Goal: Task Accomplishment & Management: Complete application form

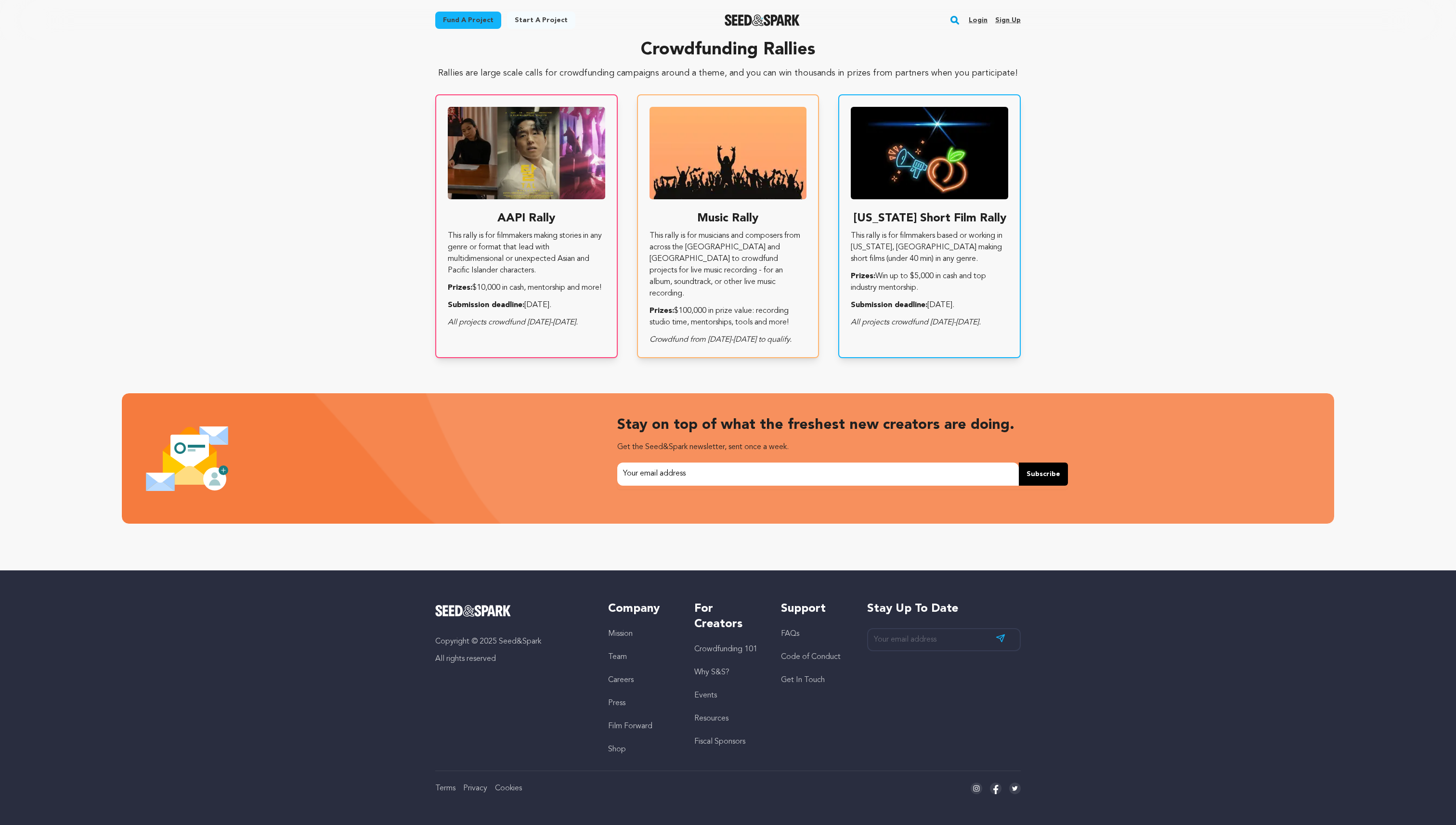
scroll to position [0, 401]
click at [791, 676] on link "Get In Touch" at bounding box center [803, 680] width 44 height 8
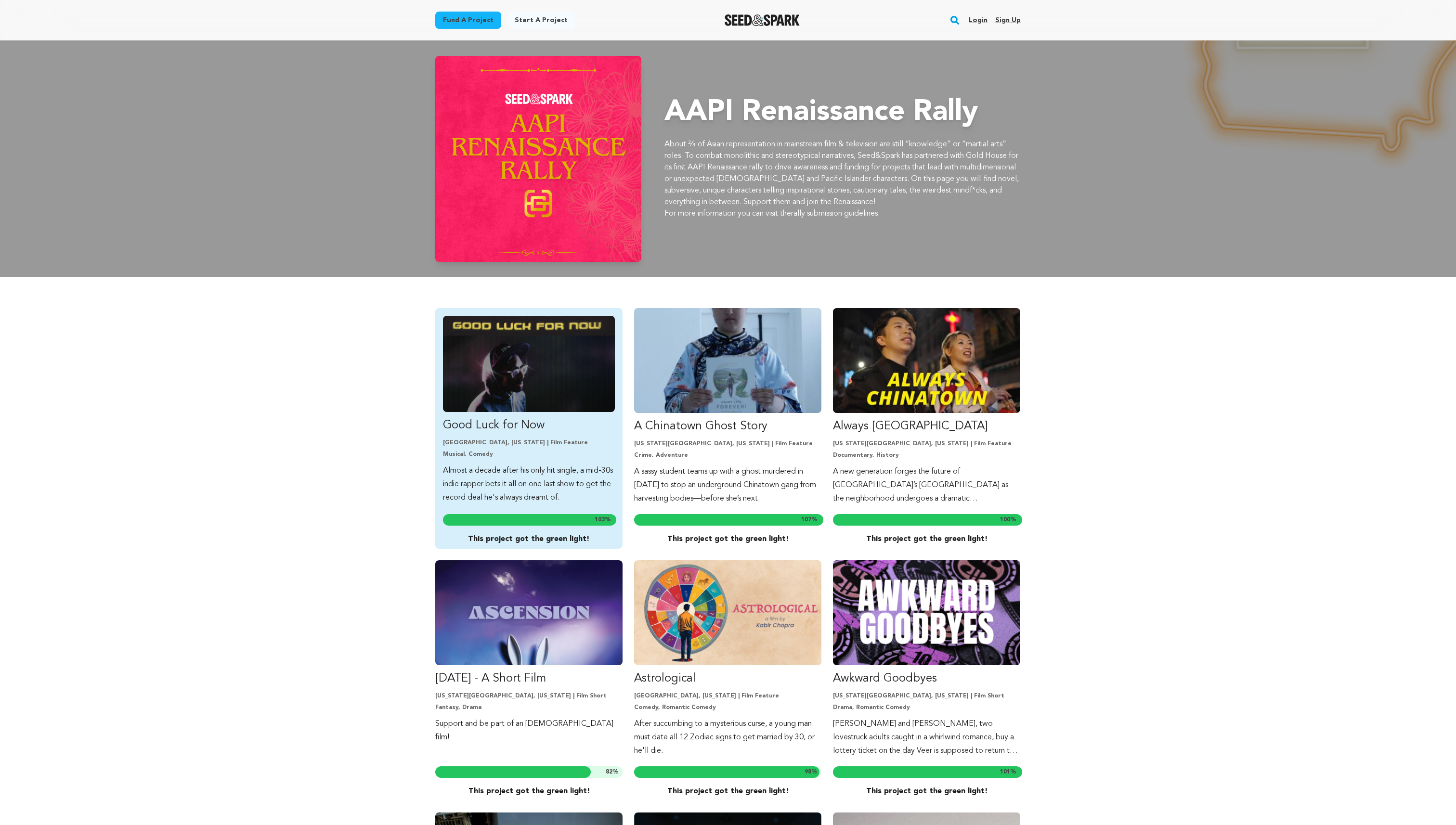
click at [502, 418] on p "Good Luck for Now" at bounding box center [529, 426] width 172 height 15
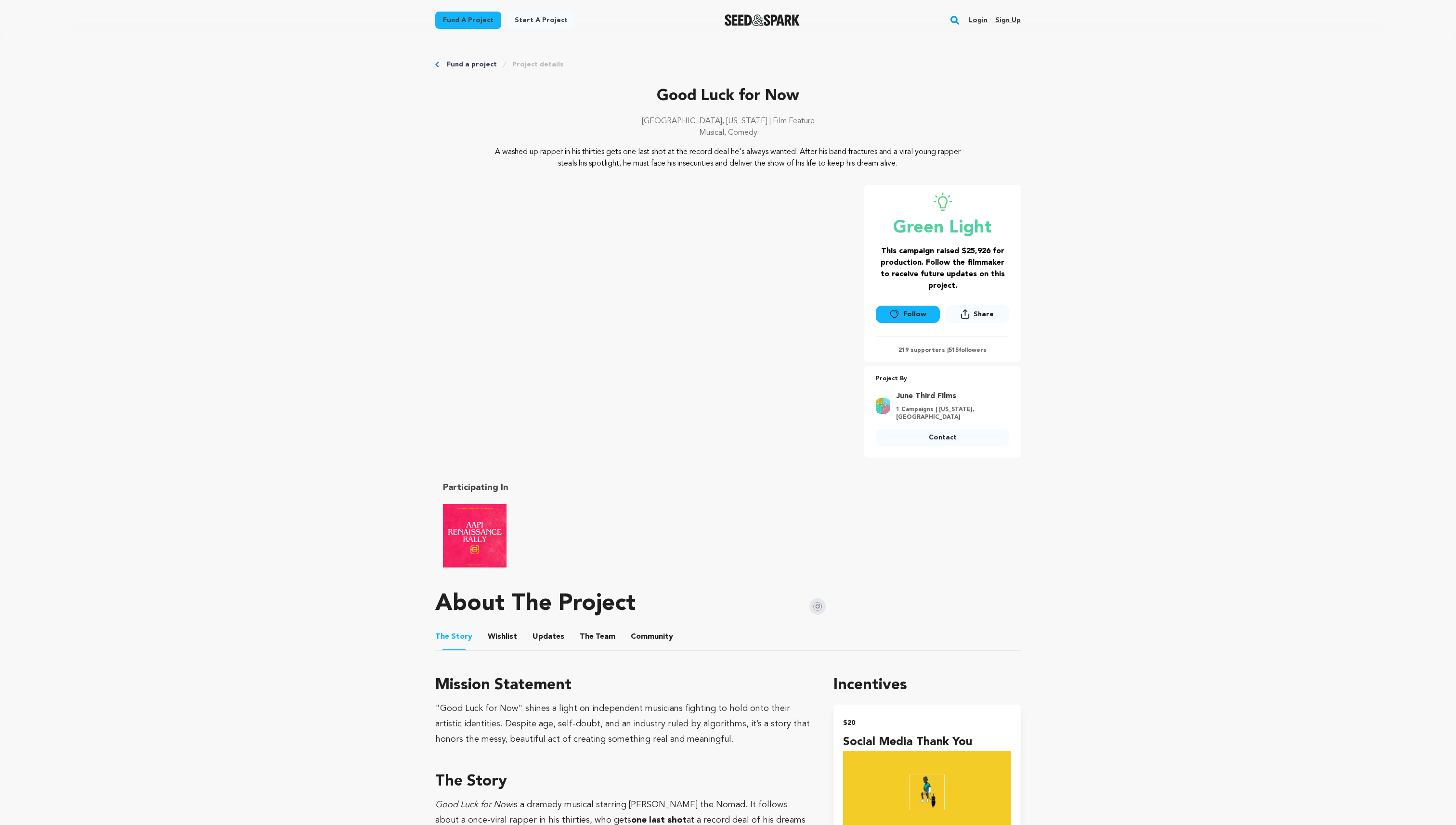
click at [586, 627] on button "The Team" at bounding box center [597, 639] width 23 height 23
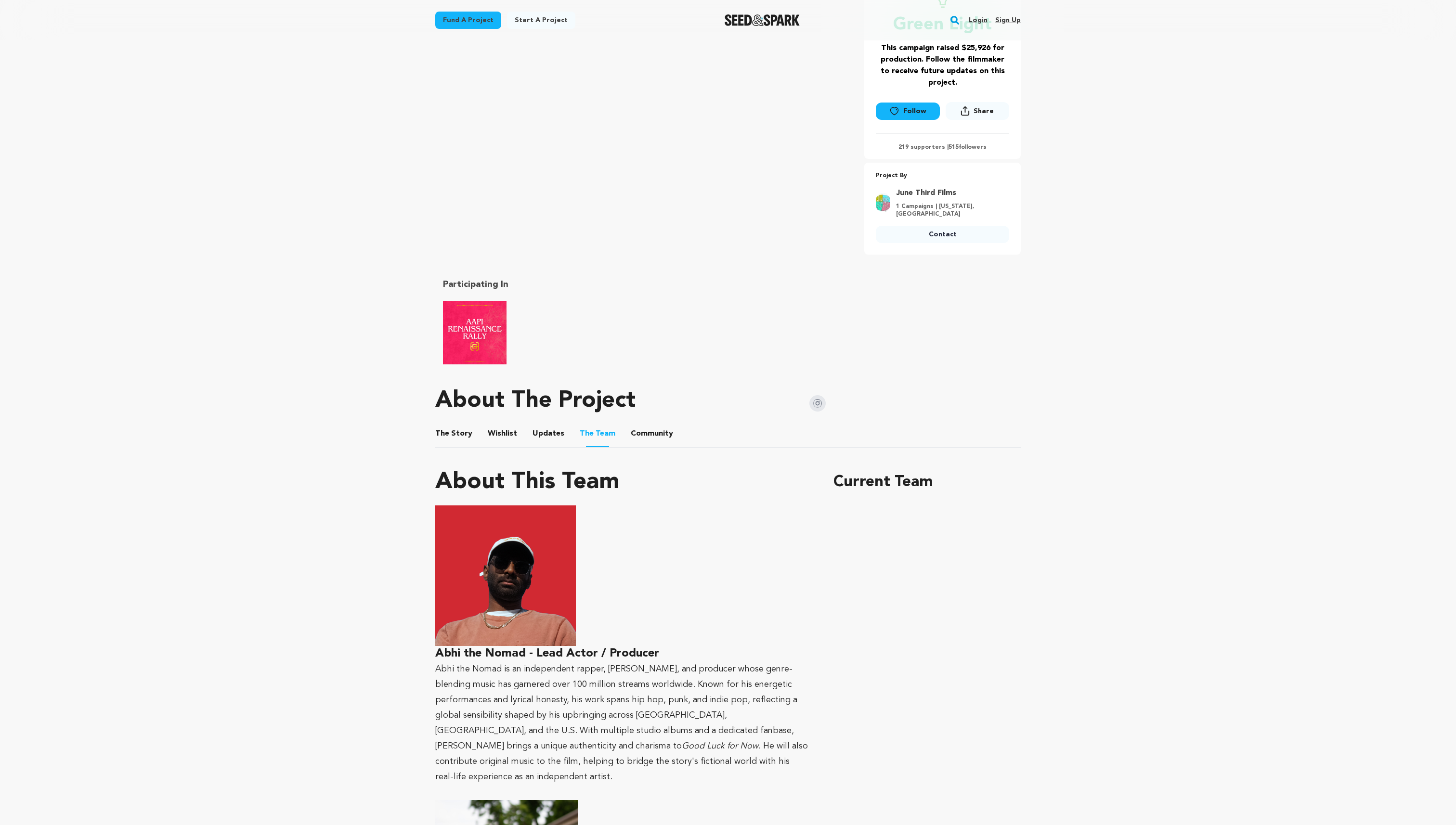
scroll to position [415, 0]
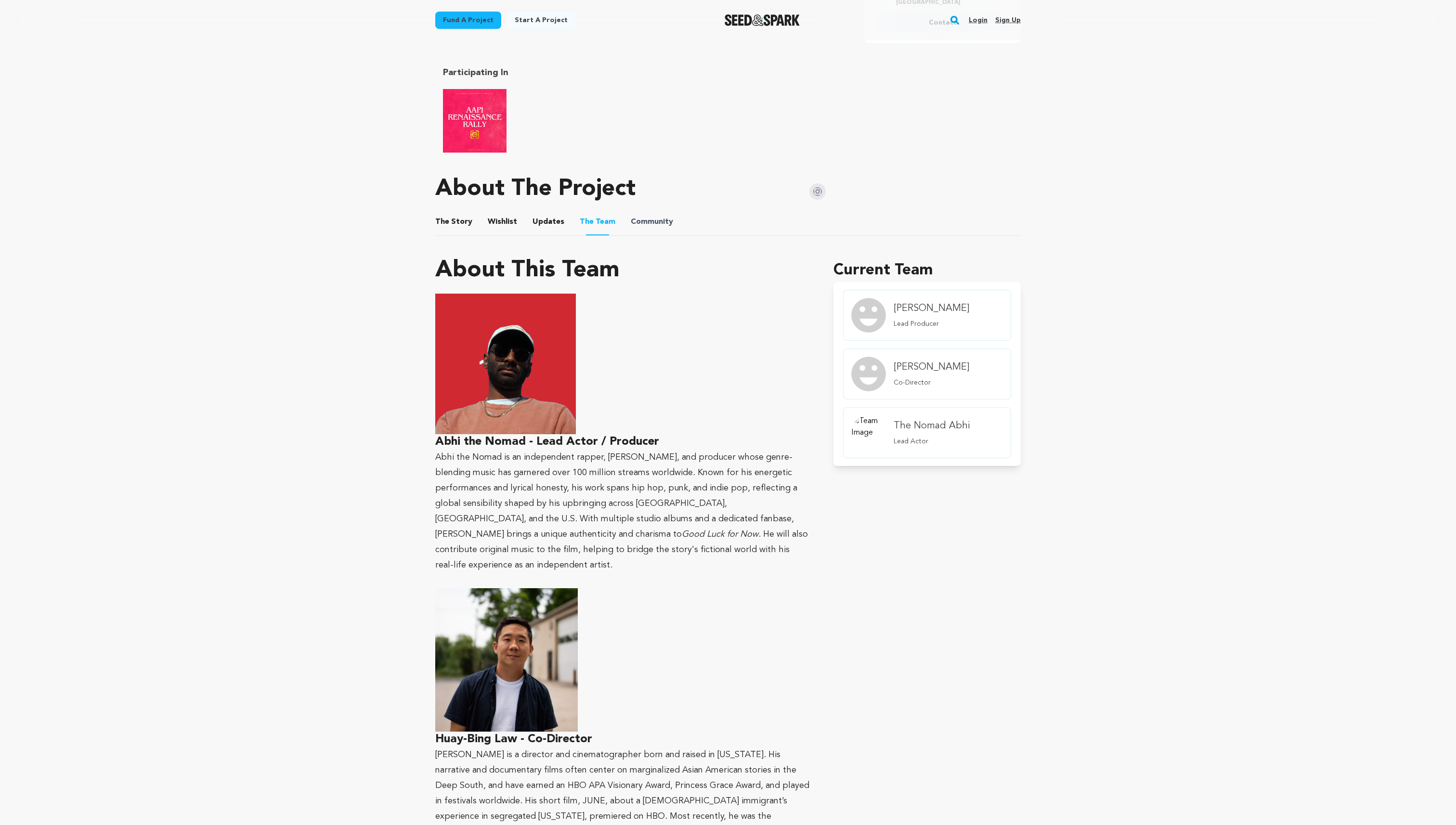
click at [659, 216] on span "Community" at bounding box center [652, 222] width 43 height 12
click at [650, 217] on button "Community" at bounding box center [652, 224] width 23 height 23
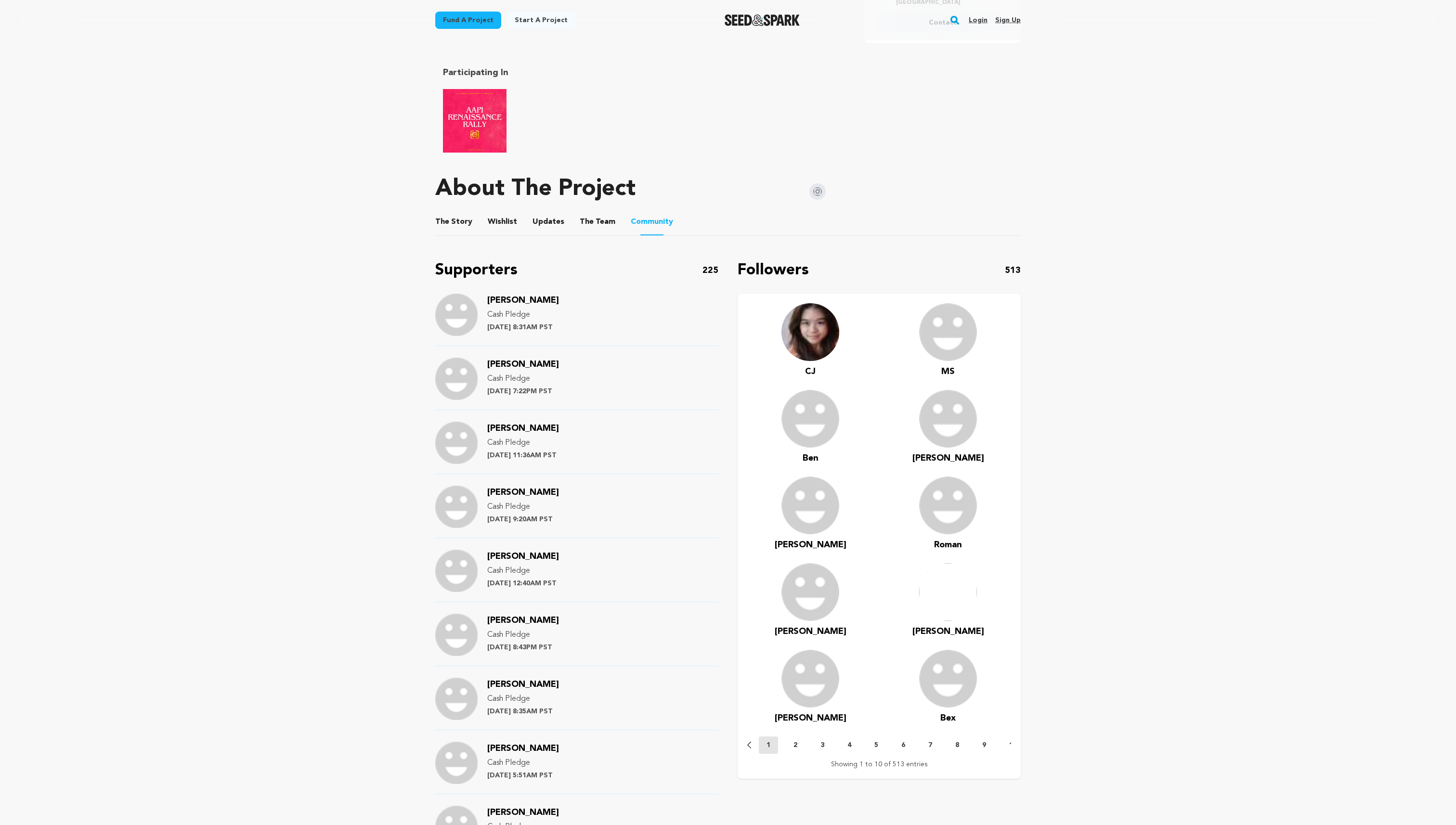
click at [500, 212] on button "Wishlist" at bounding box center [502, 224] width 23 height 23
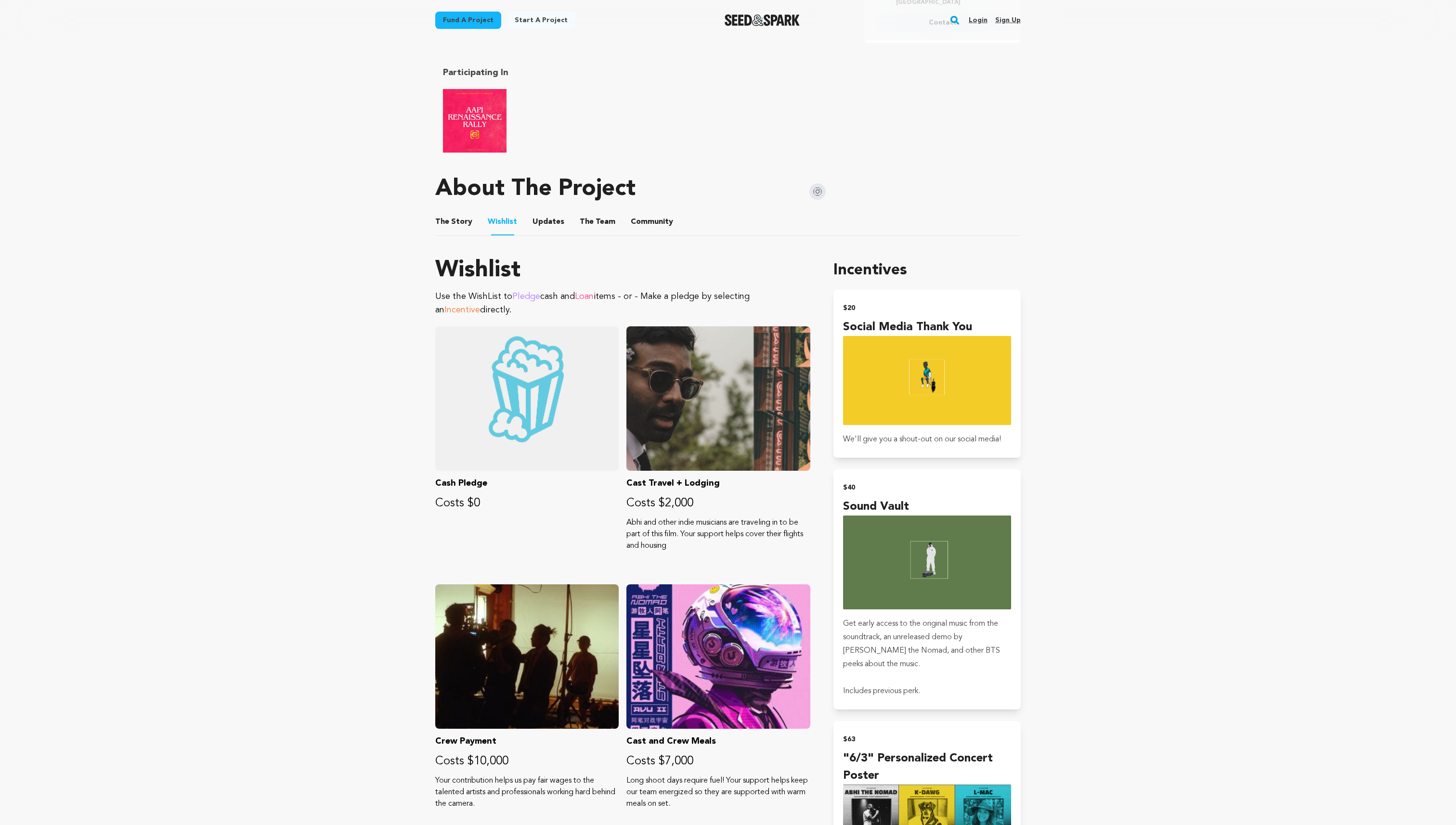
click at [538, 212] on button "Updates" at bounding box center [548, 224] width 23 height 23
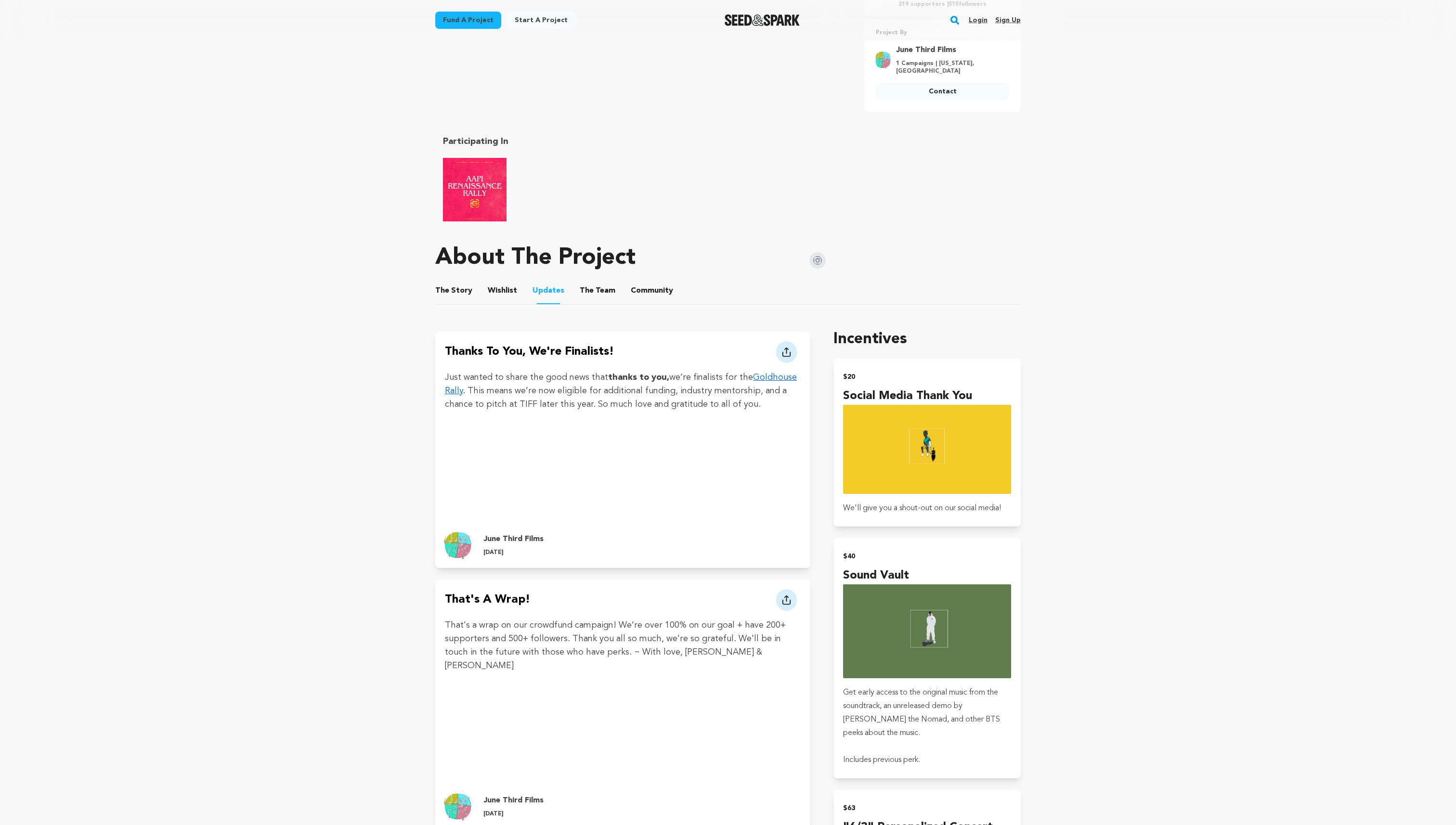
scroll to position [546, 0]
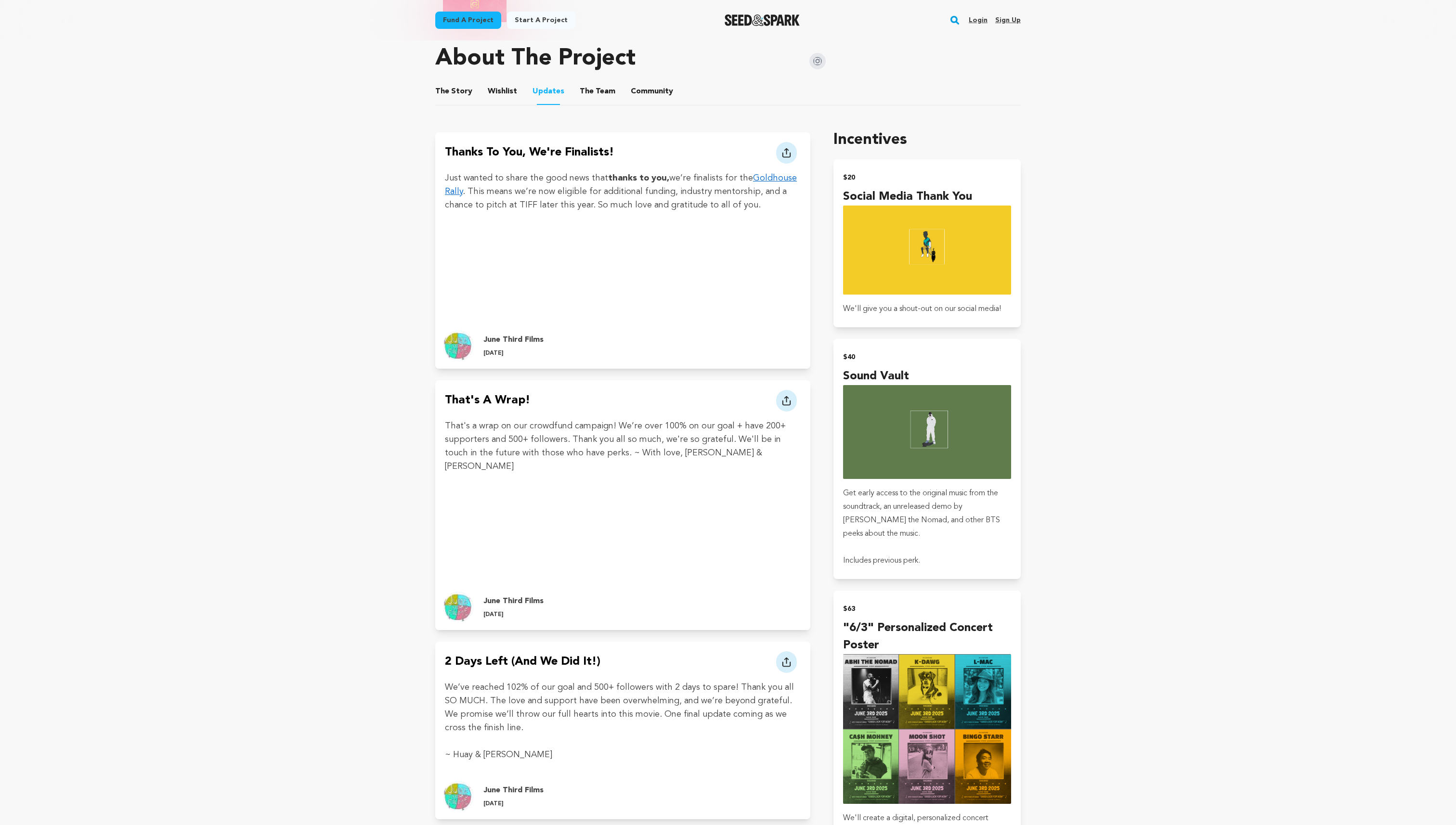
click at [647, 83] on button "Community" at bounding box center [652, 93] width 23 height 23
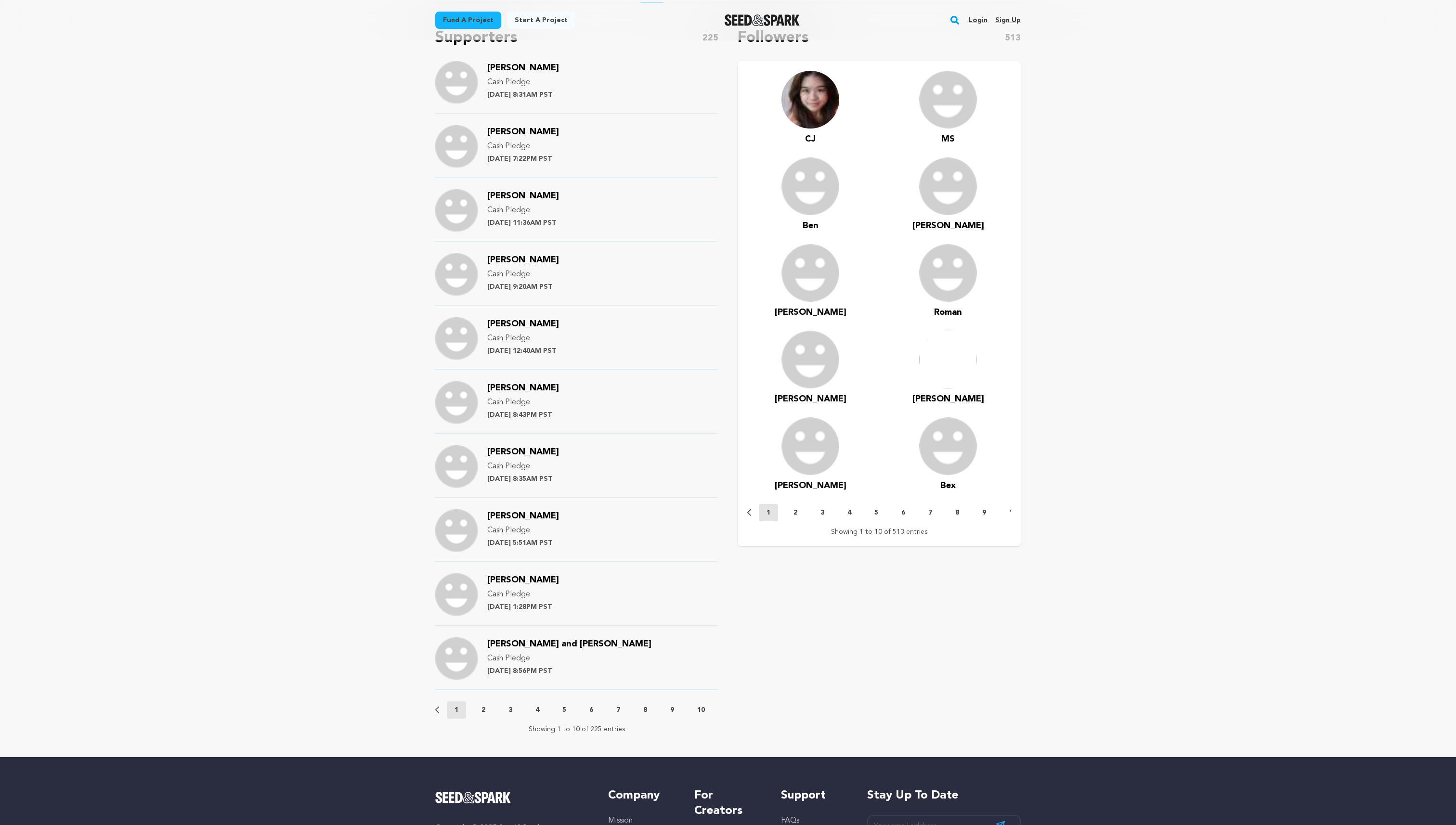
scroll to position [528, 0]
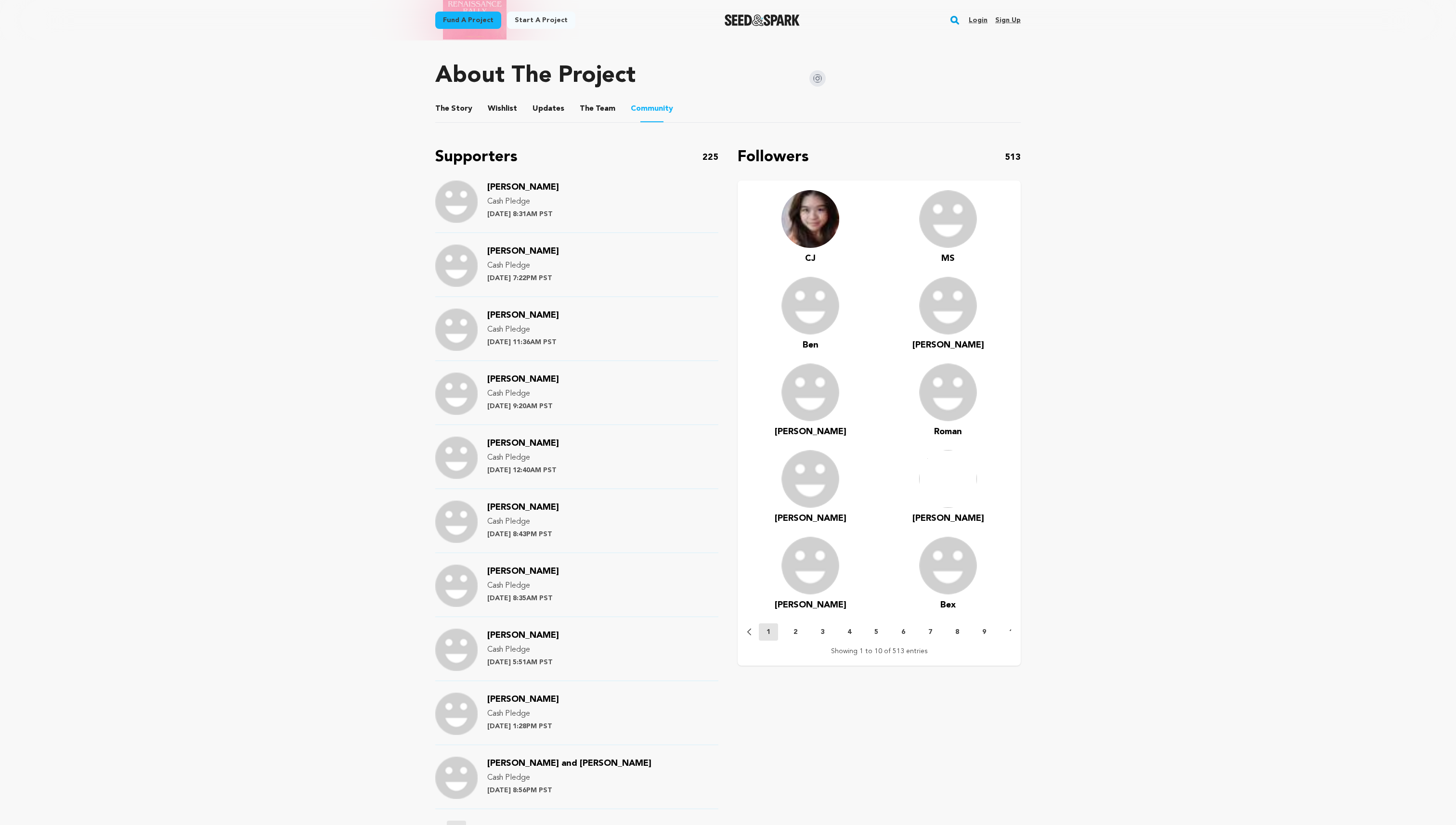
click at [587, 99] on button "The Team" at bounding box center [597, 111] width 23 height 23
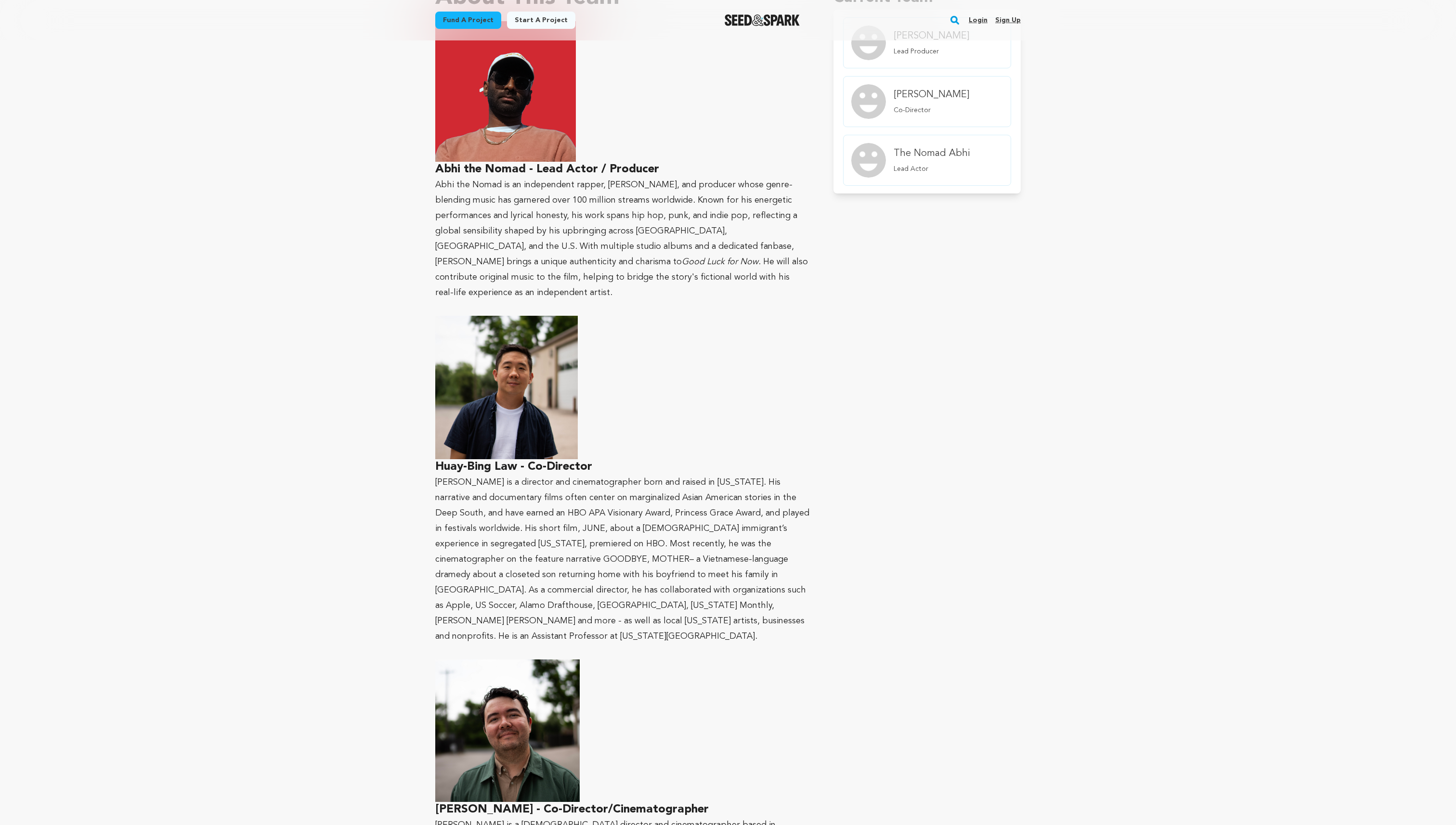
scroll to position [534, 0]
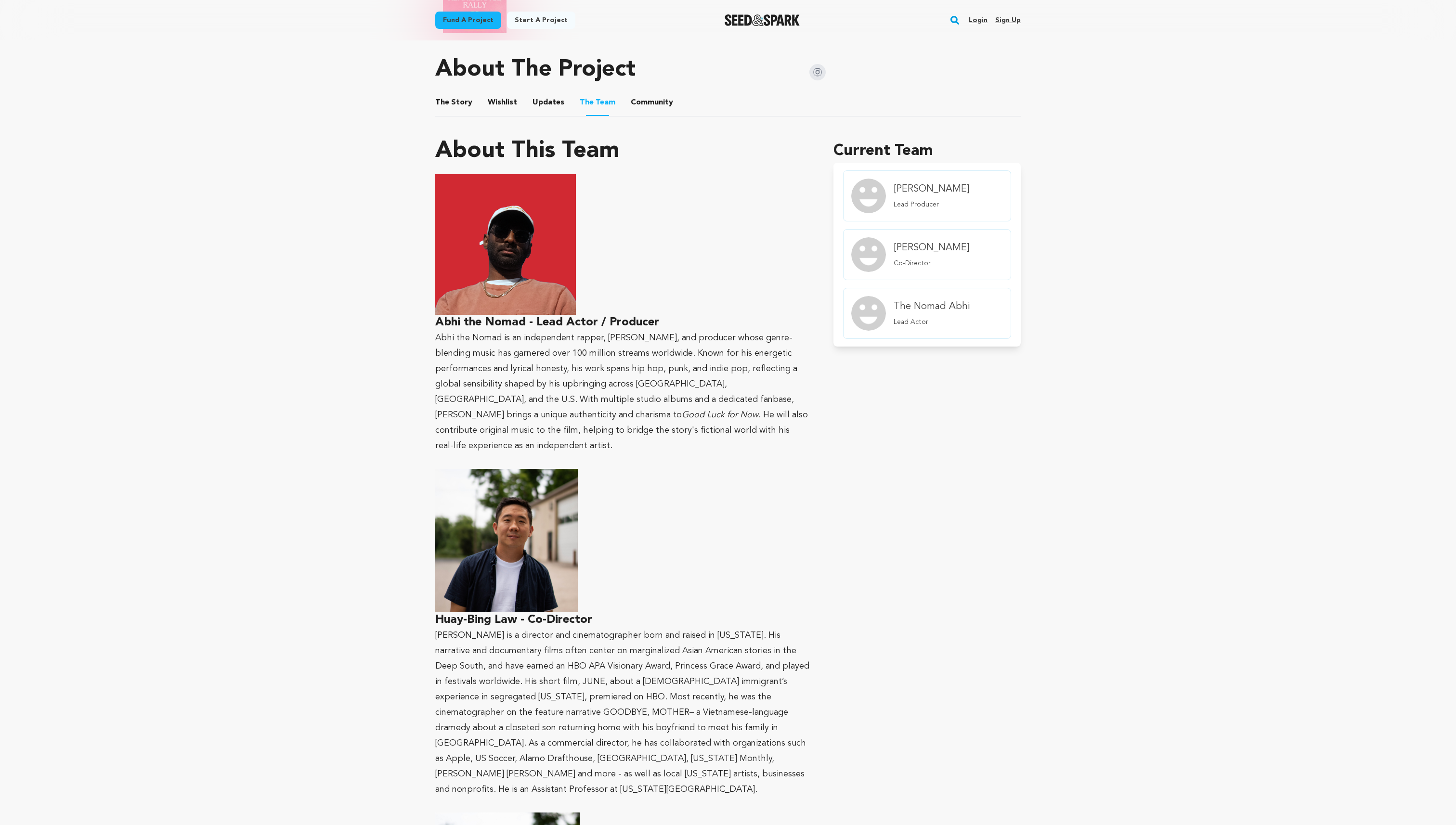
click at [525, 94] on ul "The Story The Story Wishlist Wishlist Updates Updates The Team The Team Communi…" at bounding box center [727, 102] width 585 height 27
click at [533, 97] on span "Updates" at bounding box center [549, 103] width 32 height 12
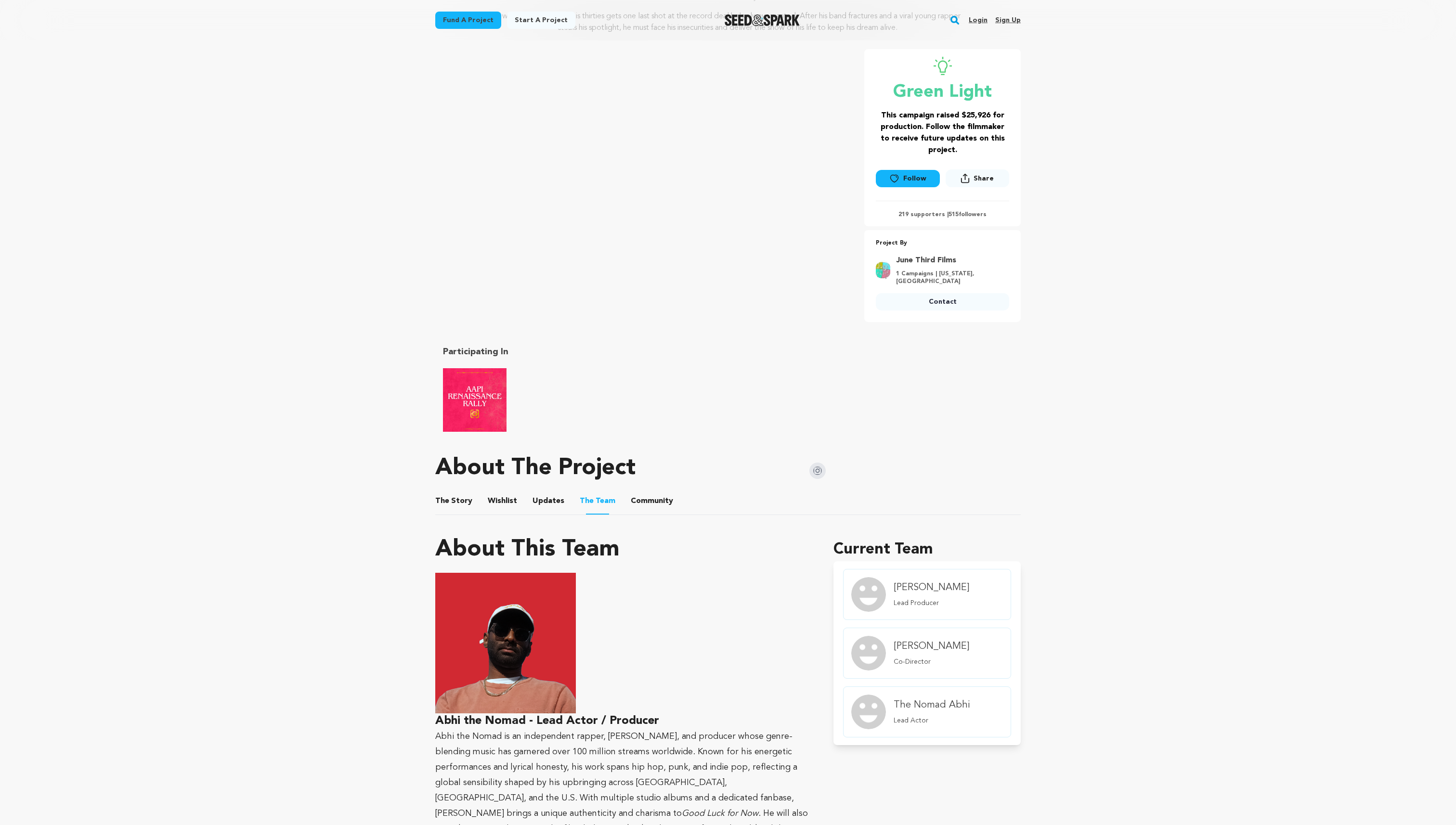
scroll to position [0, 0]
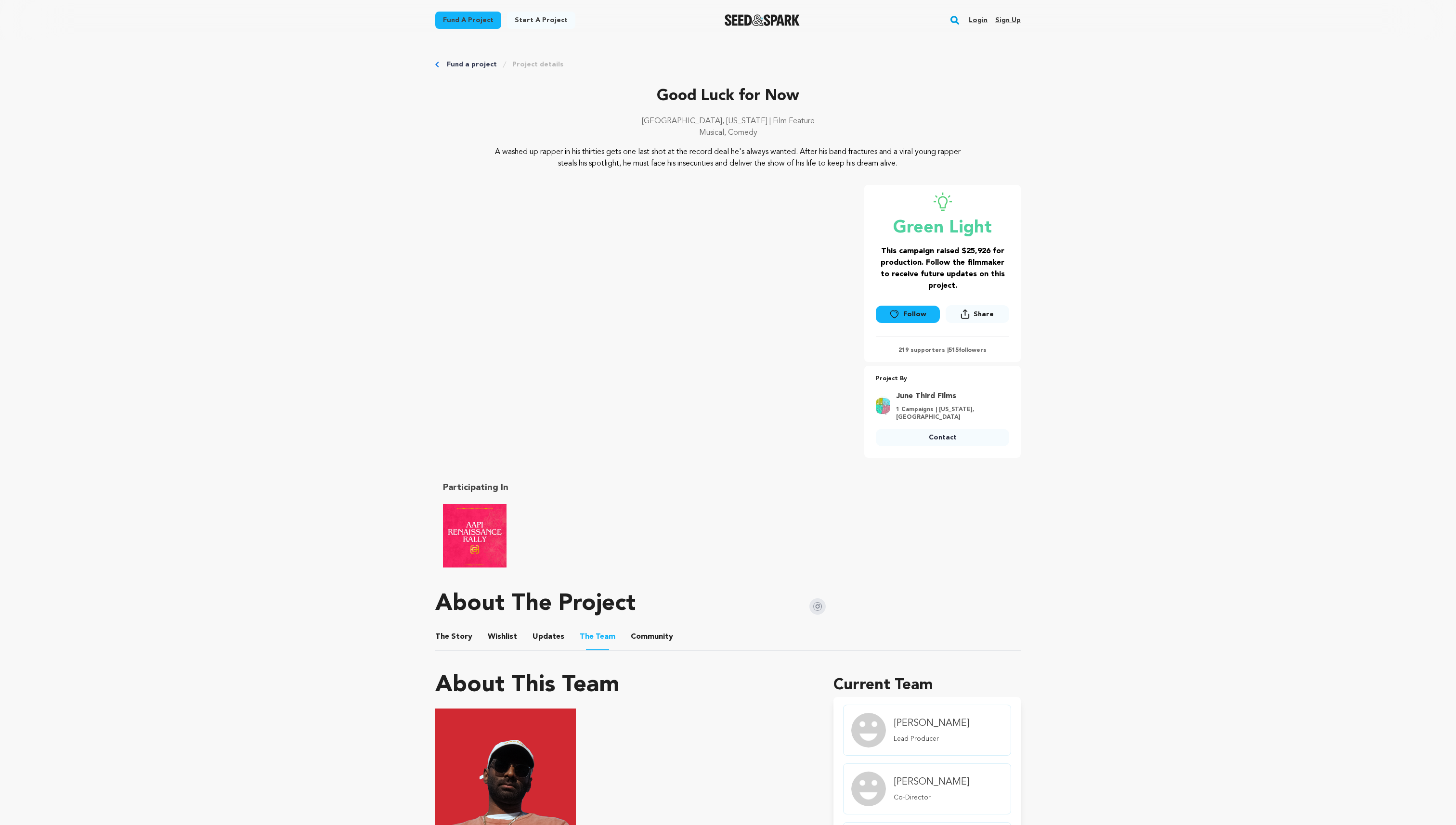
click at [980, 21] on link "Login" at bounding box center [978, 20] width 19 height 15
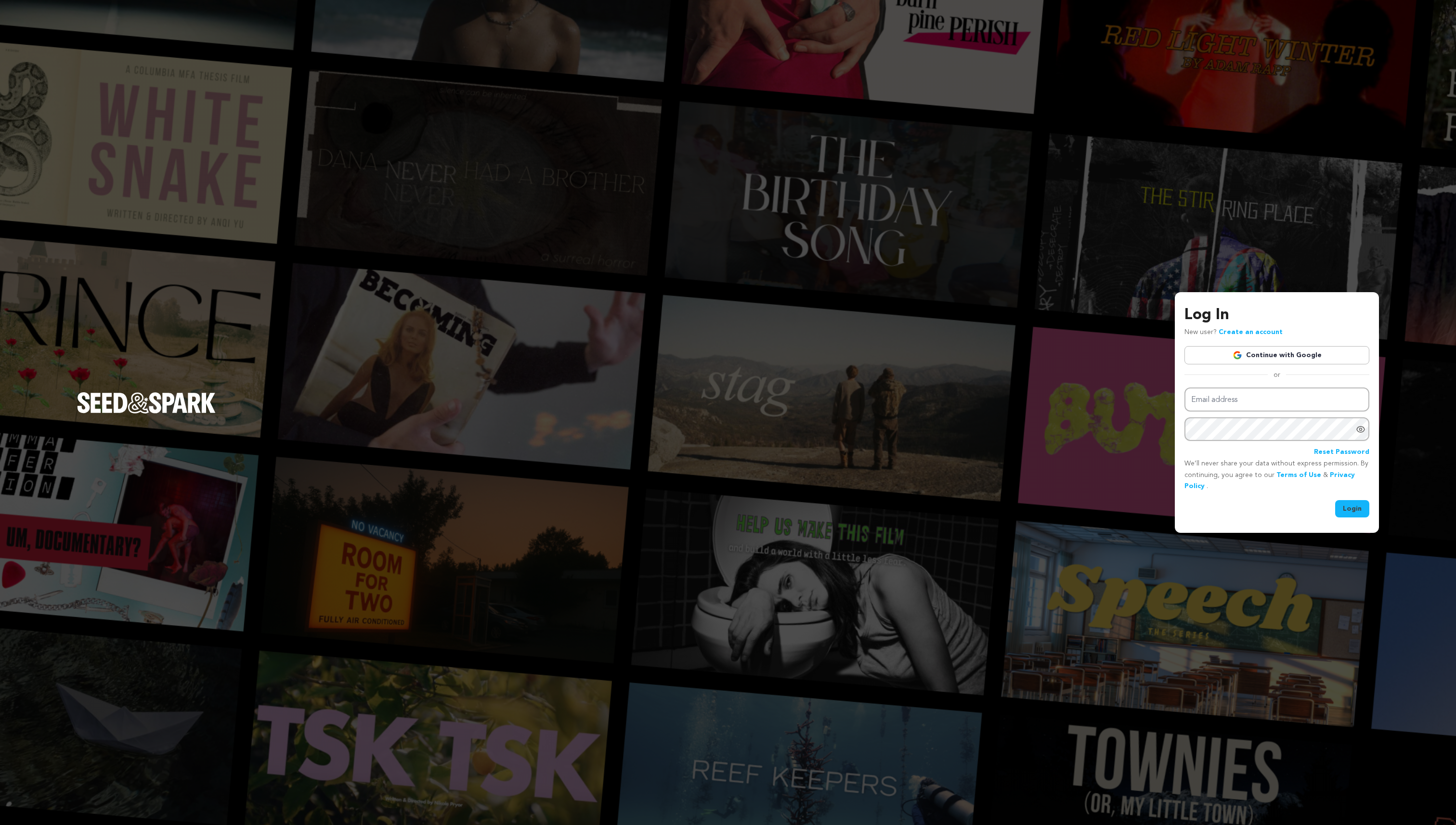
click at [1248, 349] on link "Continue with Google" at bounding box center [1277, 355] width 185 height 18
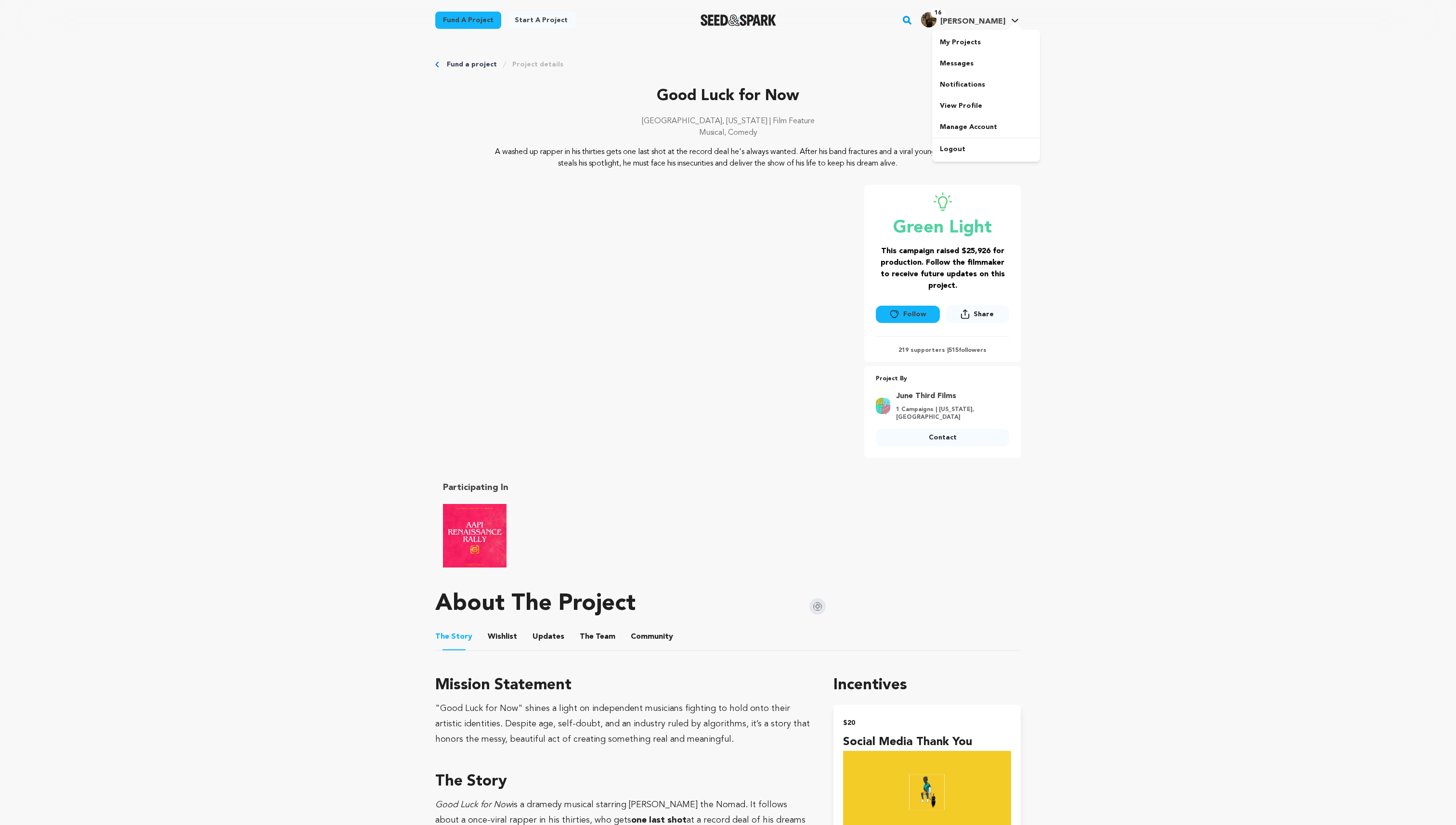
click at [1005, 16] on h4 "[PERSON_NAME]" at bounding box center [973, 22] width 65 height 12
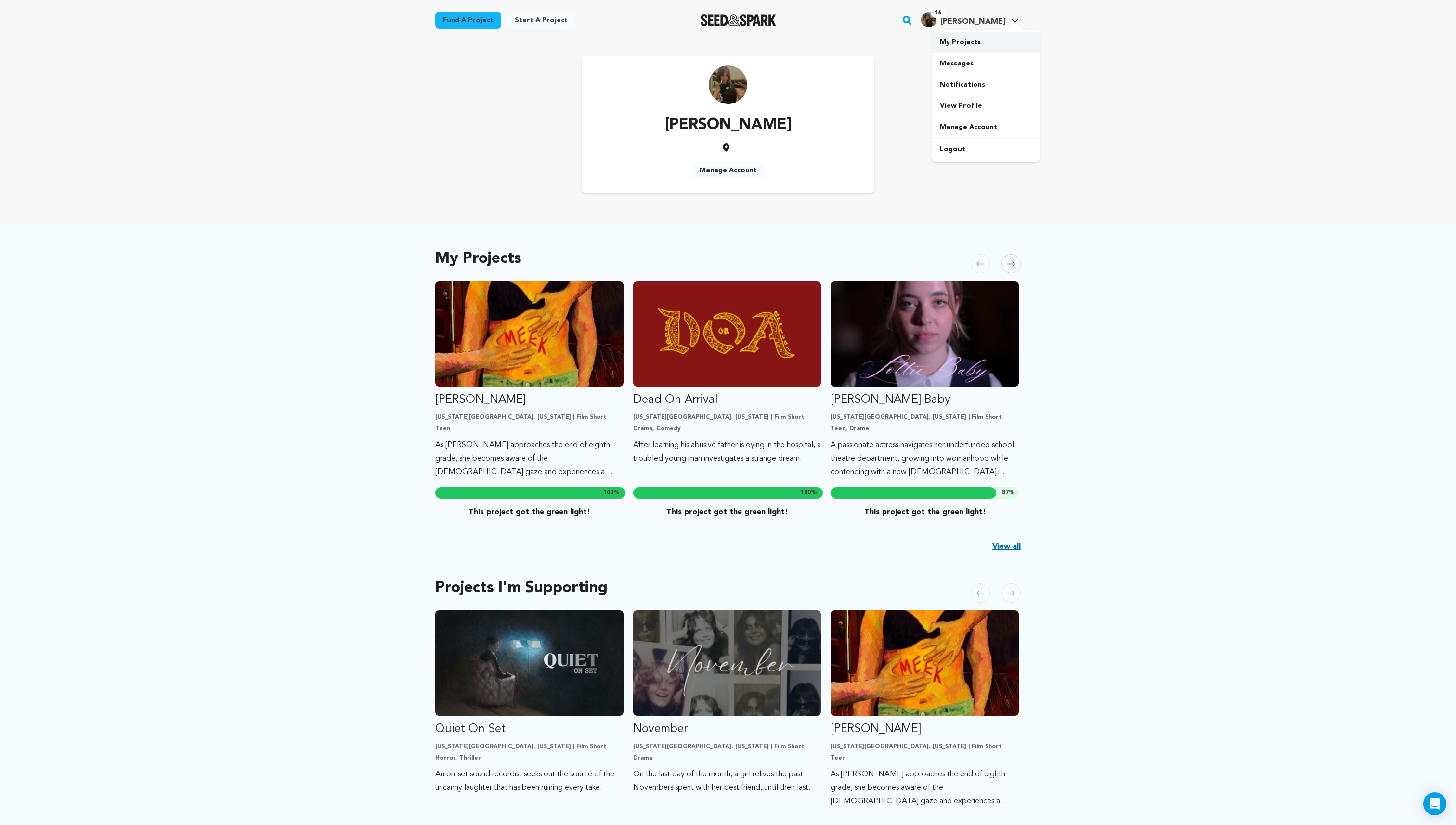
click at [980, 43] on link "My Projects" at bounding box center [986, 43] width 108 height 21
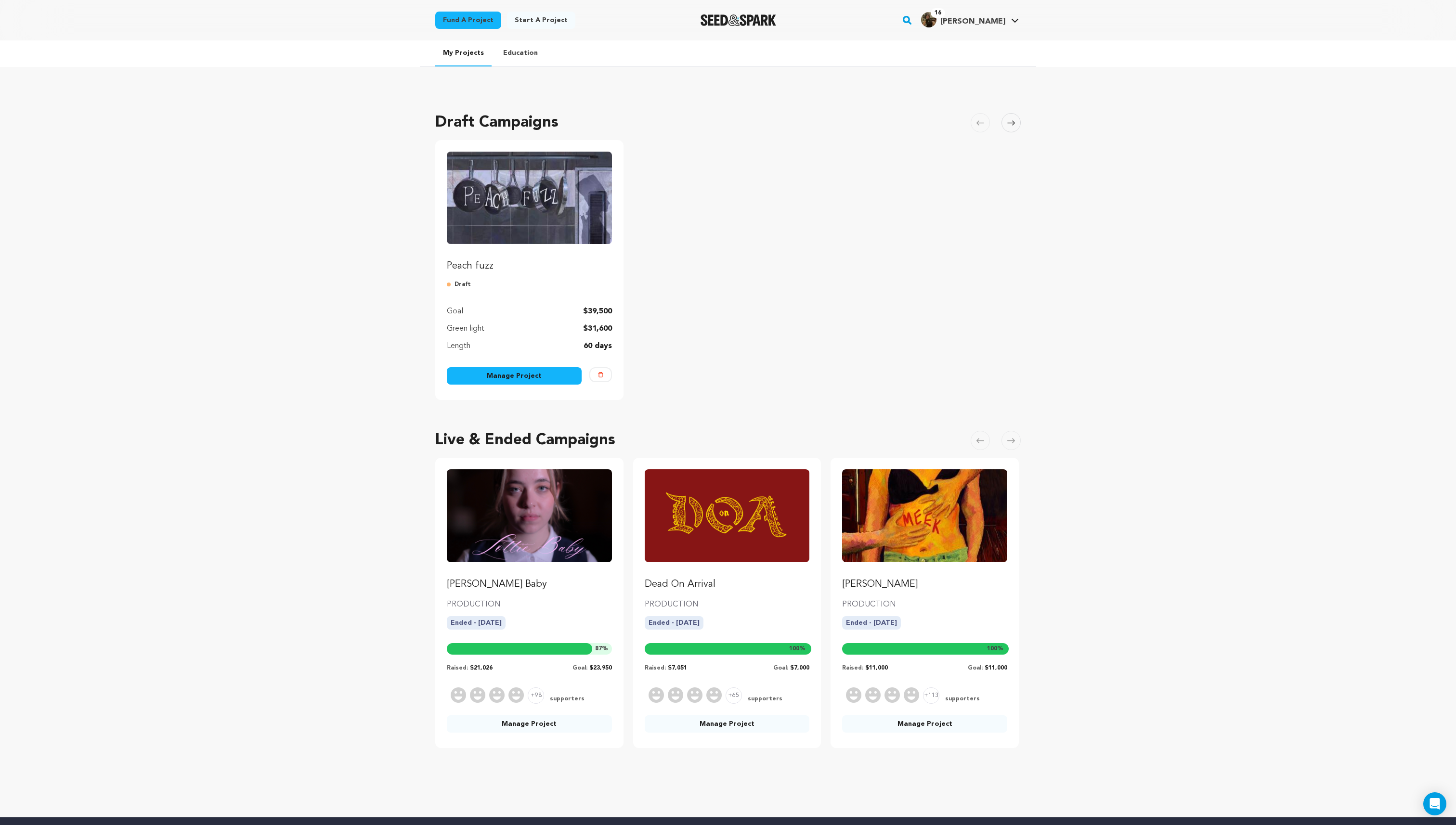
click at [505, 217] on img "Fund Peach fuzz" at bounding box center [529, 198] width 165 height 92
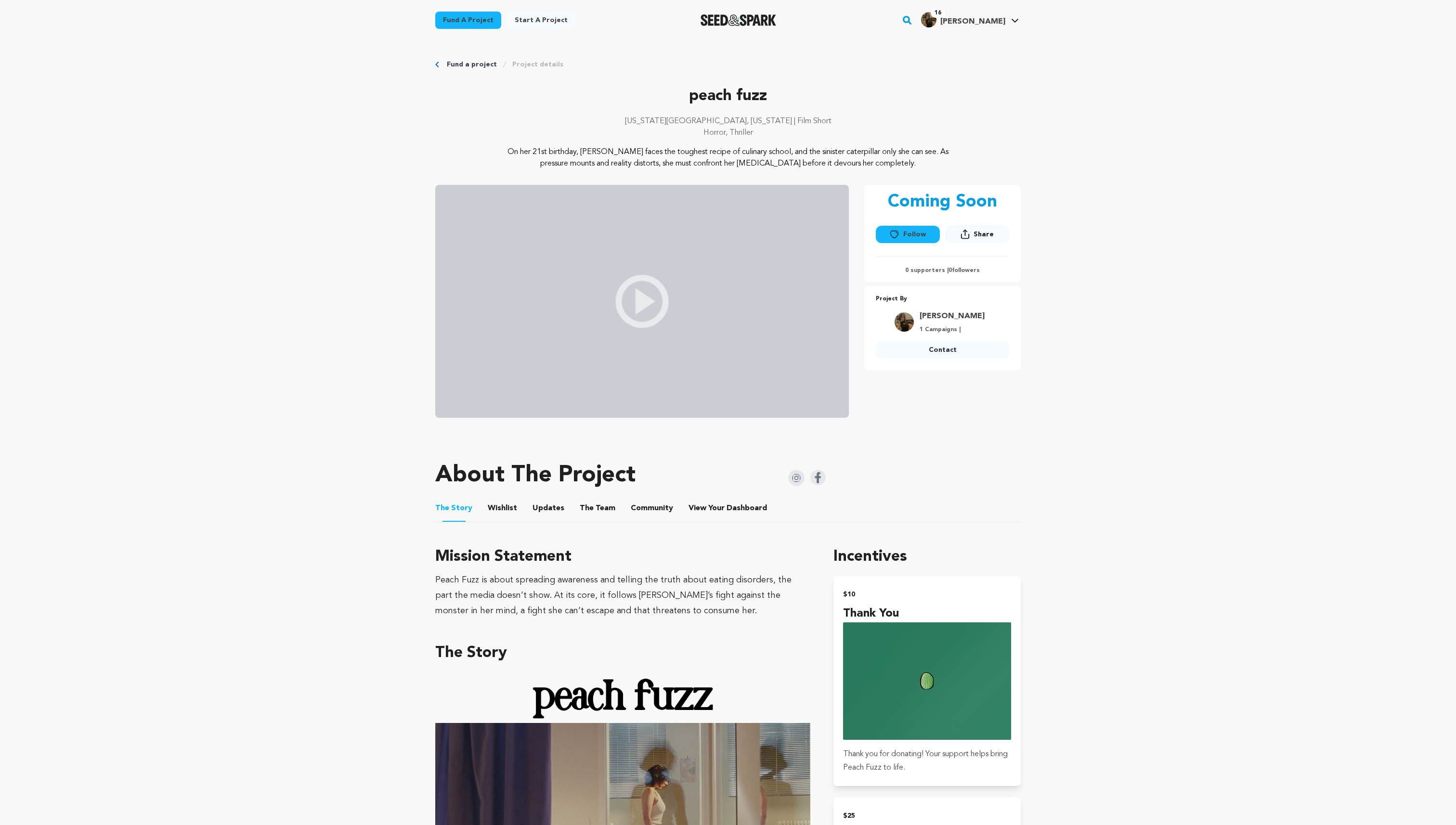
click at [603, 505] on button "The Team" at bounding box center [597, 510] width 23 height 23
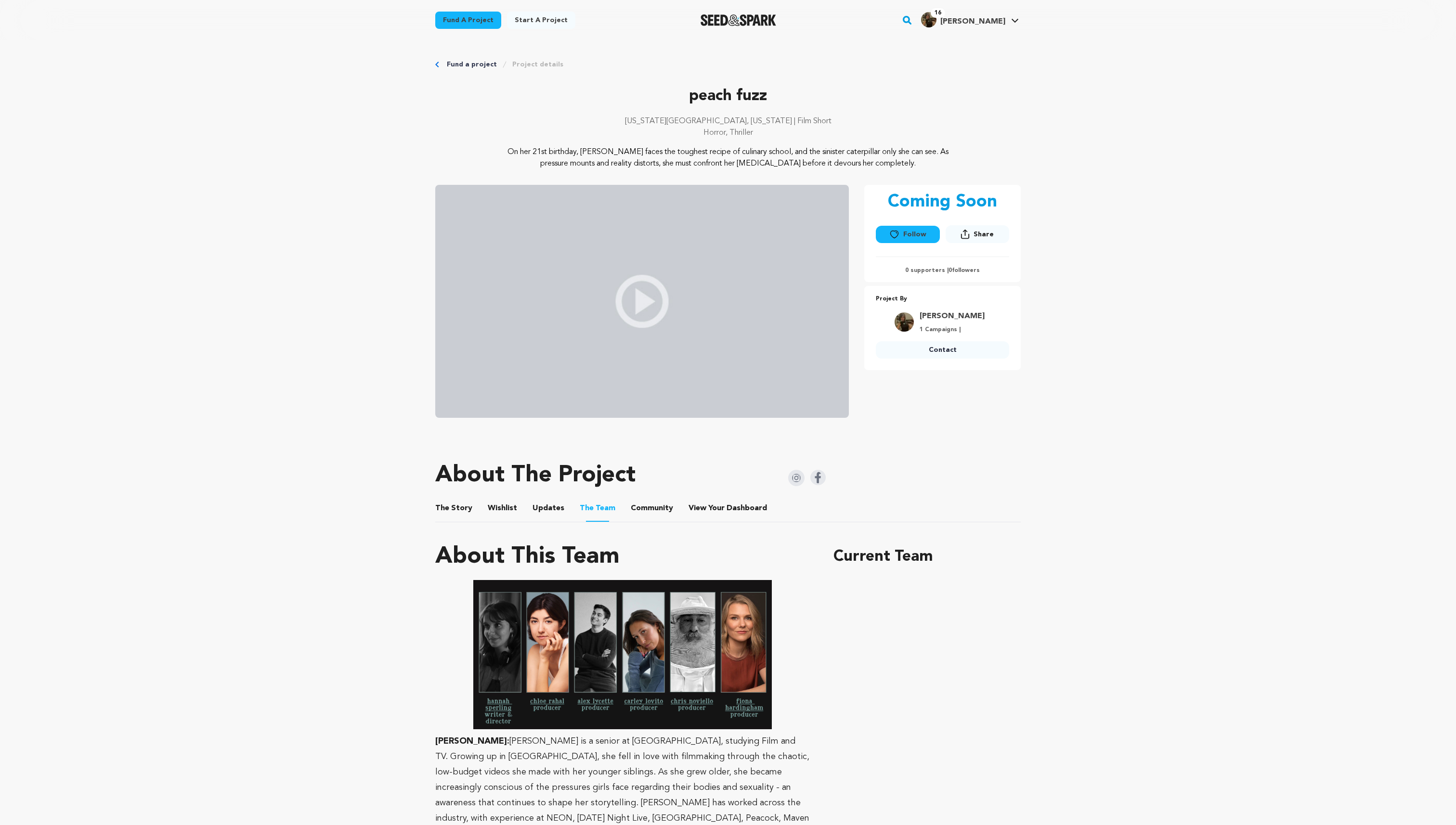
click at [640, 505] on button "Community" at bounding box center [652, 510] width 23 height 23
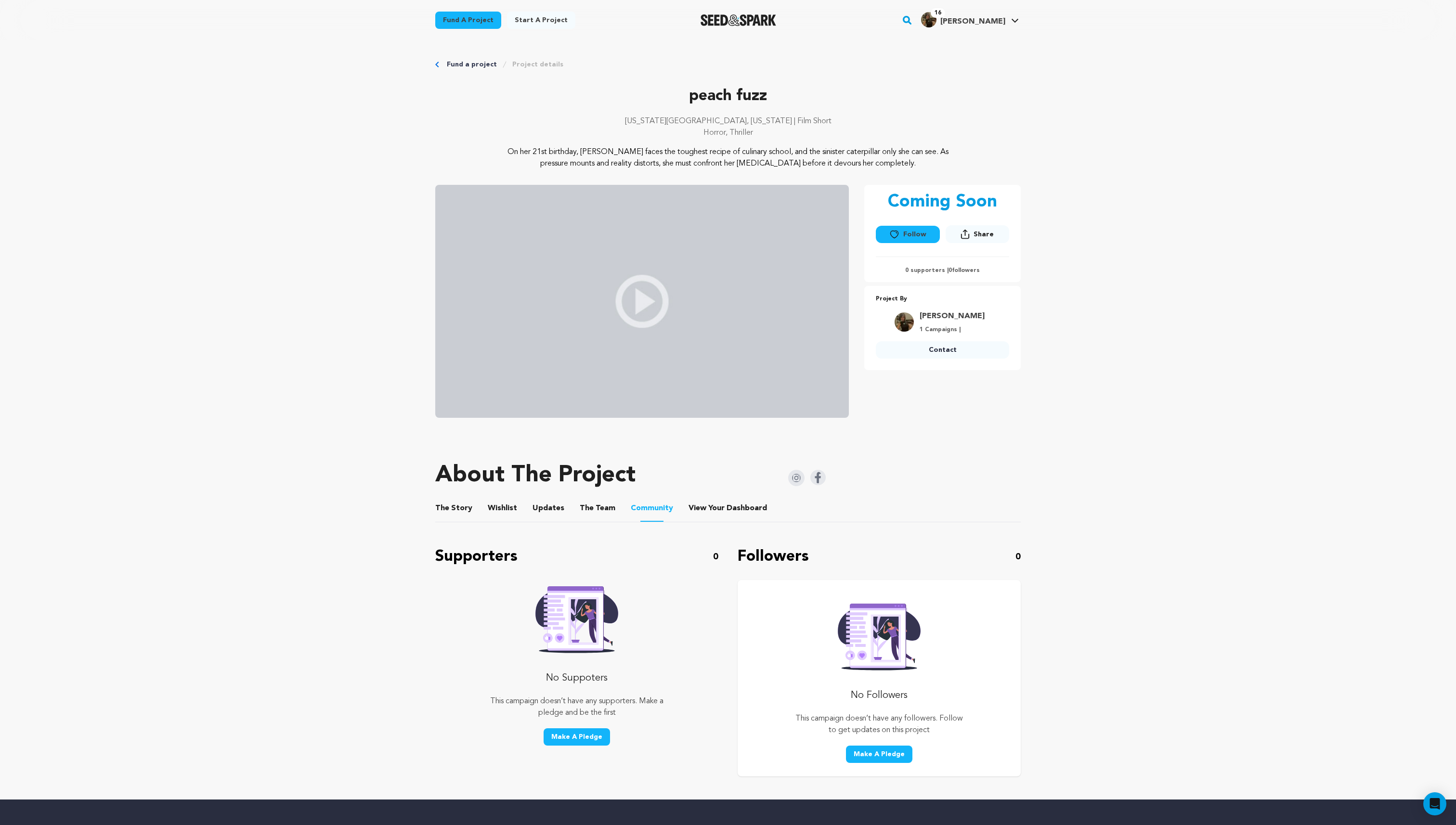
click at [457, 506] on button "The Story" at bounding box center [454, 510] width 23 height 23
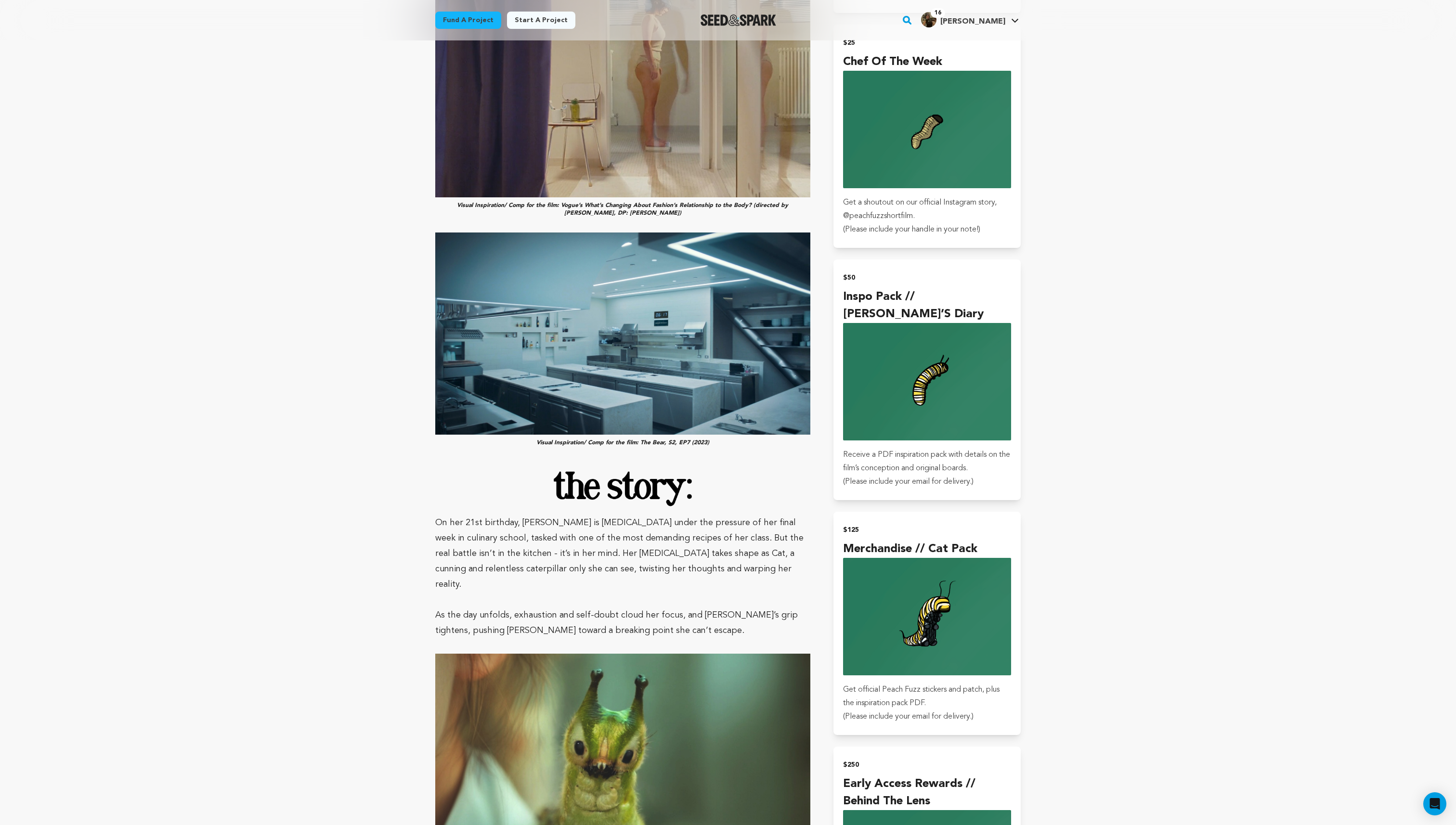
scroll to position [745, 0]
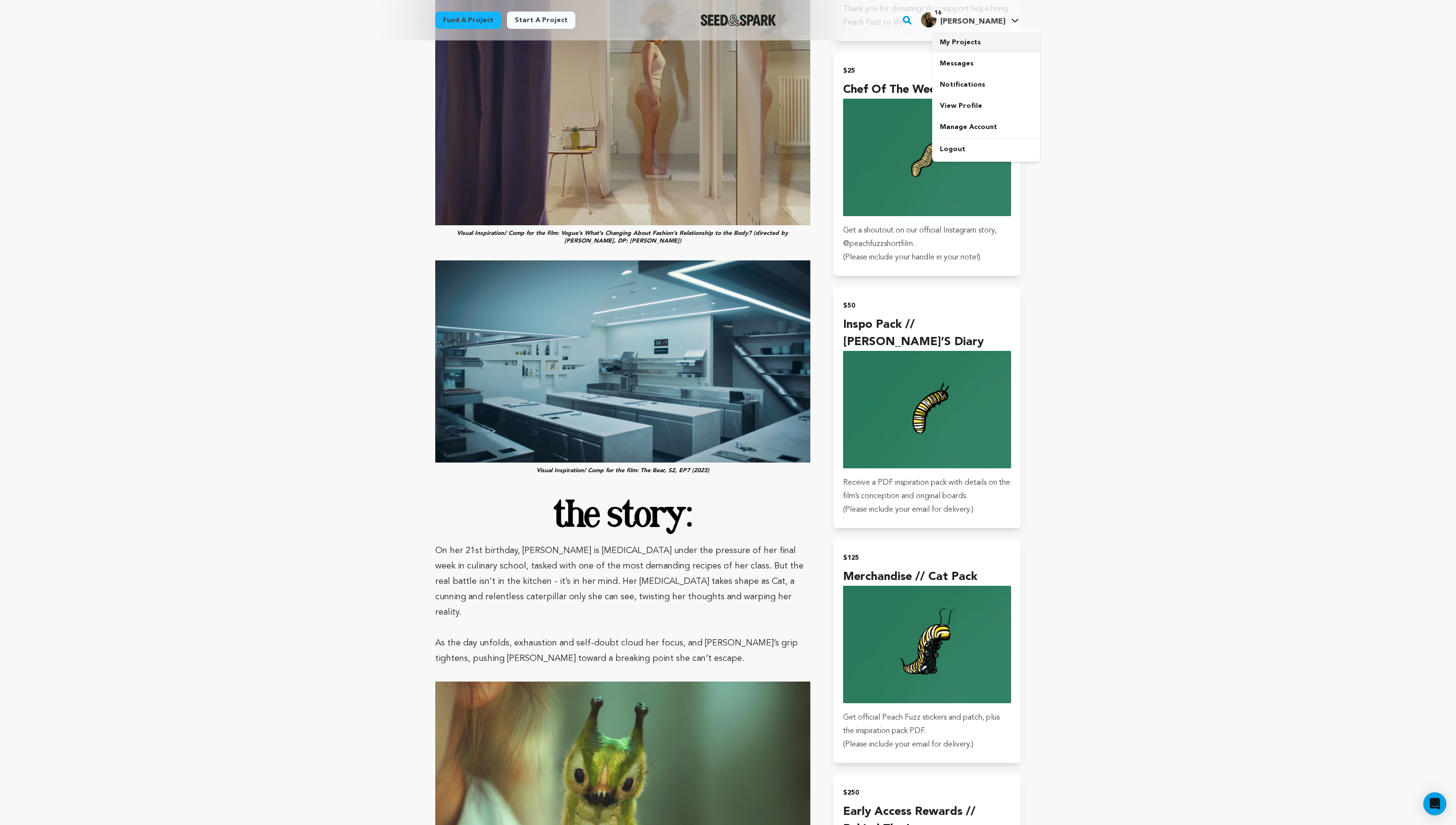
click at [968, 47] on link "My Projects" at bounding box center [986, 43] width 108 height 21
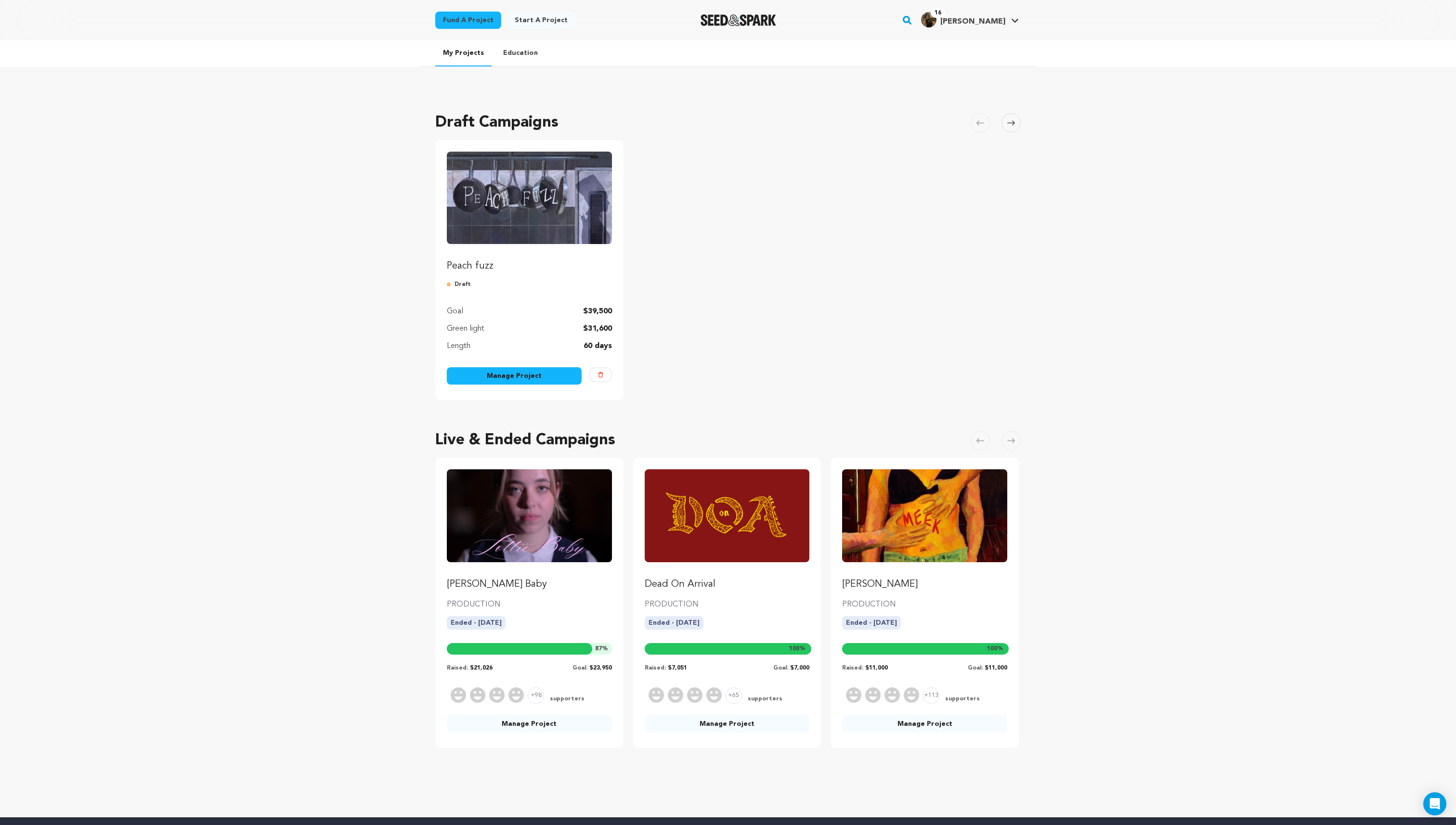
click at [535, 381] on link "Manage Project" at bounding box center [514, 376] width 135 height 17
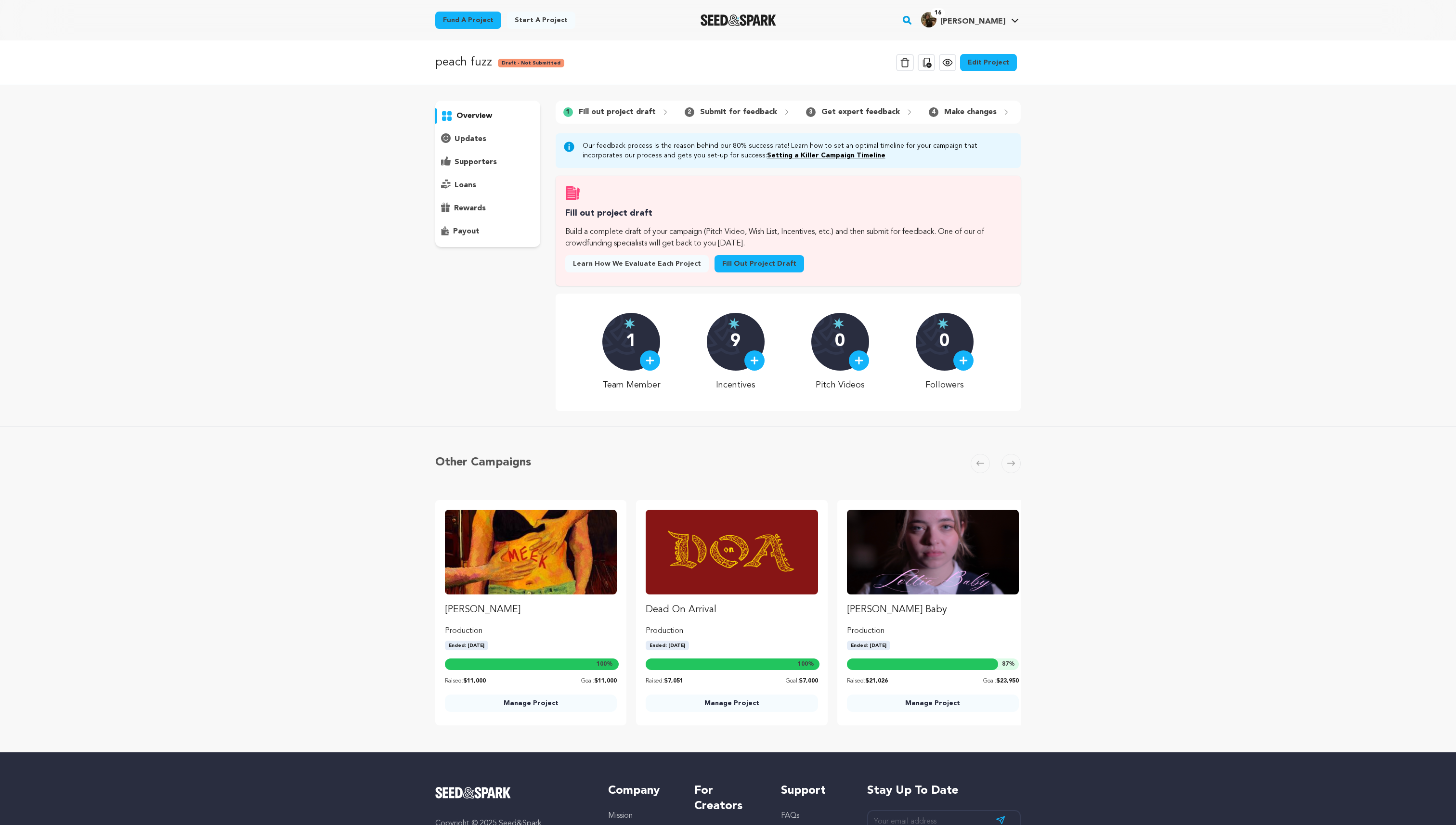
click at [719, 260] on link "Fill out project draft" at bounding box center [759, 263] width 89 height 17
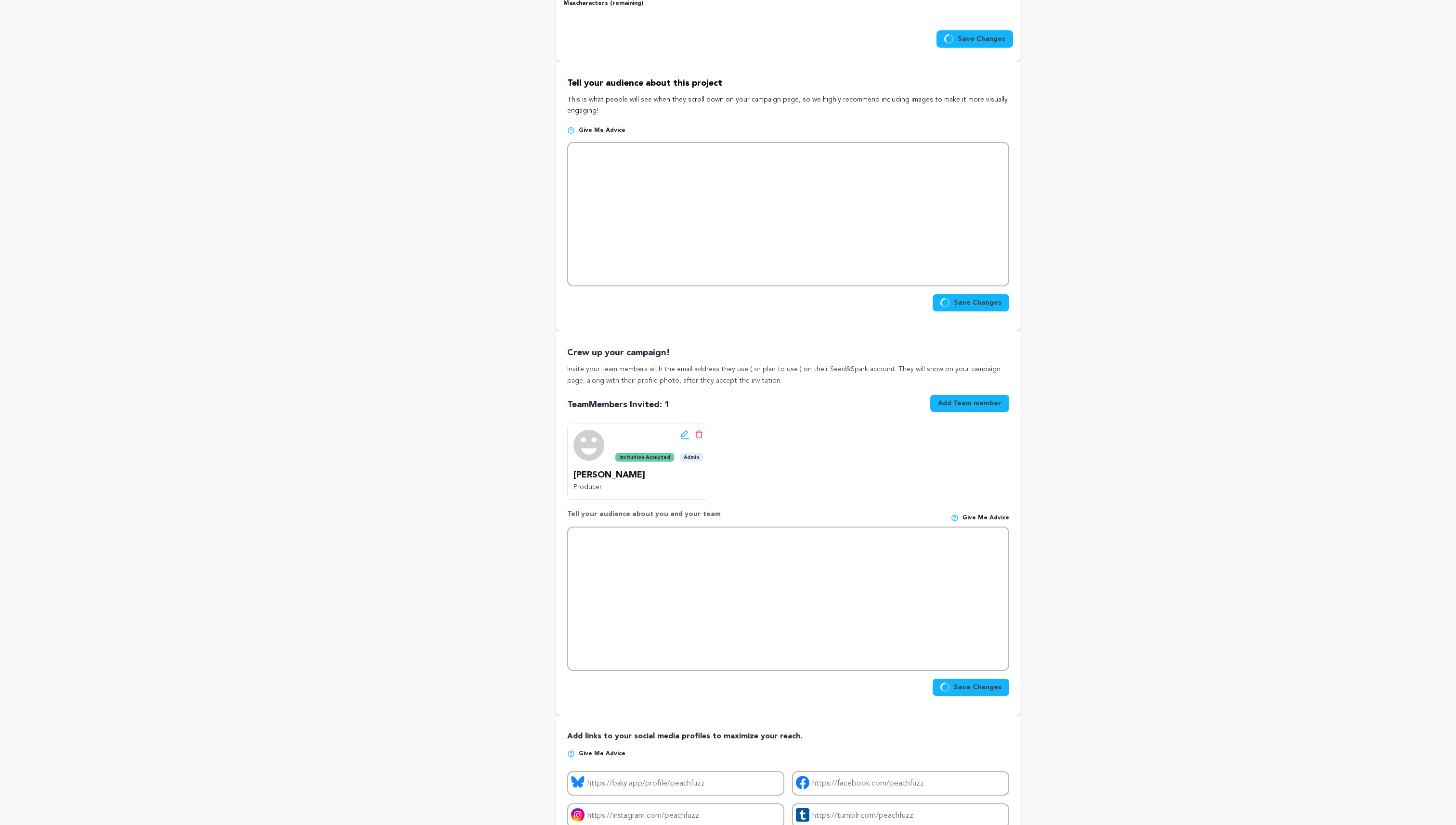
type input "peach fuzz"
type input "peachfuzz"
type input "On her 21st birthday, [PERSON_NAME], a culinary student, faces unbelievable str…"
type textarea "On her 21st birthday, [PERSON_NAME] faces the toughest recipe of culinary schoo…"
type textarea "Peach Fuzz is about spreading awareness and telling the truth about eating diso…"
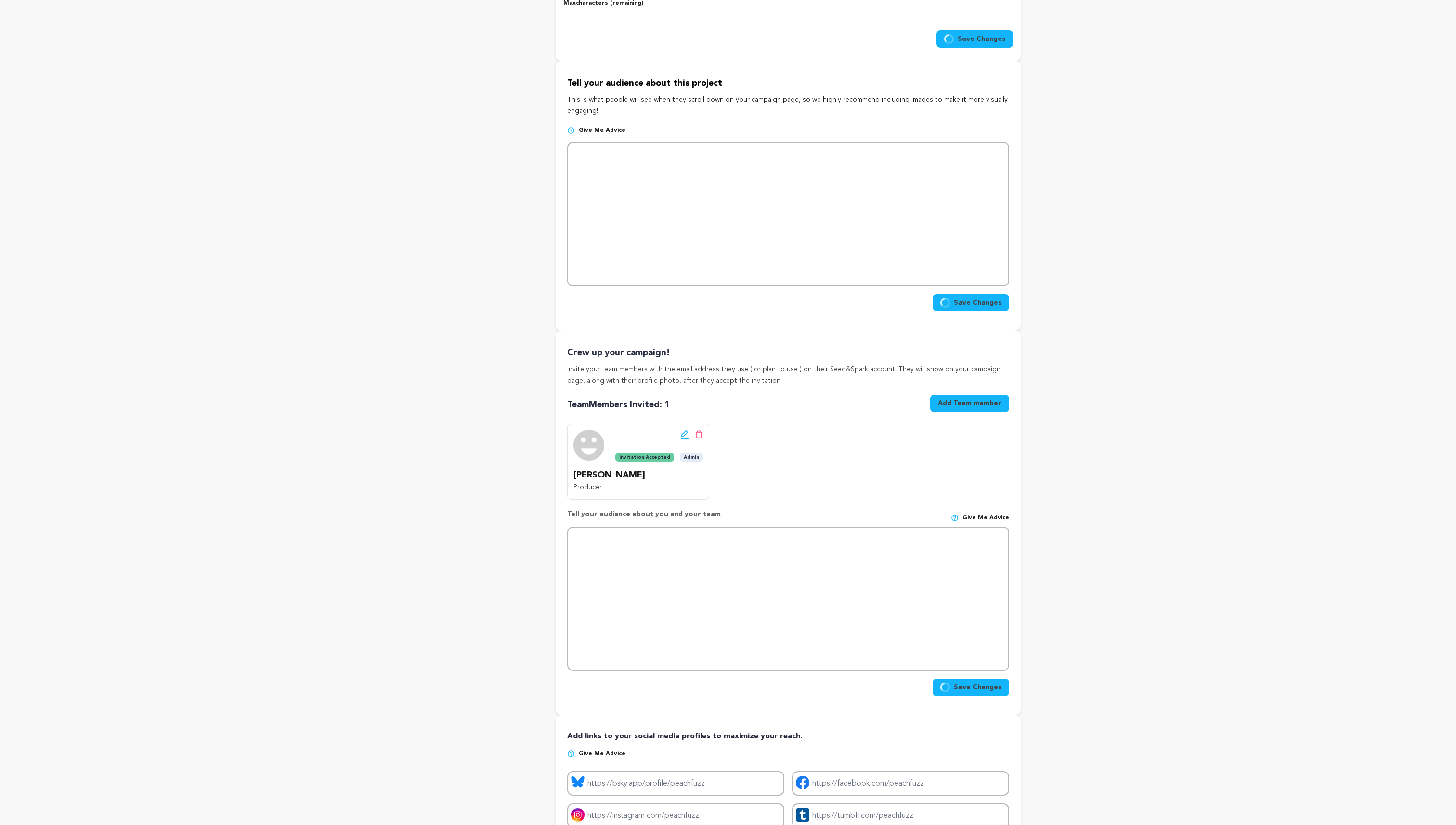
radio input "true"
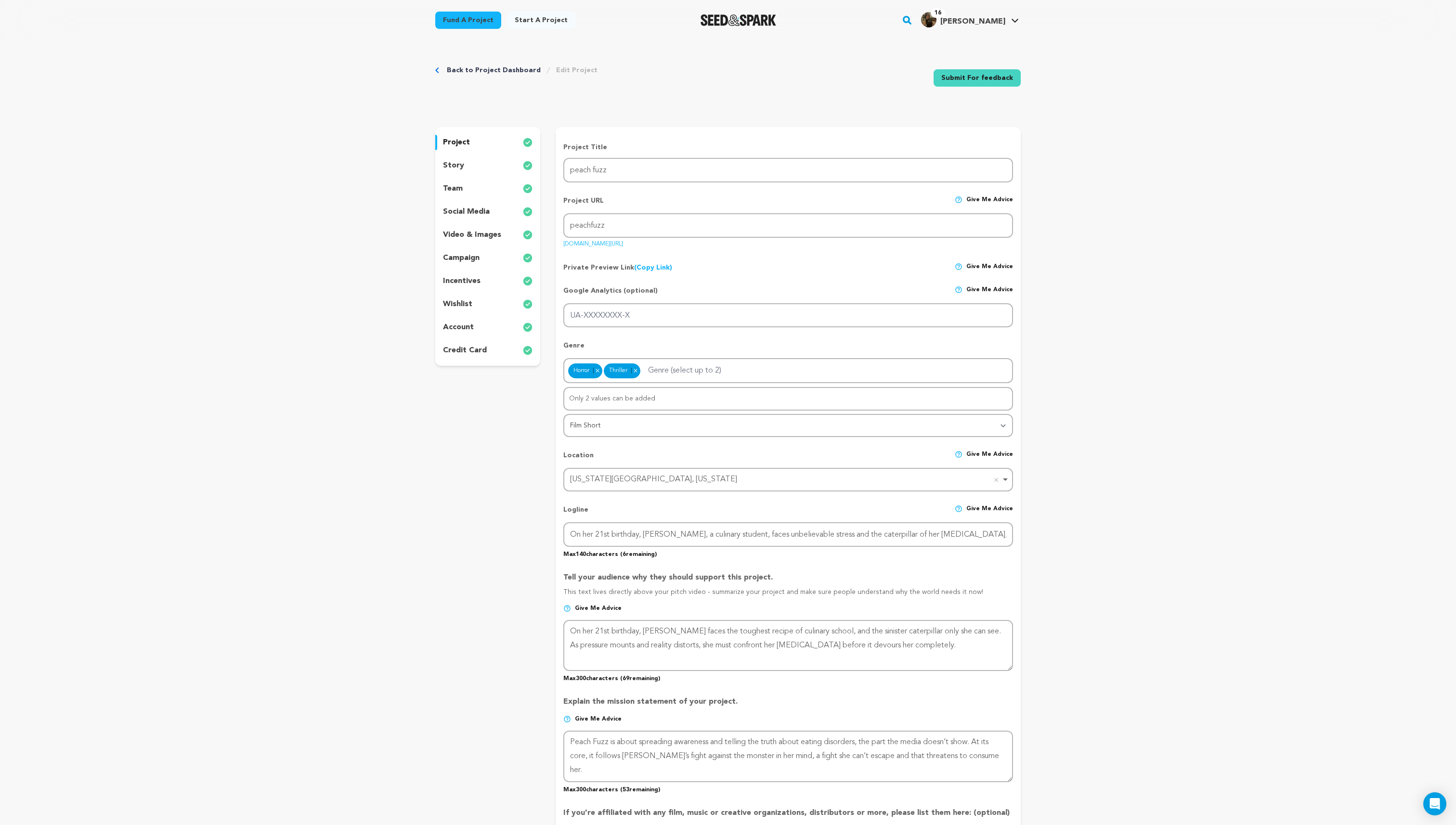
click at [482, 233] on p "video & images" at bounding box center [472, 235] width 58 height 12
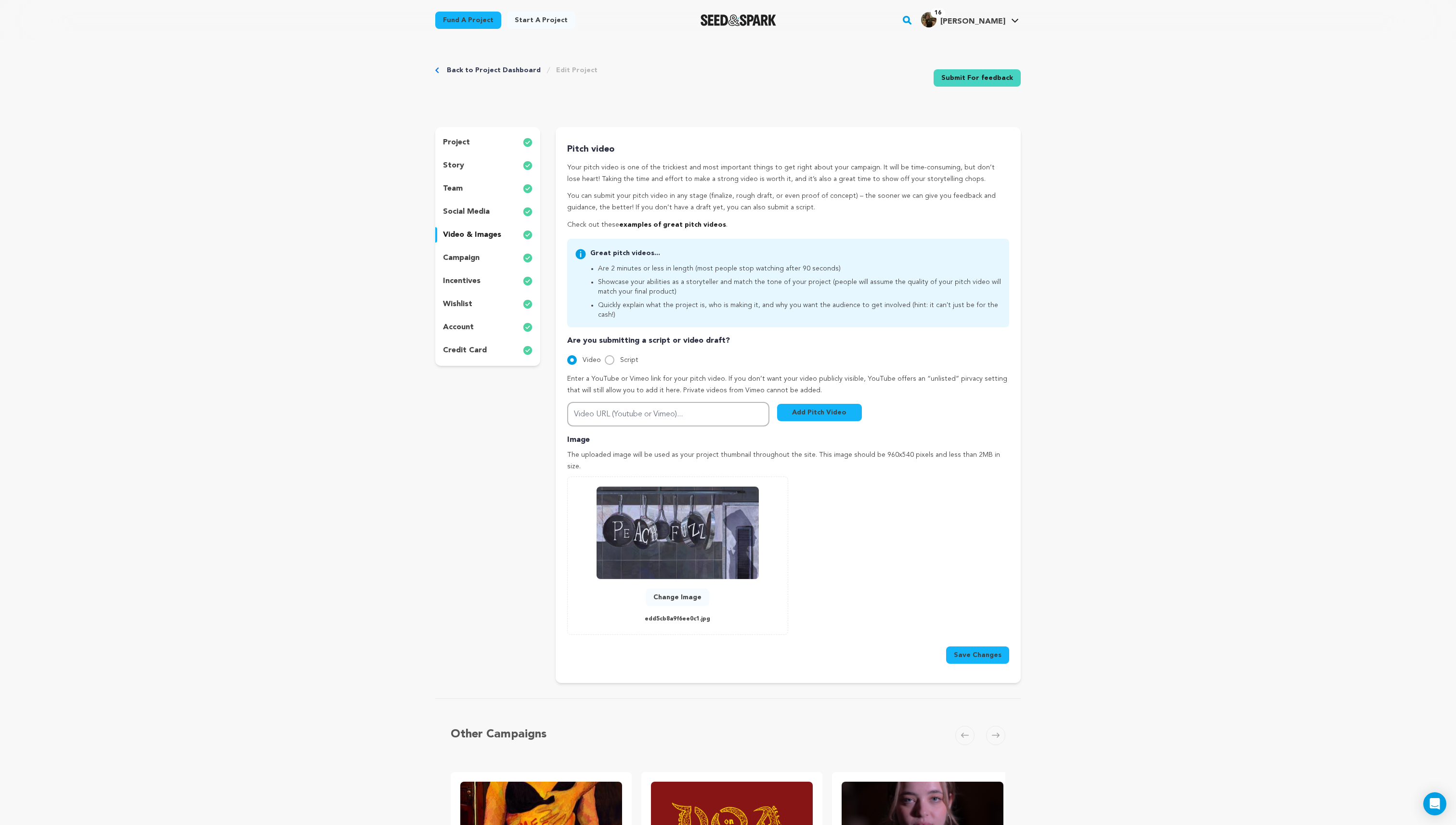
click at [461, 277] on p "incentives" at bounding box center [461, 281] width 37 height 12
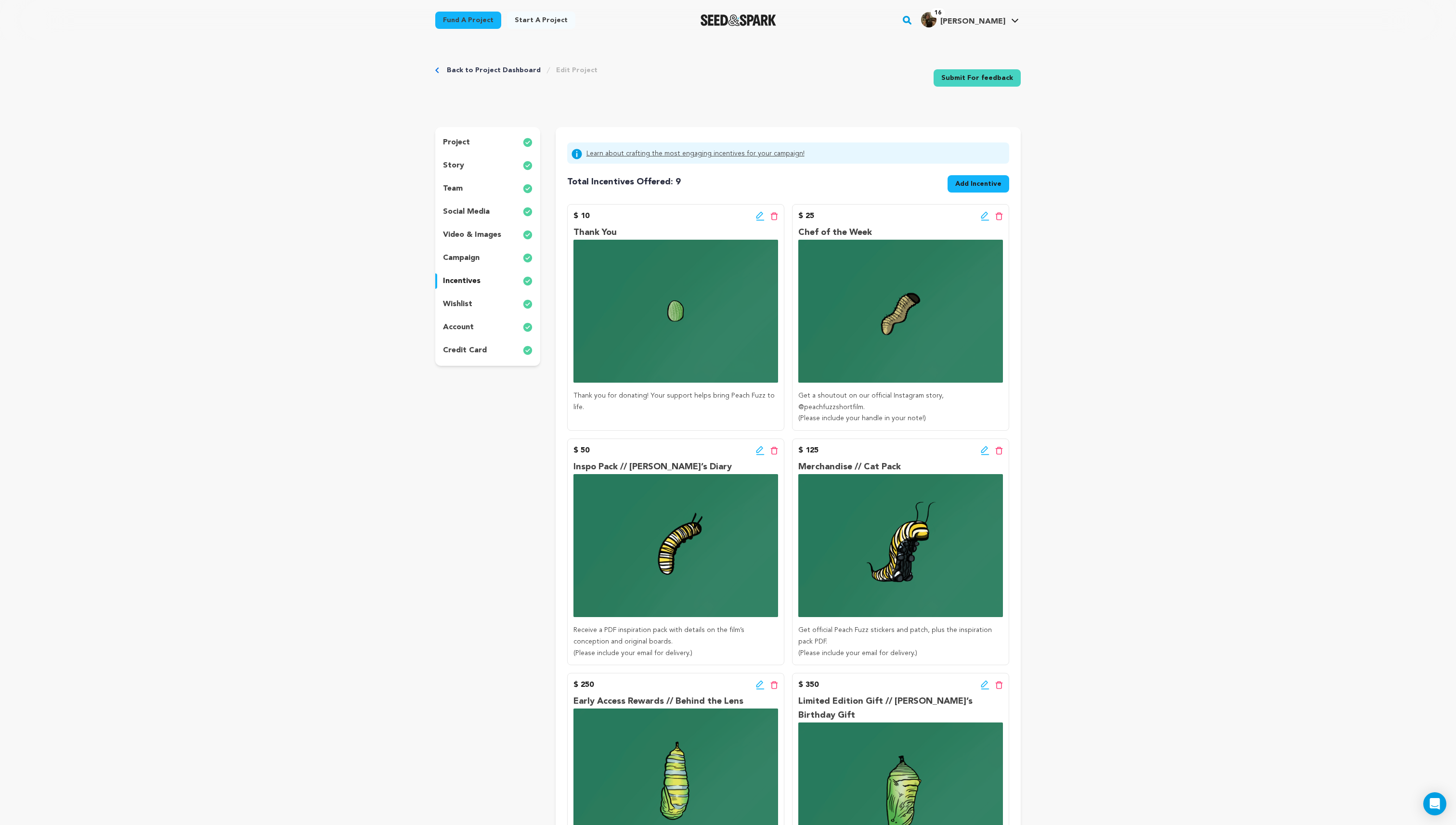
click at [759, 214] on icon at bounding box center [759, 215] width 7 height 7
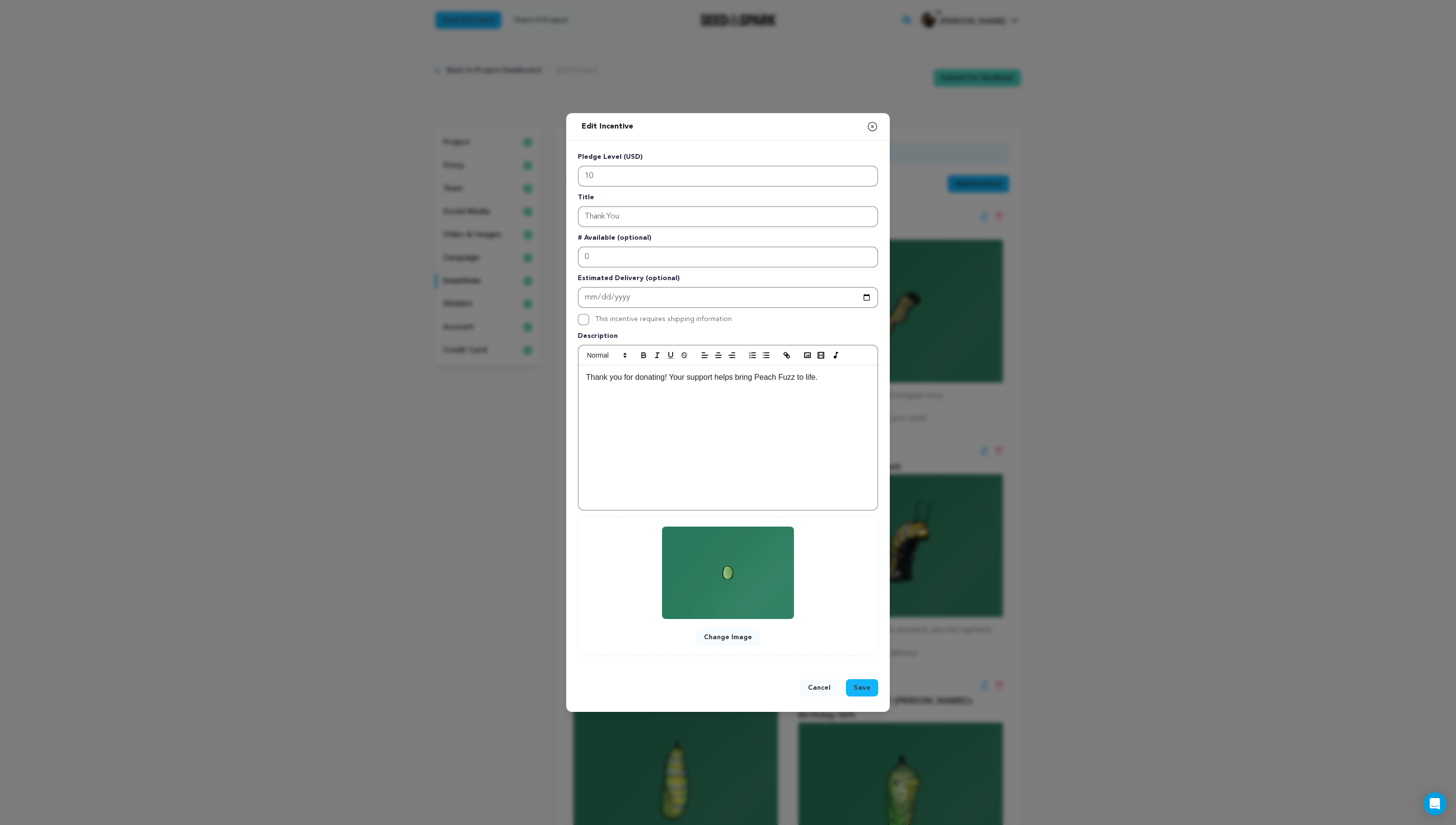
click at [717, 640] on button "Change Image" at bounding box center [727, 637] width 63 height 17
click at [717, 588] on img at bounding box center [729, 573] width 133 height 92
click at [736, 570] on img at bounding box center [729, 573] width 133 height 92
click at [759, 484] on div "Thank you for donating! Your support helps bring Peach Fuzz to life." at bounding box center [728, 437] width 298 height 144
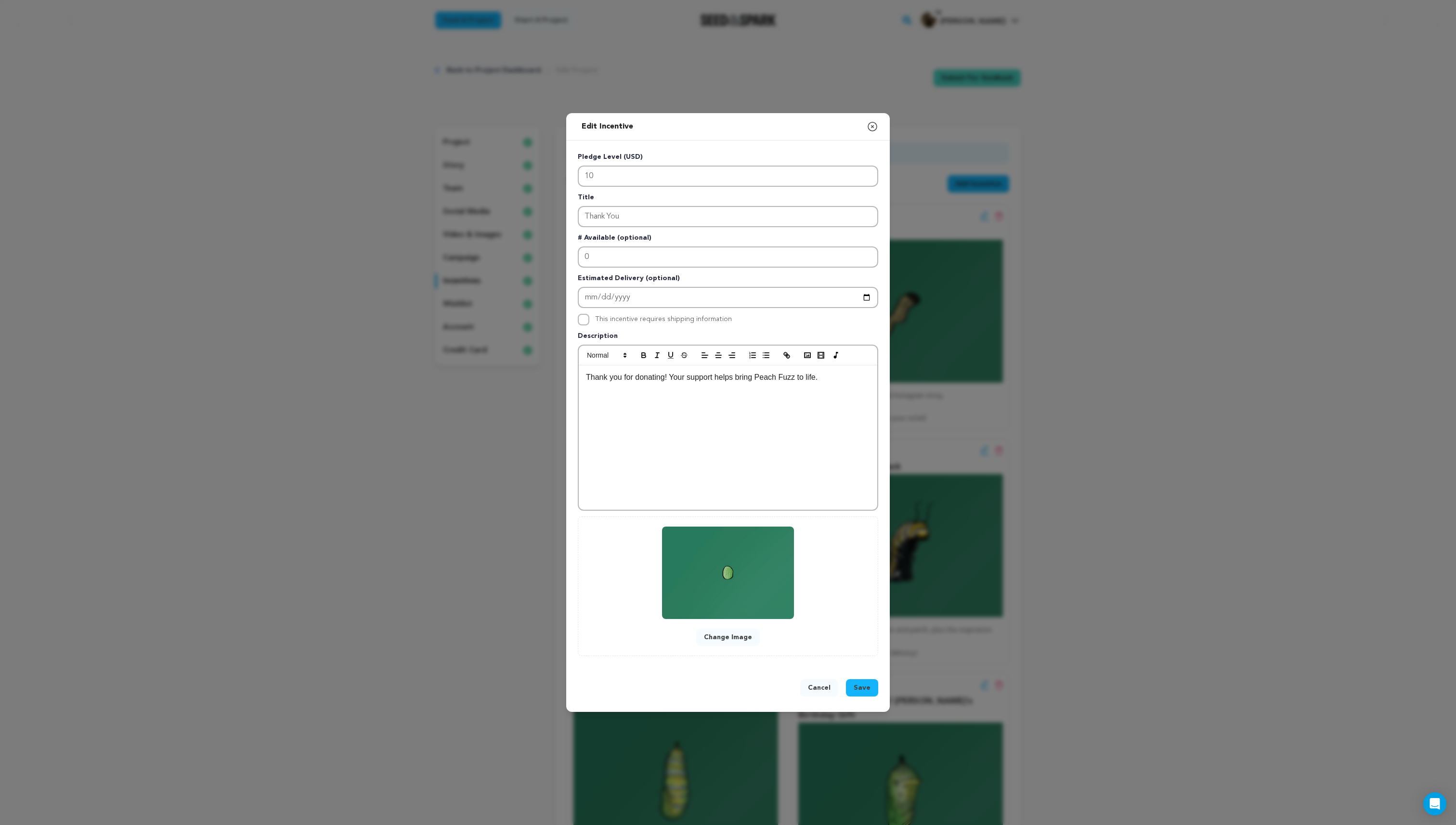
click at [776, 572] on img at bounding box center [729, 573] width 133 height 92
click at [746, 598] on img at bounding box center [729, 573] width 133 height 92
click at [811, 692] on button "Cancel" at bounding box center [819, 688] width 38 height 17
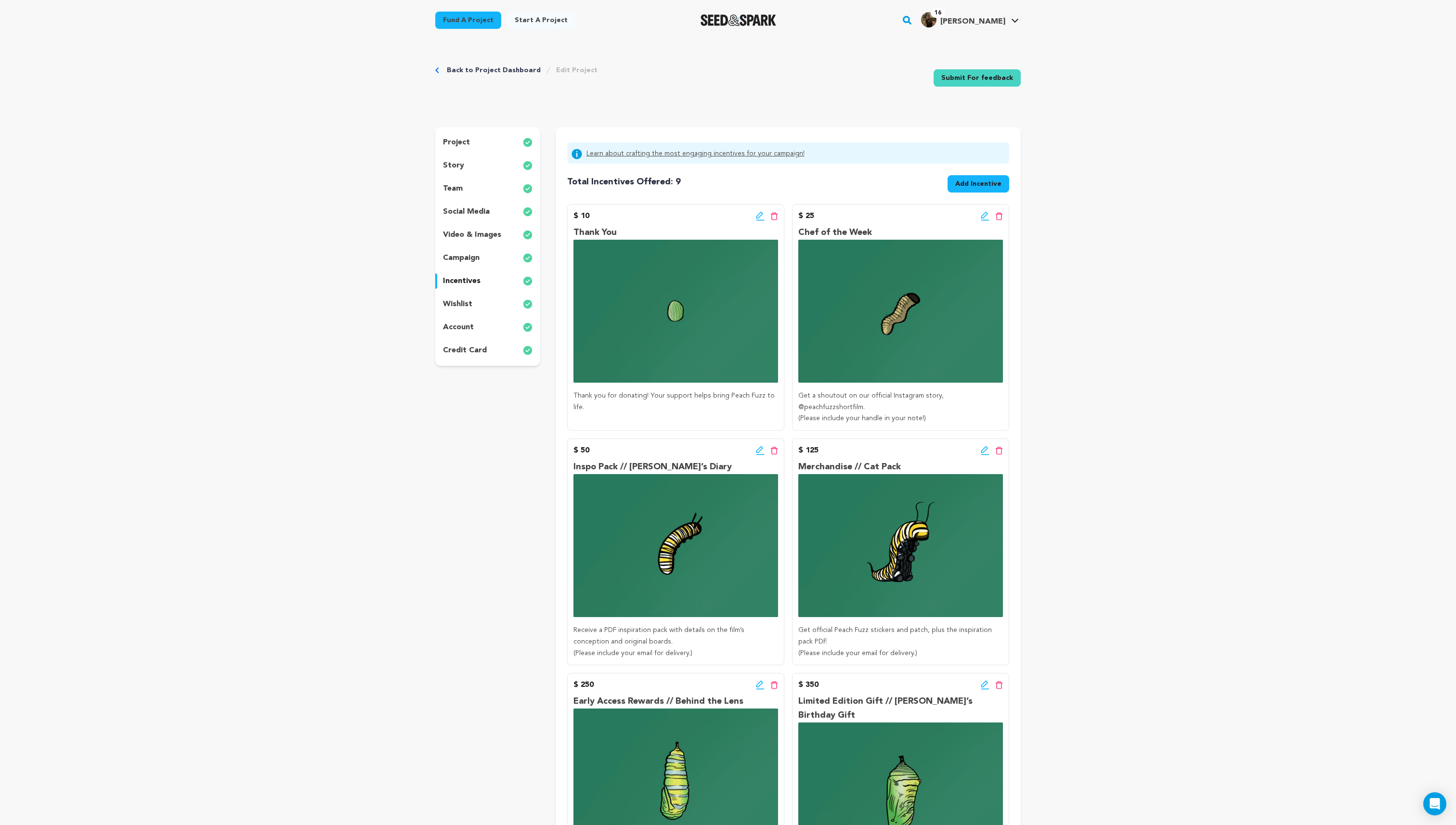
click at [977, 185] on span "Add Incentive" at bounding box center [978, 184] width 46 height 9
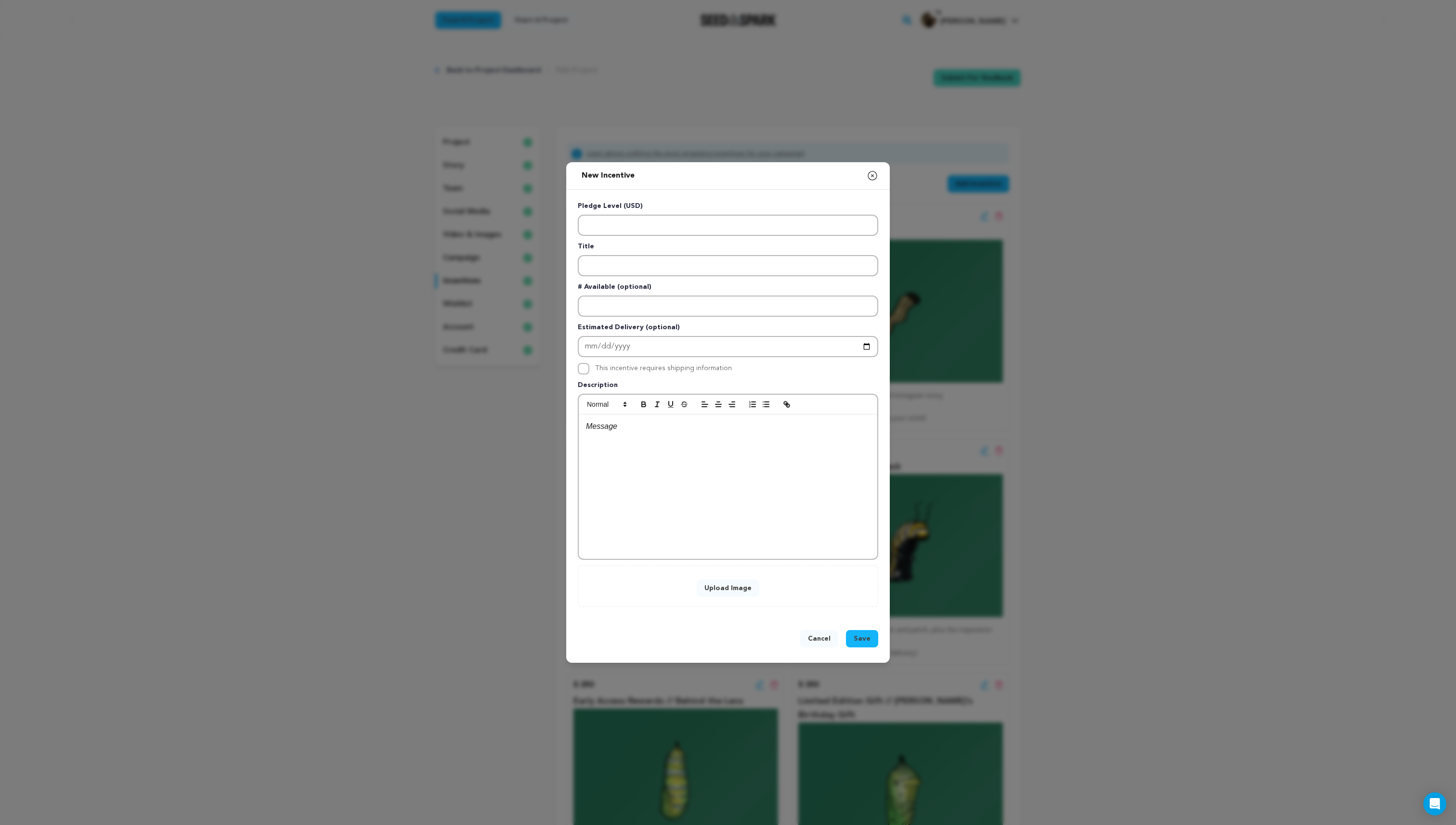
click at [732, 587] on button "Upload Image" at bounding box center [728, 588] width 63 height 17
click at [822, 639] on button "Cancel" at bounding box center [819, 639] width 38 height 17
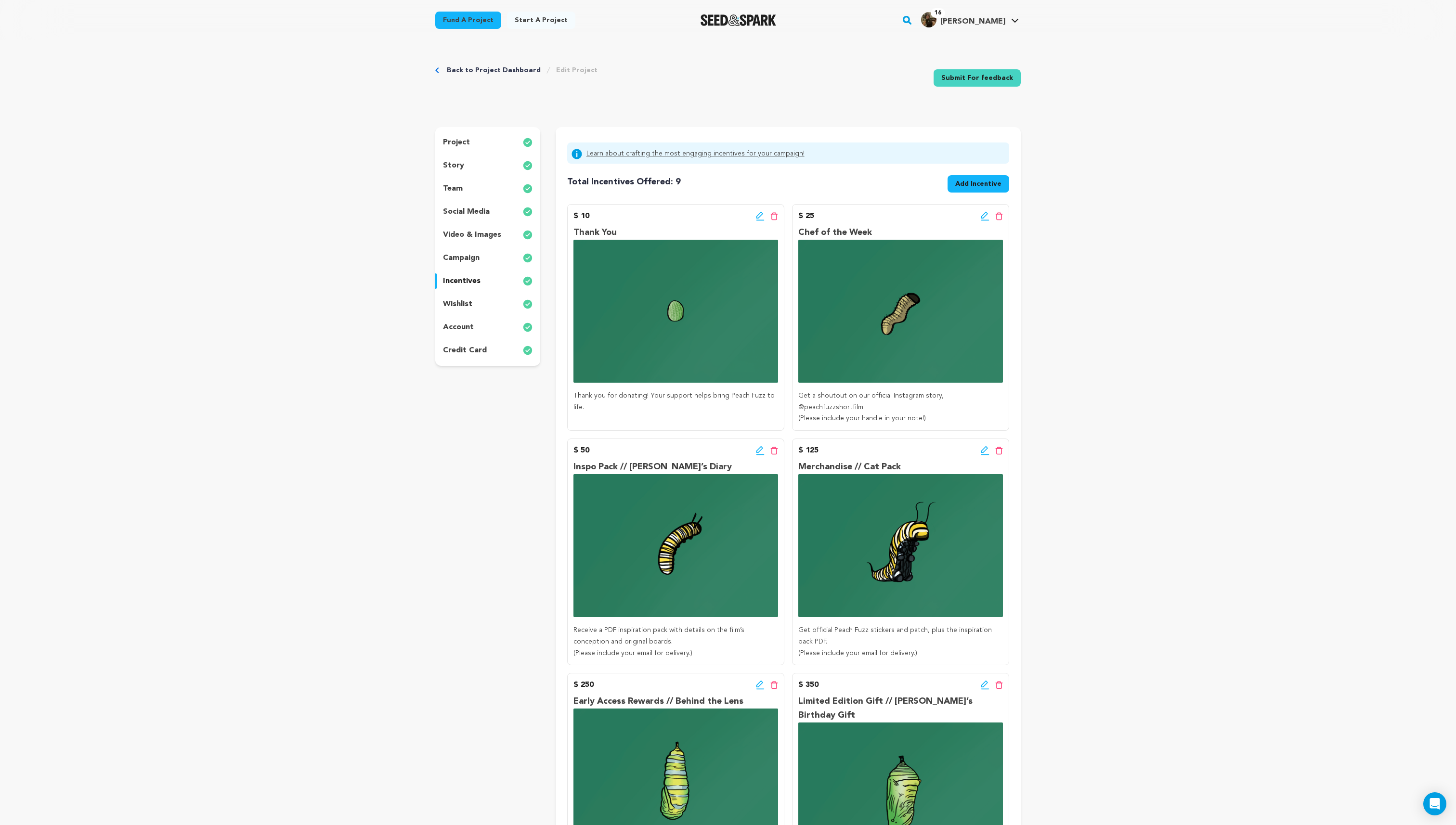
click at [674, 294] on img at bounding box center [676, 311] width 205 height 143
click at [755, 216] on div "$ 10 Edit incentive button Delete incentive button" at bounding box center [676, 217] width 205 height 12
click at [761, 216] on icon at bounding box center [760, 216] width 9 height 9
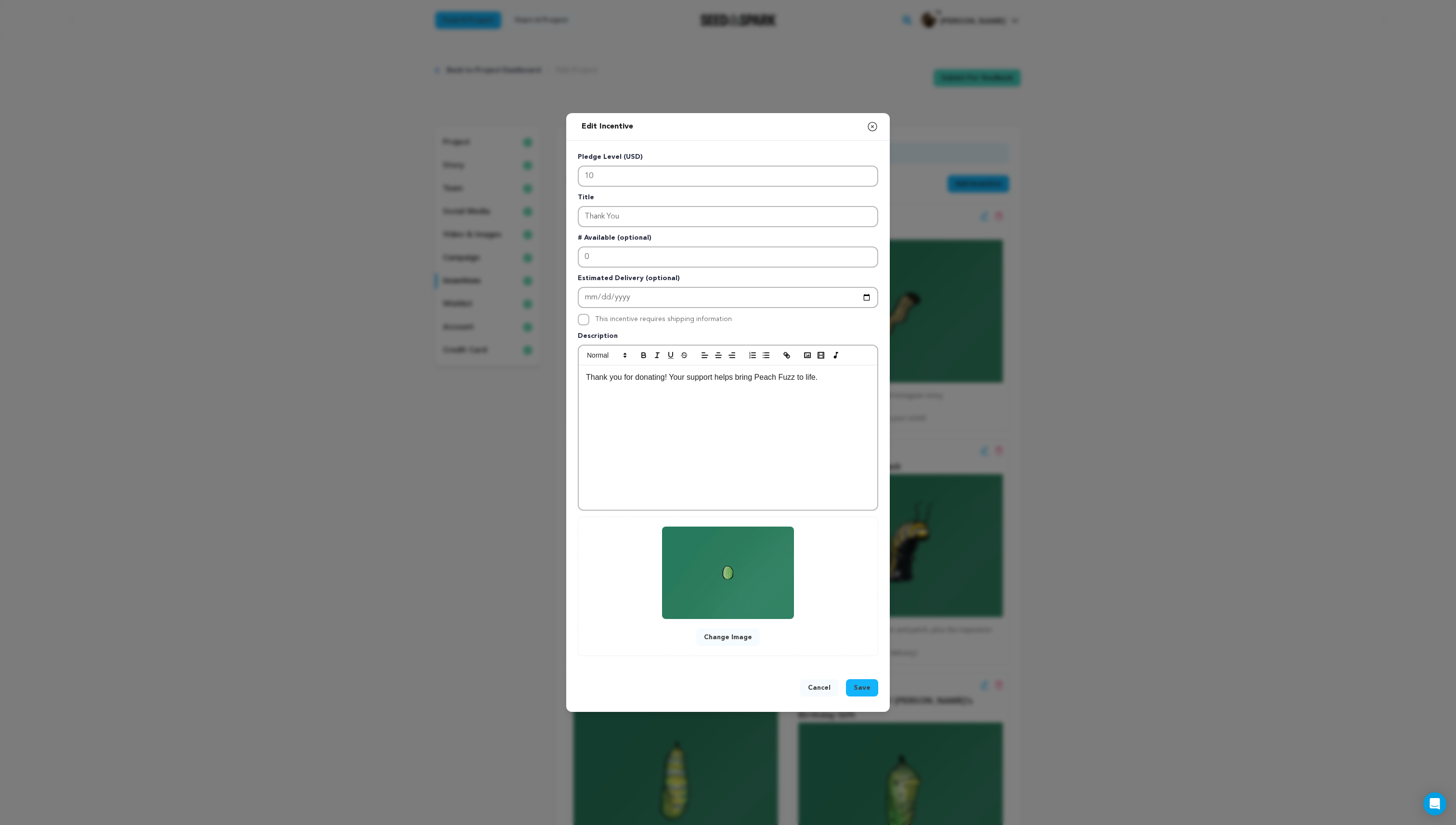
click at [750, 631] on button "Change Image" at bounding box center [727, 637] width 63 height 17
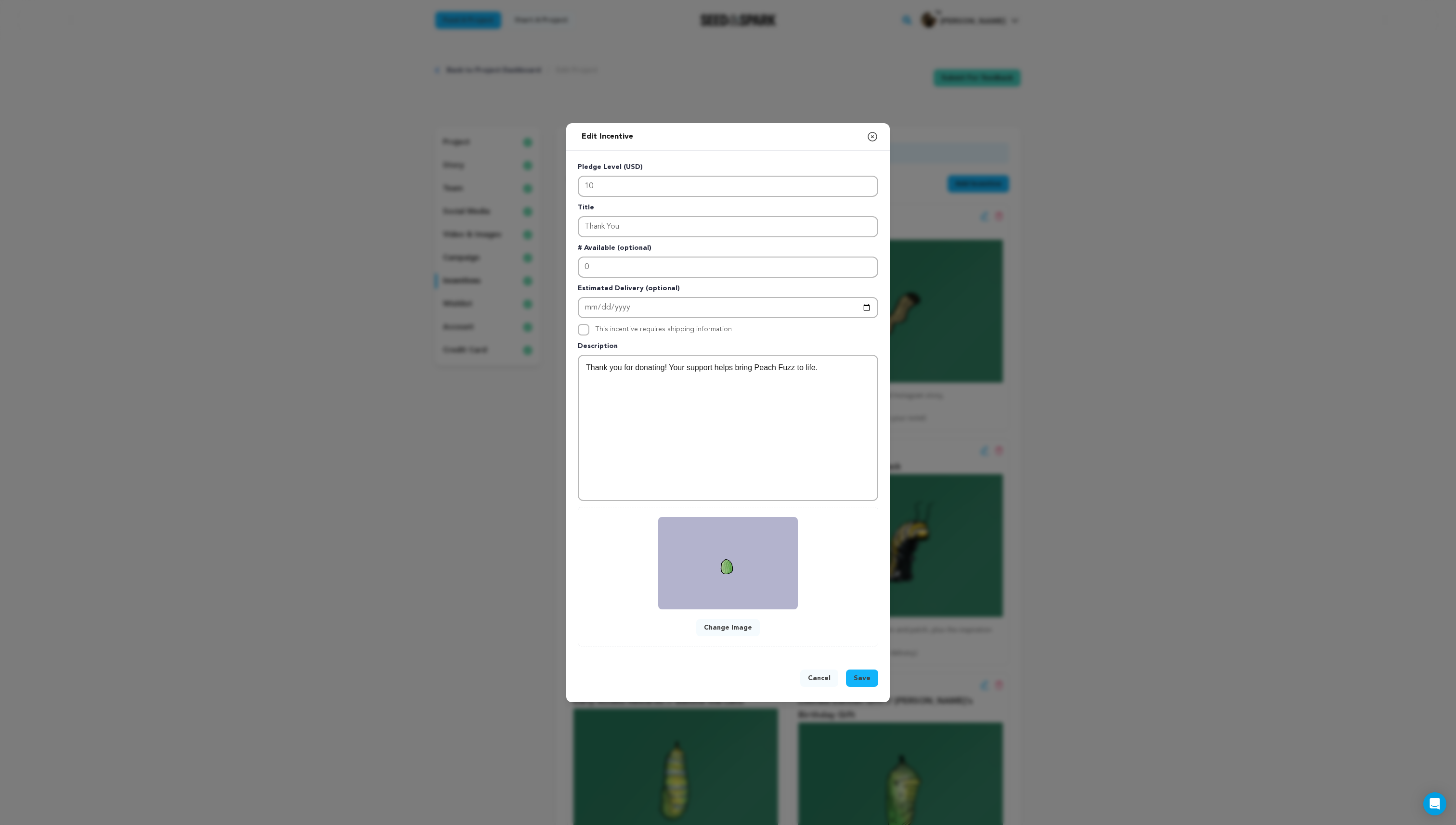
click at [855, 679] on span "Save" at bounding box center [862, 678] width 17 height 9
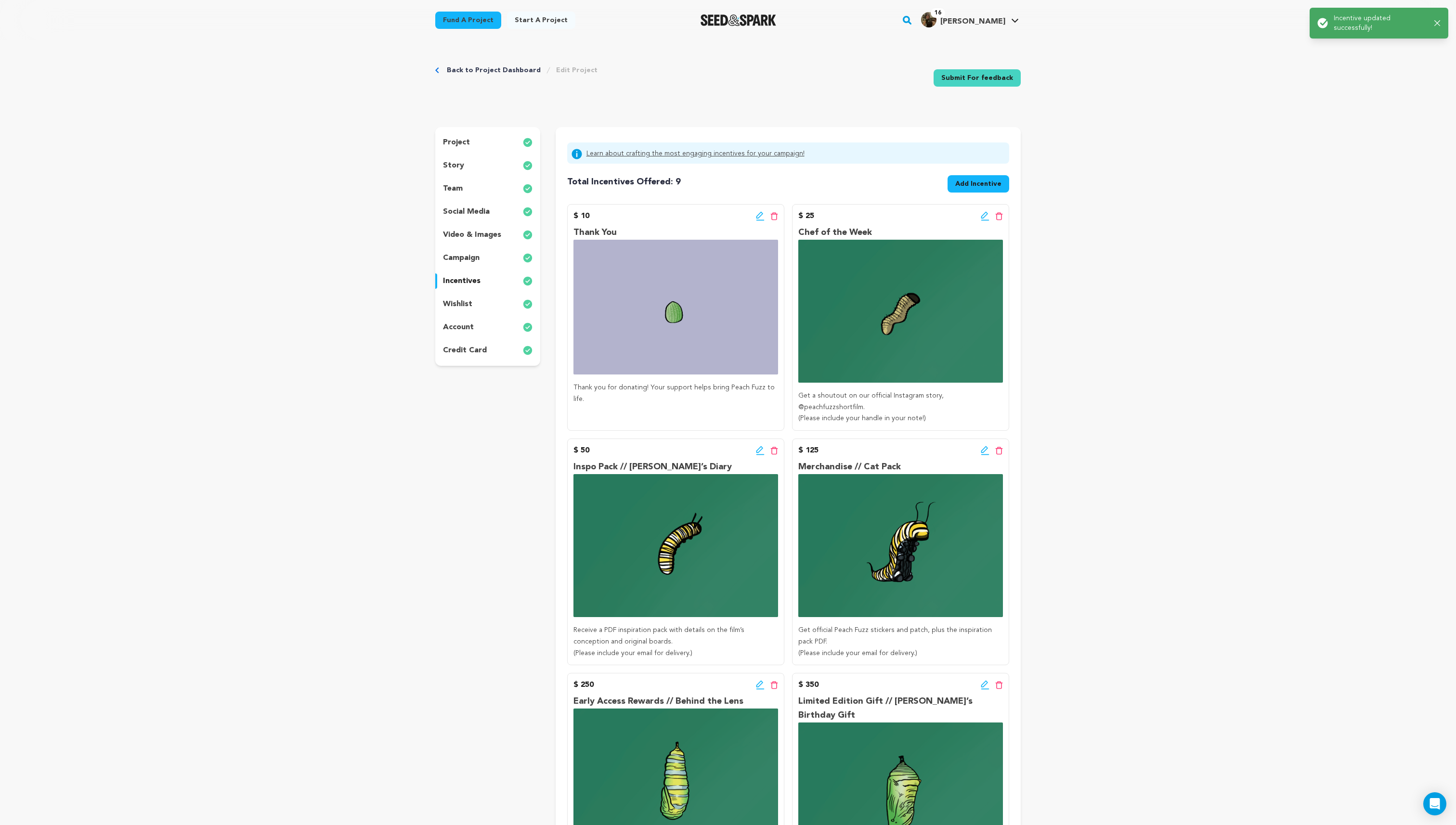
click at [943, 283] on img at bounding box center [901, 311] width 205 height 143
click at [982, 216] on icon at bounding box center [984, 215] width 7 height 7
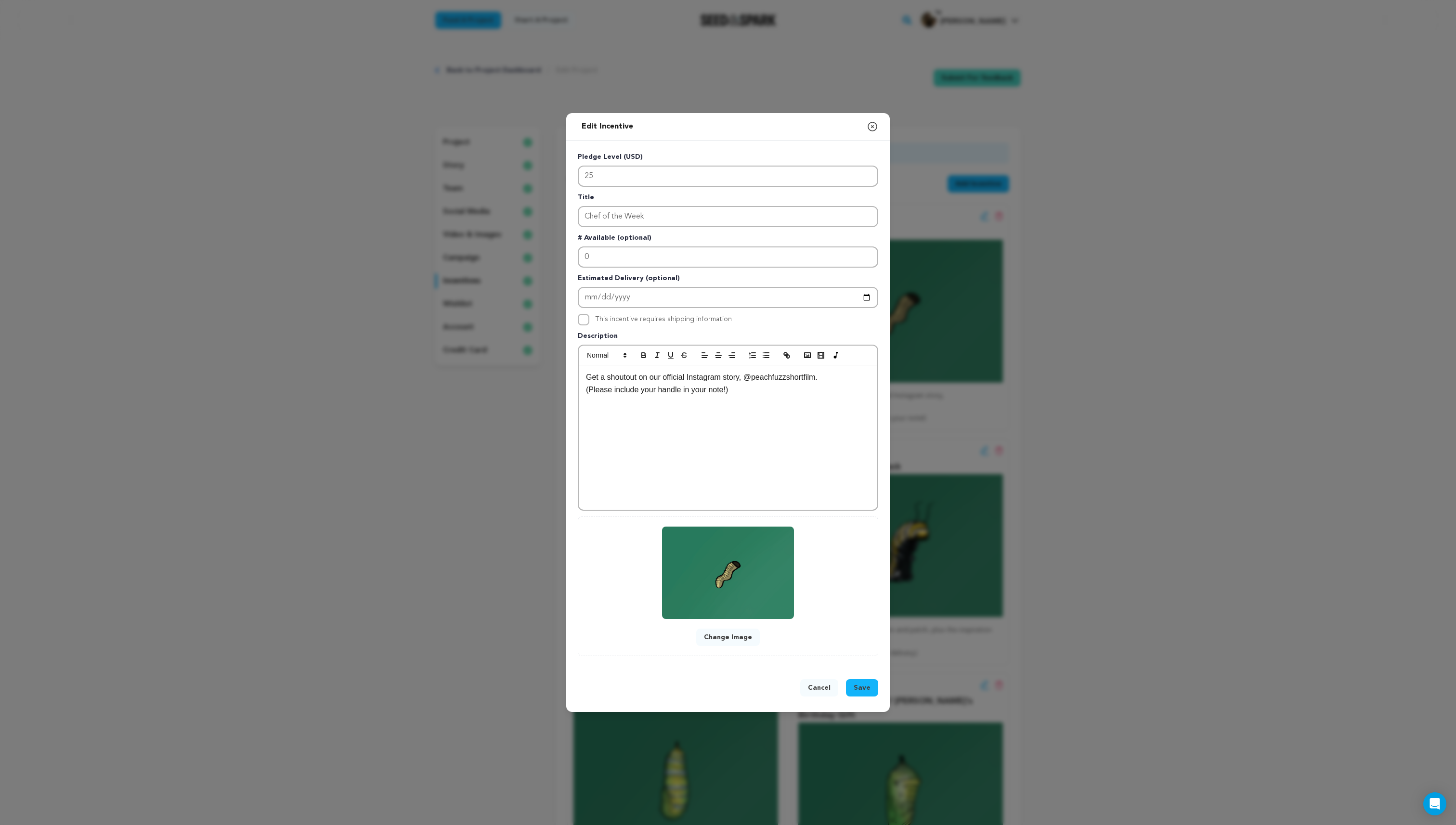
click at [733, 639] on button "Change Image" at bounding box center [727, 637] width 63 height 17
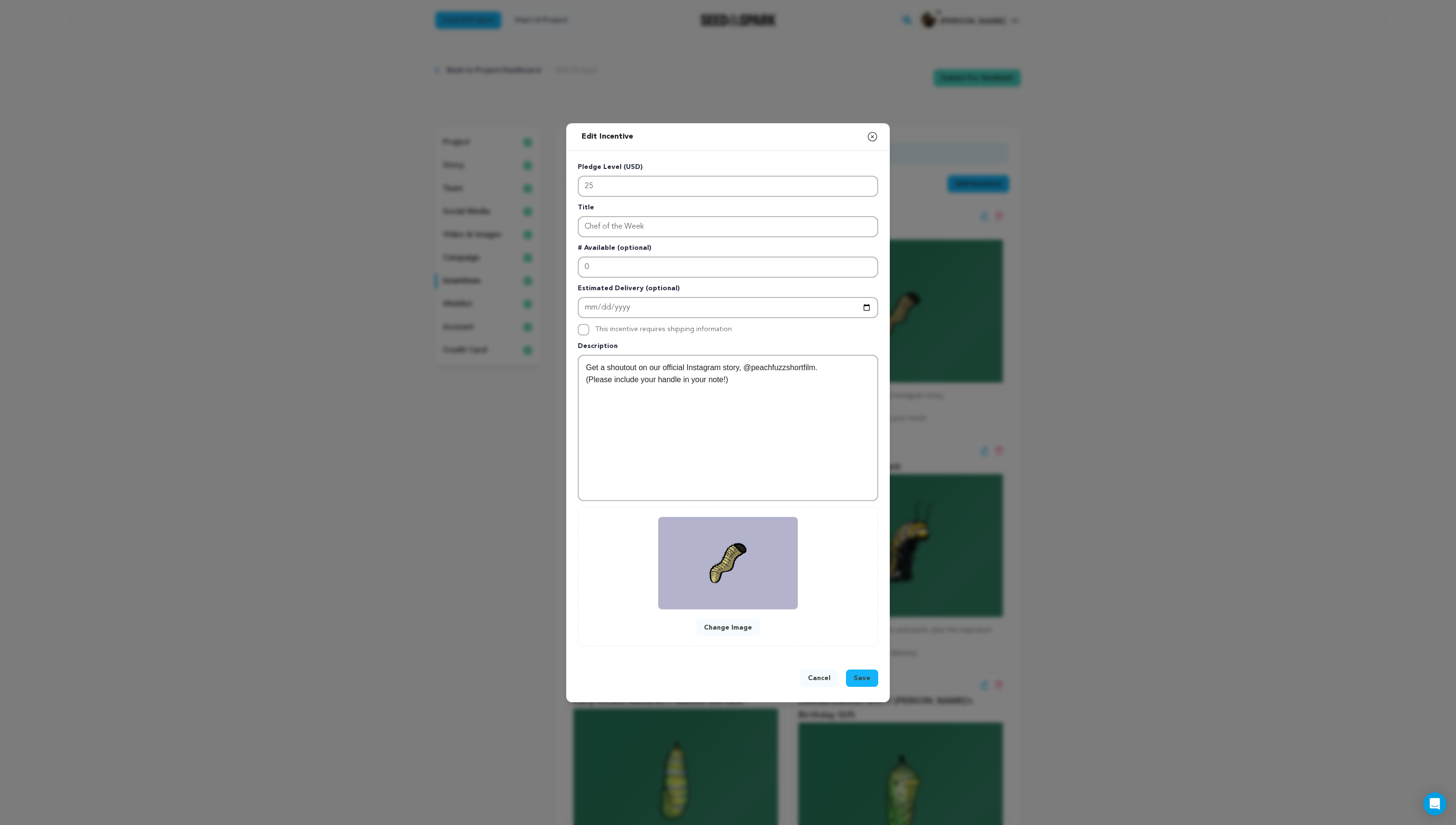
click at [868, 680] on span "Save" at bounding box center [862, 678] width 17 height 9
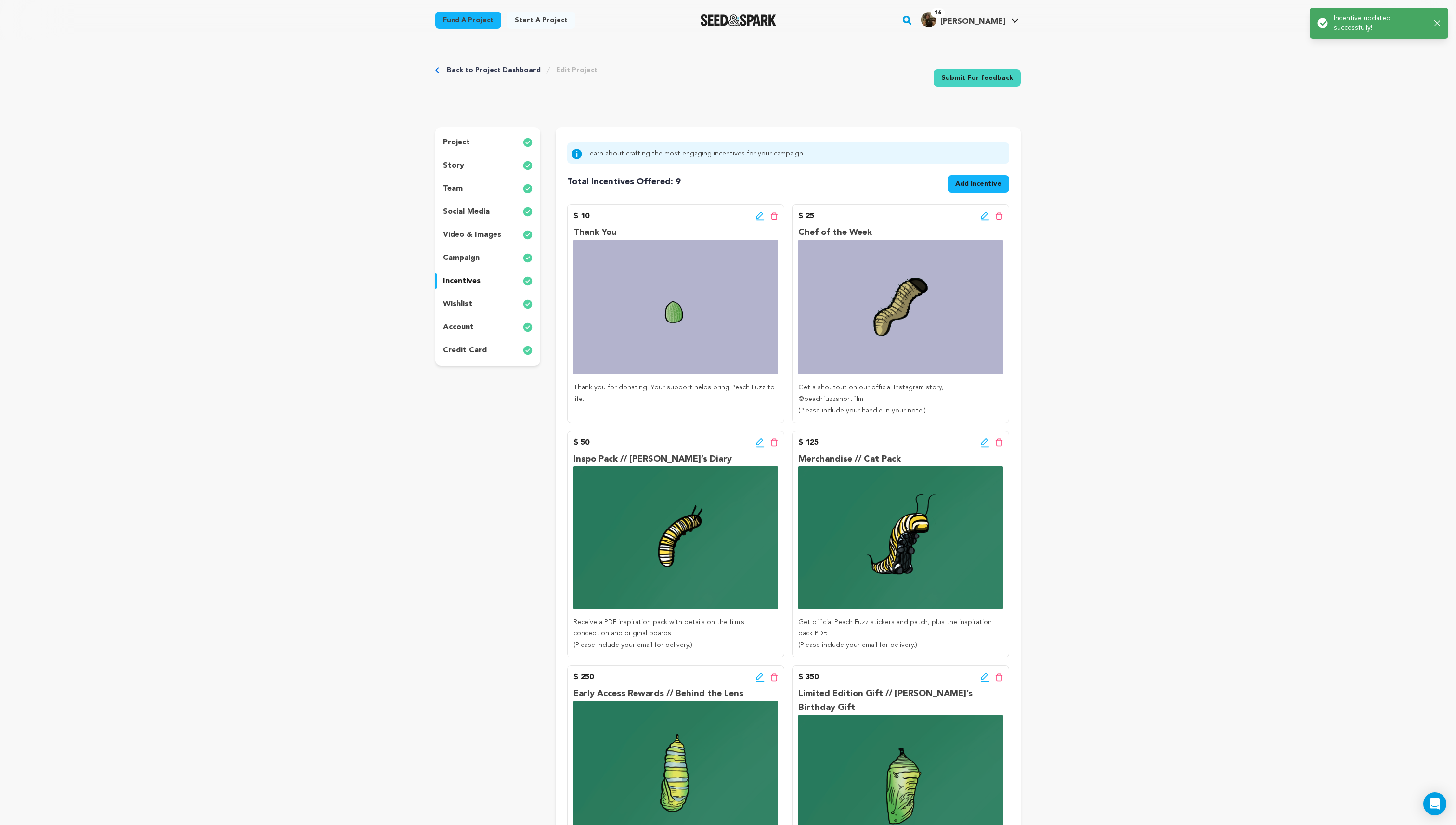
click at [711, 539] on img at bounding box center [676, 538] width 205 height 143
click at [761, 439] on icon at bounding box center [759, 441] width 7 height 7
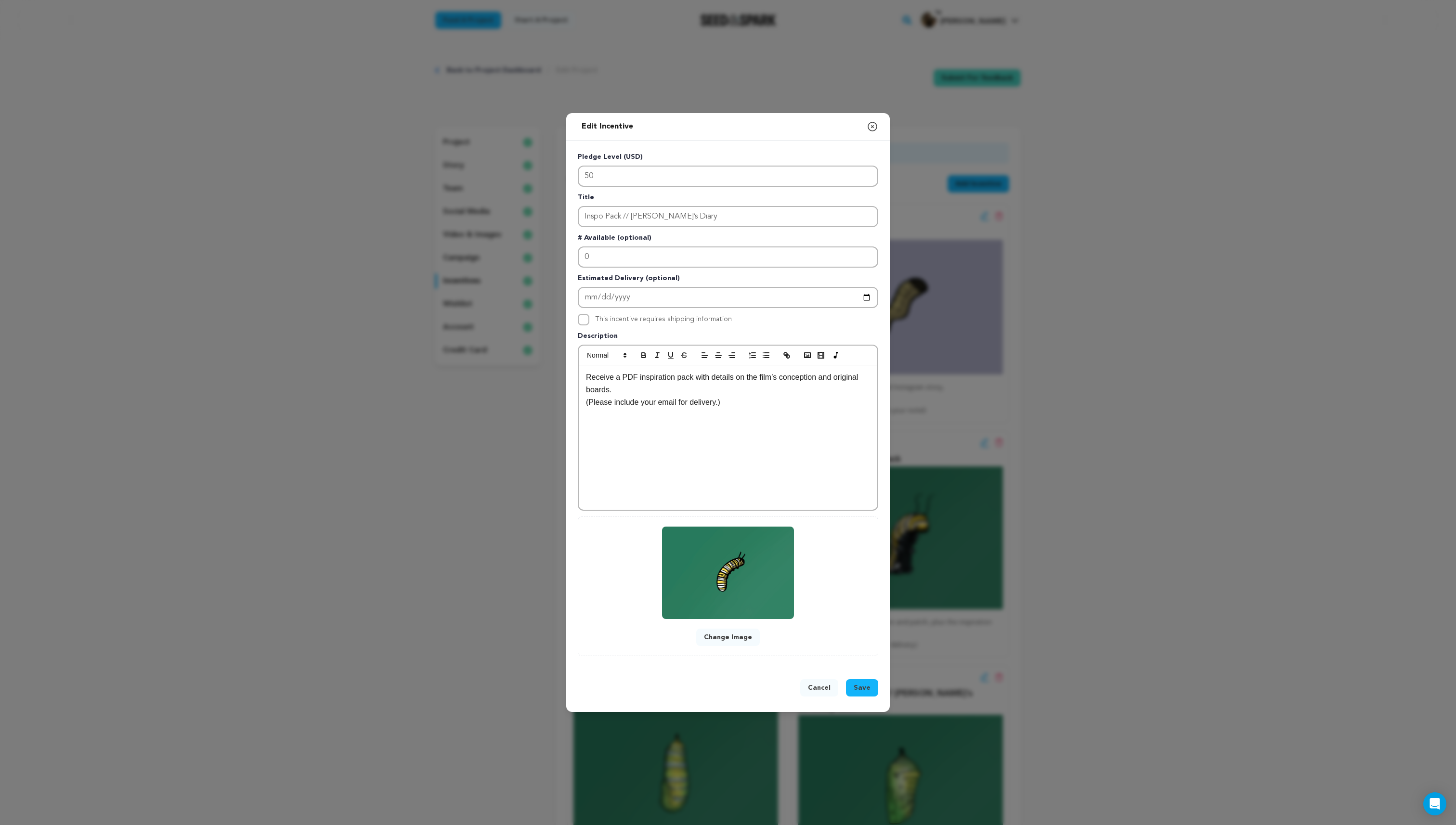
click at [726, 642] on button "Change Image" at bounding box center [727, 637] width 63 height 17
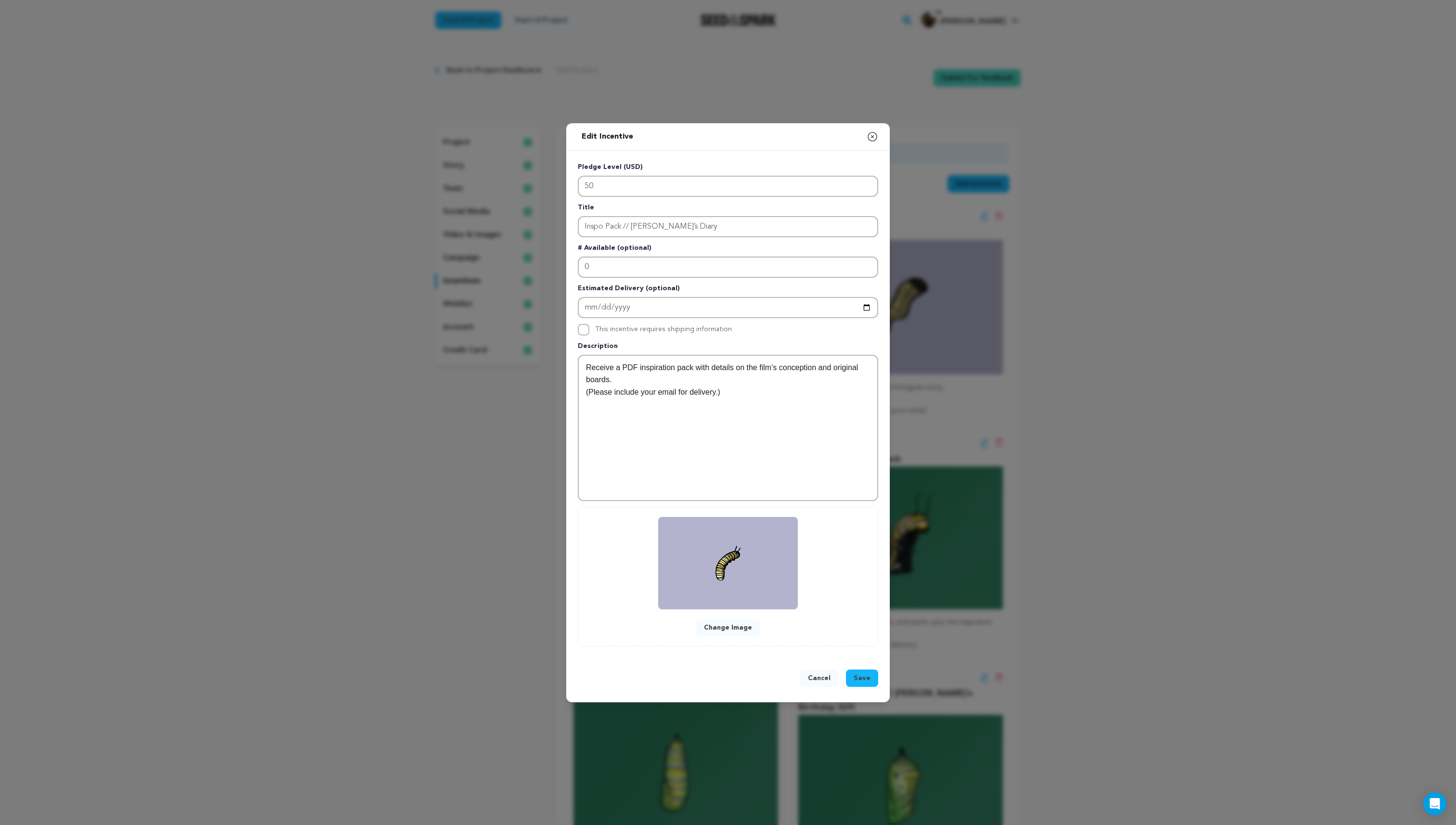
click at [866, 674] on span "Save" at bounding box center [862, 678] width 17 height 9
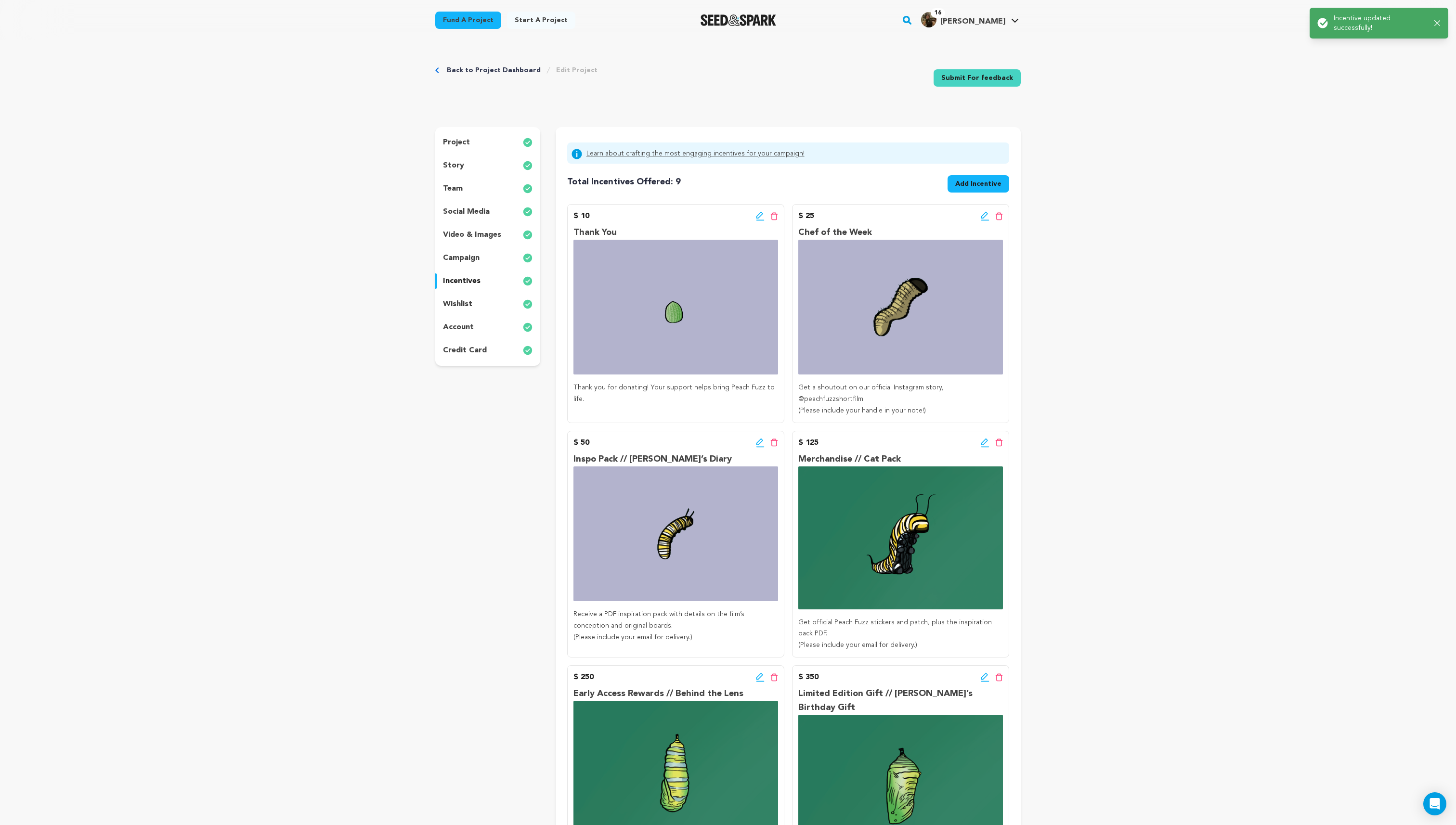
click at [985, 438] on icon at bounding box center [985, 443] width 9 height 9
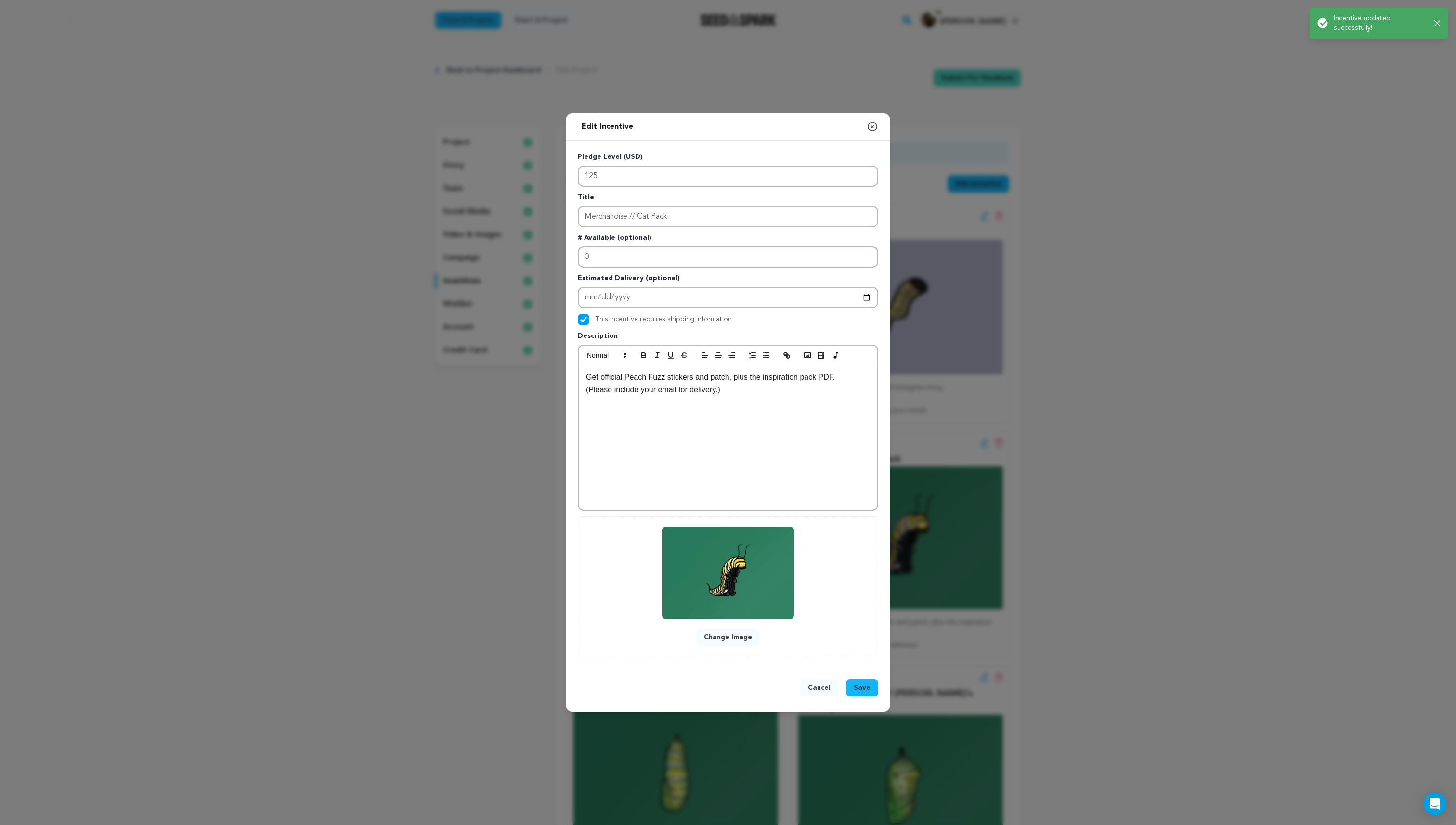
click at [732, 636] on button "Change Image" at bounding box center [727, 637] width 63 height 17
click at [735, 640] on button "Change Image" at bounding box center [727, 637] width 63 height 17
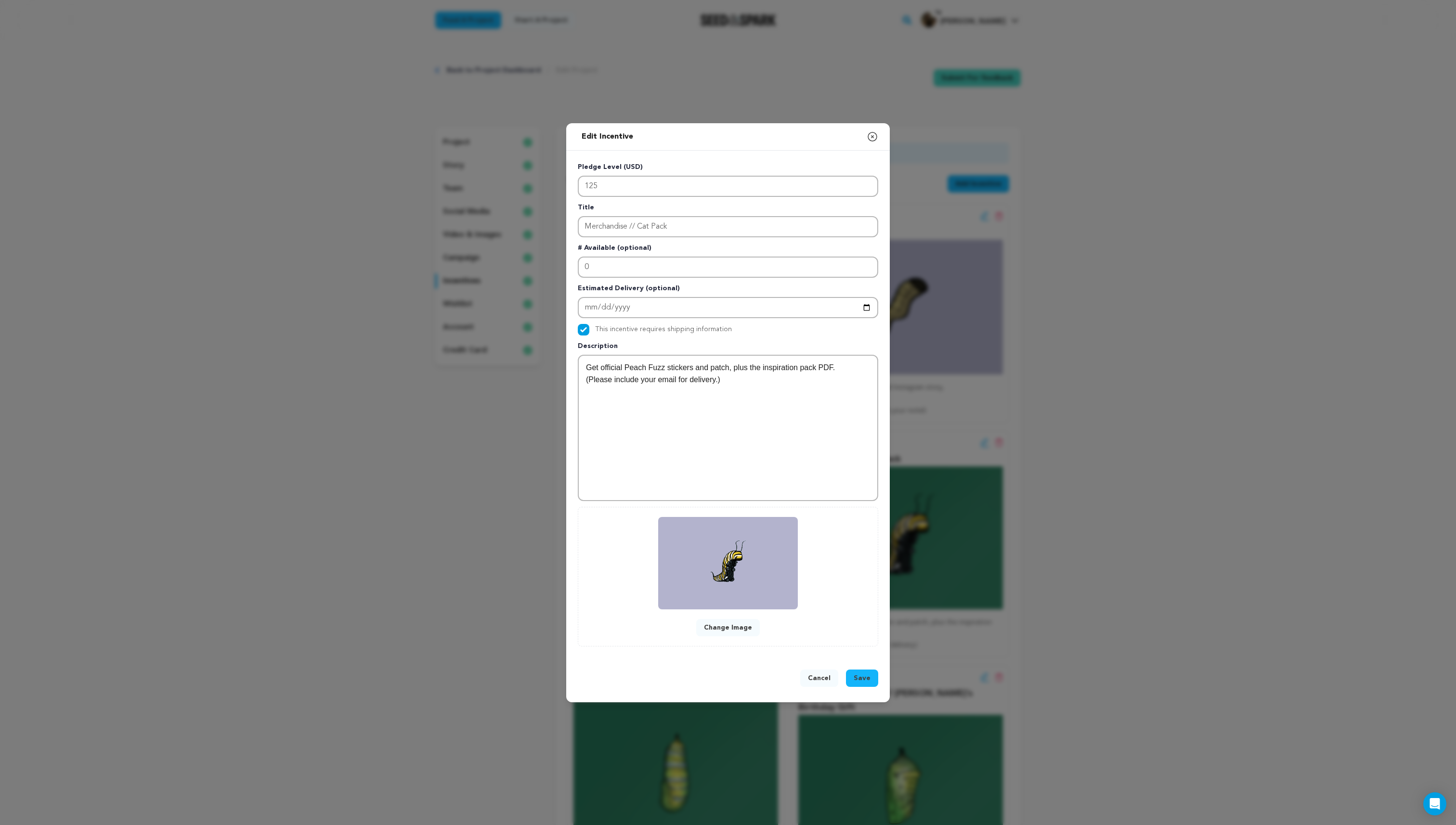
click at [869, 688] on div "Cancel Save" at bounding box center [728, 681] width 301 height 21
click at [869, 681] on span "Save" at bounding box center [862, 678] width 17 height 9
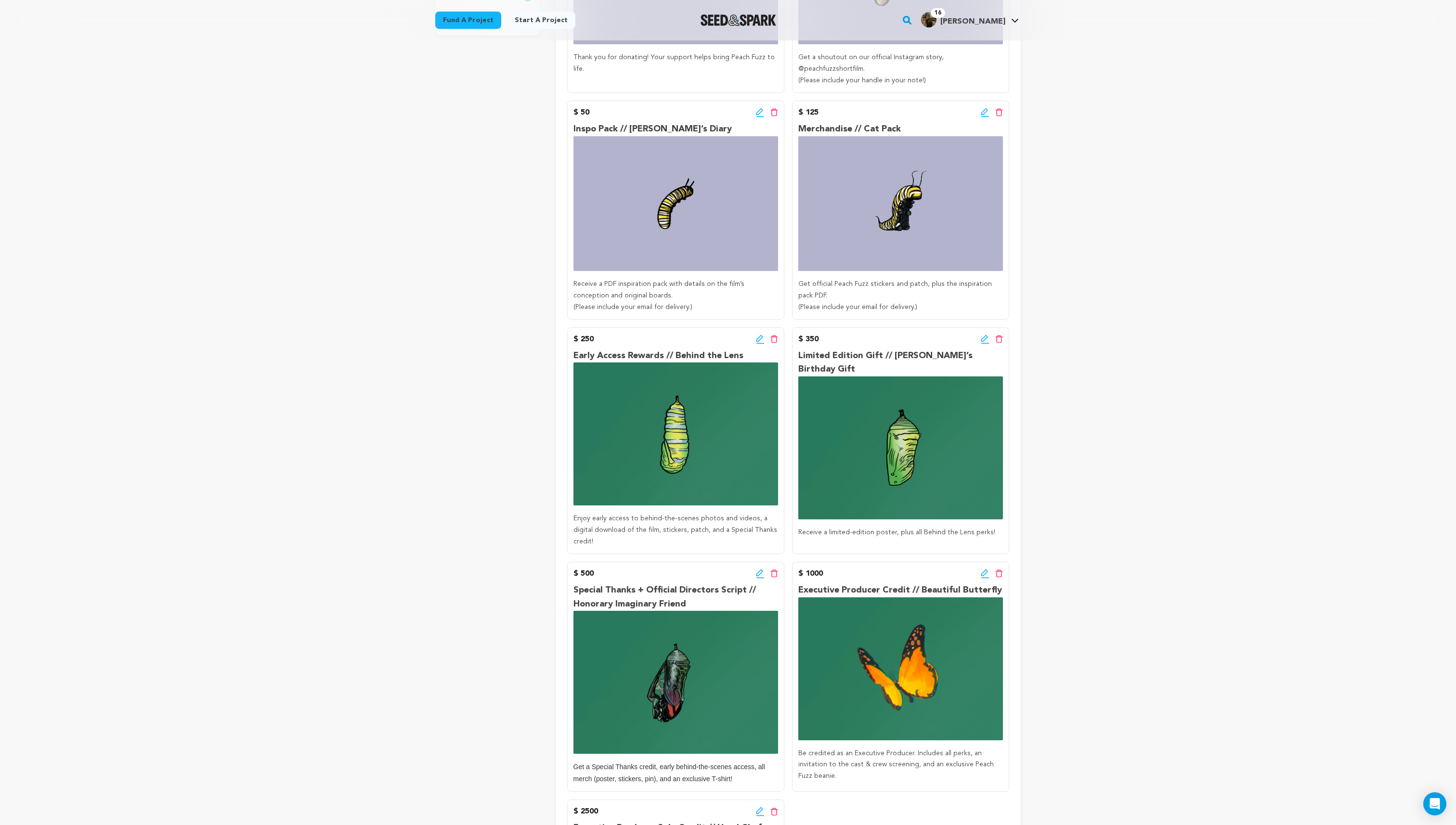
scroll to position [338, 0]
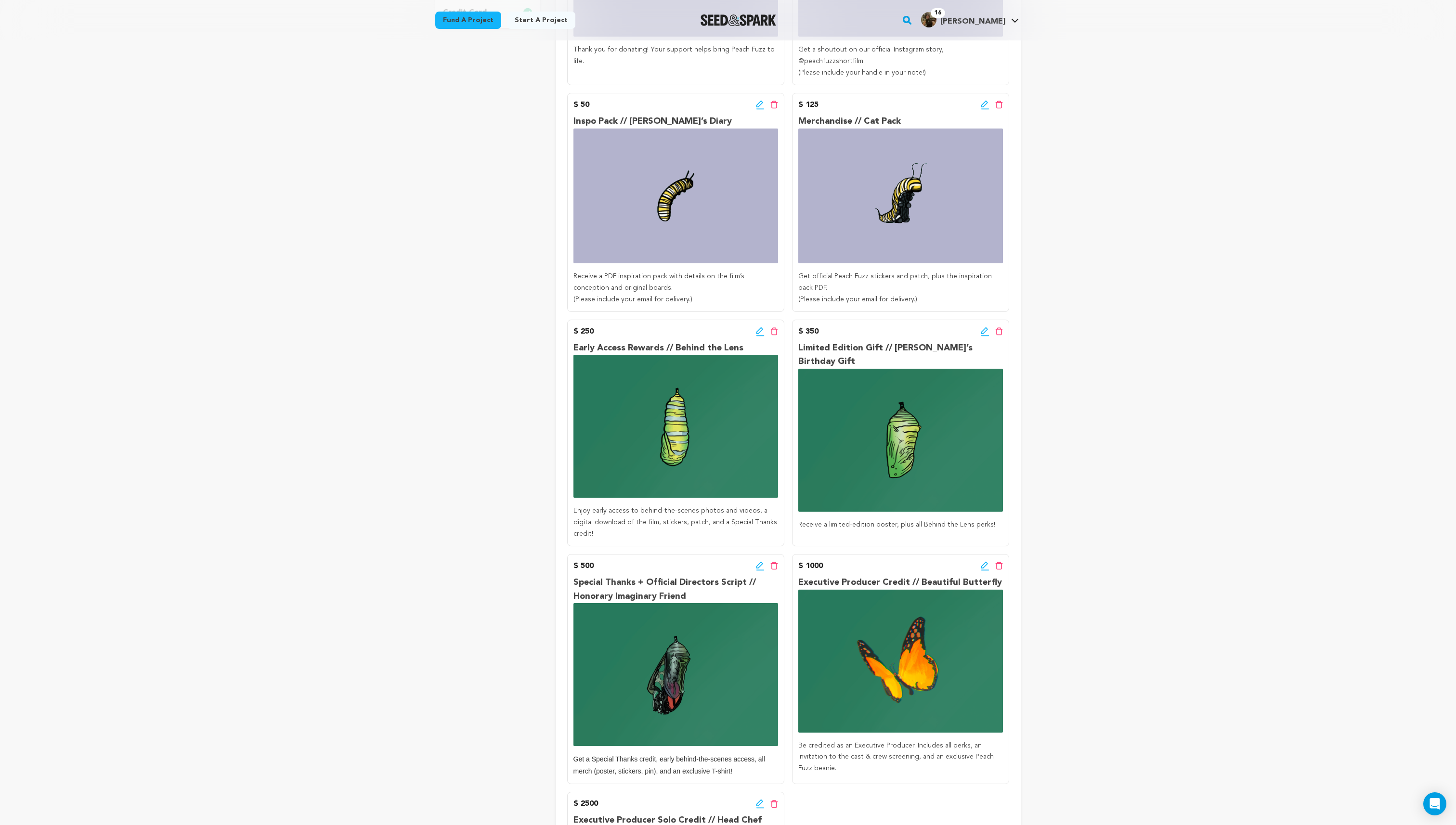
click at [761, 327] on icon at bounding box center [760, 331] width 9 height 9
click at [761, 320] on div "Total Incentives Offered: Incentives: 9 Add Incentive $ 10 Edit incentive button" at bounding box center [788, 424] width 442 height 1189
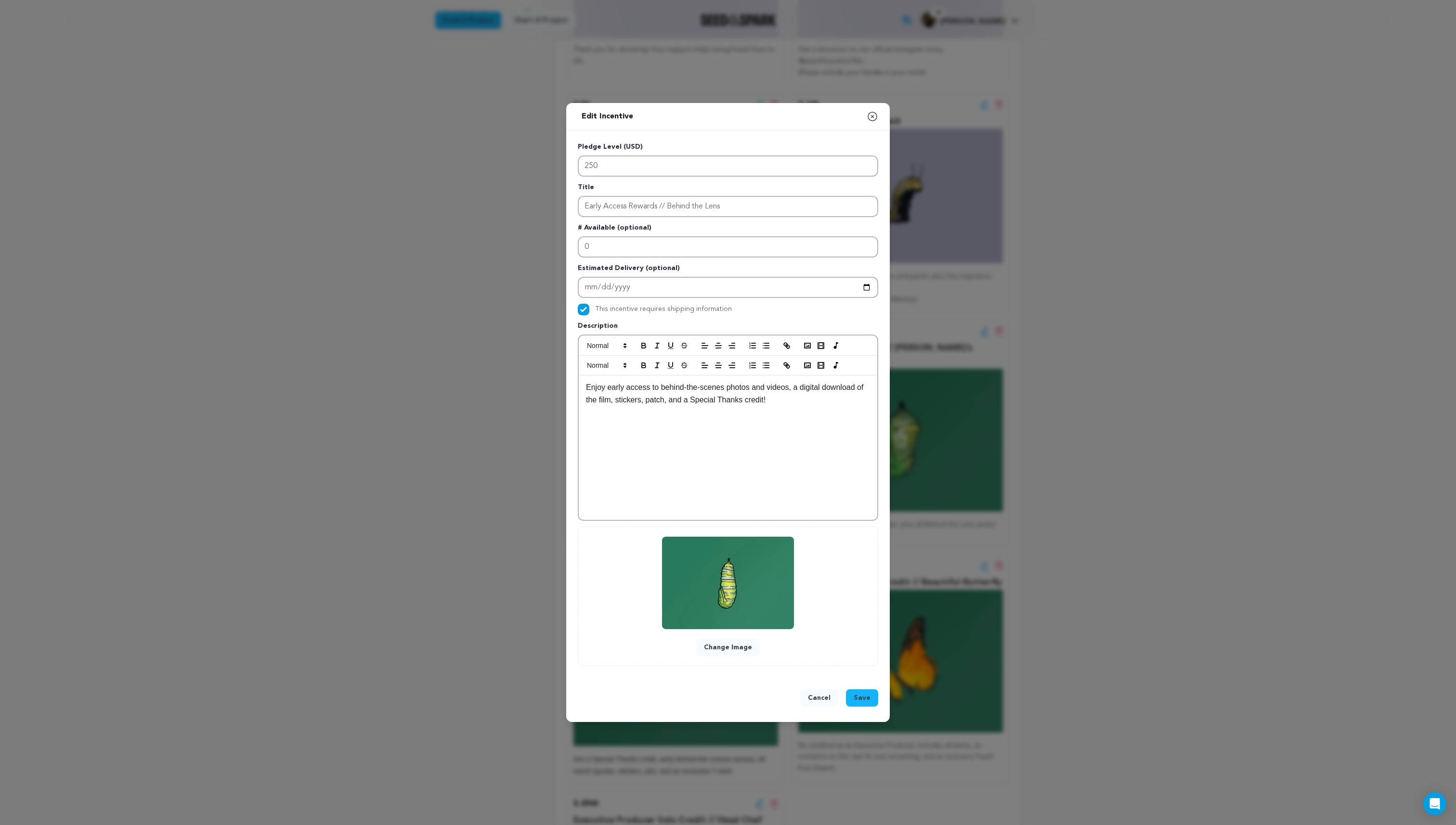
click at [729, 651] on button "Change Image" at bounding box center [727, 647] width 63 height 17
click at [732, 652] on button "Change Image" at bounding box center [727, 647] width 63 height 17
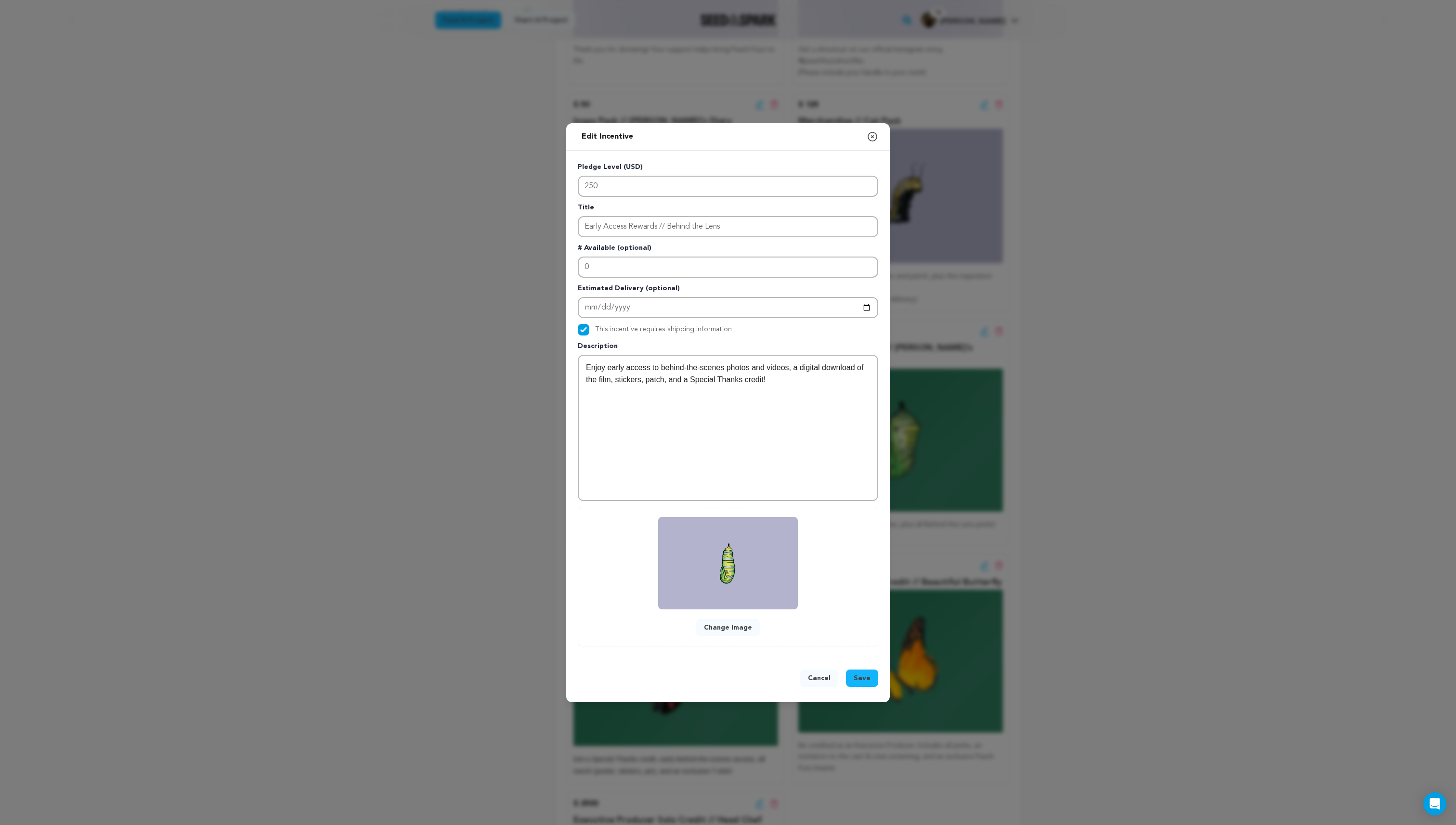
click at [861, 681] on span "Save" at bounding box center [862, 678] width 17 height 9
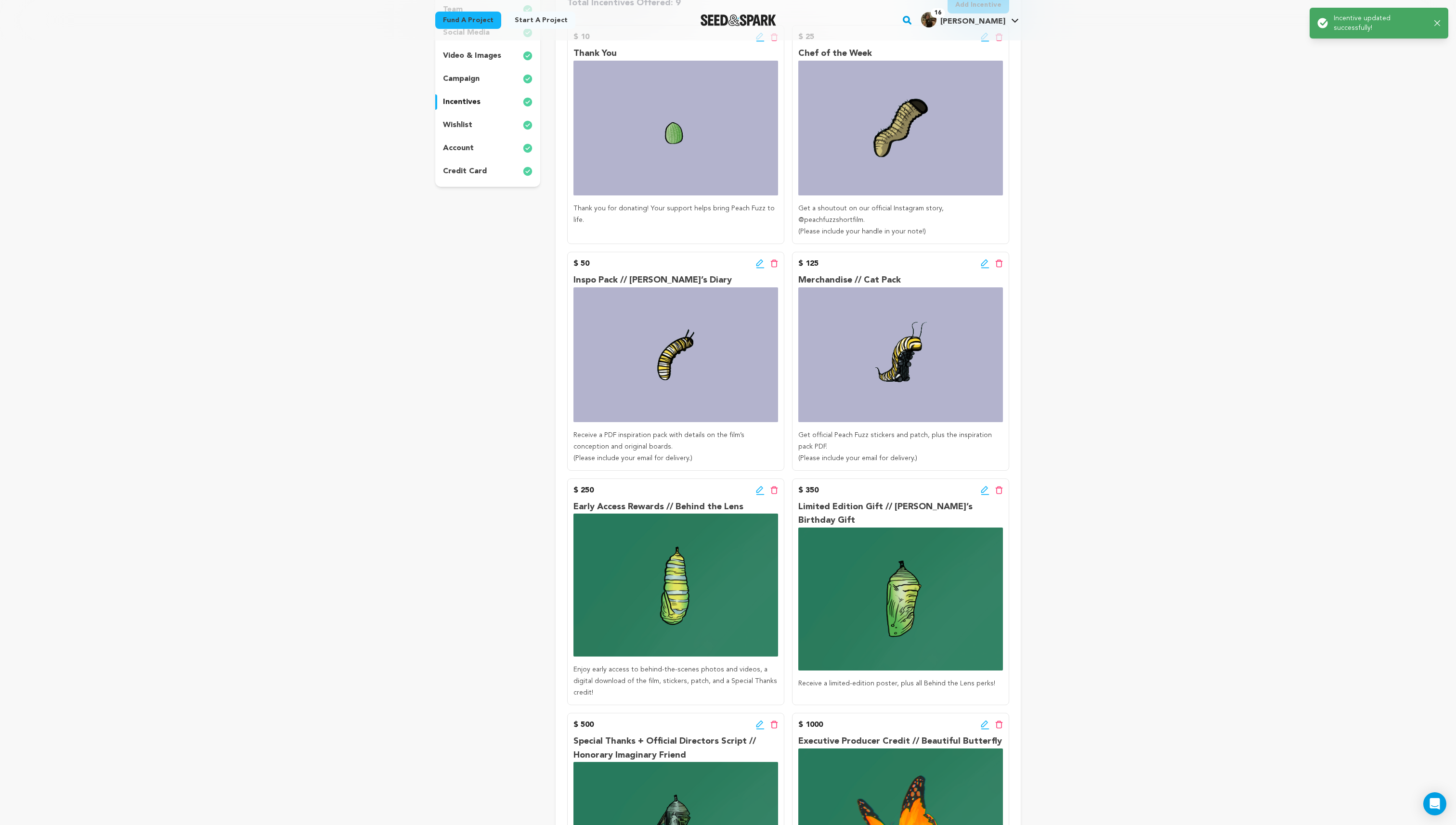
scroll to position [209, 0]
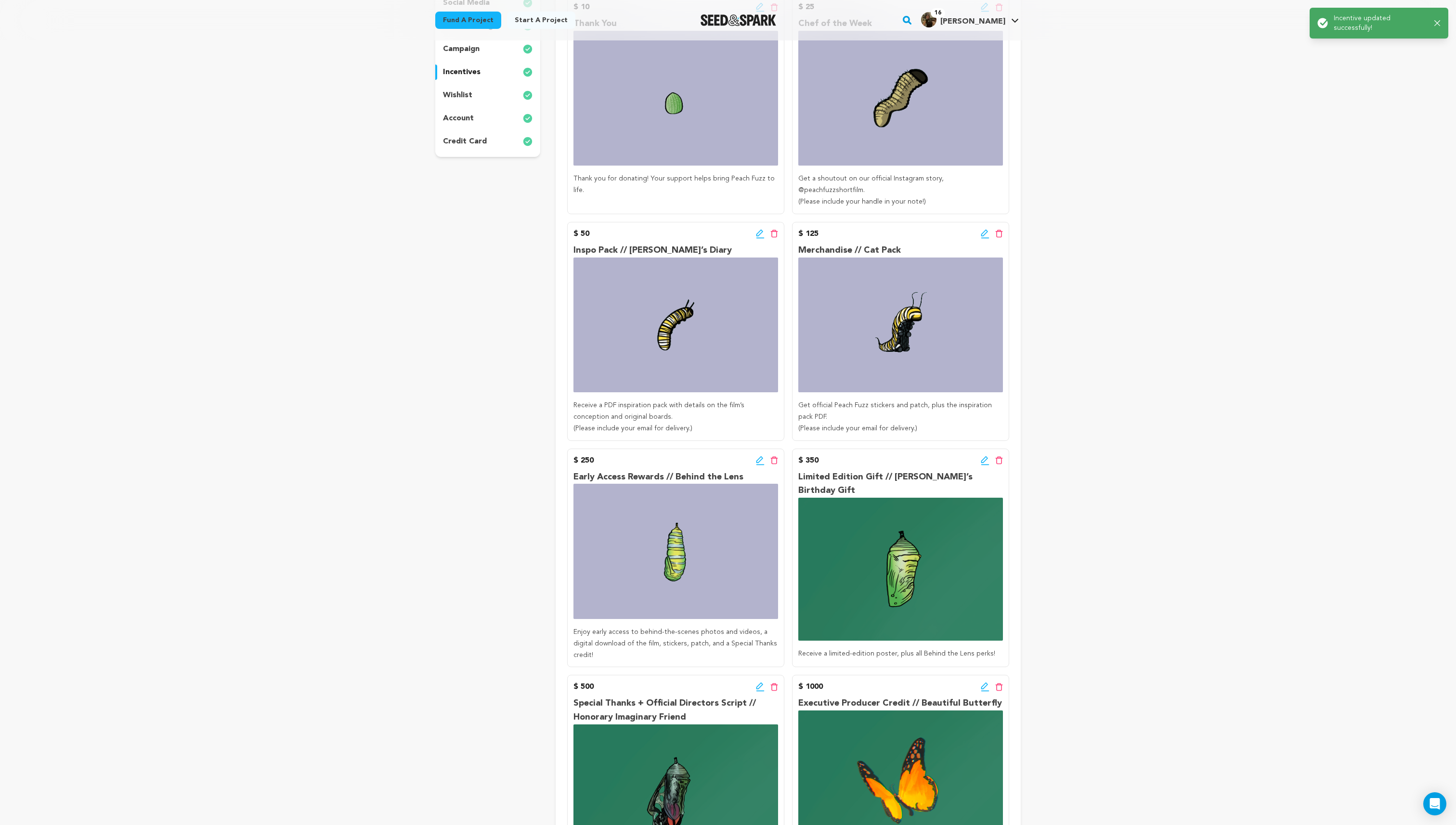
click at [984, 456] on icon at bounding box center [984, 459] width 7 height 7
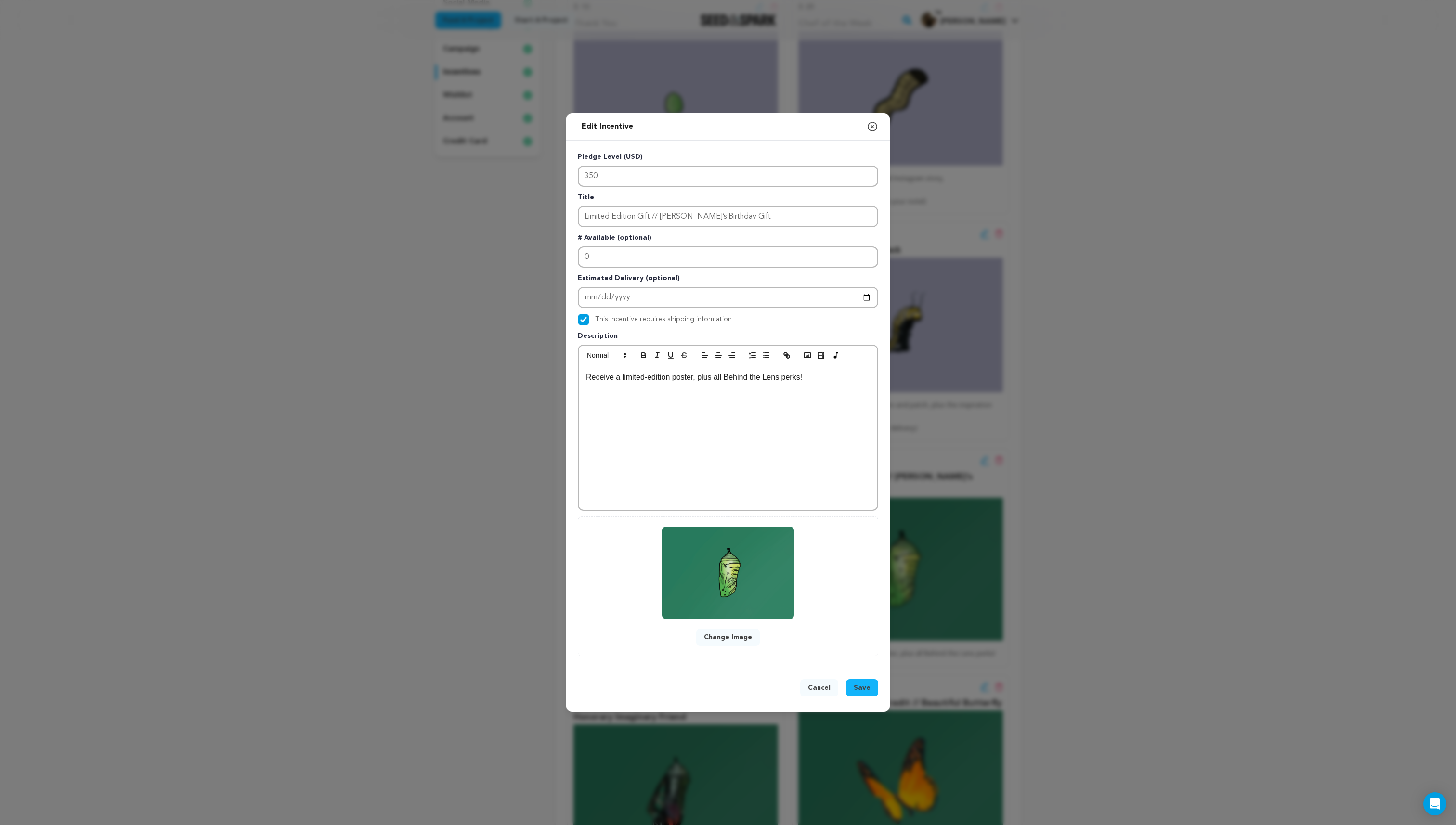
click at [730, 638] on button "Change Image" at bounding box center [727, 637] width 63 height 17
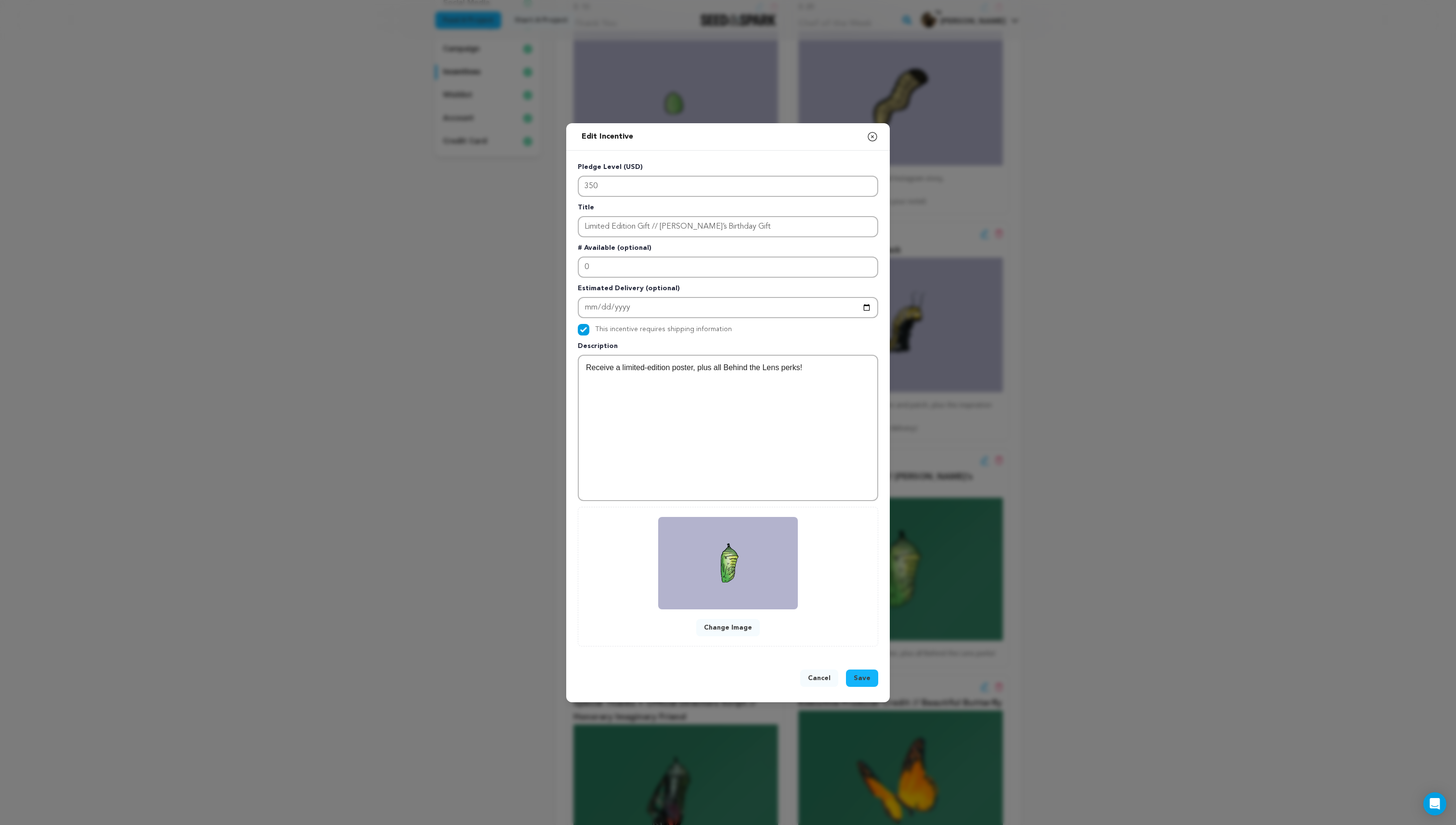
click at [868, 676] on span "Save" at bounding box center [862, 678] width 17 height 9
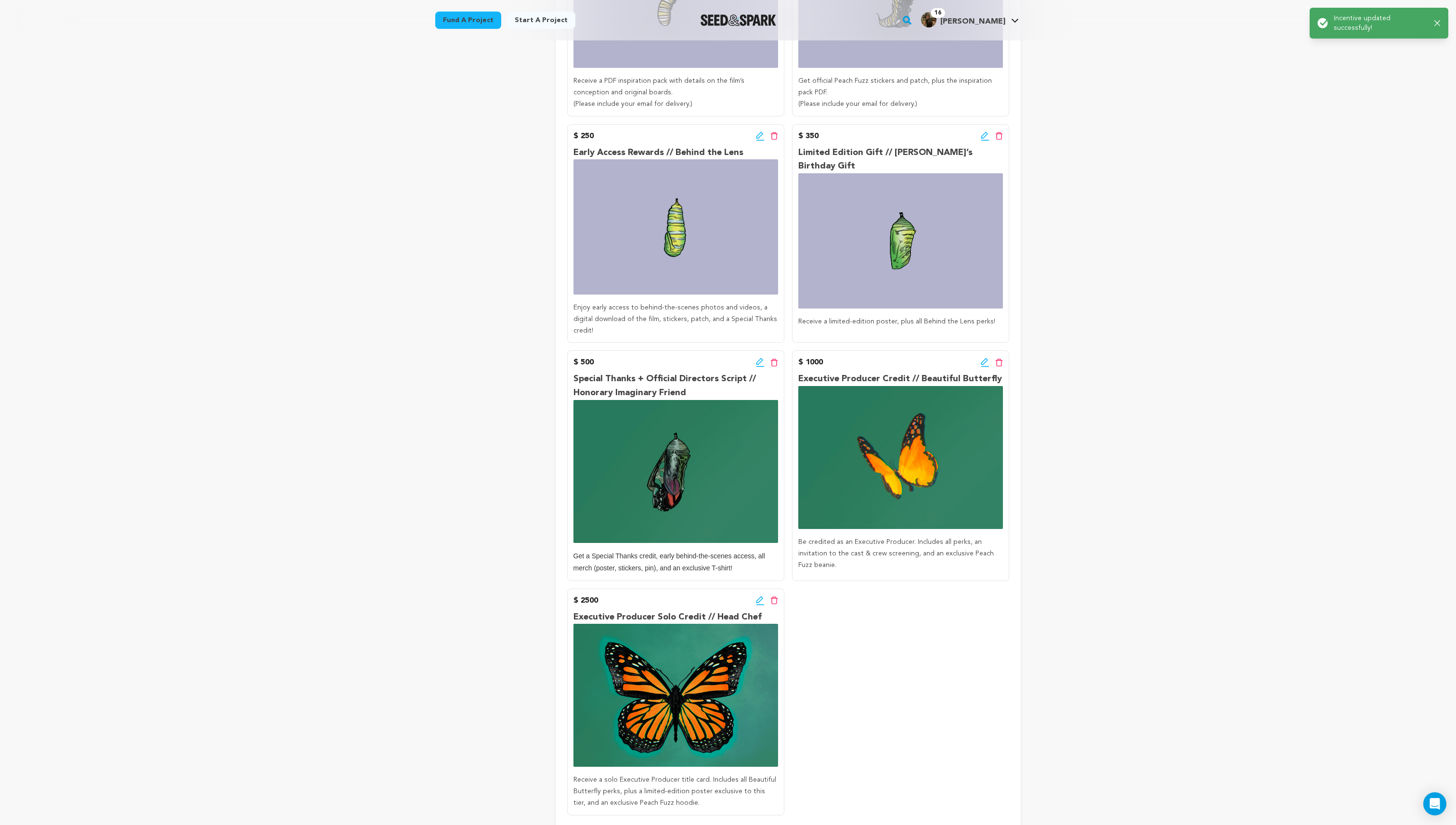
scroll to position [578, 0]
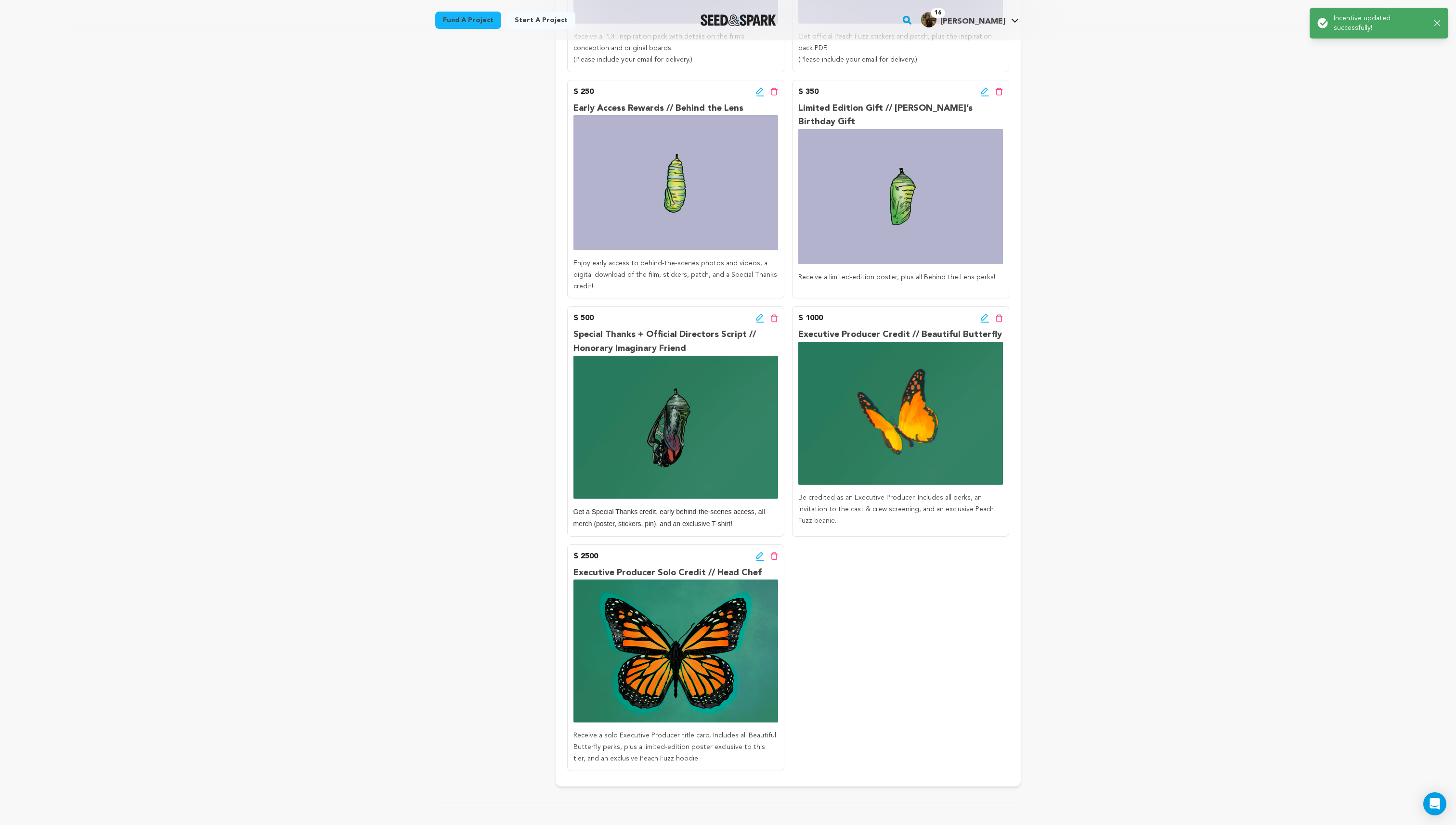
click at [756, 314] on icon at bounding box center [759, 317] width 7 height 7
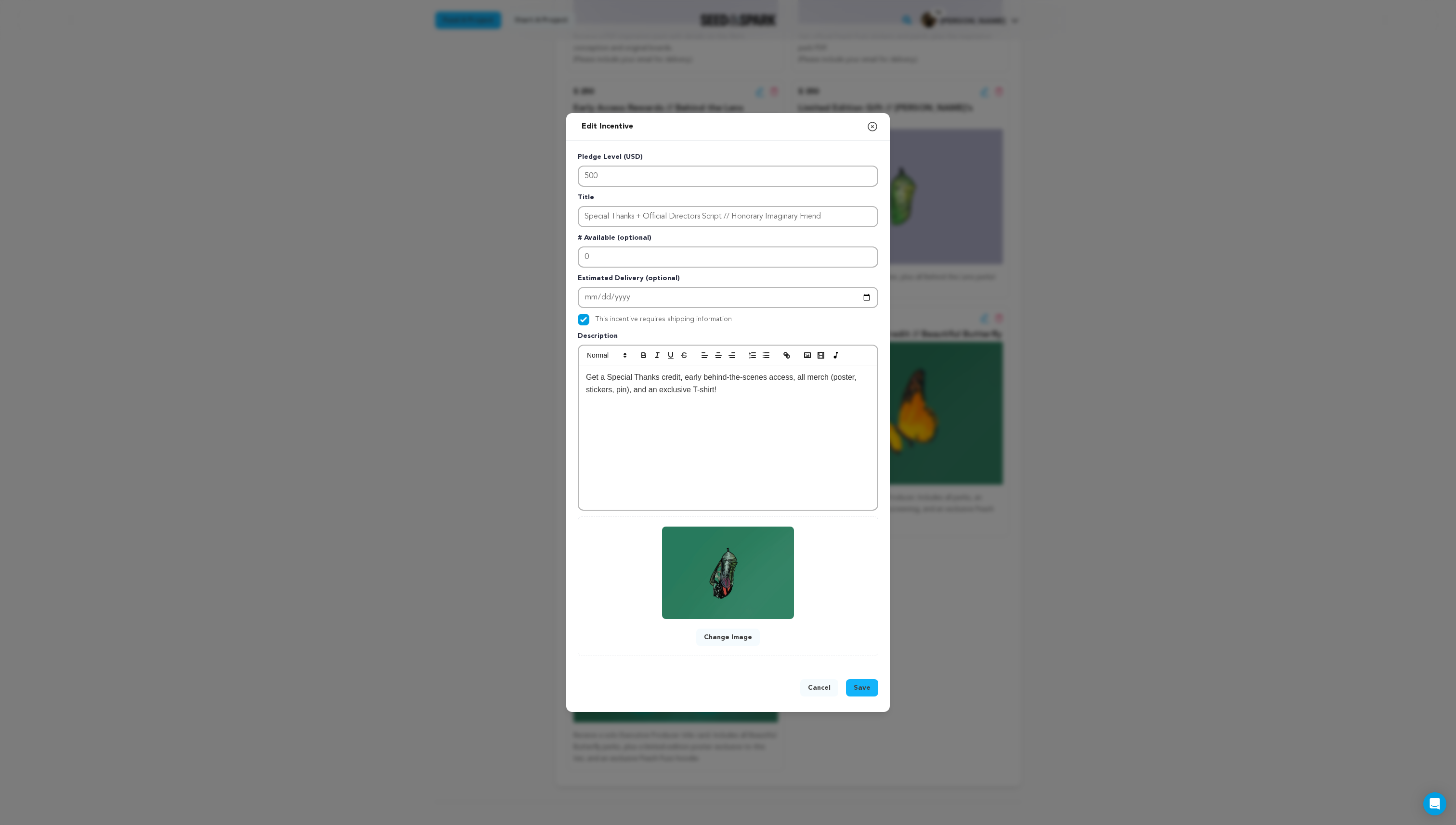
click at [721, 636] on button "Change Image" at bounding box center [727, 637] width 63 height 17
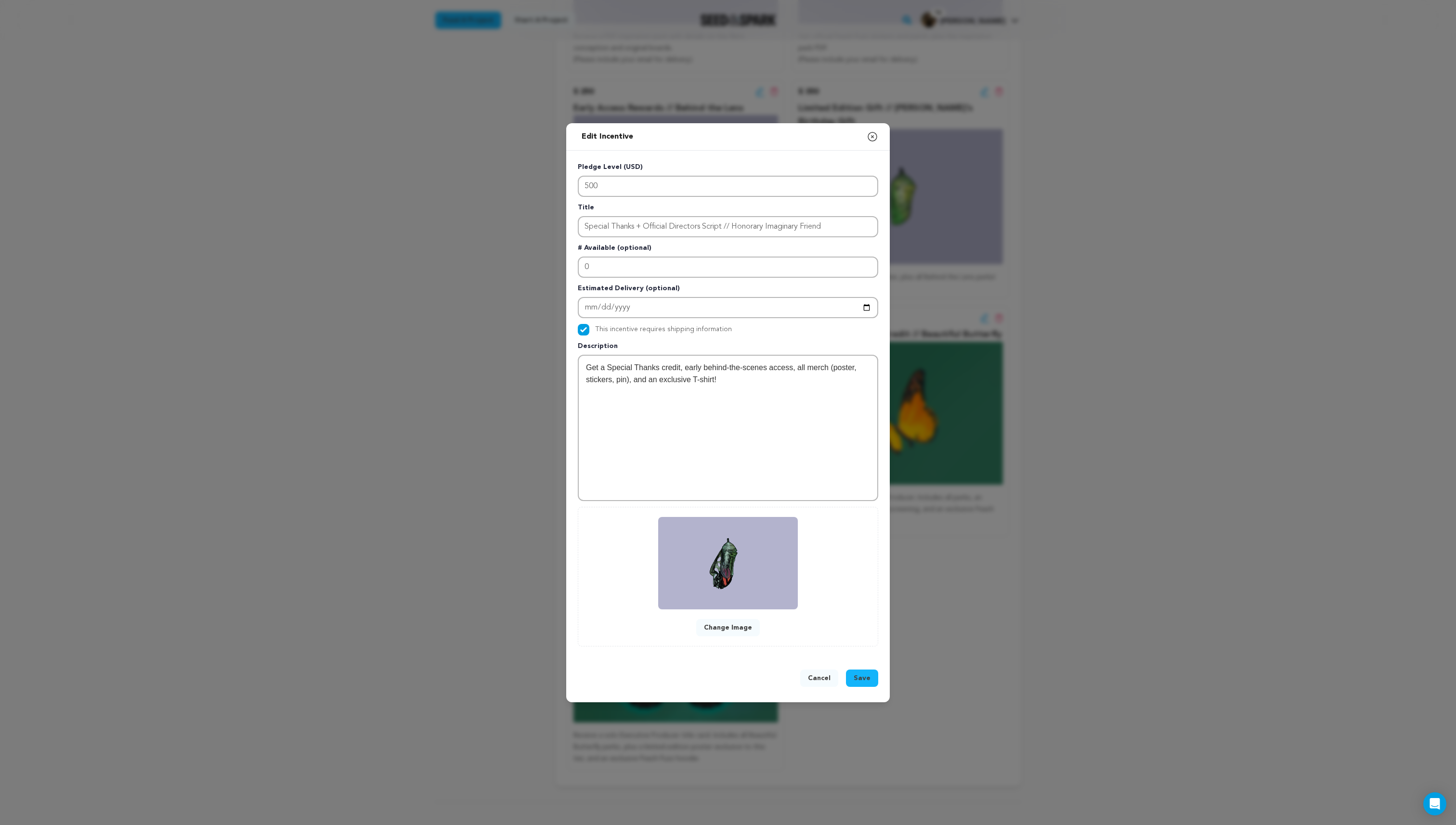
click at [856, 678] on span "Save" at bounding box center [862, 678] width 17 height 9
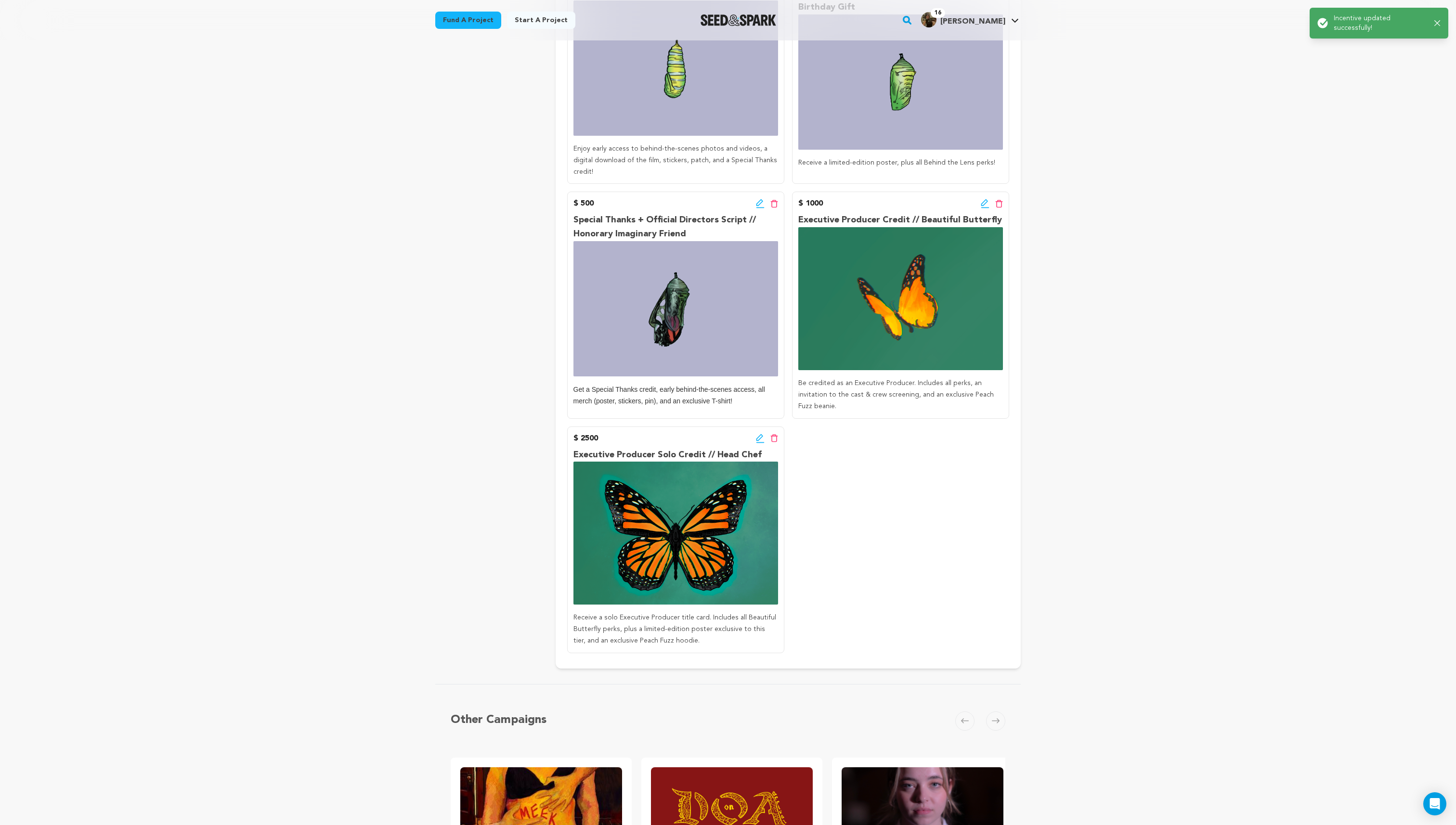
scroll to position [717, 0]
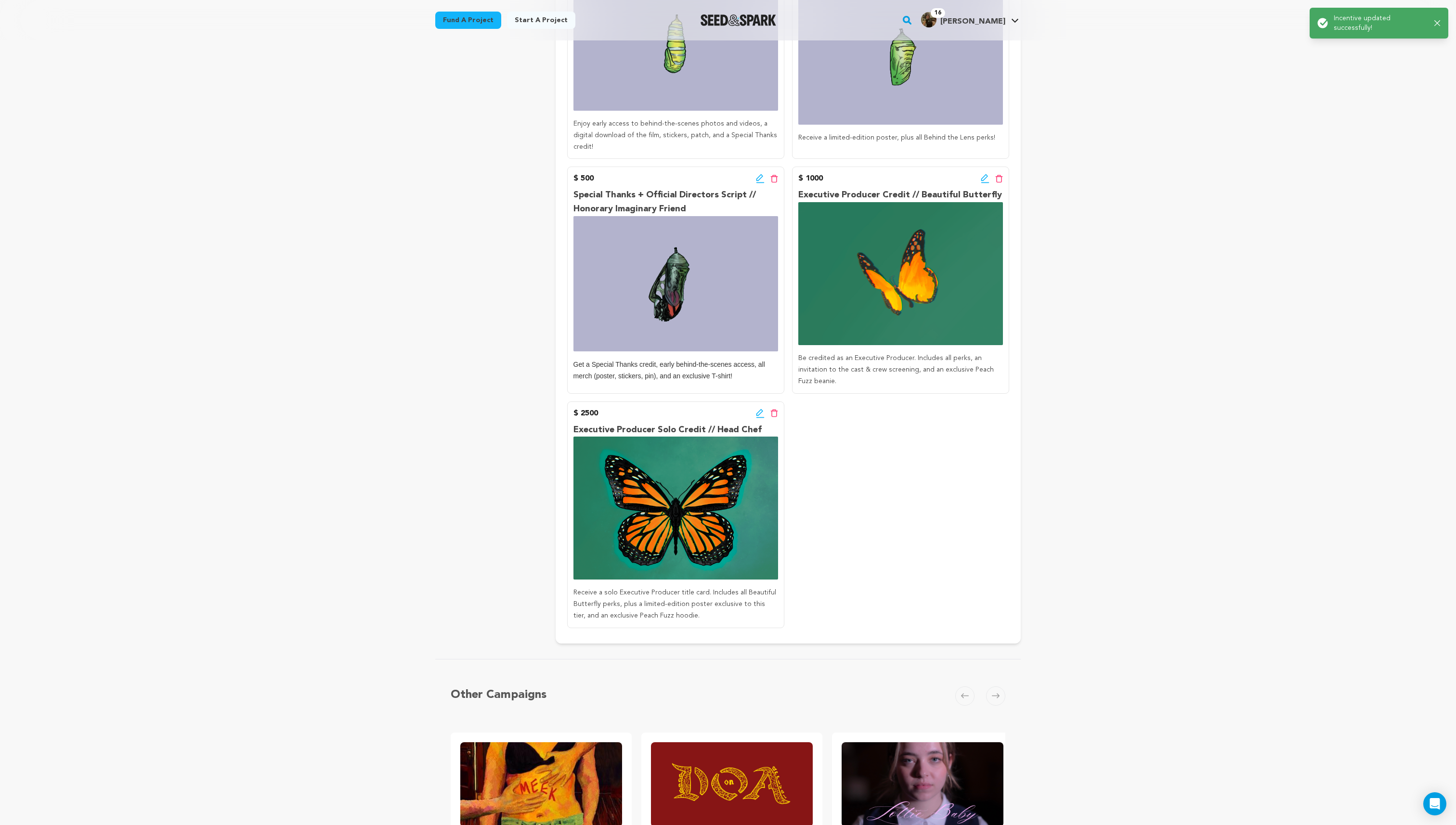
click at [985, 174] on icon at bounding box center [985, 179] width 9 height 9
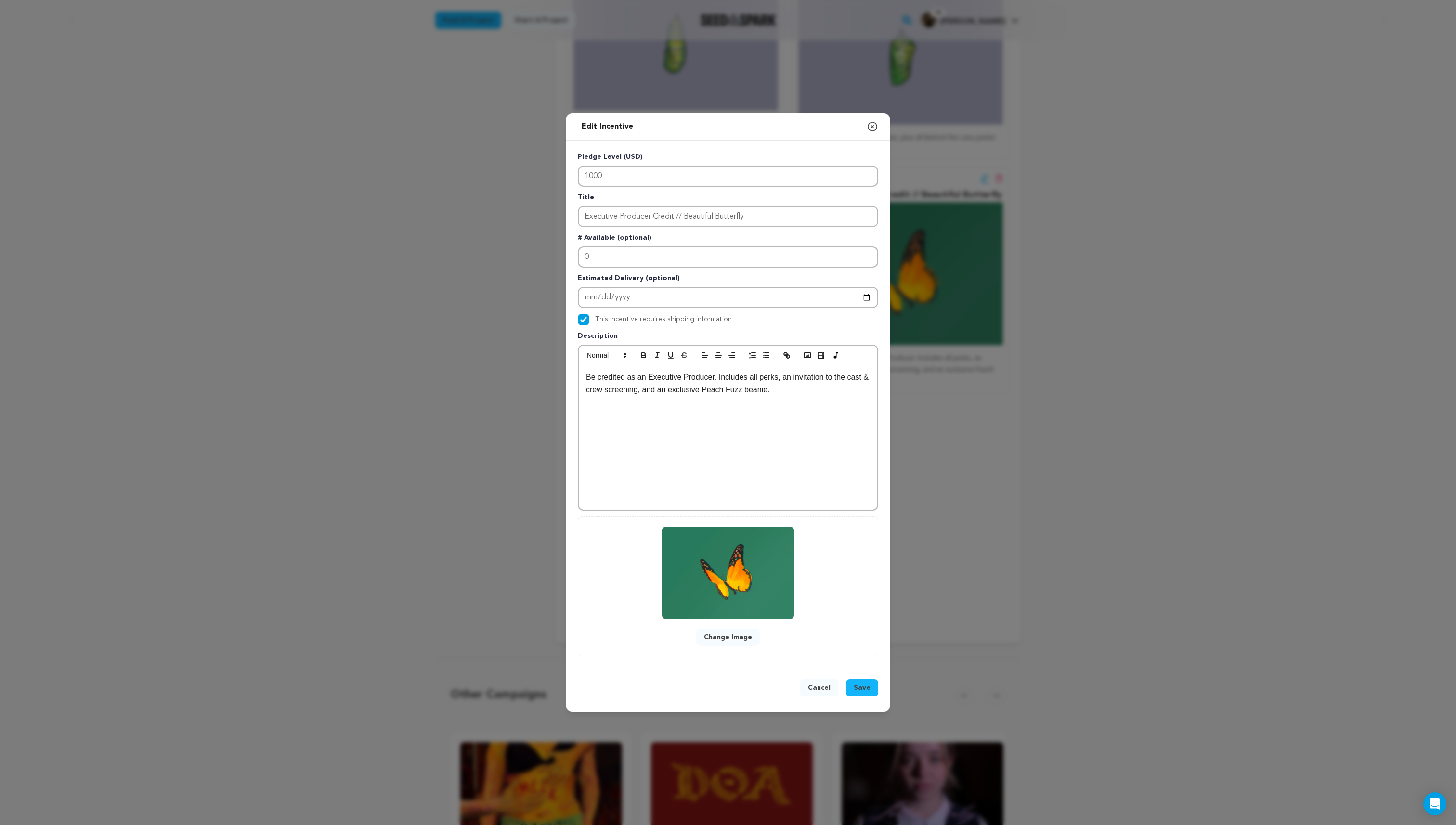
click at [727, 643] on button "Change Image" at bounding box center [727, 637] width 63 height 17
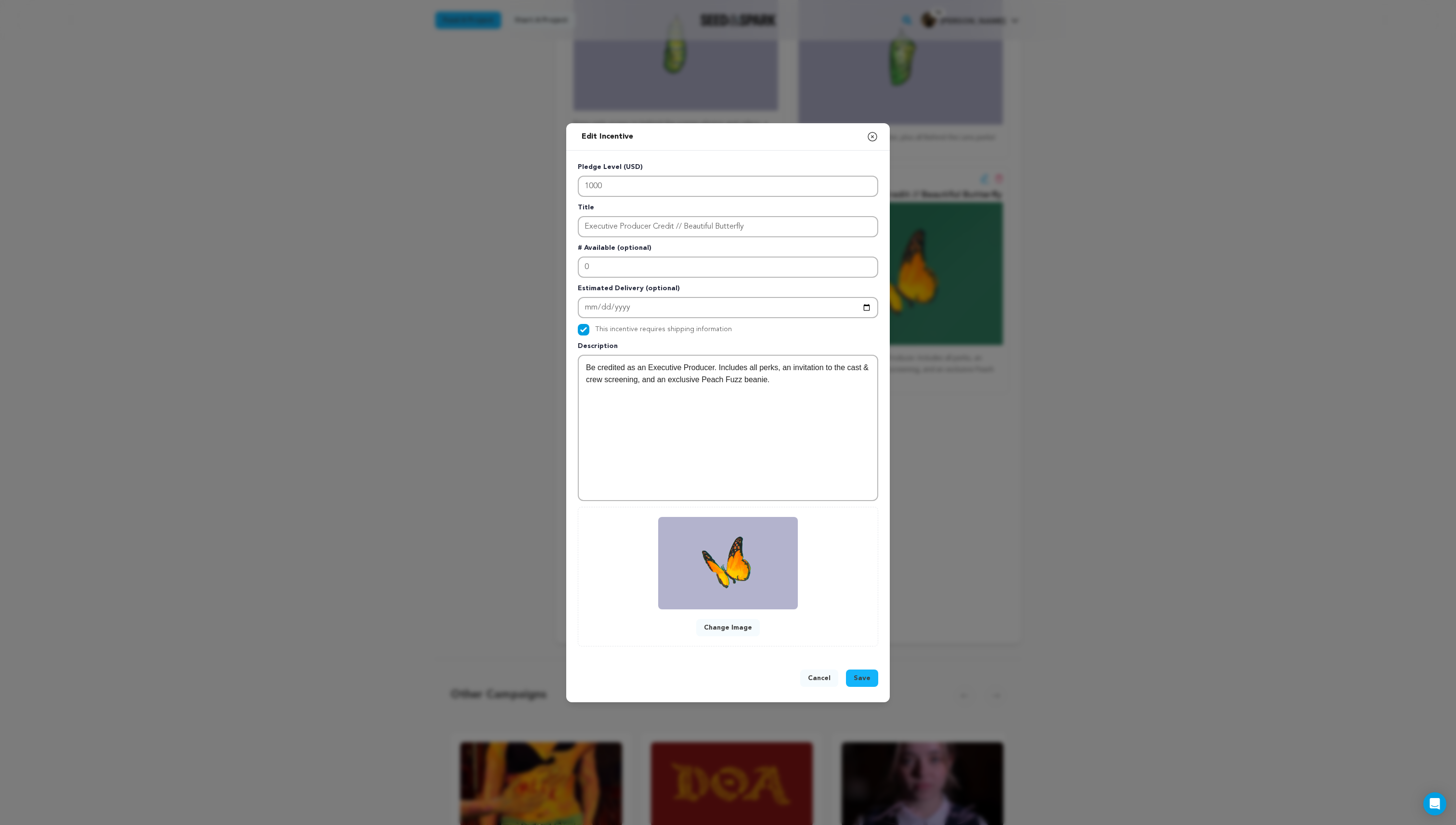
click at [862, 675] on span "Save" at bounding box center [862, 678] width 17 height 9
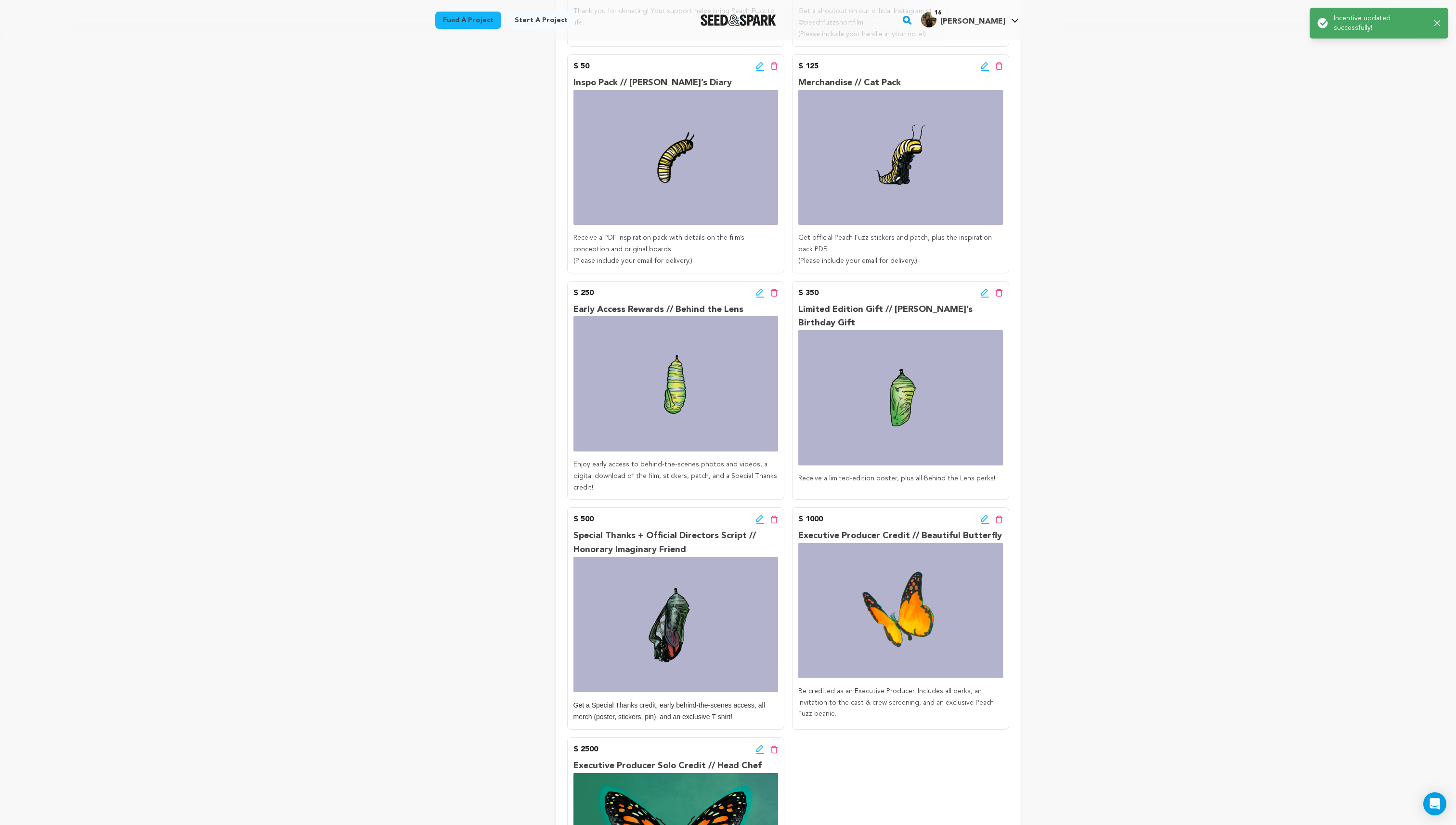
scroll to position [831, 0]
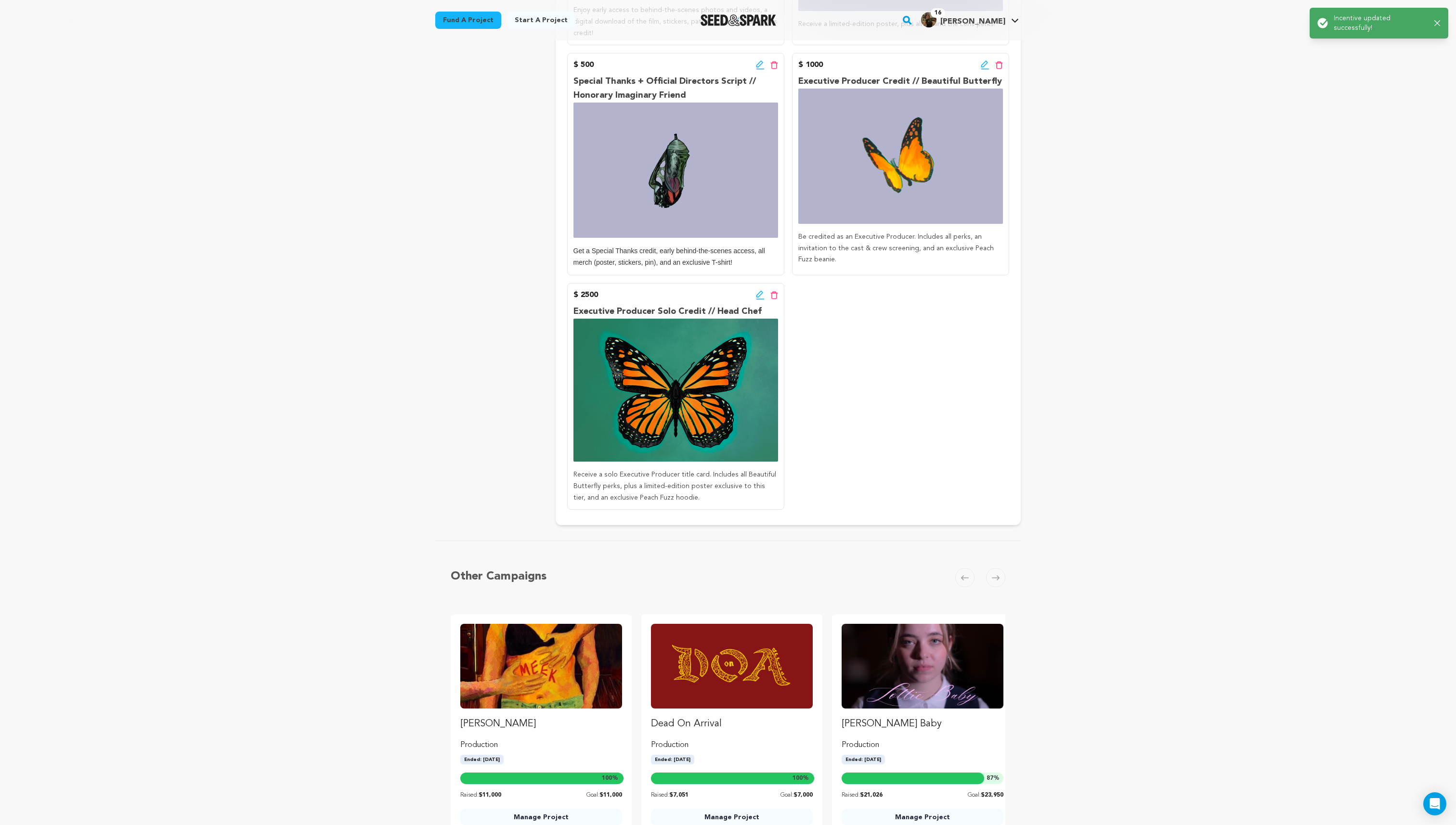
click at [761, 291] on icon at bounding box center [760, 295] width 9 height 9
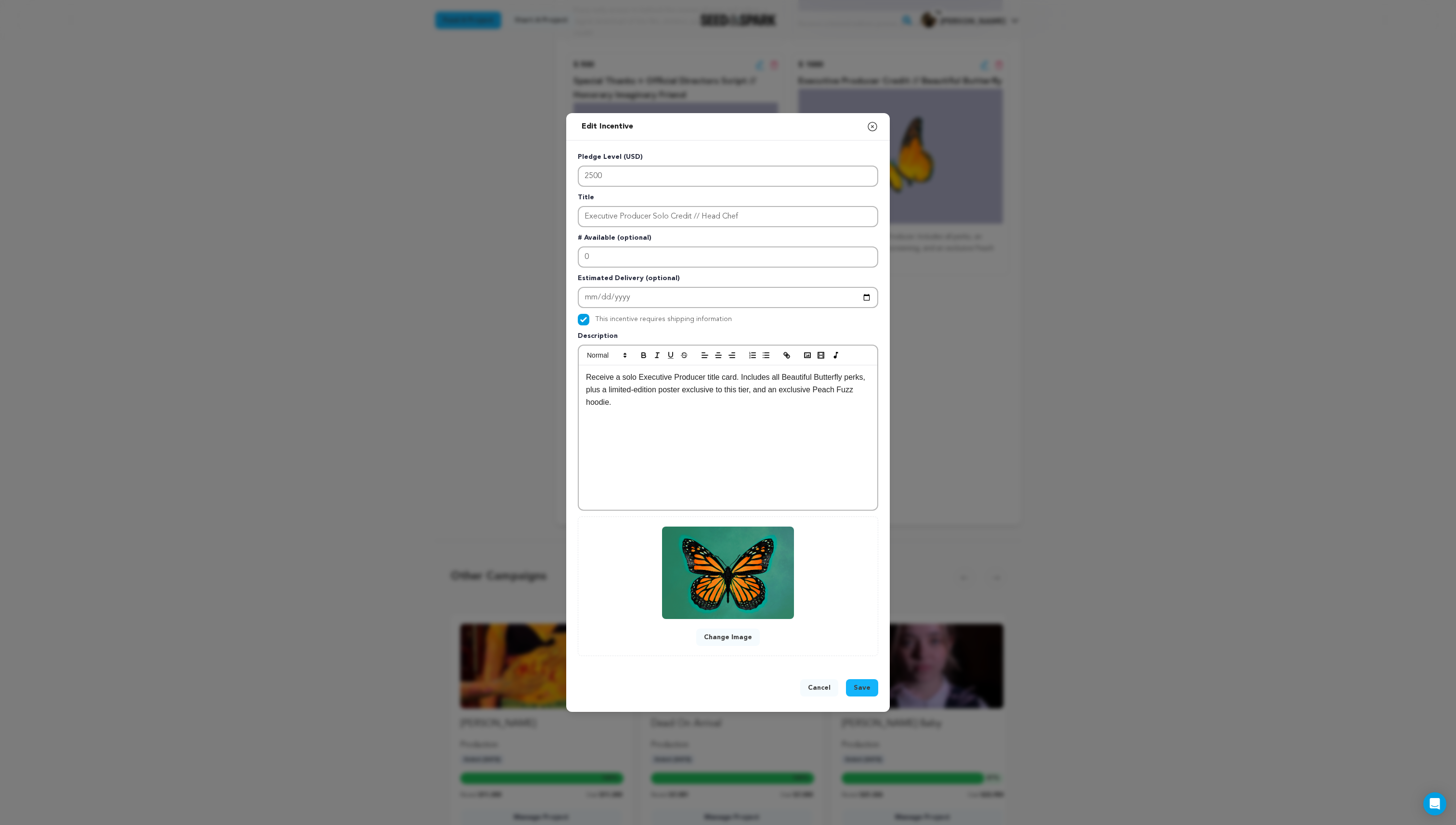
click at [733, 638] on button "Change Image" at bounding box center [727, 637] width 63 height 17
click at [733, 643] on button "Change Image" at bounding box center [727, 637] width 63 height 17
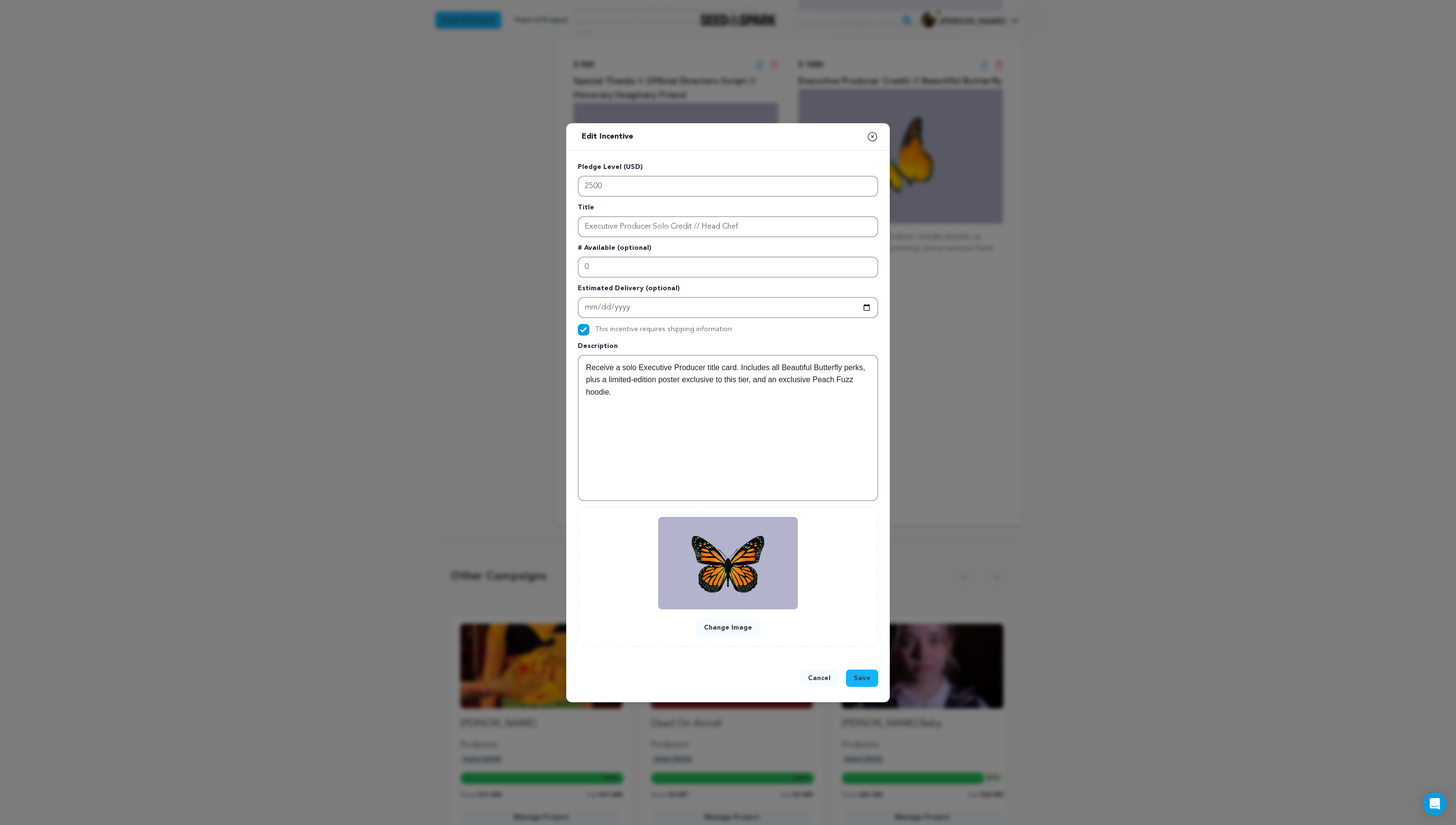
click at [864, 683] on button "Save" at bounding box center [862, 678] width 33 height 17
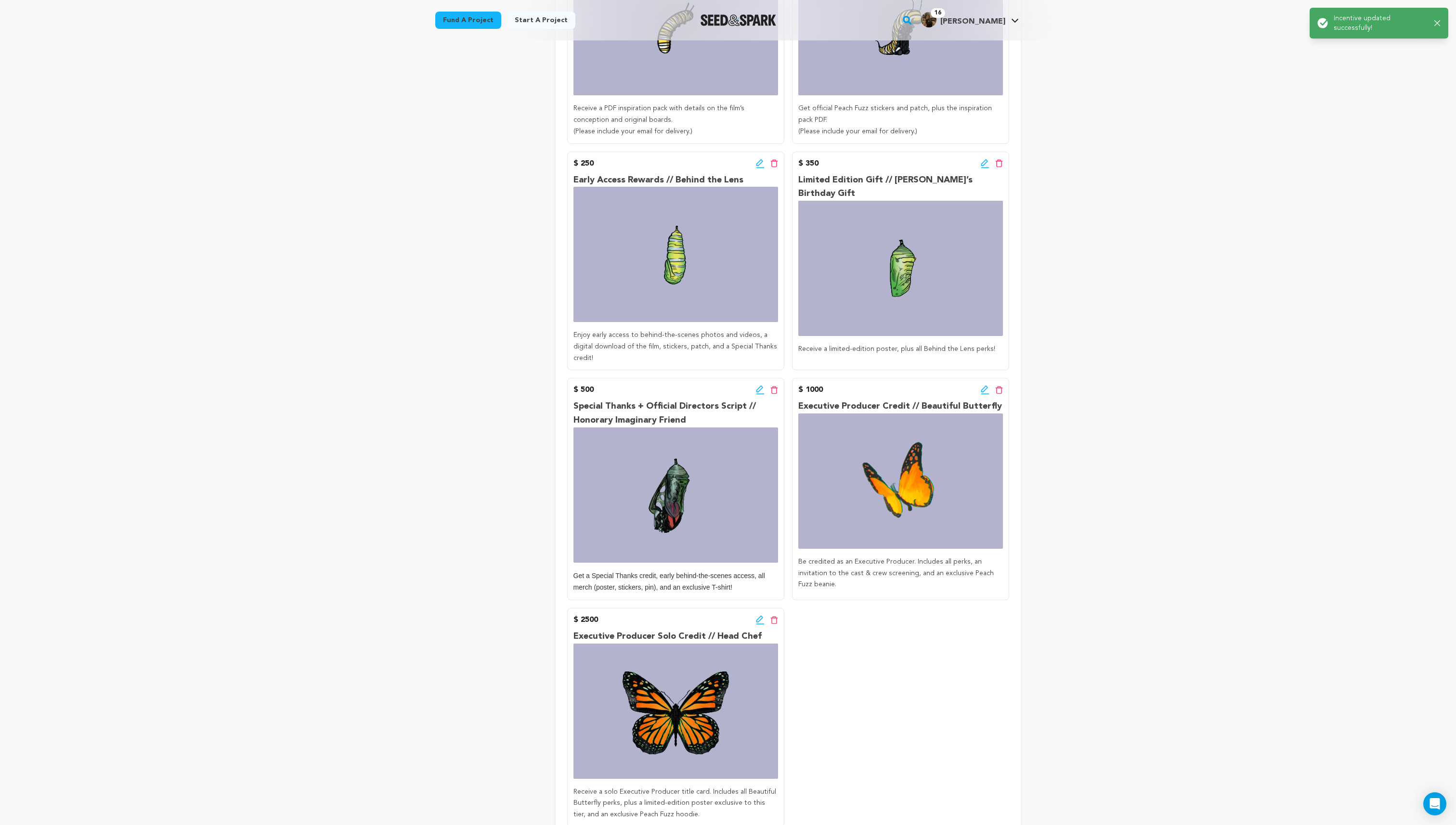
scroll to position [0, 0]
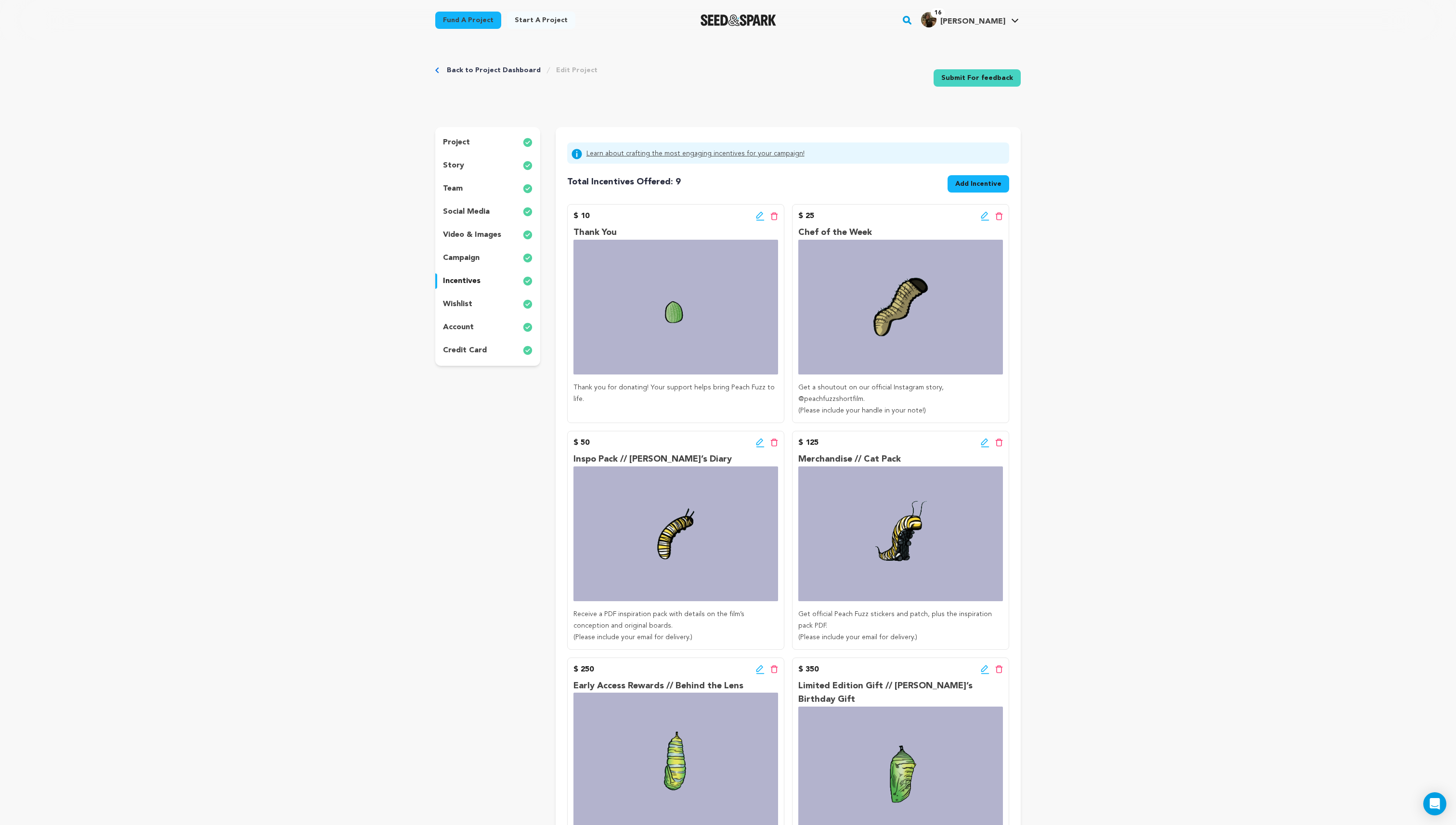
click at [471, 134] on div "project story team social media video & images campaign incentives wishlist acc…" at bounding box center [487, 247] width 105 height 239
click at [974, 8] on div "16 Hannah S. Hannah S." at bounding box center [970, 20] width 102 height 25
click at [970, 37] on link "My Projects" at bounding box center [986, 43] width 108 height 21
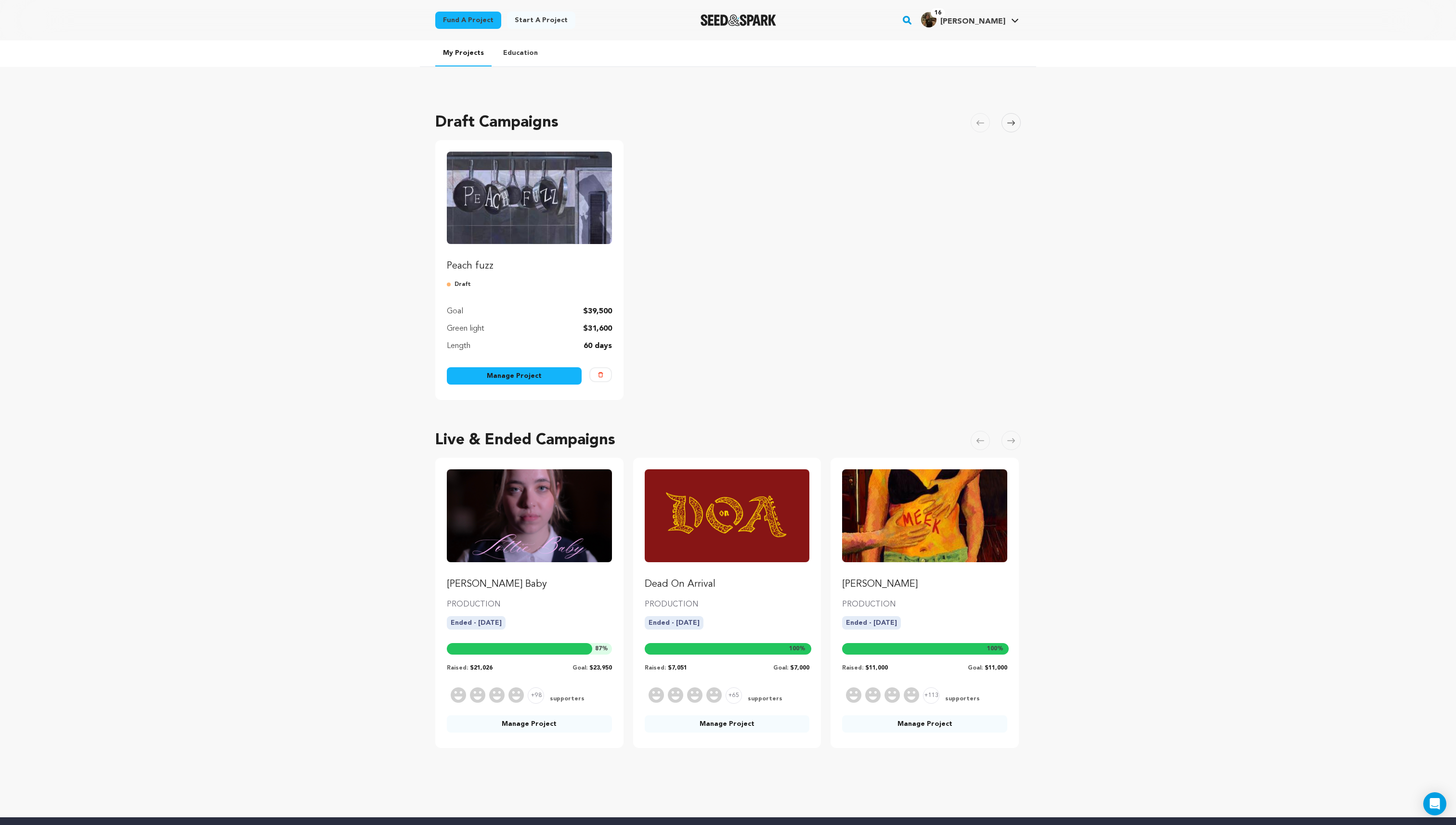
click at [502, 199] on img "Fund Peach fuzz" at bounding box center [529, 198] width 165 height 92
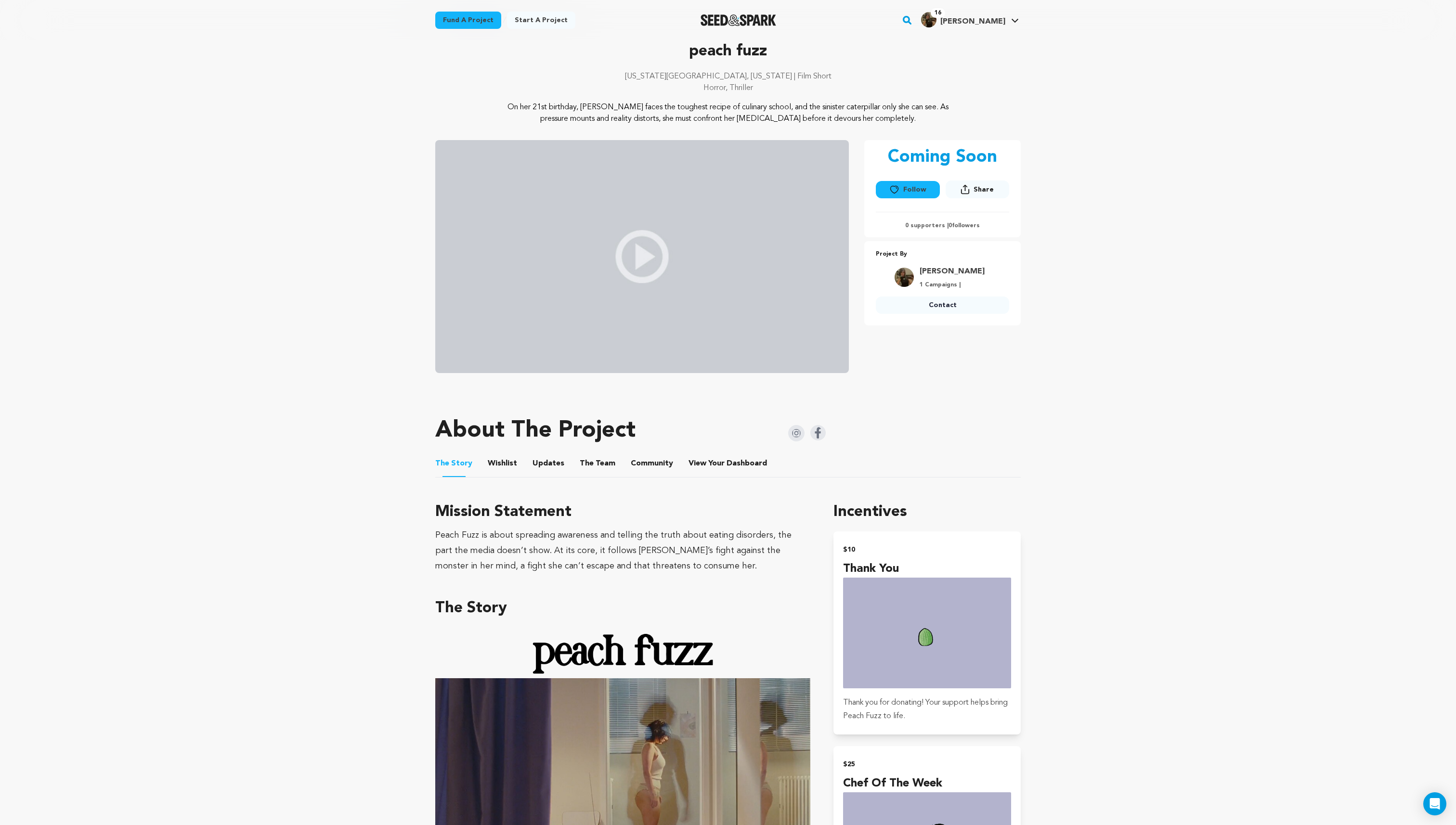
scroll to position [56, 0]
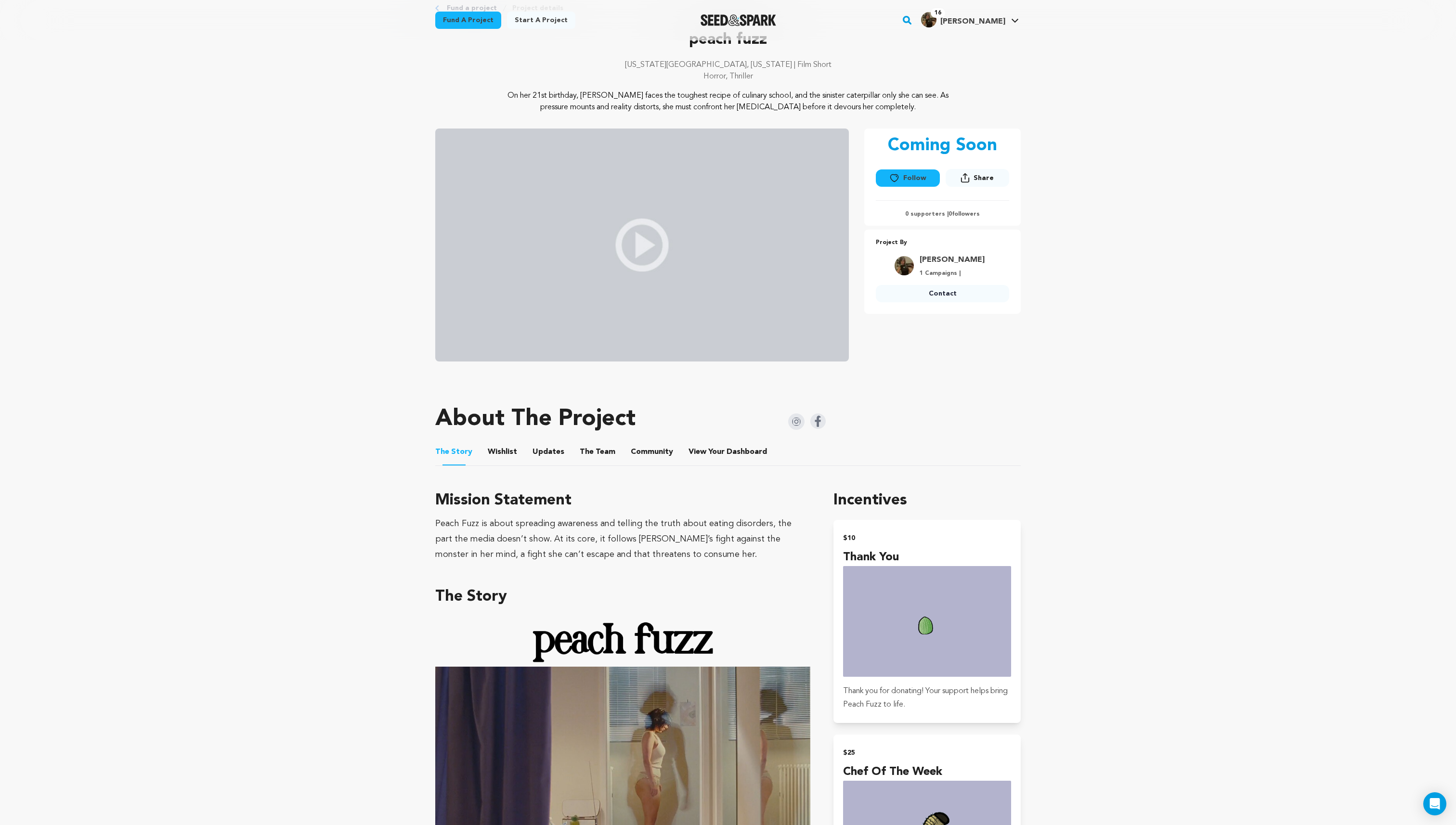
click at [554, 454] on button "Updates" at bounding box center [548, 454] width 23 height 23
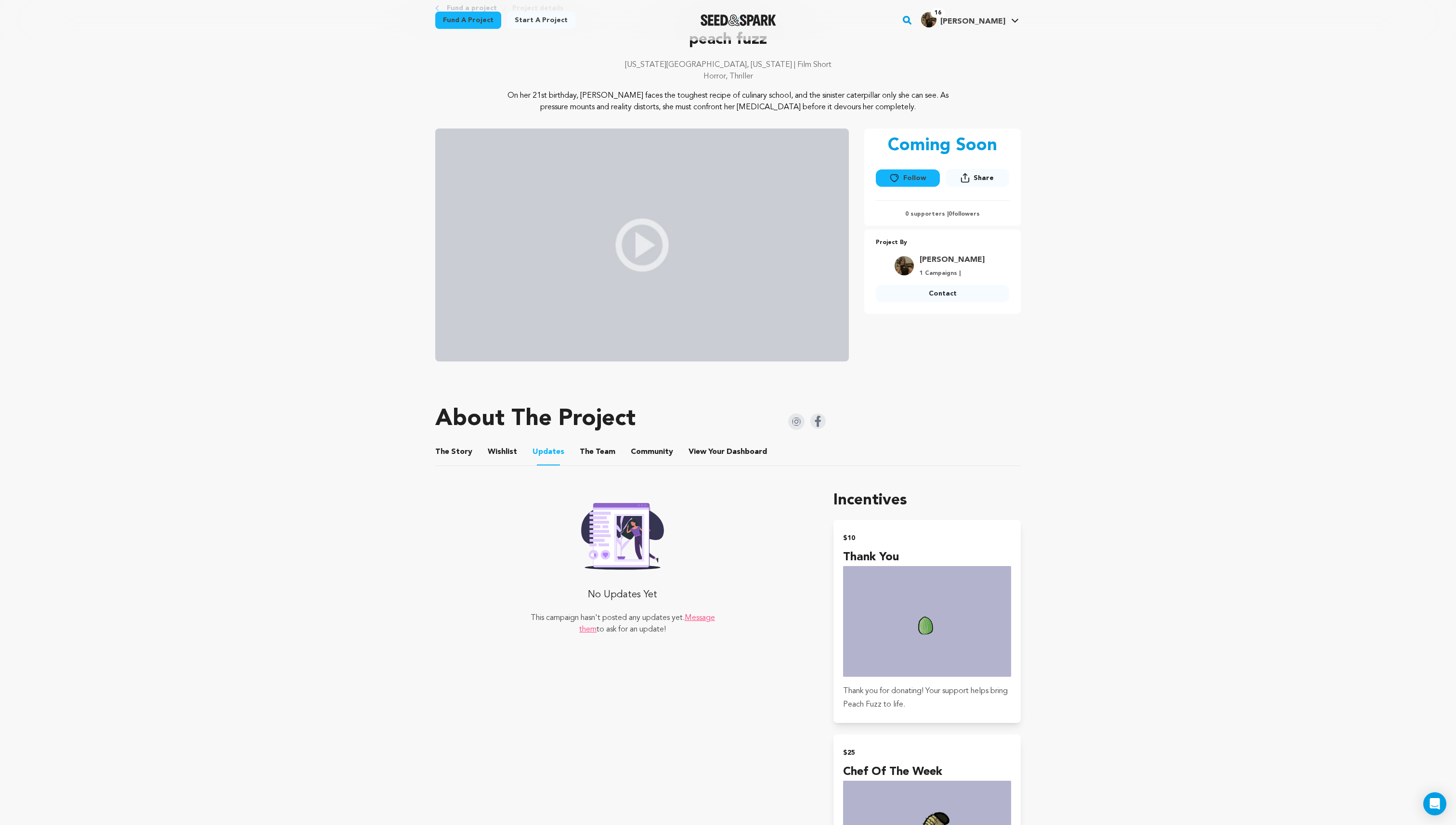
click at [502, 453] on button "Wishlist" at bounding box center [502, 454] width 23 height 23
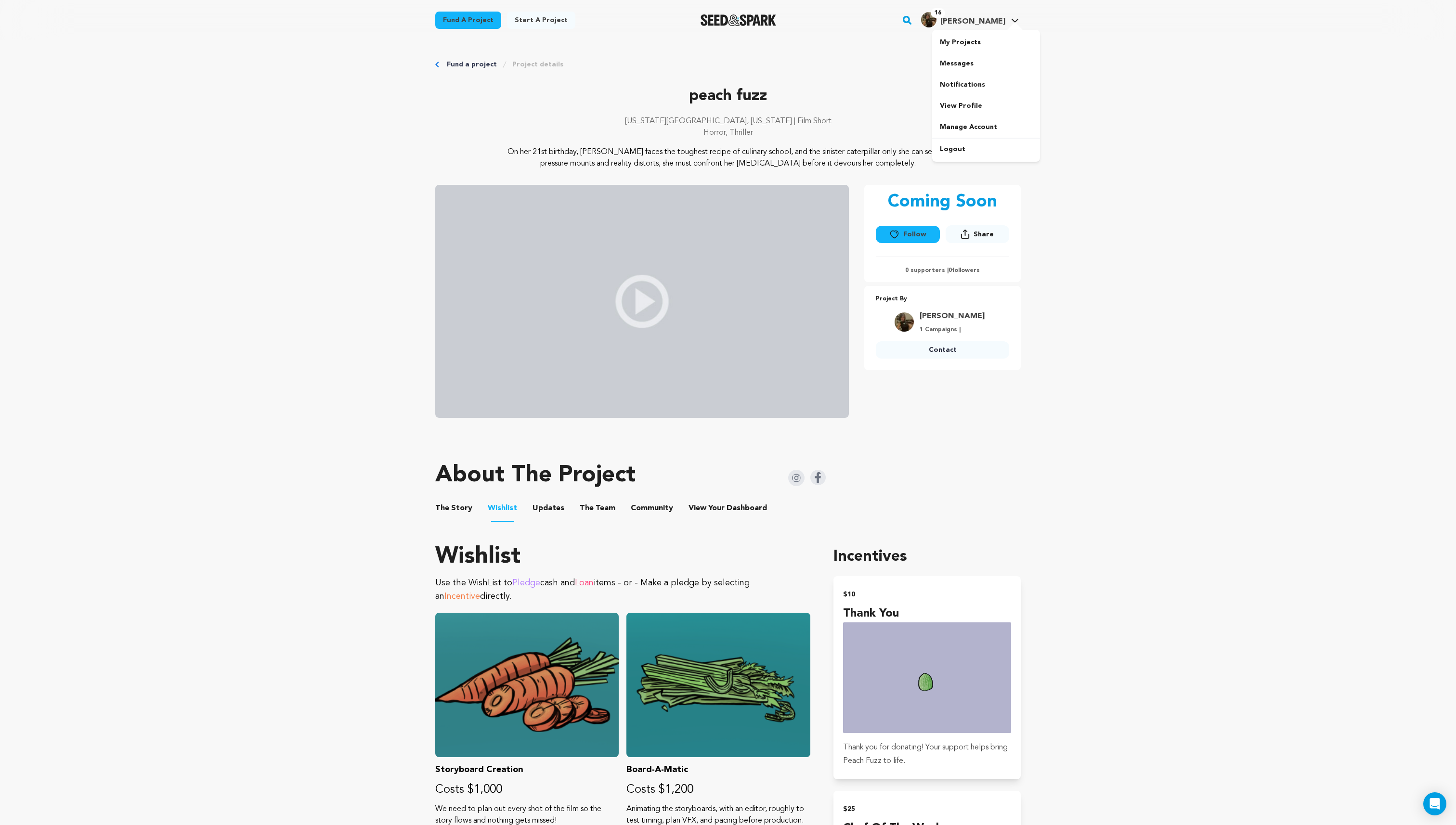
click at [974, 18] on span "[PERSON_NAME]" at bounding box center [973, 21] width 65 height 8
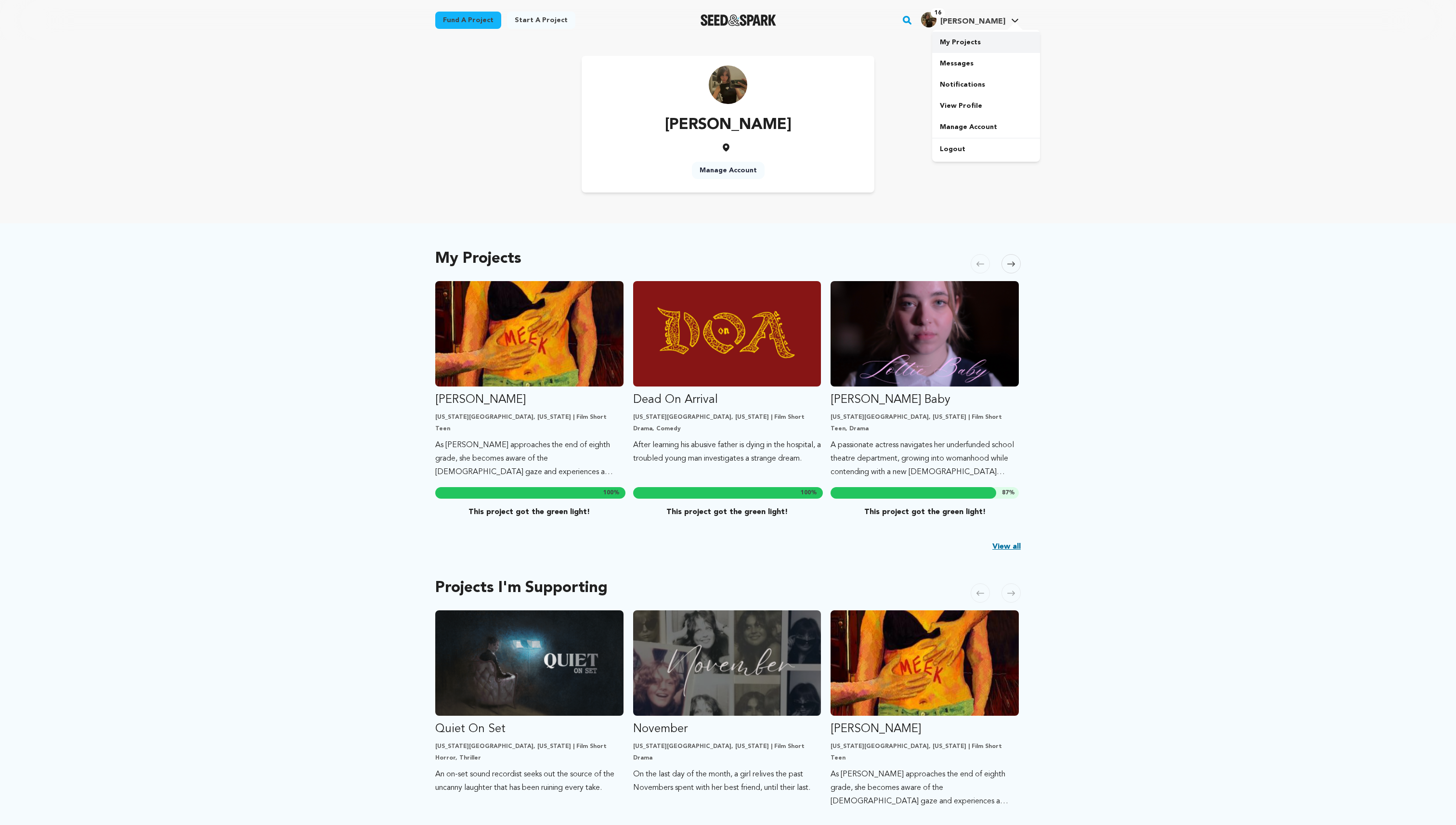
click at [991, 40] on link "My Projects" at bounding box center [986, 43] width 108 height 21
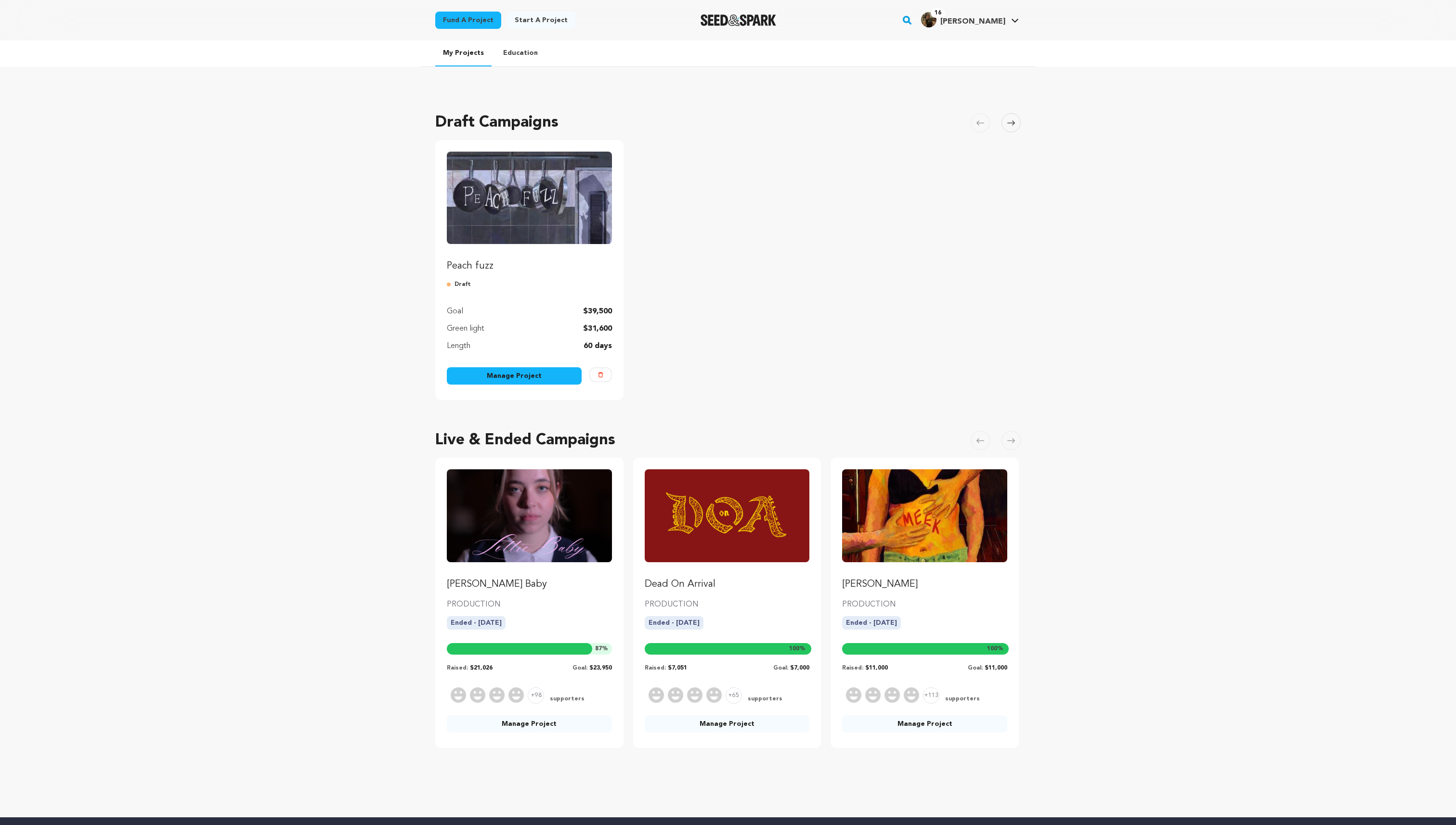
click at [511, 379] on link "Manage Project" at bounding box center [514, 376] width 135 height 17
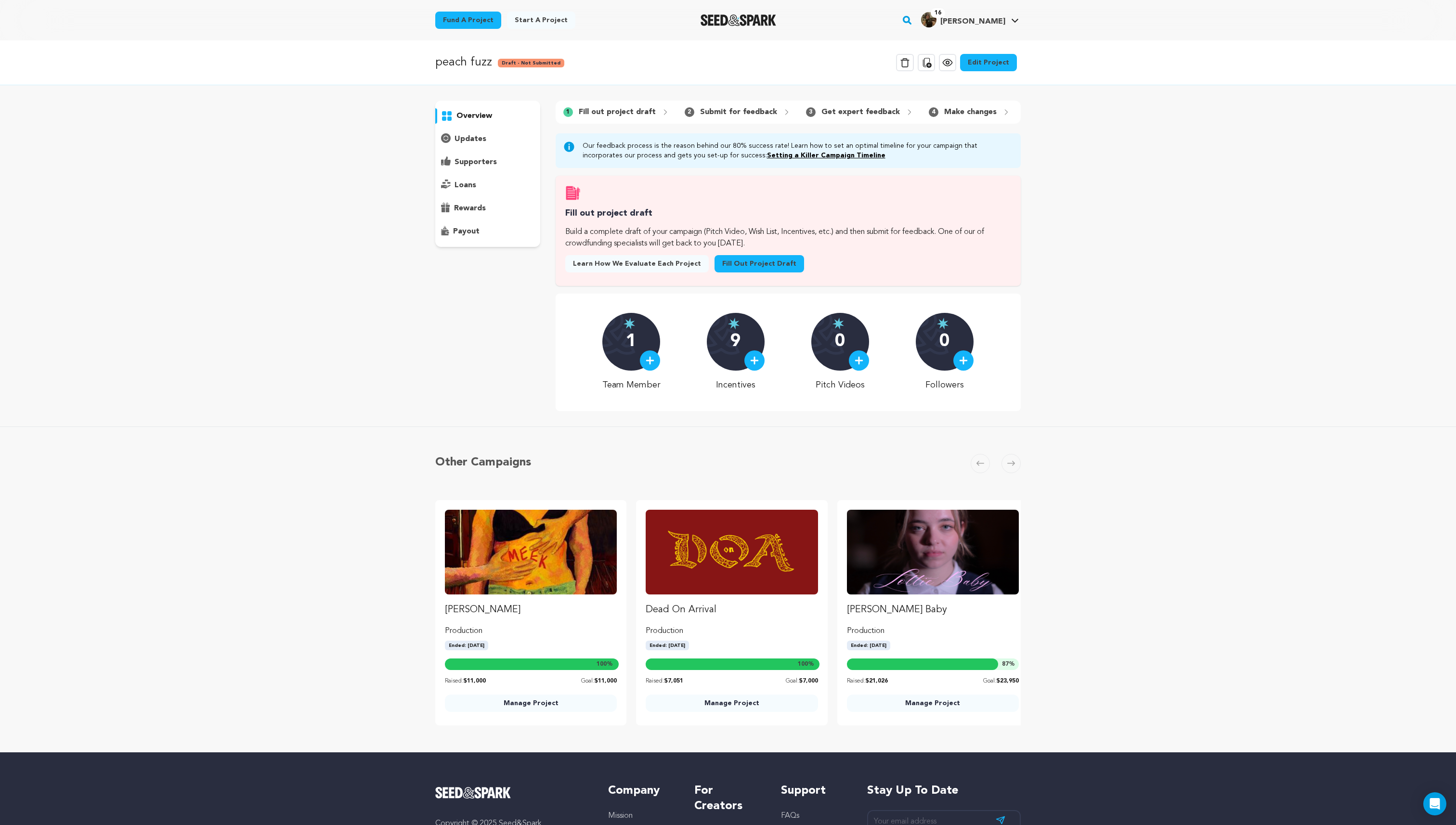
click at [734, 263] on link "Fill out project draft" at bounding box center [759, 263] width 89 height 17
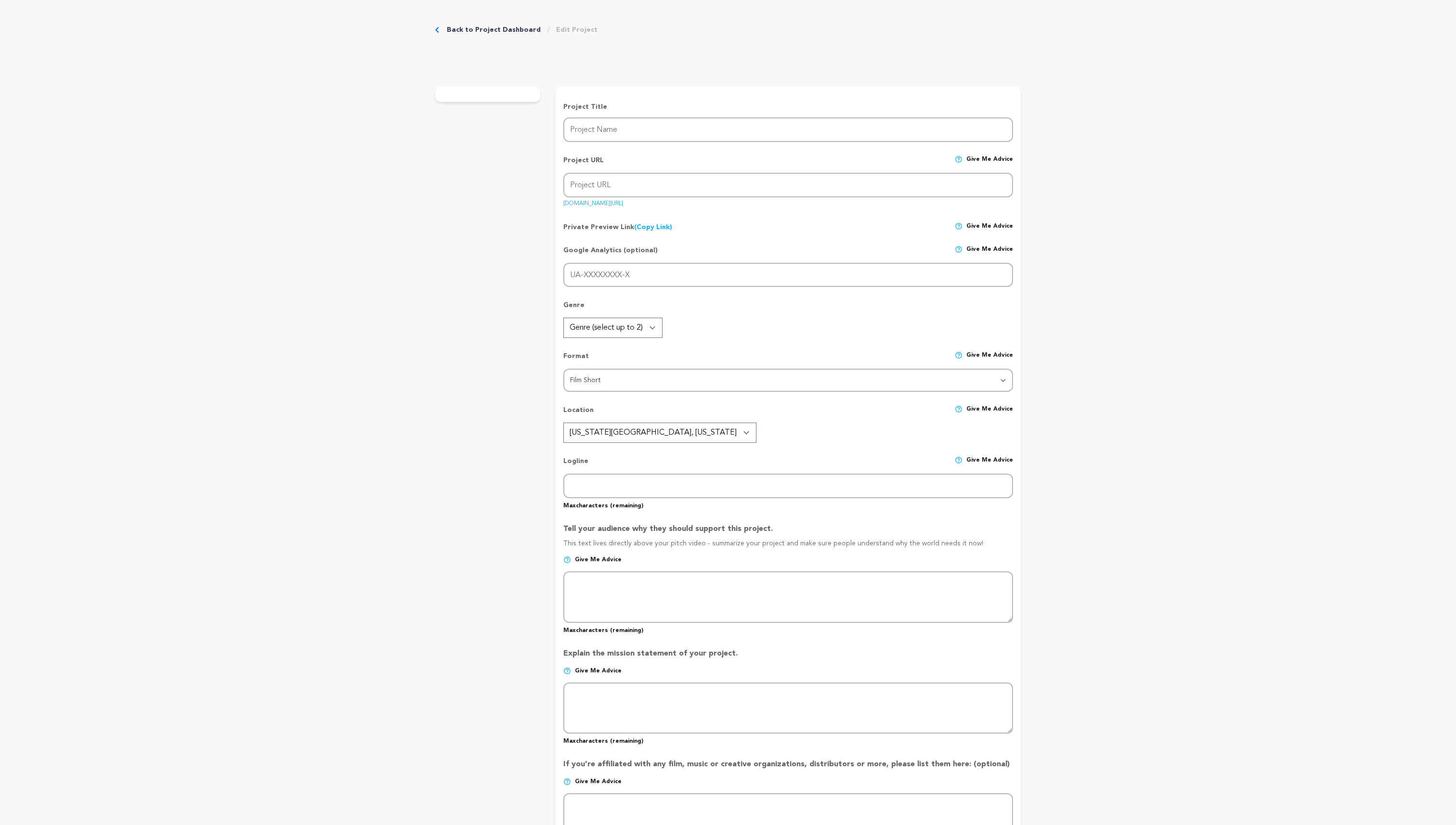
type input "peach fuzz"
type input "peachfuzz"
type input "On her 21st birthday, [PERSON_NAME], a culinary student, faces unbelievable str…"
type textarea "On her 21st birthday, [PERSON_NAME] faces the toughest recipe of culinary schoo…"
type textarea "Peach Fuzz is about spreading awareness and telling the truth about eating diso…"
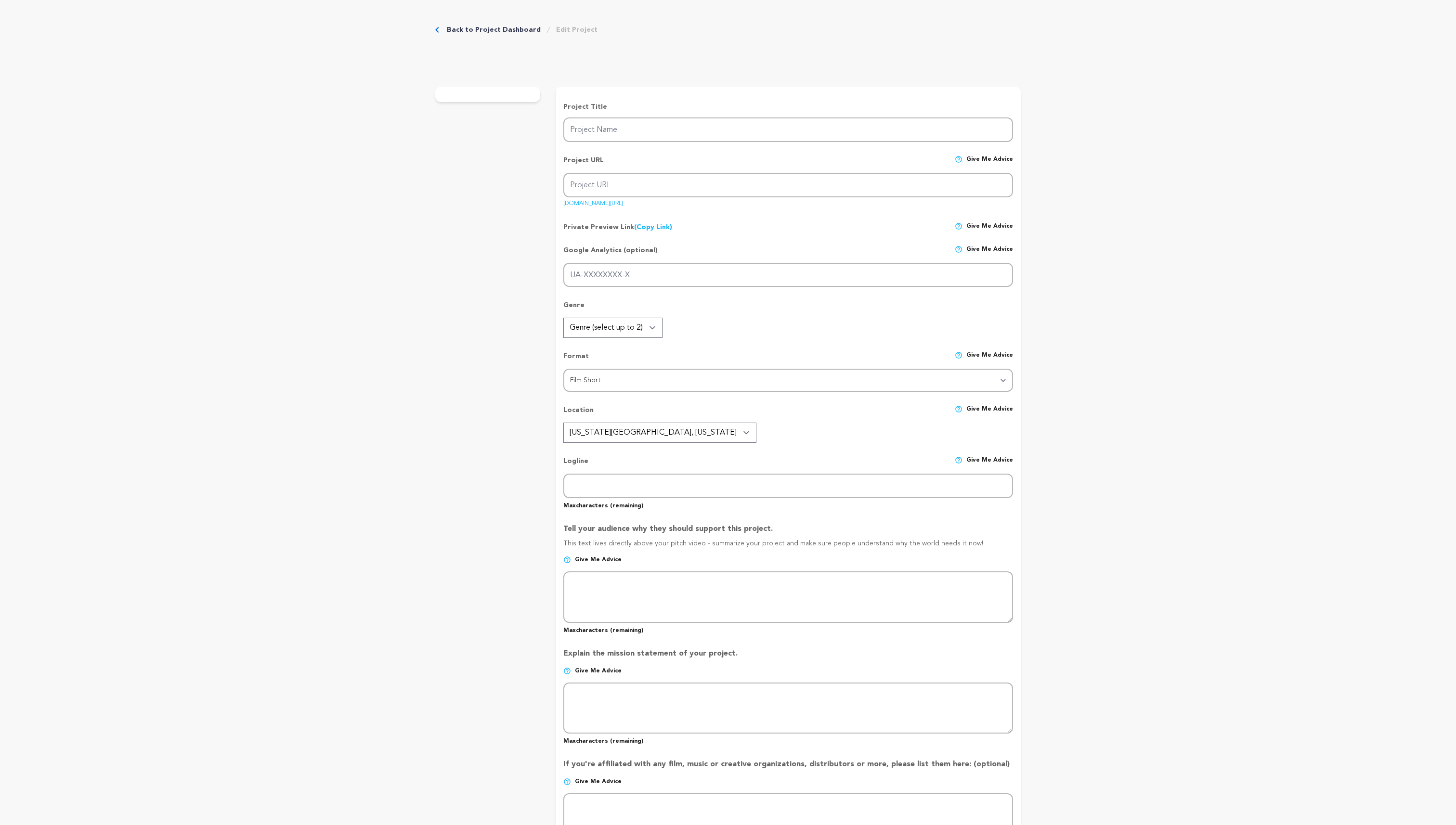
radio input "true"
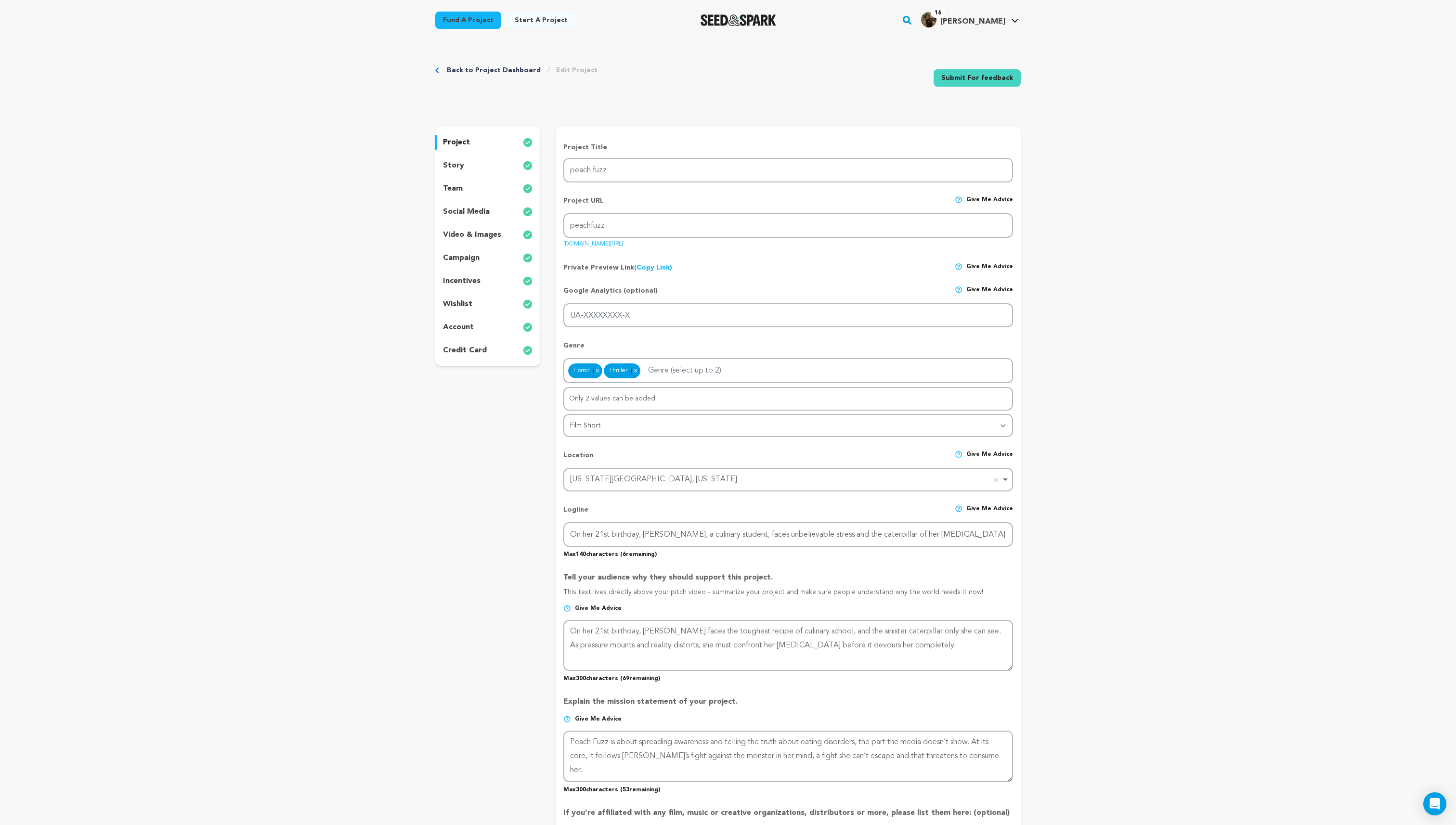
click at [459, 270] on div "project story team social media video & images campaign incentives wishlist acc…" at bounding box center [487, 247] width 105 height 239
click at [463, 278] on p "incentives" at bounding box center [461, 281] width 37 height 12
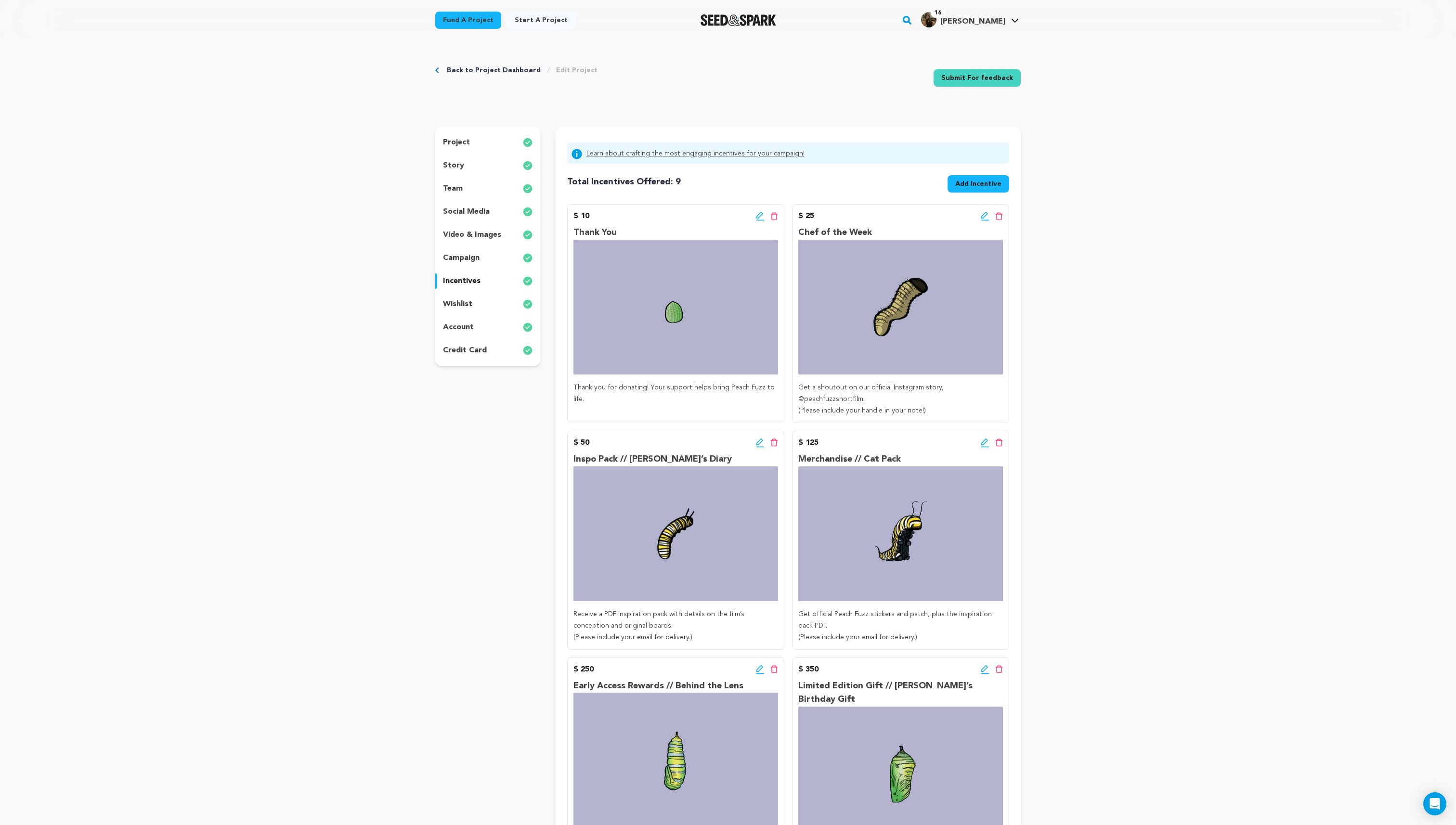
click at [493, 297] on div "wishlist" at bounding box center [487, 304] width 105 height 15
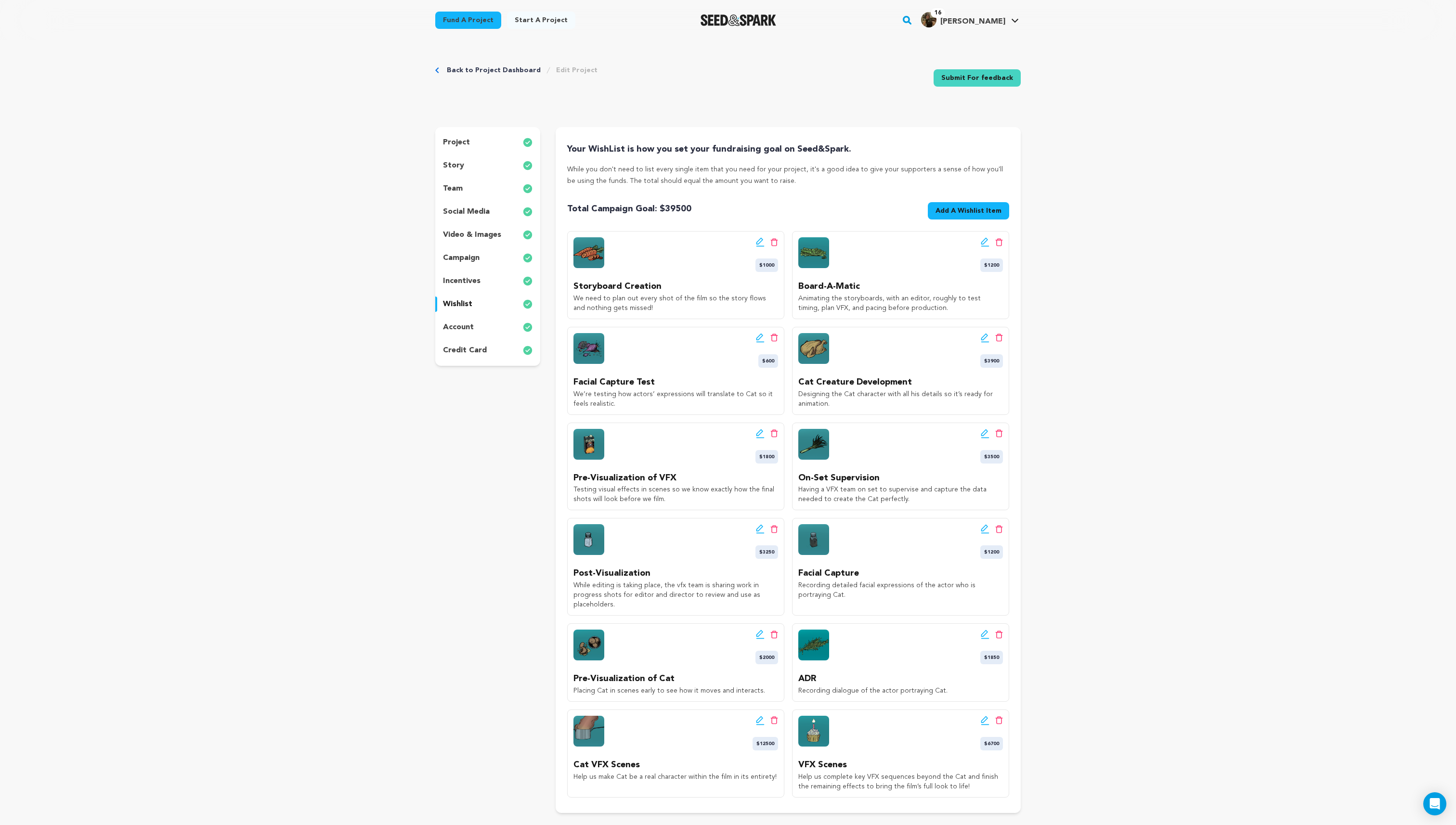
click at [757, 244] on icon at bounding box center [760, 242] width 9 height 9
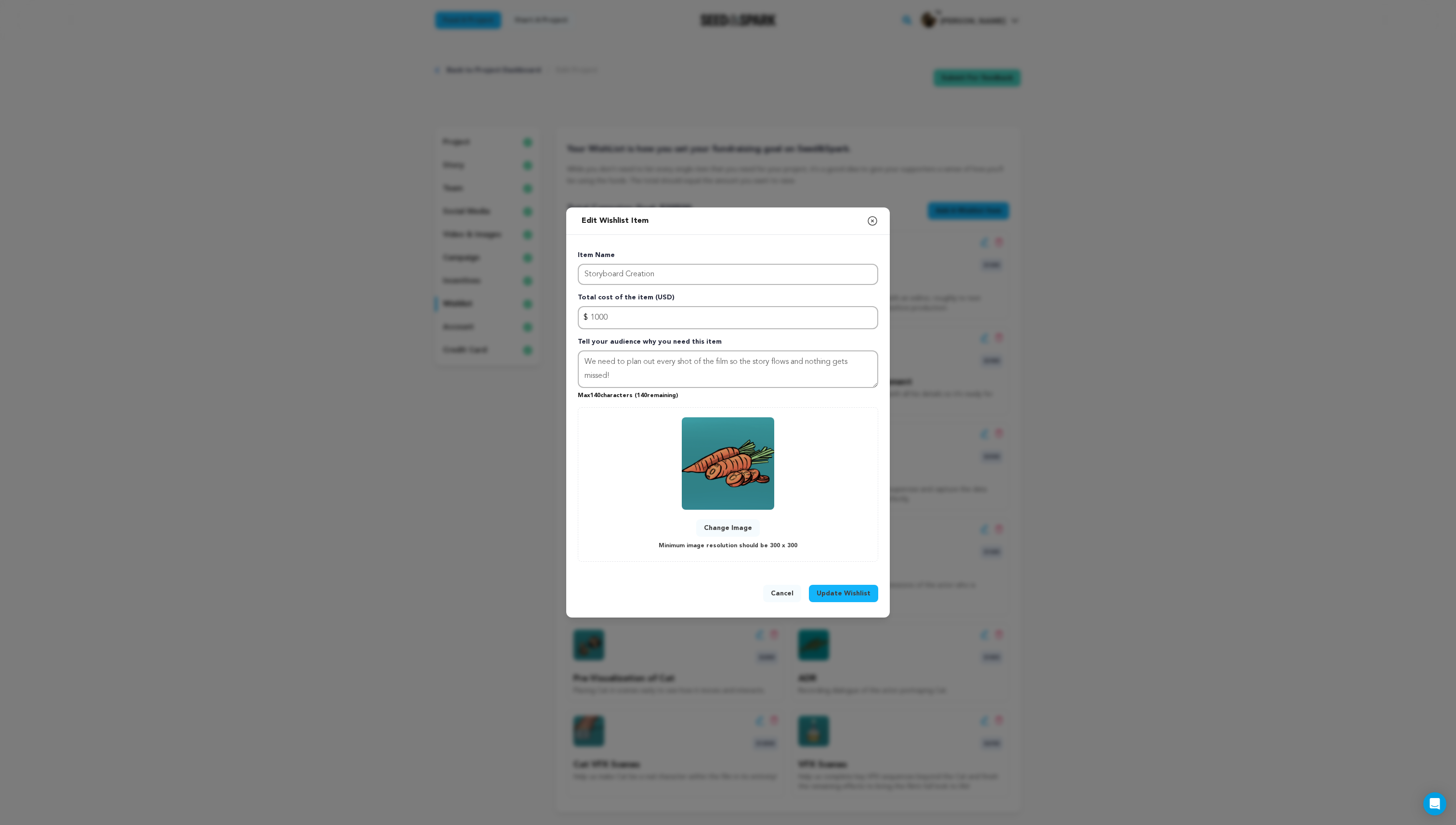
click at [736, 528] on button "Change Image" at bounding box center [727, 528] width 63 height 17
click at [721, 526] on button "Change Image" at bounding box center [727, 528] width 63 height 17
click at [840, 593] on span "Update Wishlist" at bounding box center [843, 594] width 54 height 9
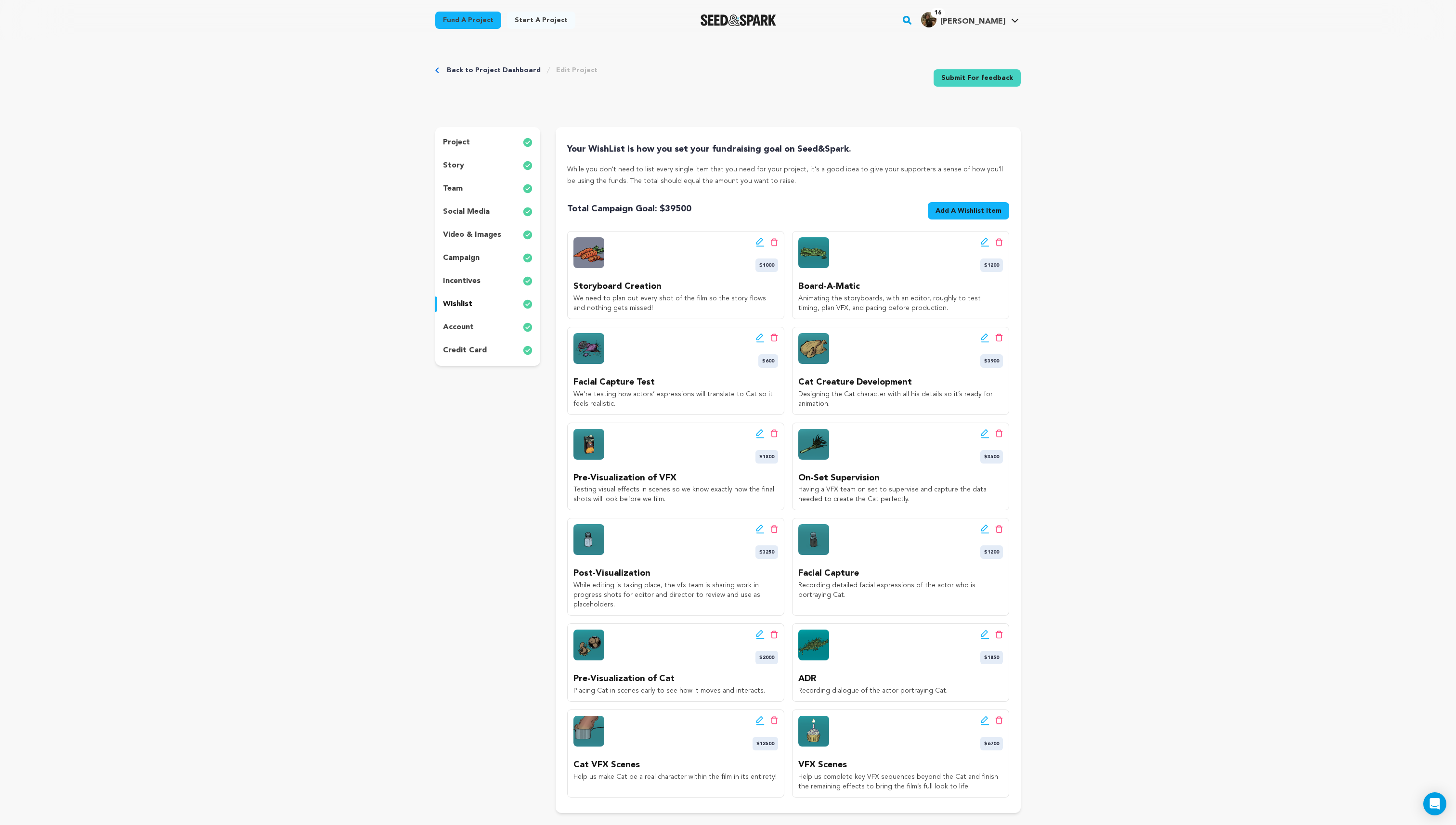
click at [755, 247] on div "Edit wishlist button Delete wishlist button $1000" at bounding box center [676, 254] width 205 height 35
click at [758, 245] on icon at bounding box center [760, 242] width 9 height 9
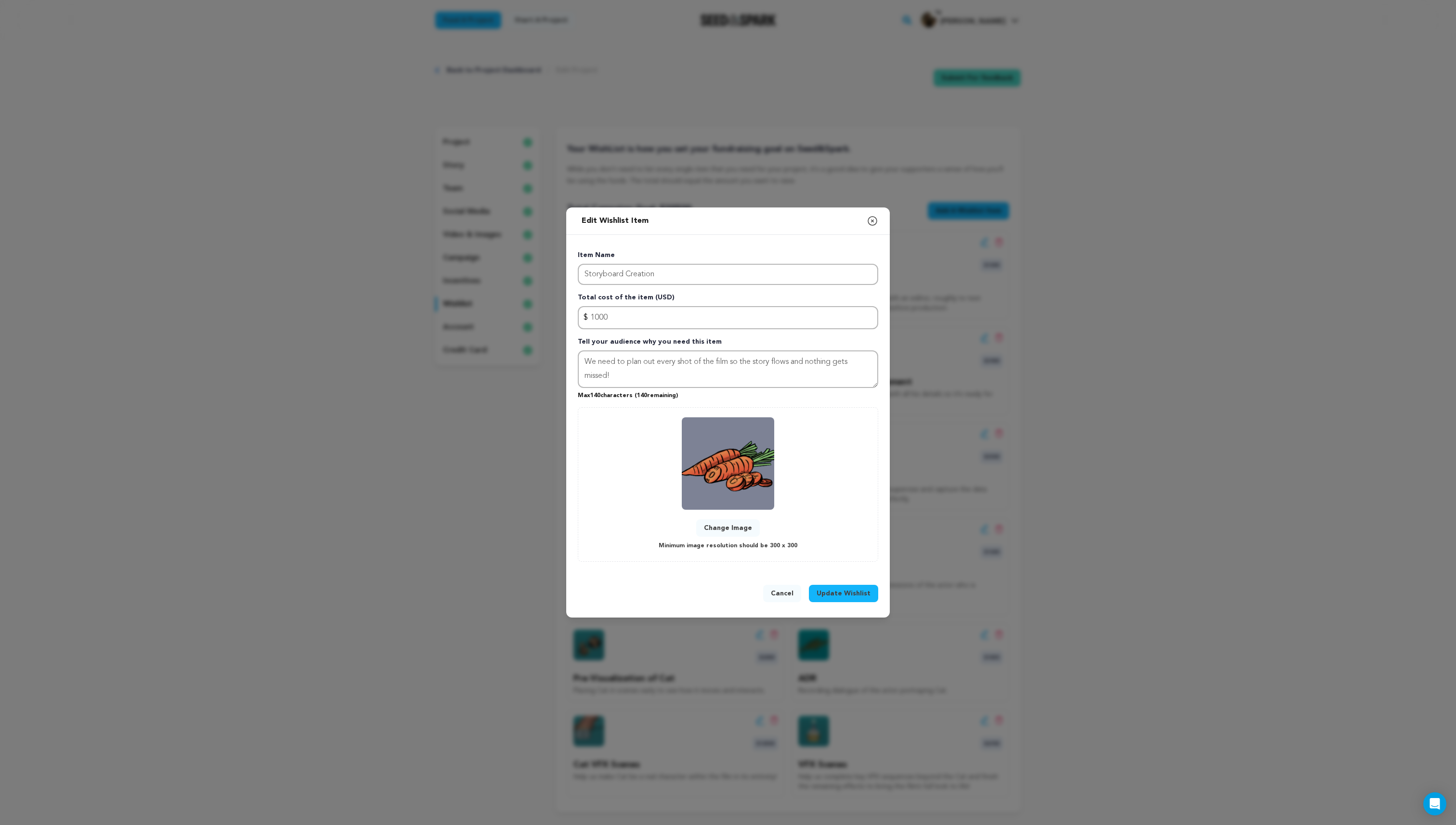
click at [739, 530] on button "Change Image" at bounding box center [727, 528] width 63 height 17
click at [846, 589] on span "Update Wishlist" at bounding box center [843, 594] width 54 height 9
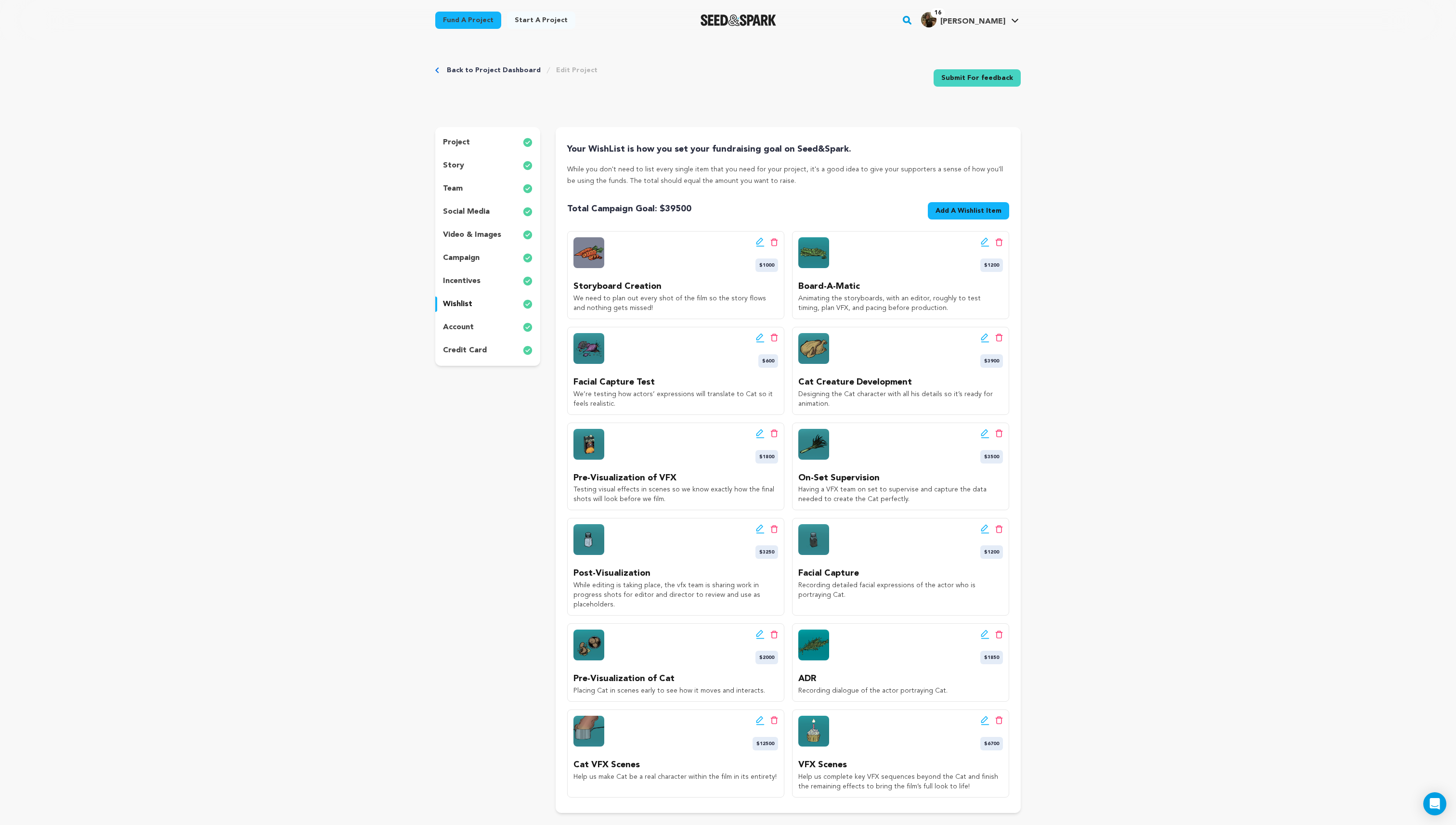
click at [759, 245] on icon at bounding box center [760, 242] width 9 height 9
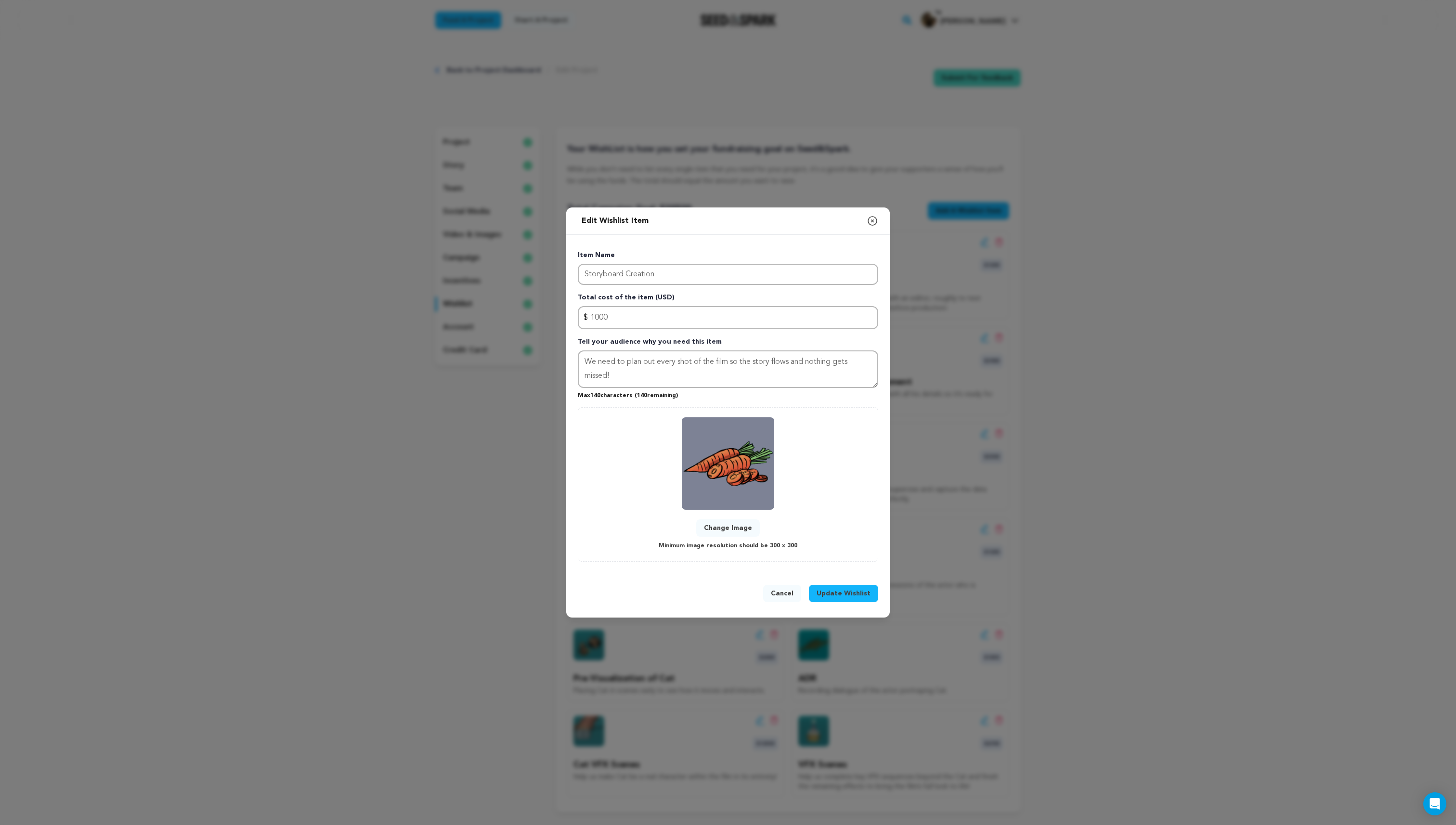
click at [783, 590] on button "Cancel" at bounding box center [782, 593] width 38 height 17
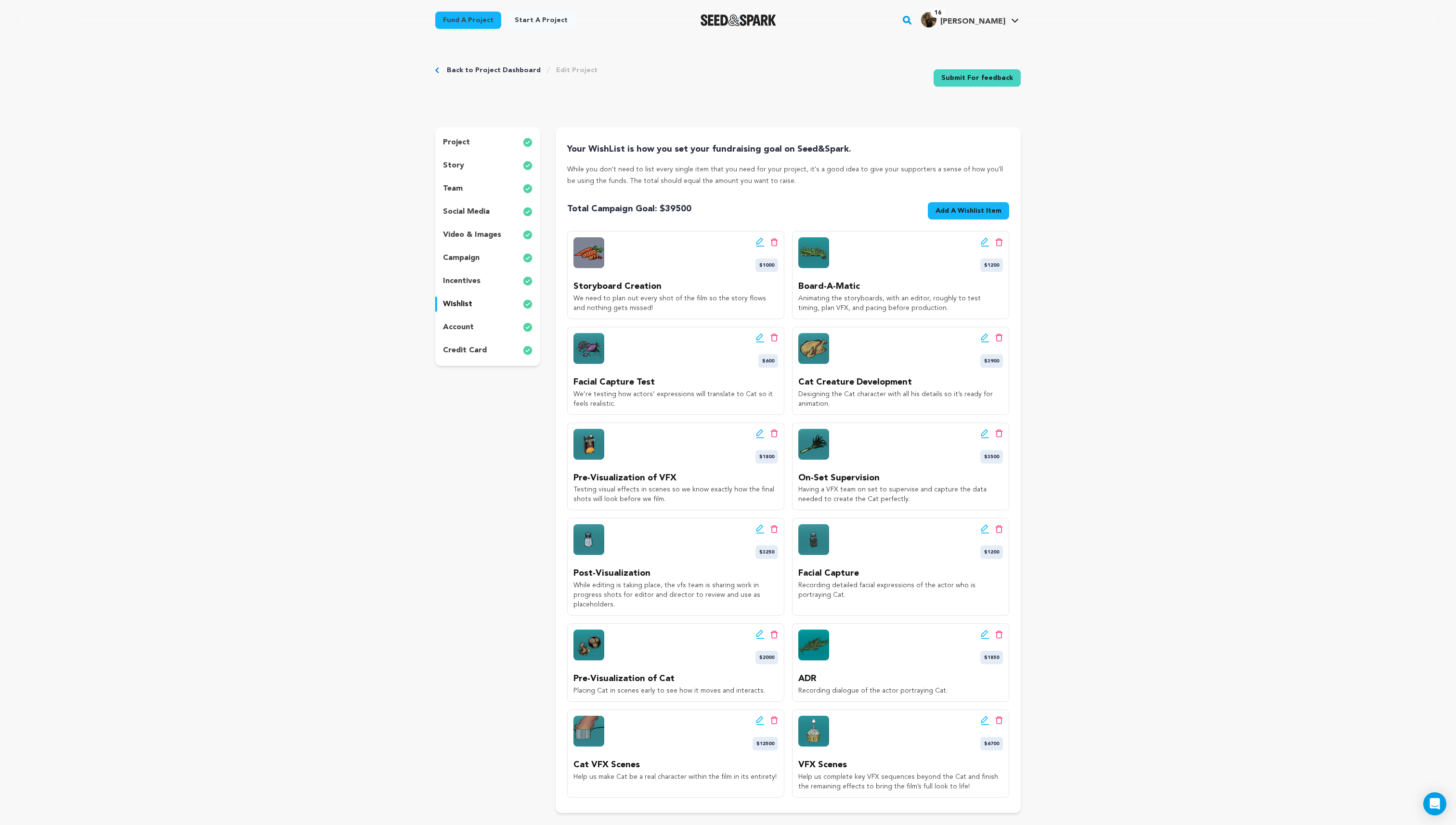
click at [760, 245] on icon at bounding box center [760, 242] width 9 height 9
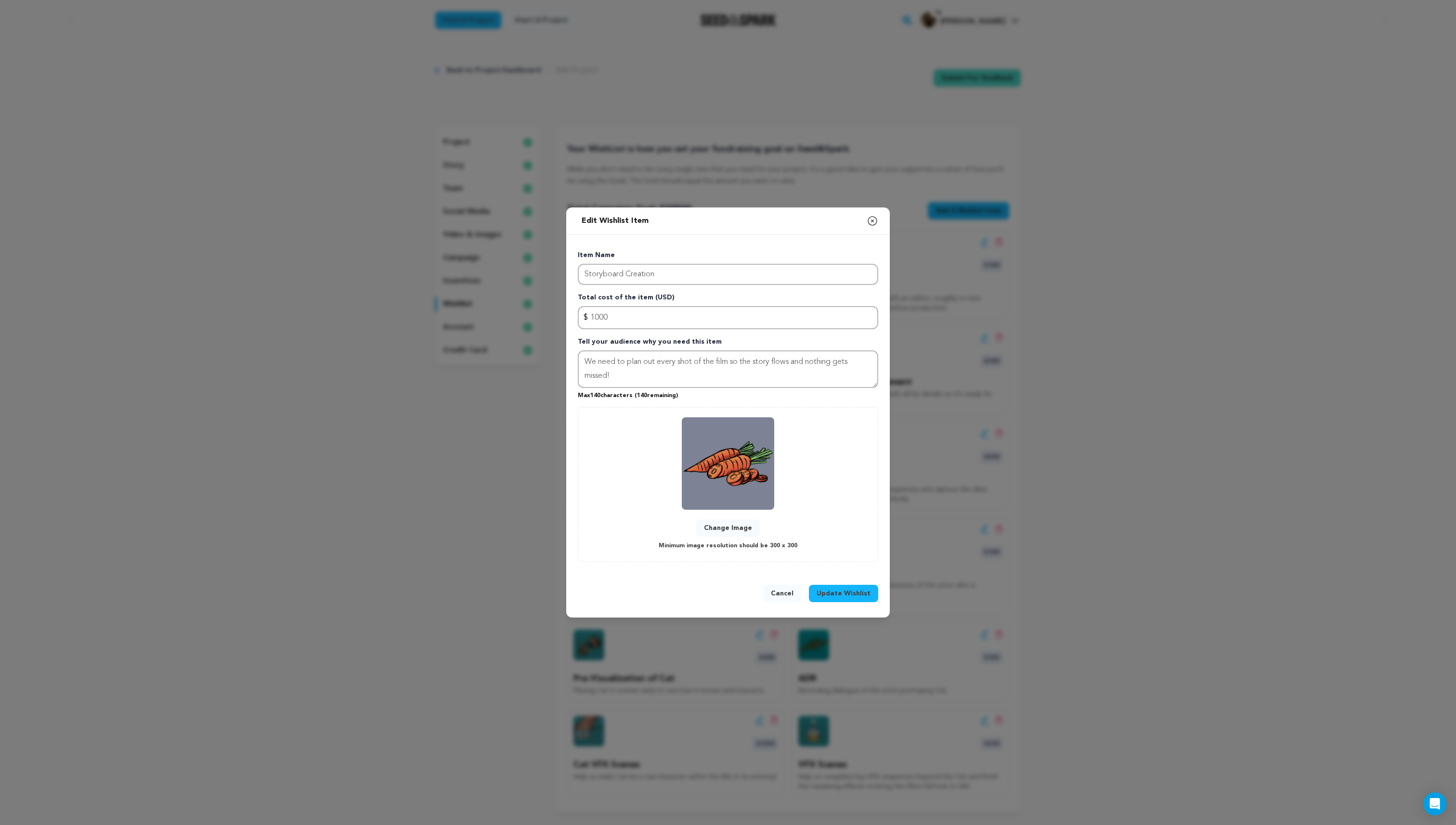
click at [719, 533] on button "Change Image" at bounding box center [727, 528] width 63 height 17
click at [853, 594] on span "Update Wishlist" at bounding box center [843, 594] width 54 height 9
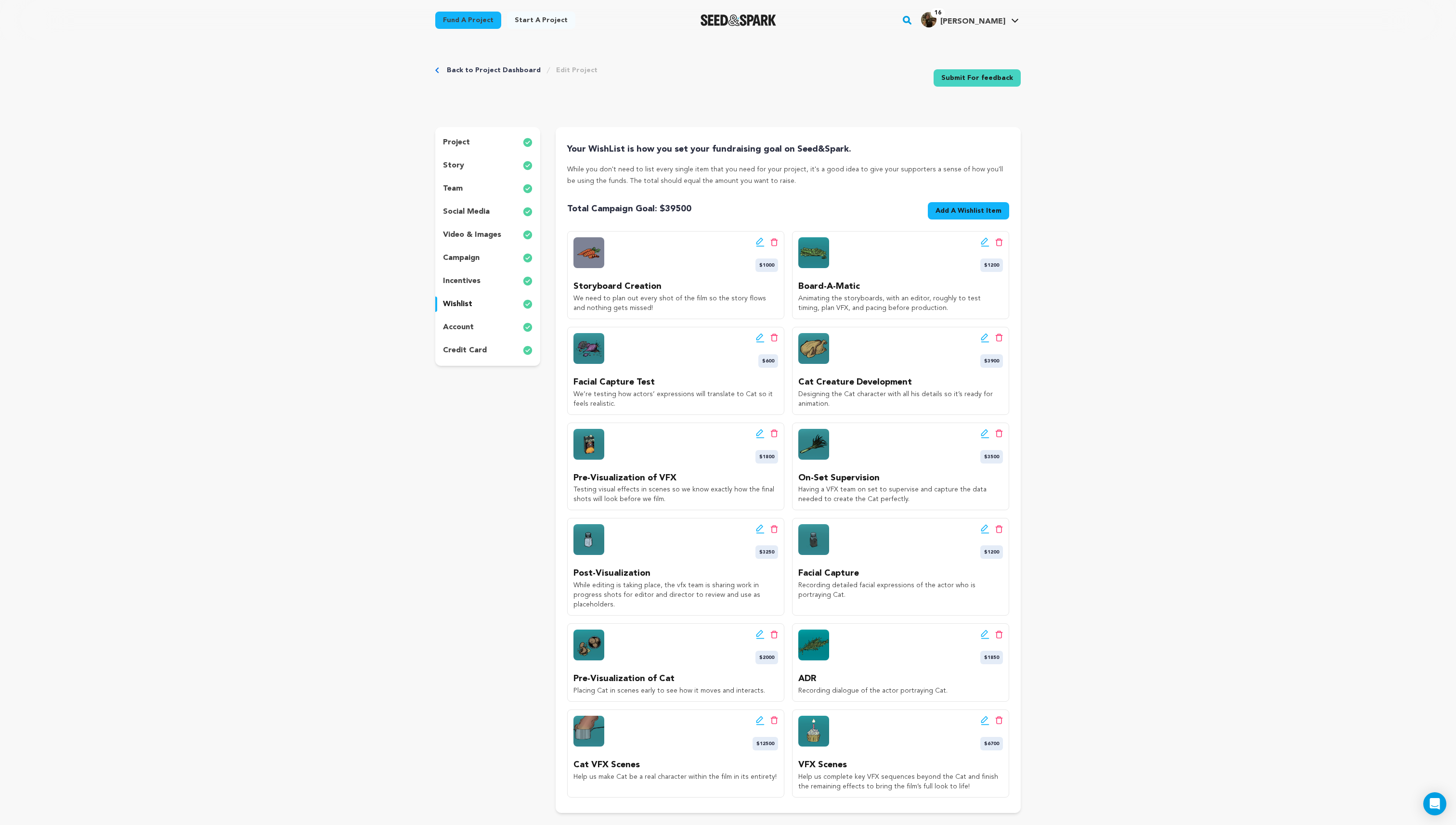
click at [984, 247] on div "Edit wishlist button Delete wishlist button $1200" at bounding box center [991, 254] width 22 height 35
click at [984, 240] on icon at bounding box center [984, 241] width 7 height 7
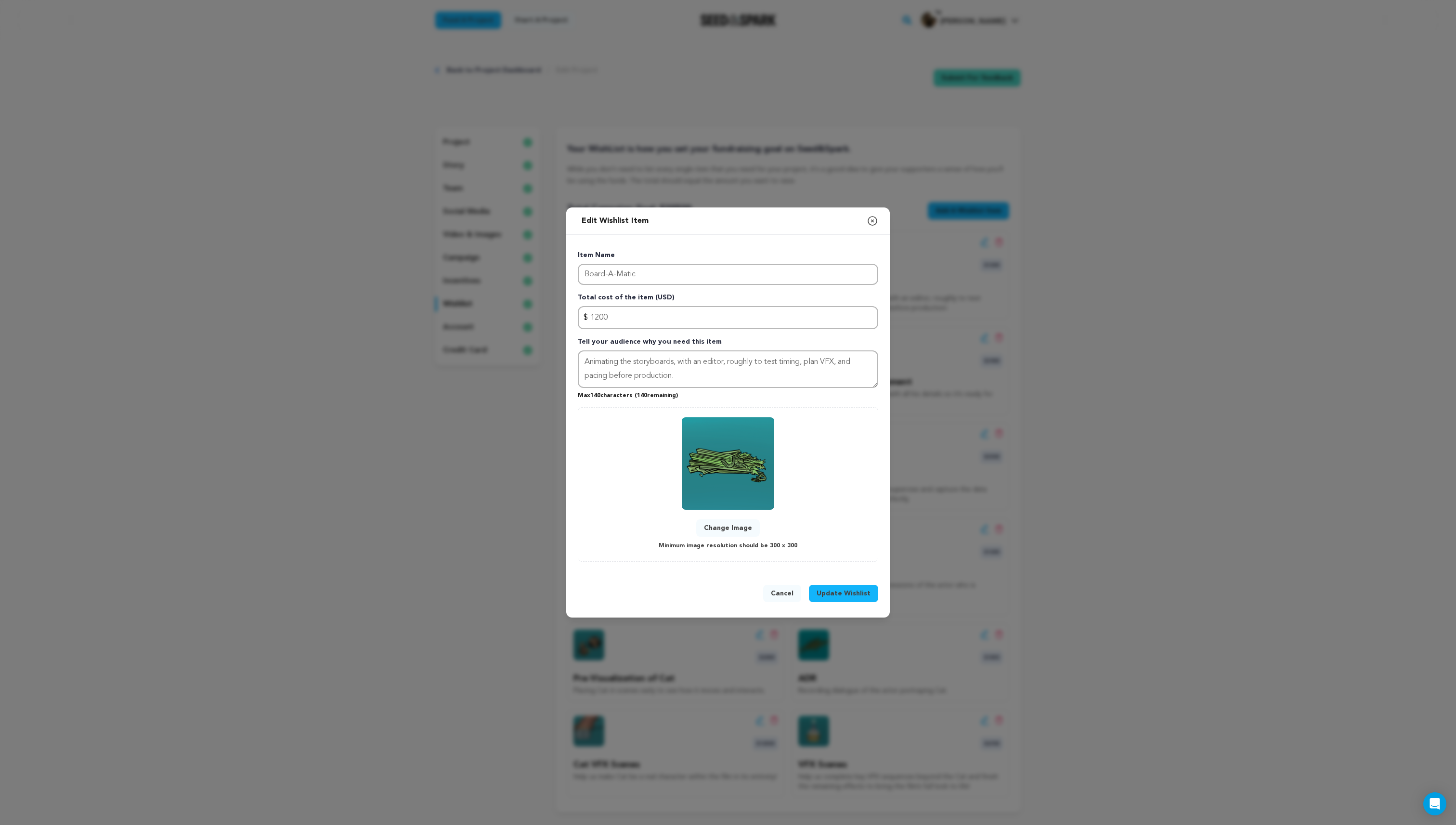
click at [719, 530] on button "Change Image" at bounding box center [727, 528] width 63 height 17
click at [848, 598] on span "Update Wishlist" at bounding box center [843, 594] width 54 height 9
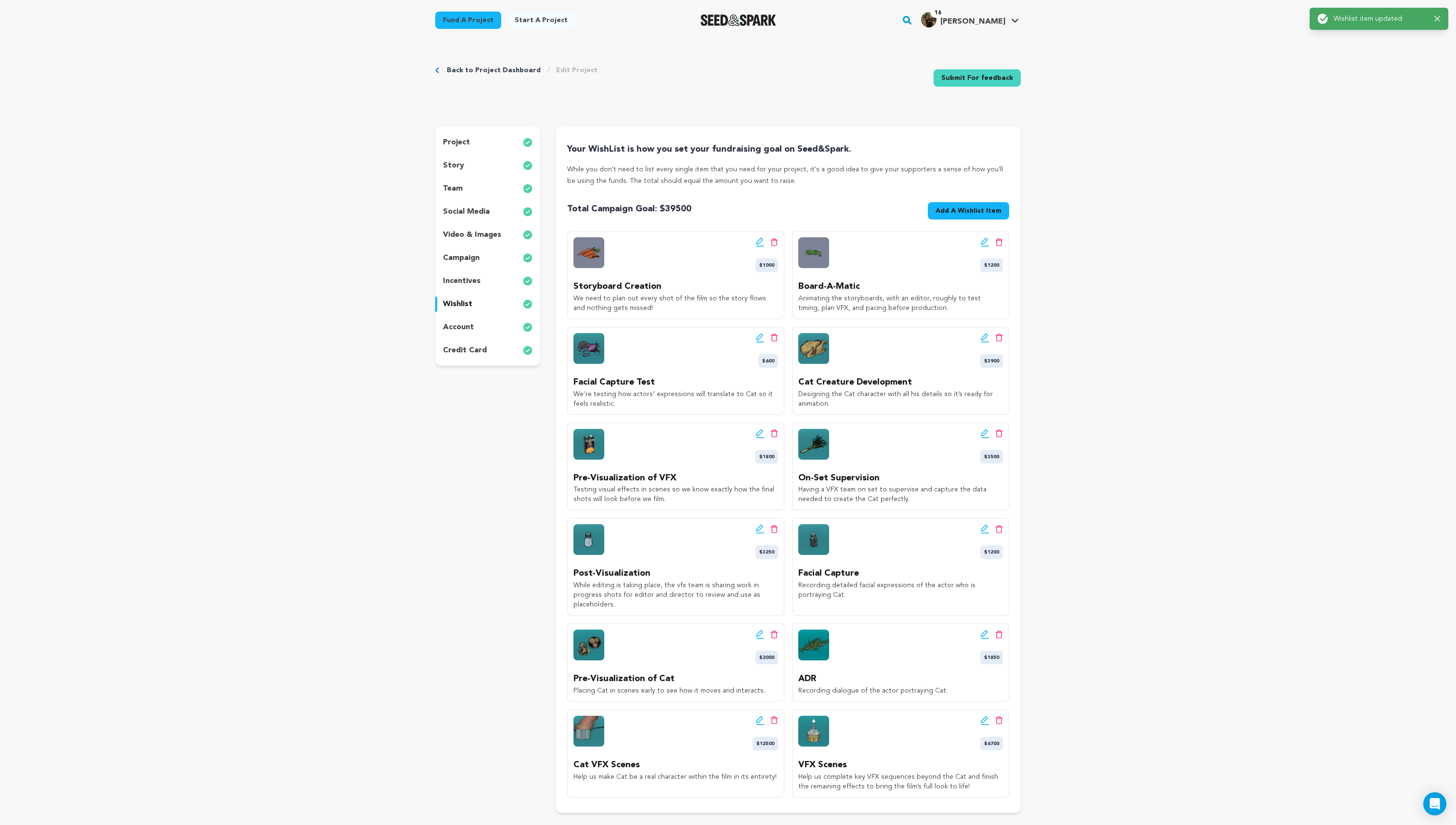
click at [756, 337] on icon at bounding box center [760, 338] width 9 height 9
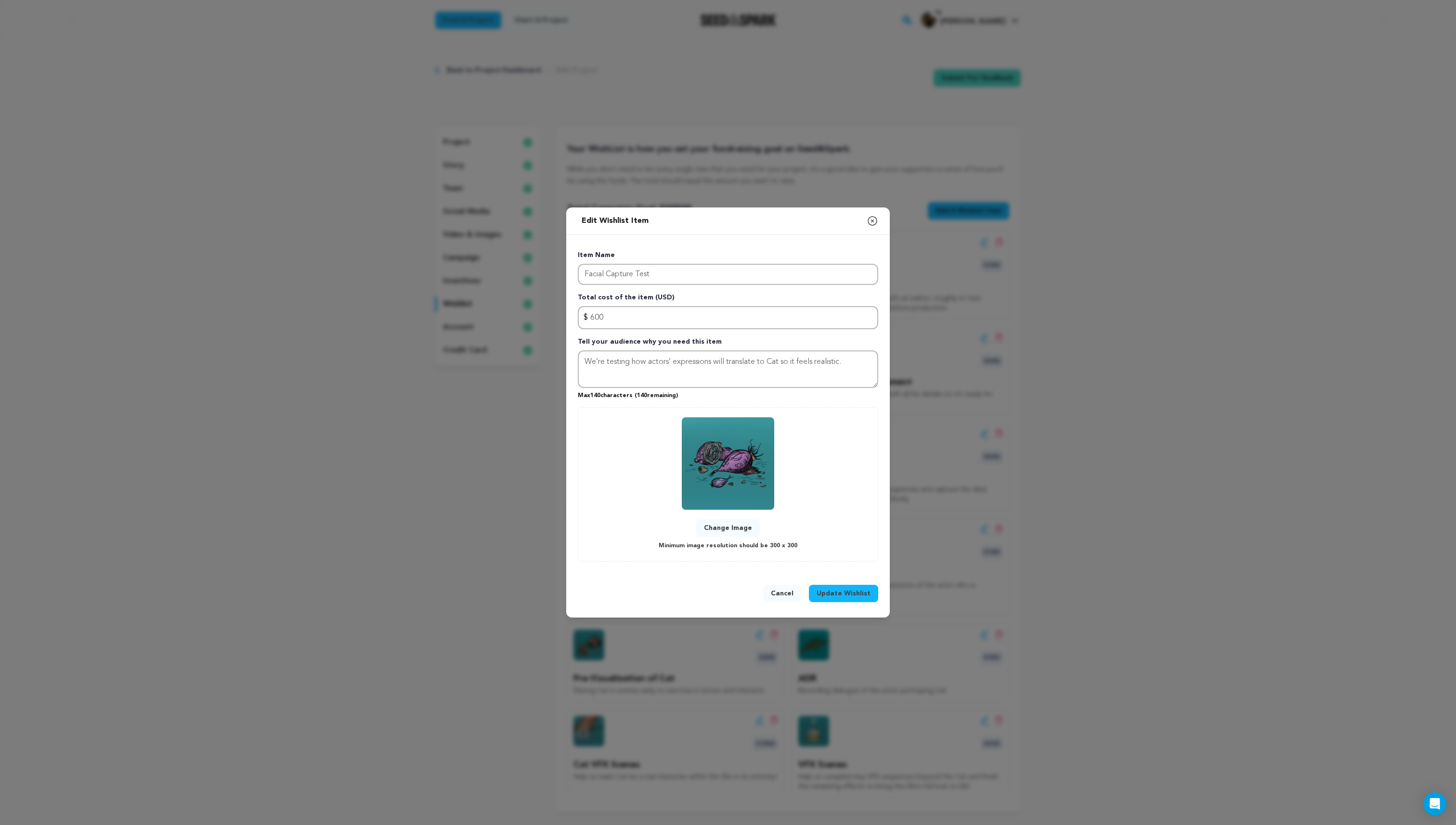
click at [728, 533] on button "Change Image" at bounding box center [727, 528] width 63 height 17
click at [837, 598] on span "Update Wishlist" at bounding box center [843, 594] width 54 height 9
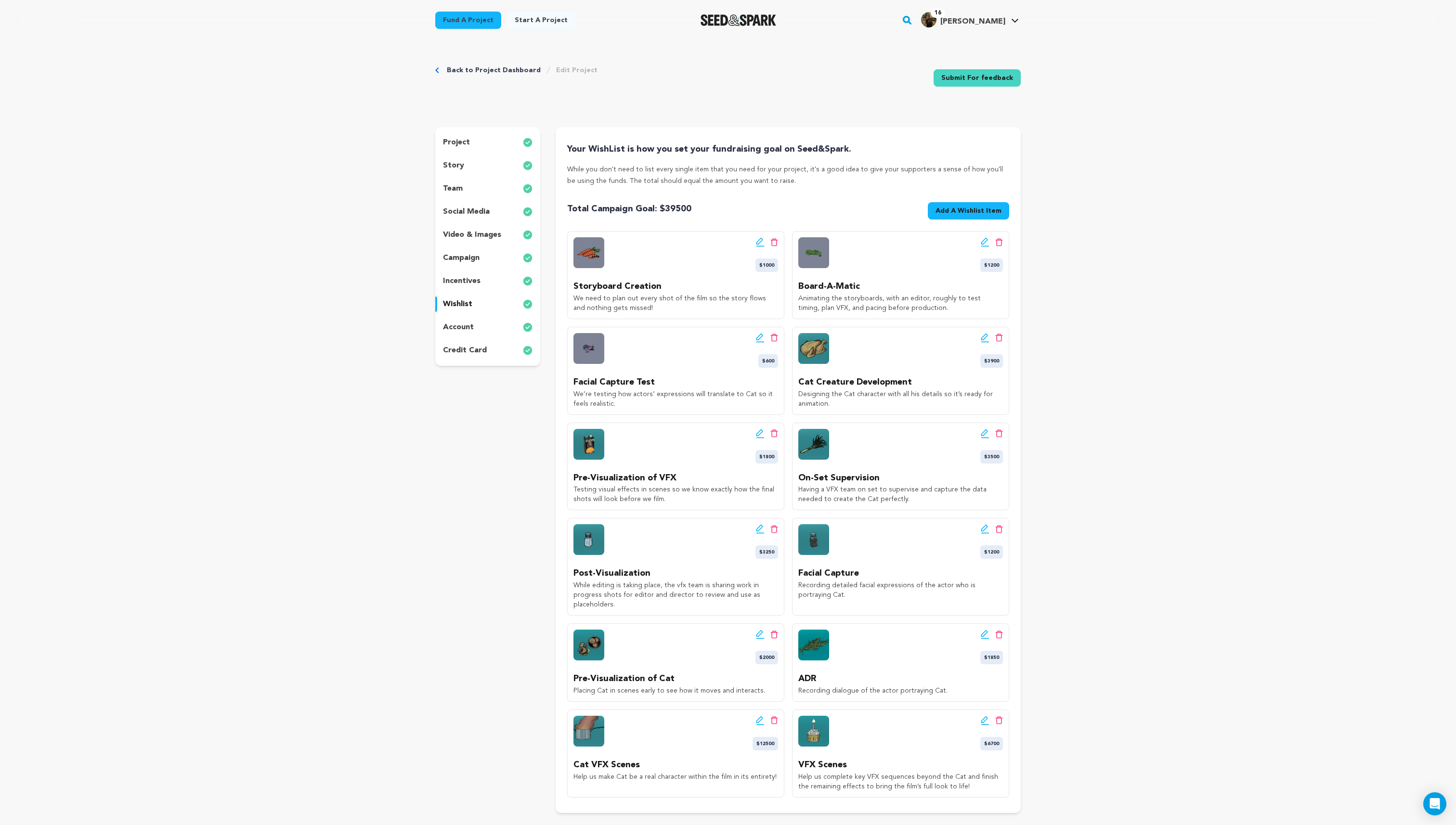
click at [763, 235] on div "Edit wishlist button Delete wishlist button $1000 Storyboard Creation We need t…" at bounding box center [675, 275] width 217 height 88
click at [759, 238] on icon at bounding box center [760, 242] width 9 height 9
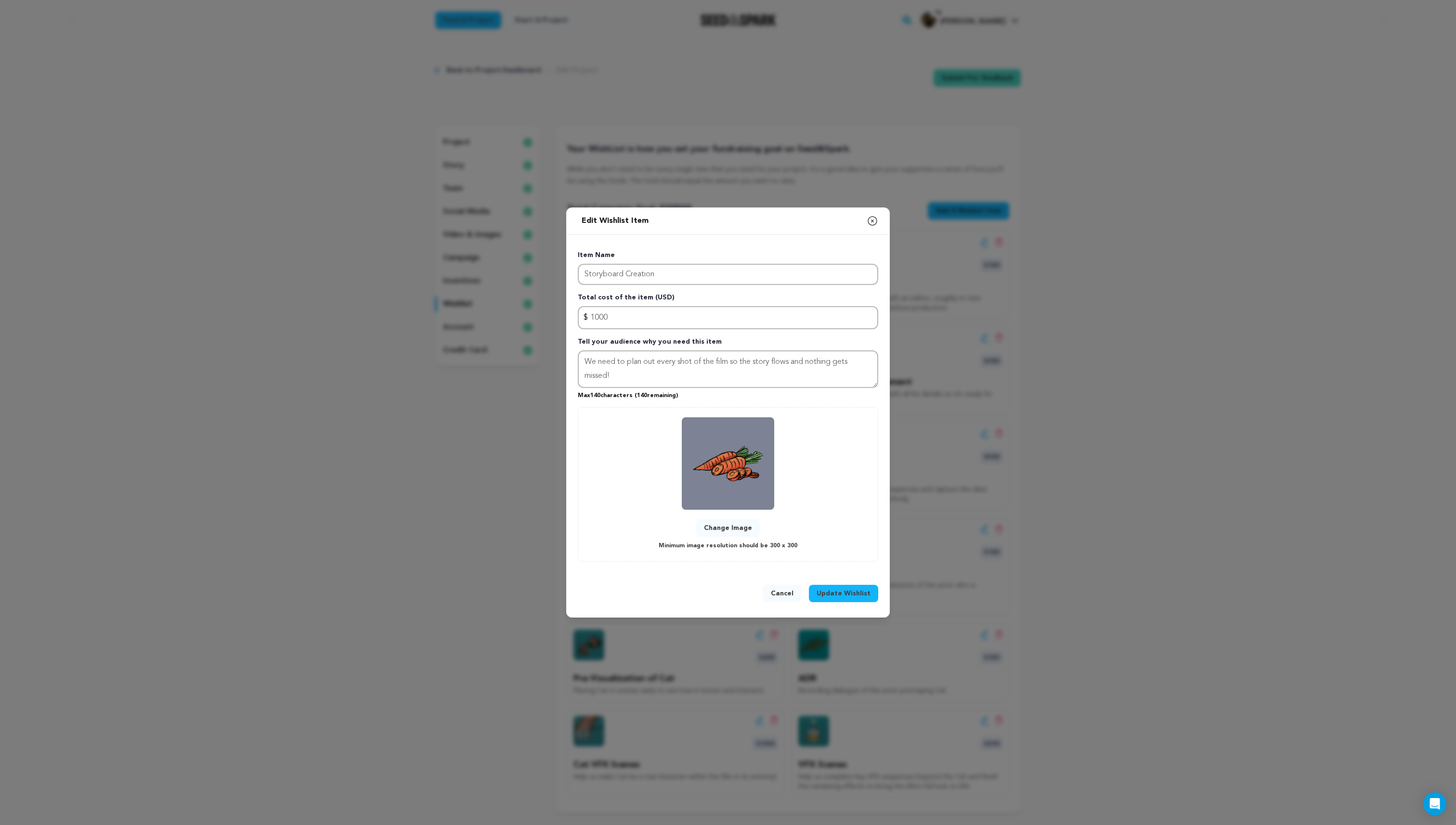
click at [725, 528] on button "Change Image" at bounding box center [727, 528] width 63 height 17
click at [841, 591] on span "Update Wishlist" at bounding box center [843, 594] width 54 height 9
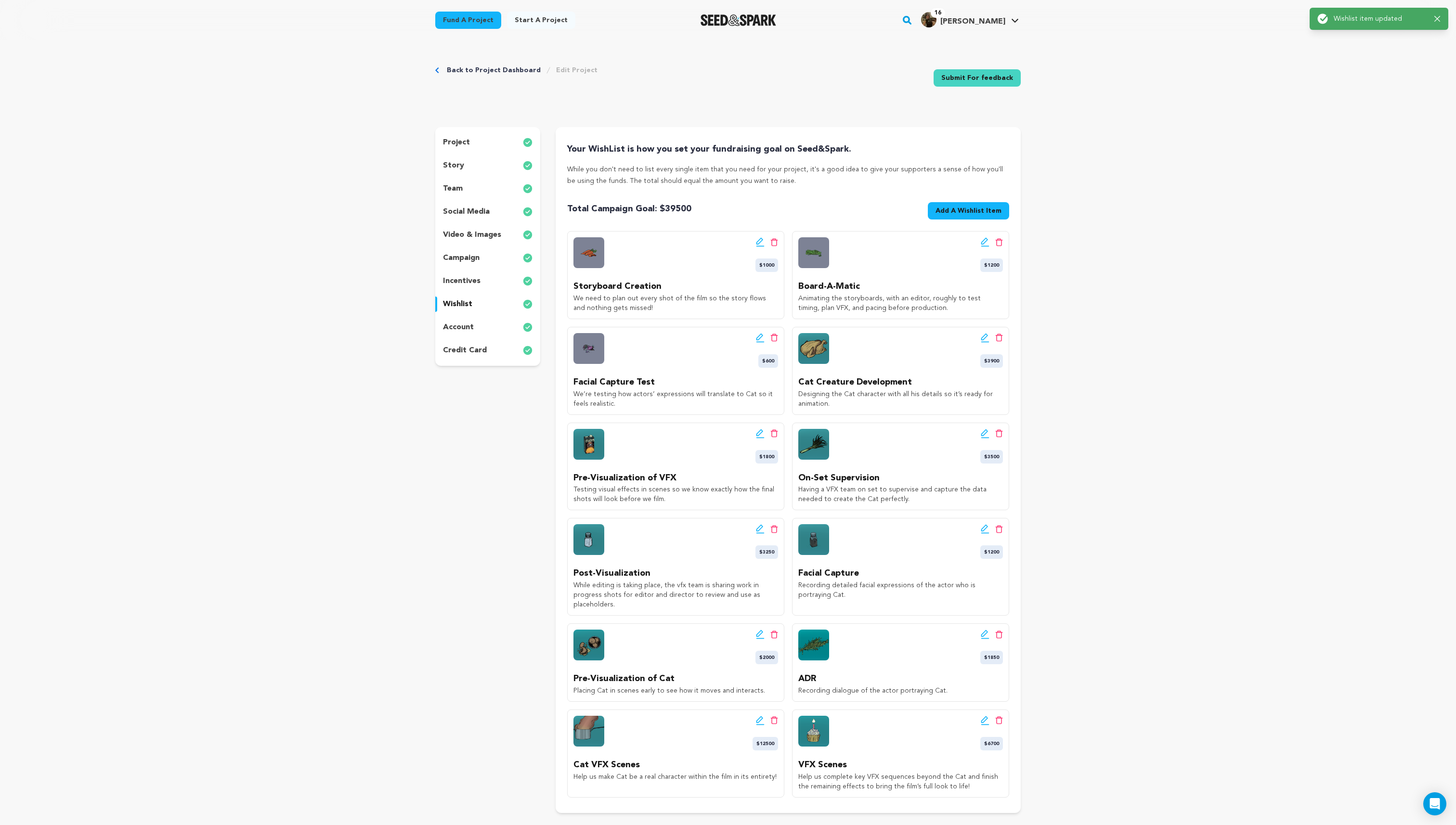
click at [984, 337] on icon at bounding box center [985, 338] width 9 height 9
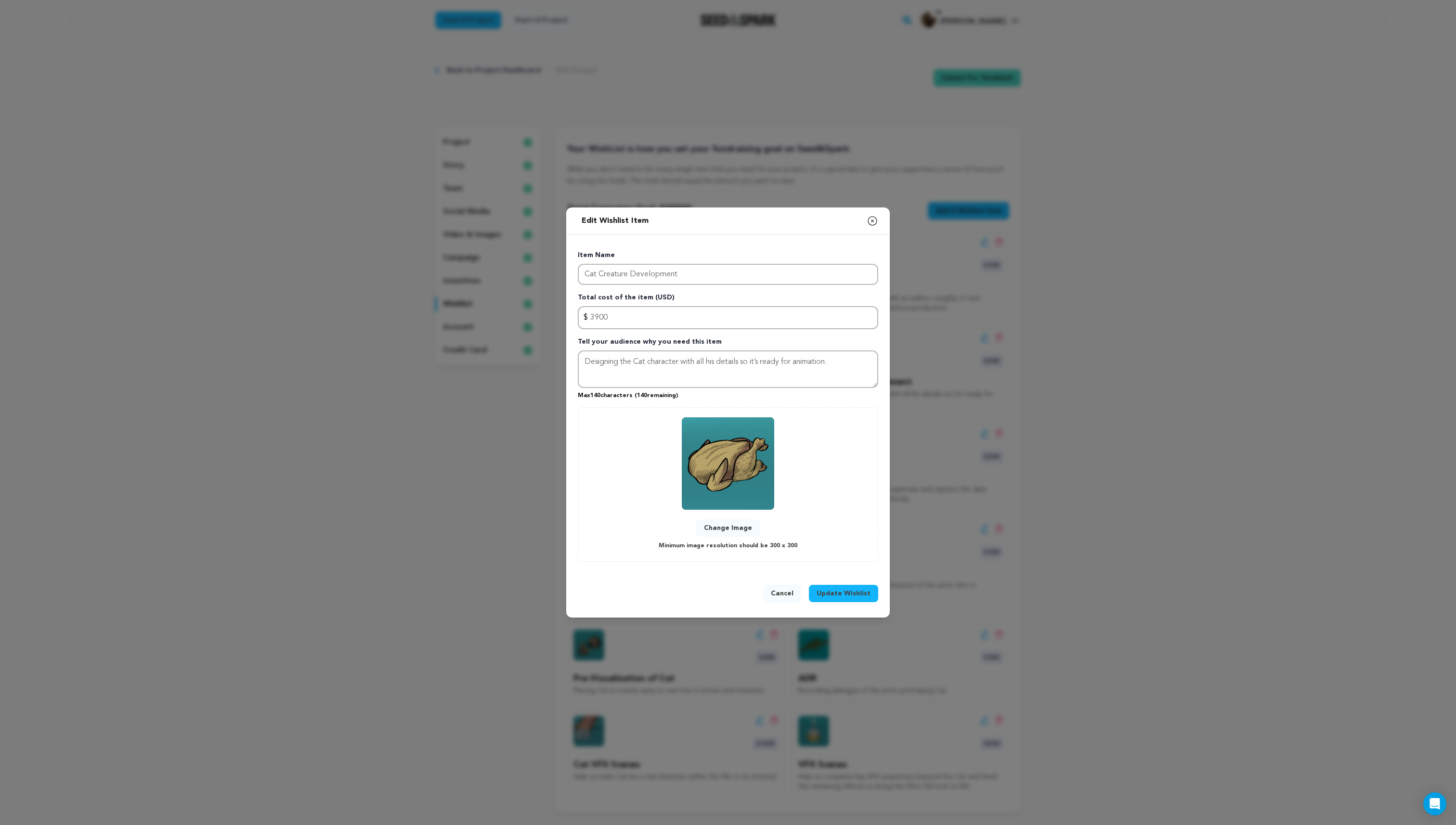
click at [727, 524] on button "Change Image" at bounding box center [727, 528] width 63 height 17
click at [845, 590] on span "Update Wishlist" at bounding box center [843, 594] width 54 height 9
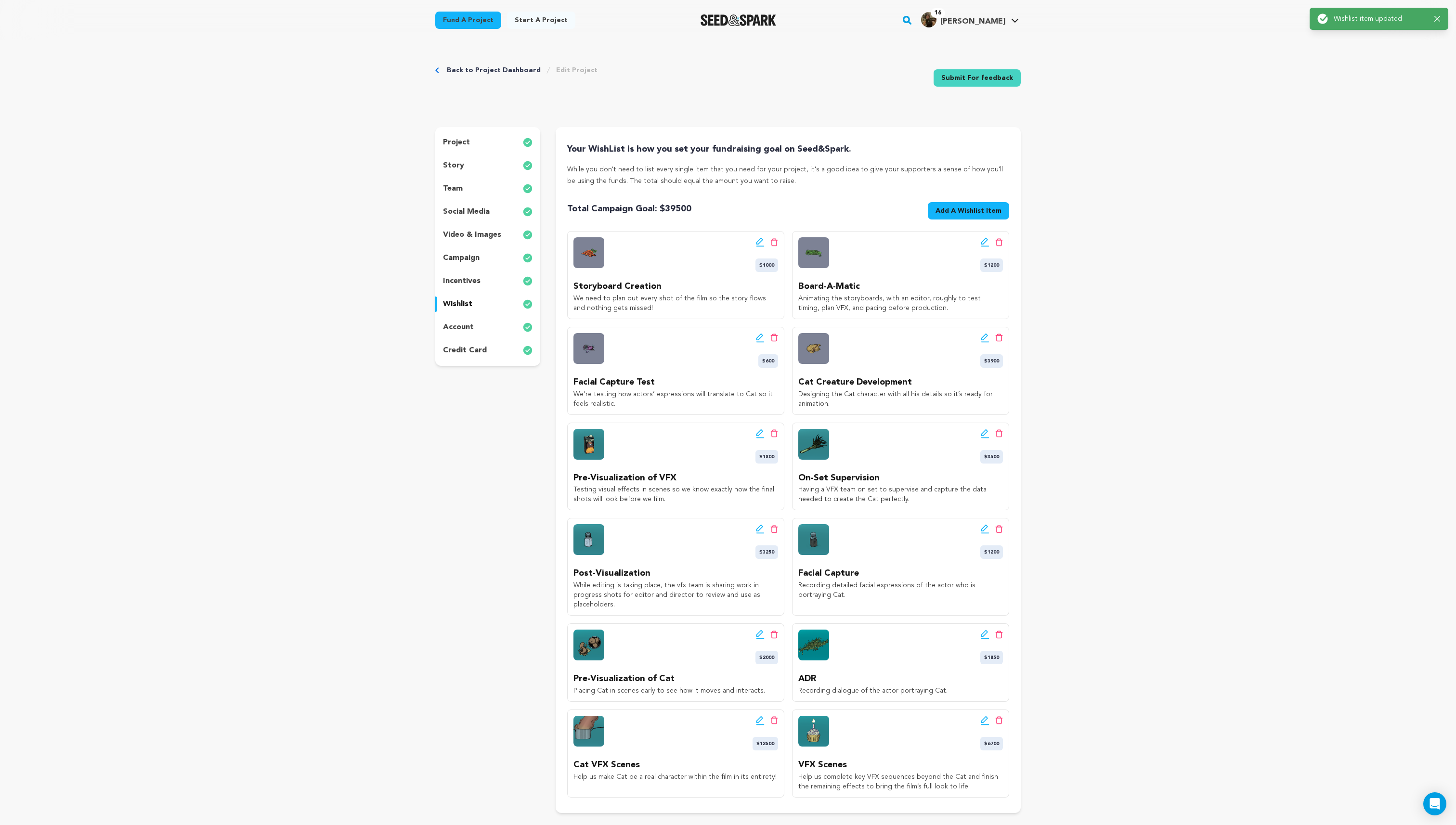
click at [758, 435] on icon at bounding box center [760, 434] width 9 height 9
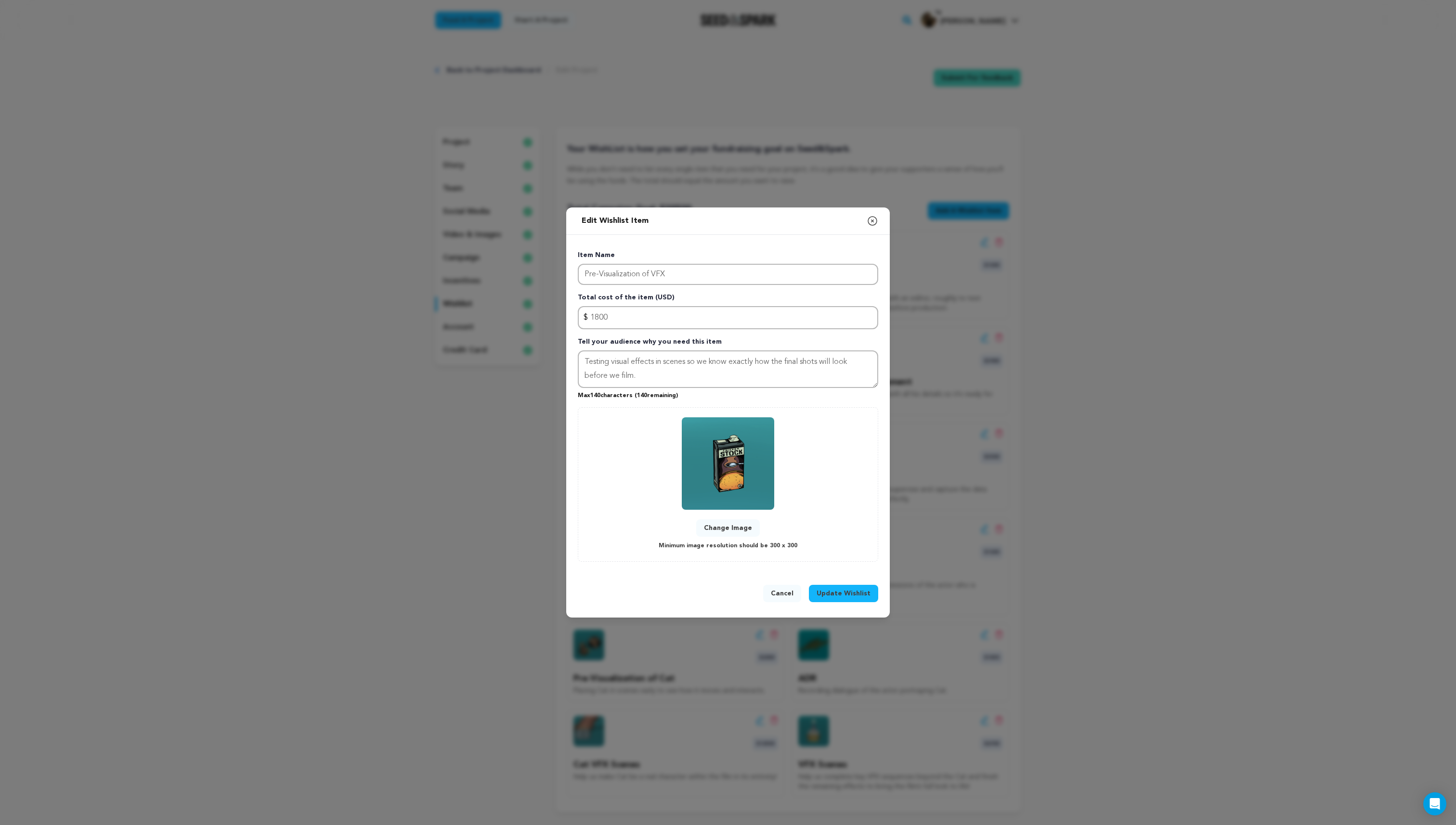
click at [746, 524] on button "Change Image" at bounding box center [727, 528] width 63 height 17
click at [836, 601] on button "Update Wishlist" at bounding box center [843, 593] width 69 height 17
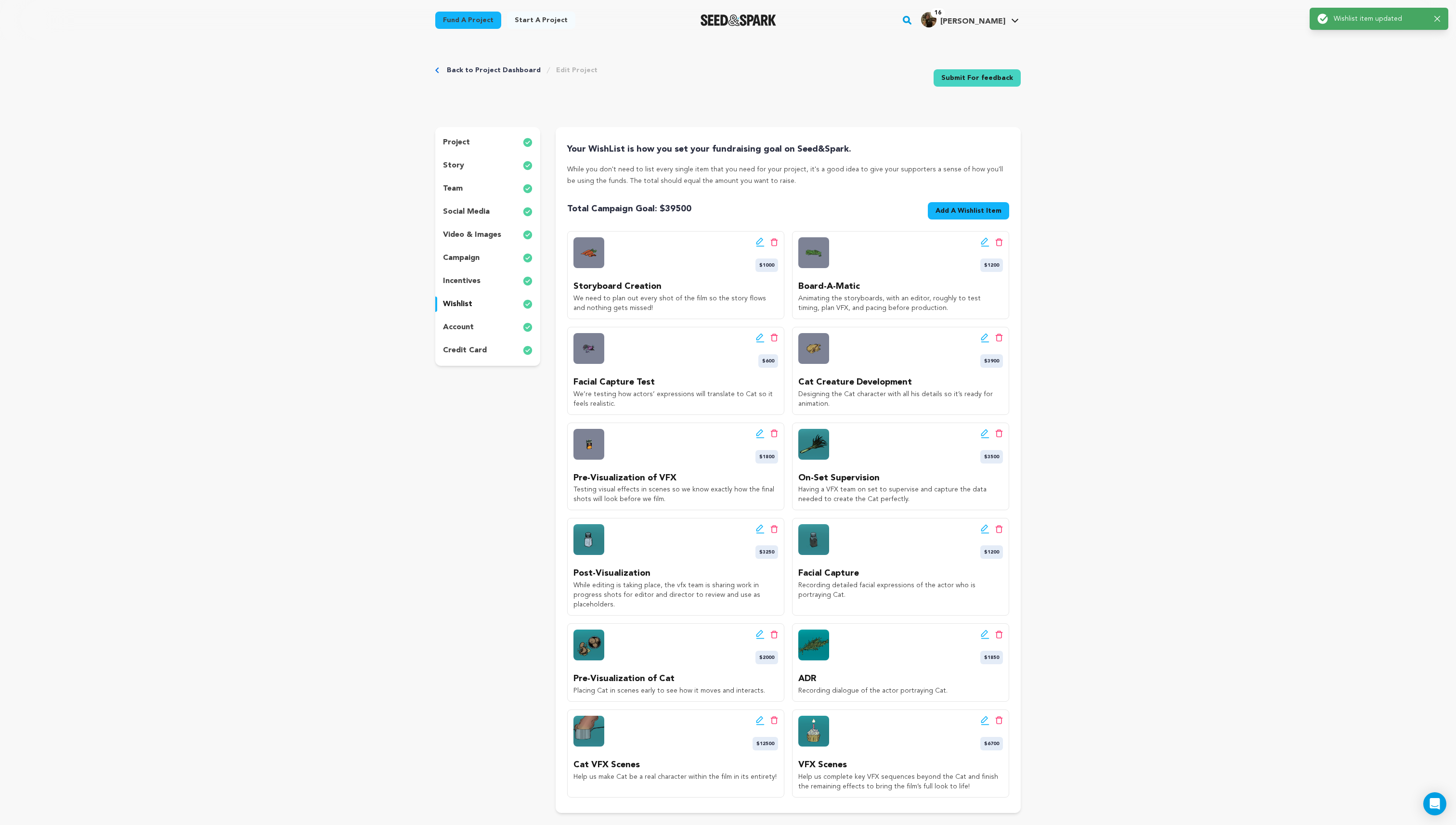
click at [985, 434] on icon at bounding box center [984, 432] width 7 height 7
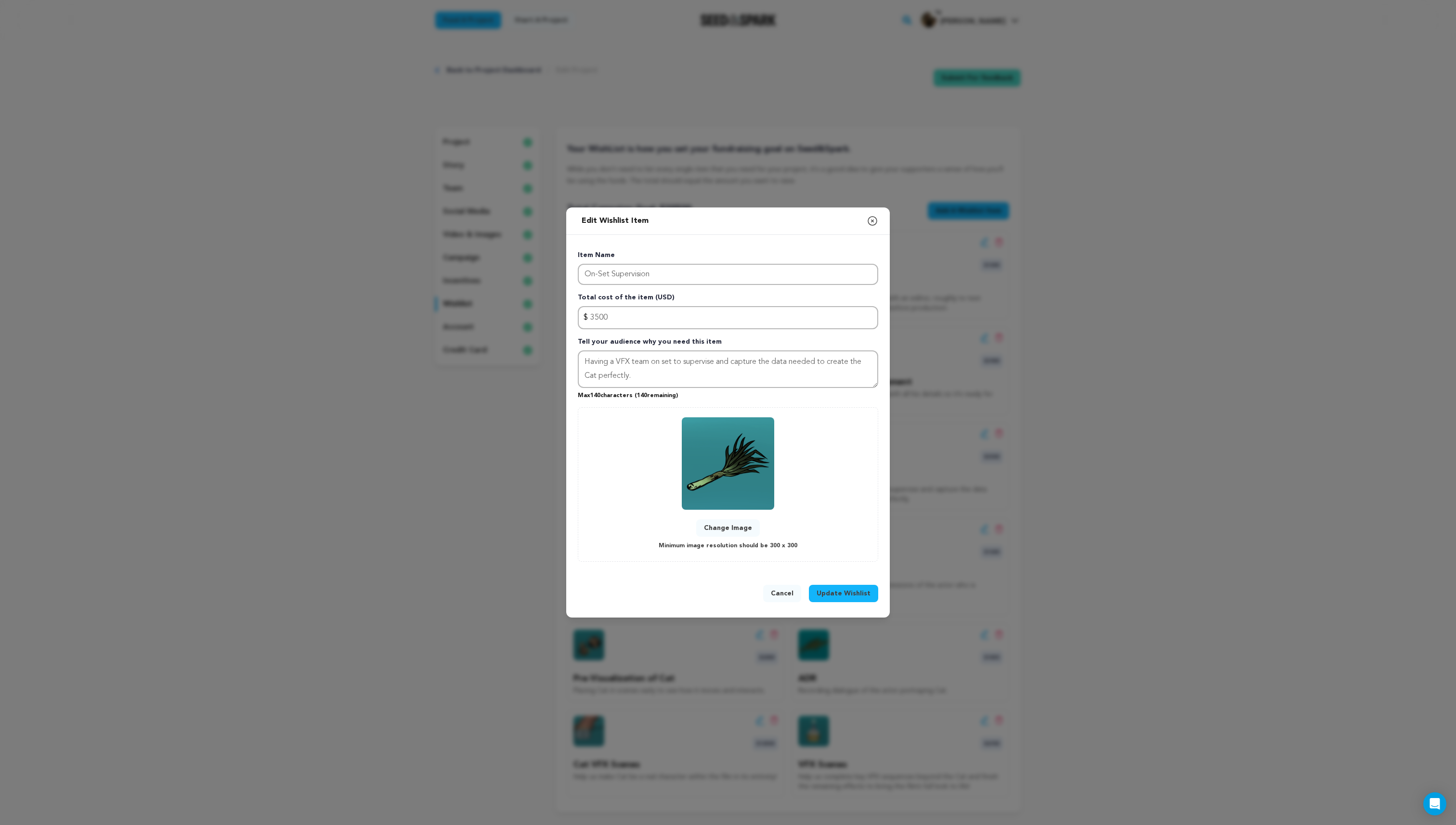
click at [726, 526] on button "Change Image" at bounding box center [727, 528] width 63 height 17
click at [829, 592] on span "Update Wishlist" at bounding box center [843, 594] width 54 height 9
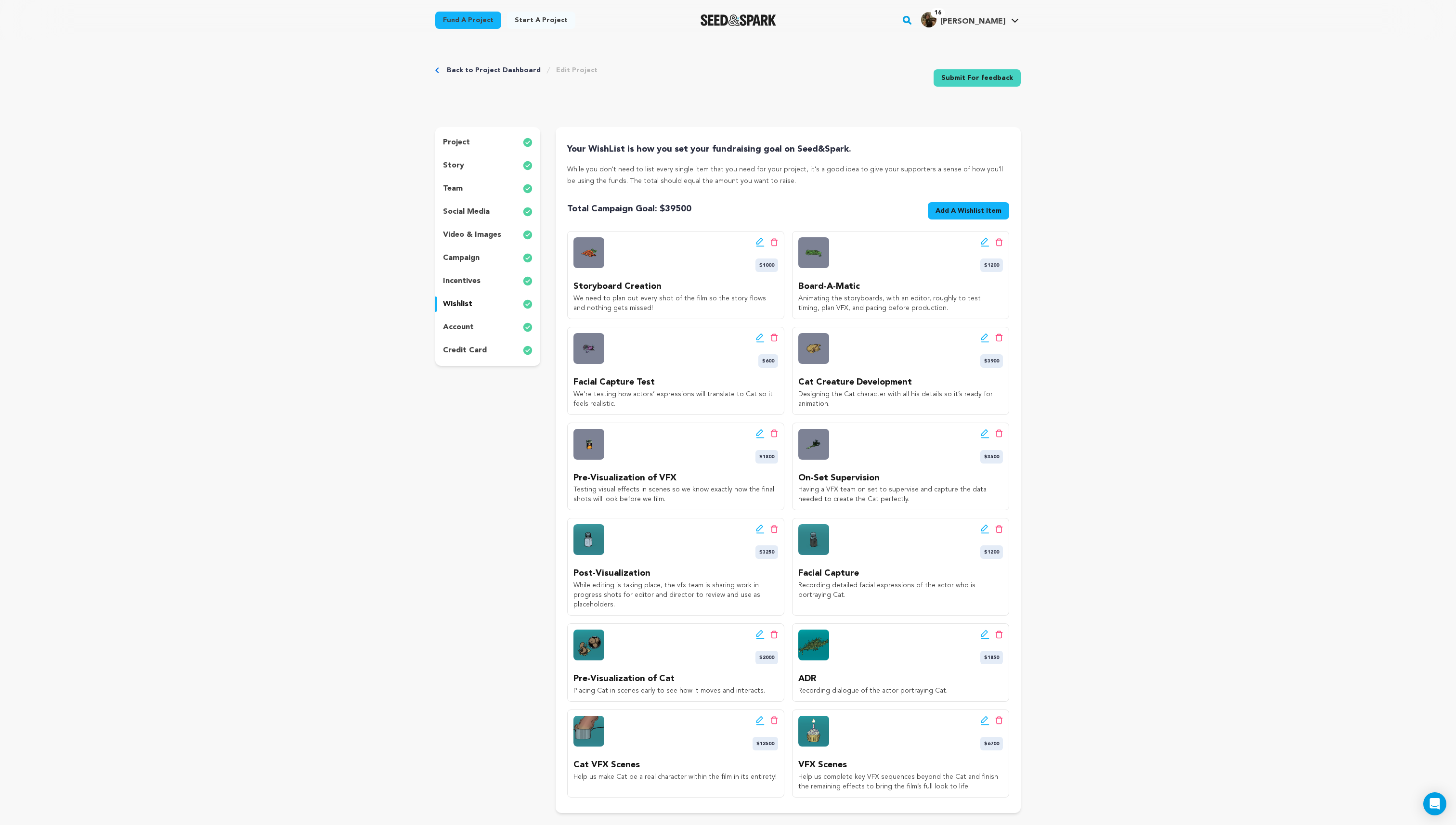
click at [759, 528] on icon at bounding box center [760, 529] width 9 height 9
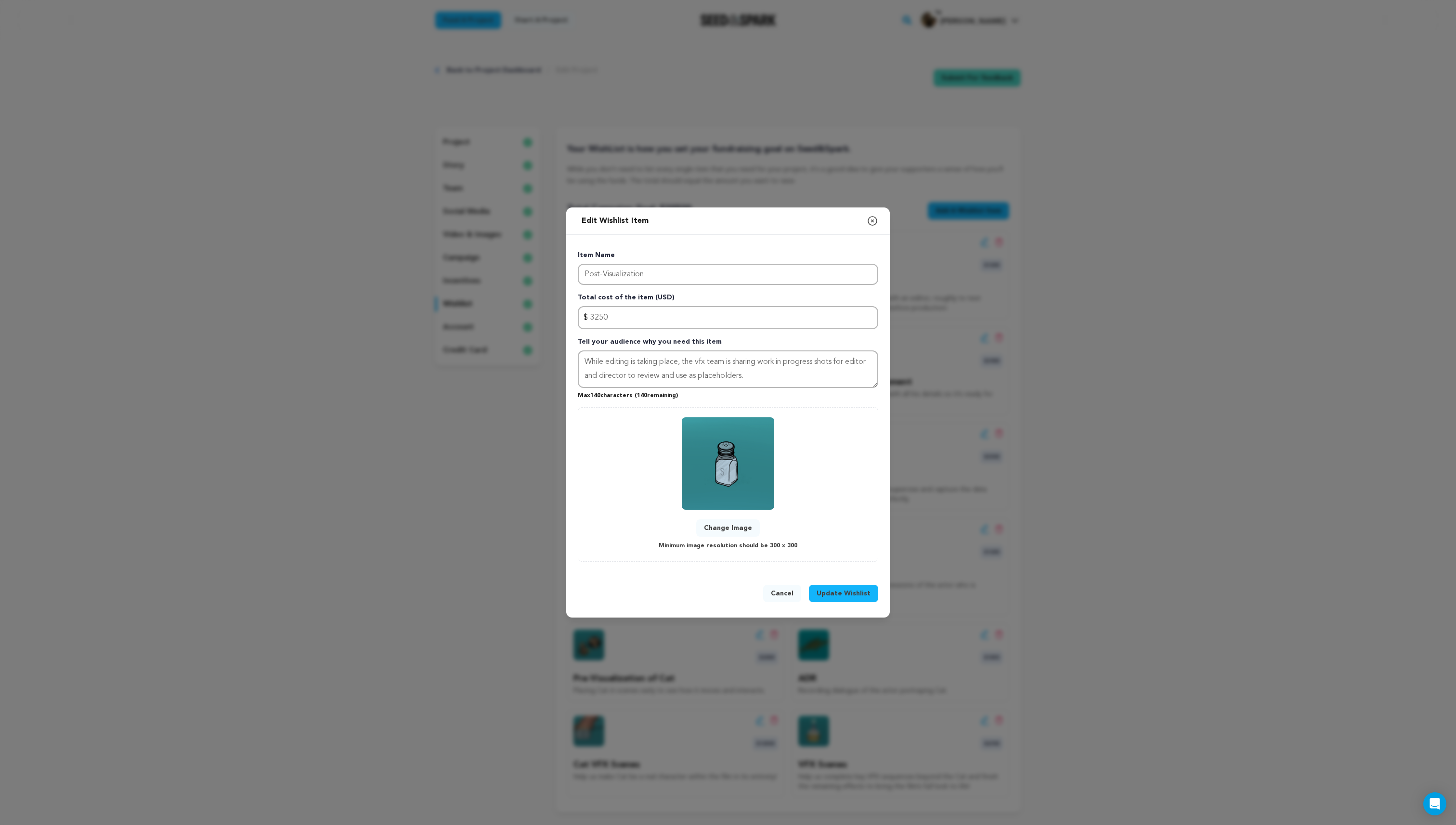
click at [732, 529] on button "Change Image" at bounding box center [727, 528] width 63 height 17
click at [849, 595] on span "Update Wishlist" at bounding box center [843, 594] width 54 height 9
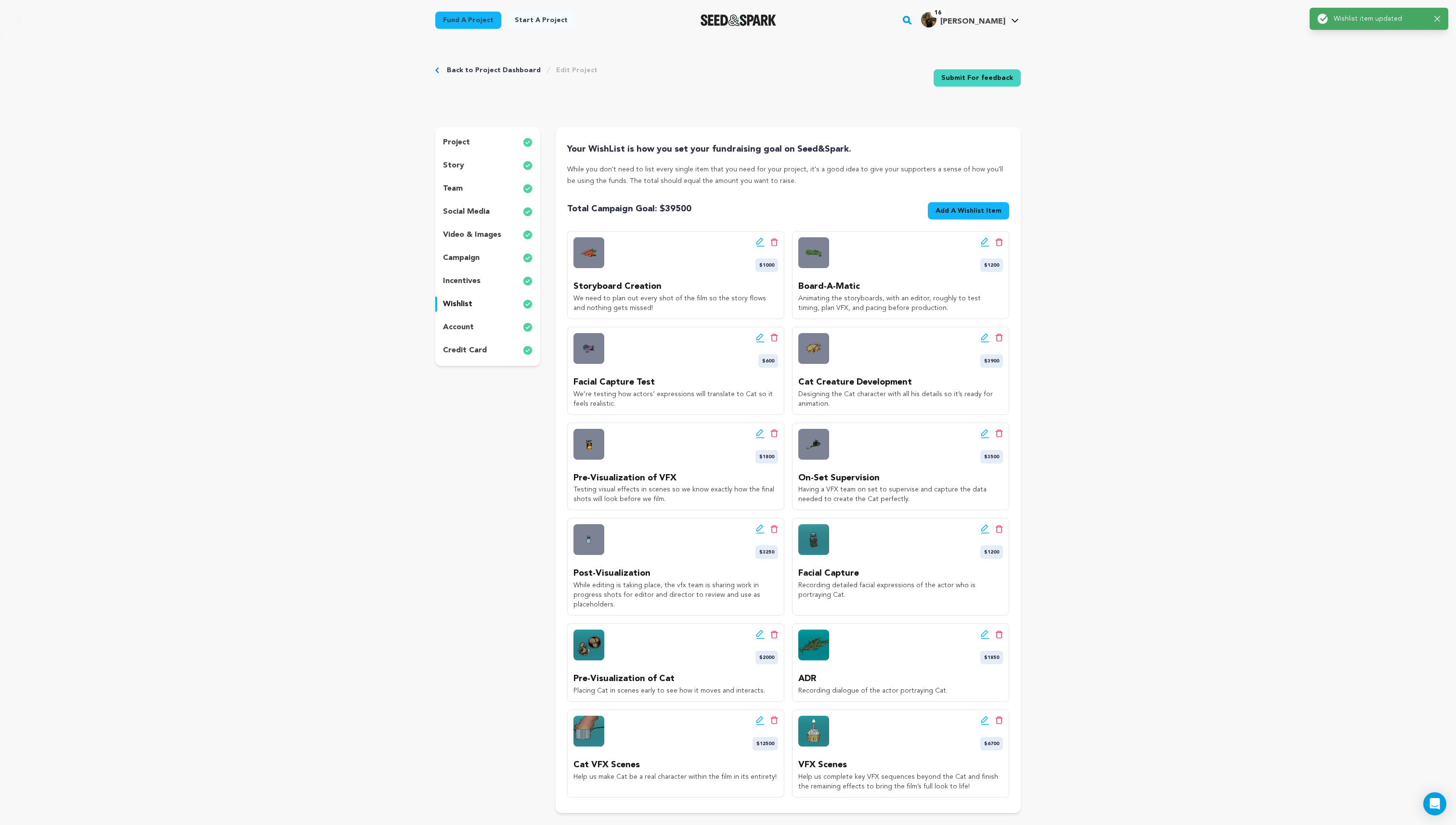
click at [985, 528] on icon at bounding box center [985, 529] width 9 height 9
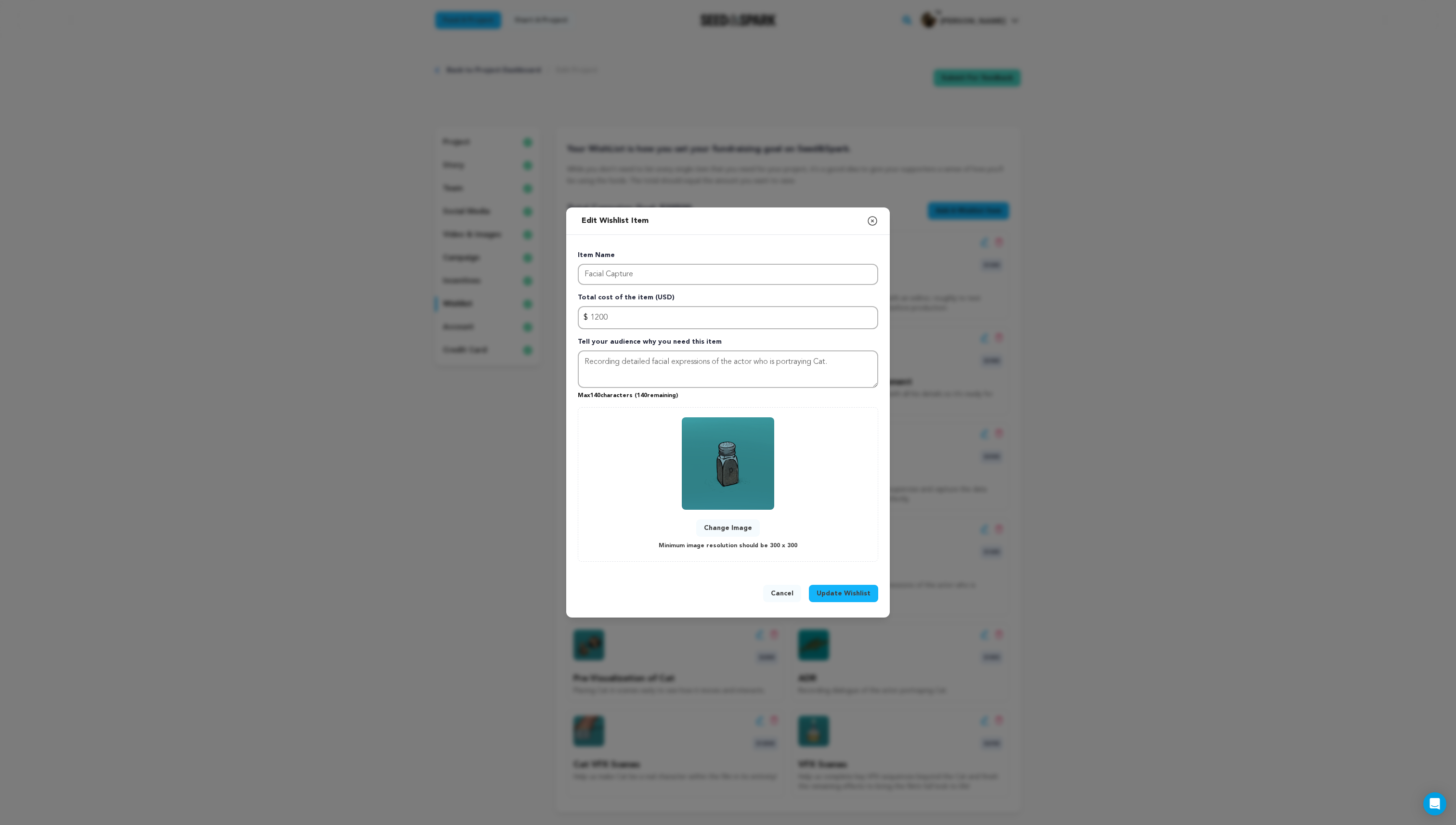
click at [727, 528] on button "Change Image" at bounding box center [727, 528] width 63 height 17
click at [846, 591] on span "Update Wishlist" at bounding box center [843, 594] width 54 height 9
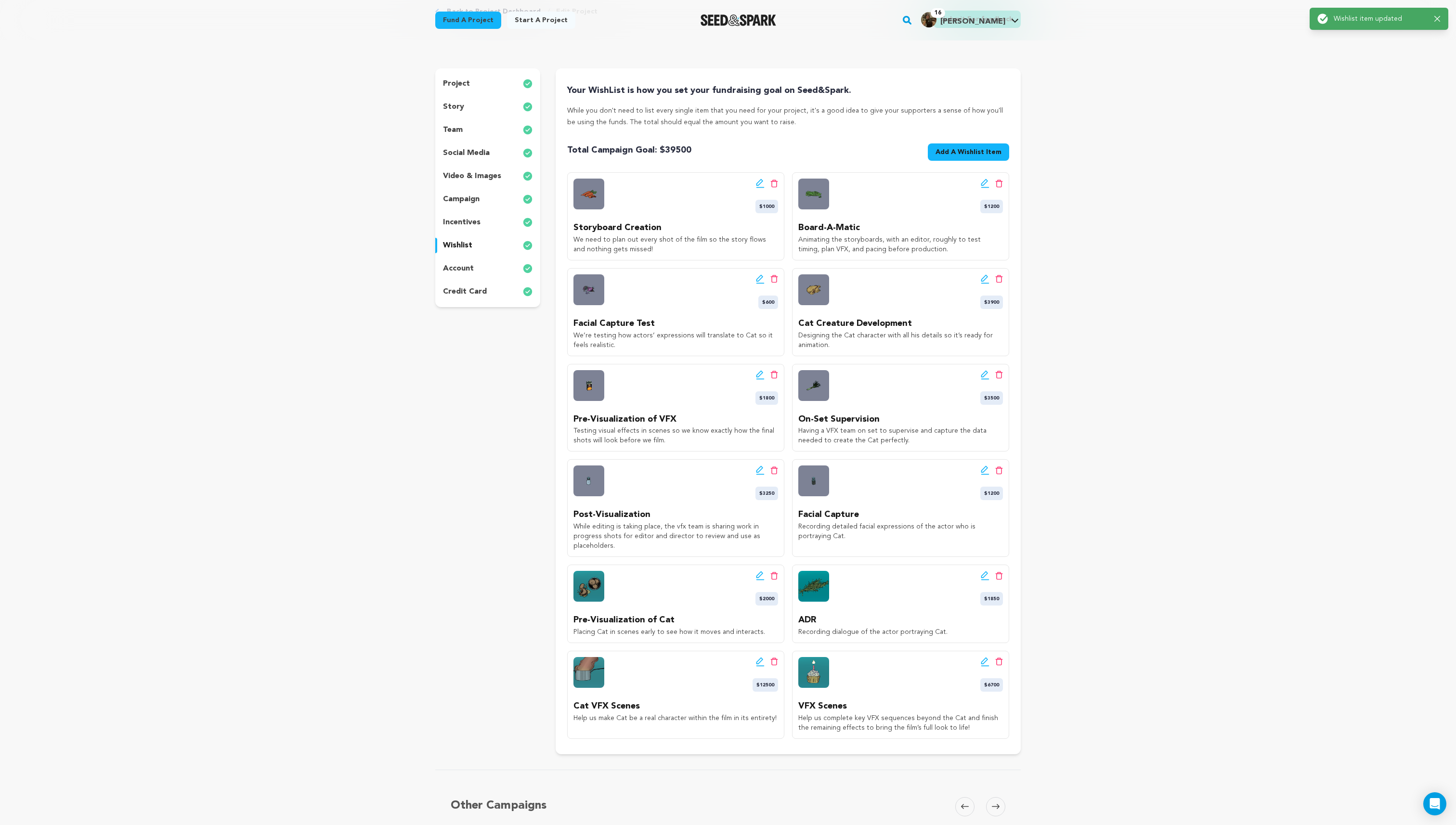
scroll to position [135, 0]
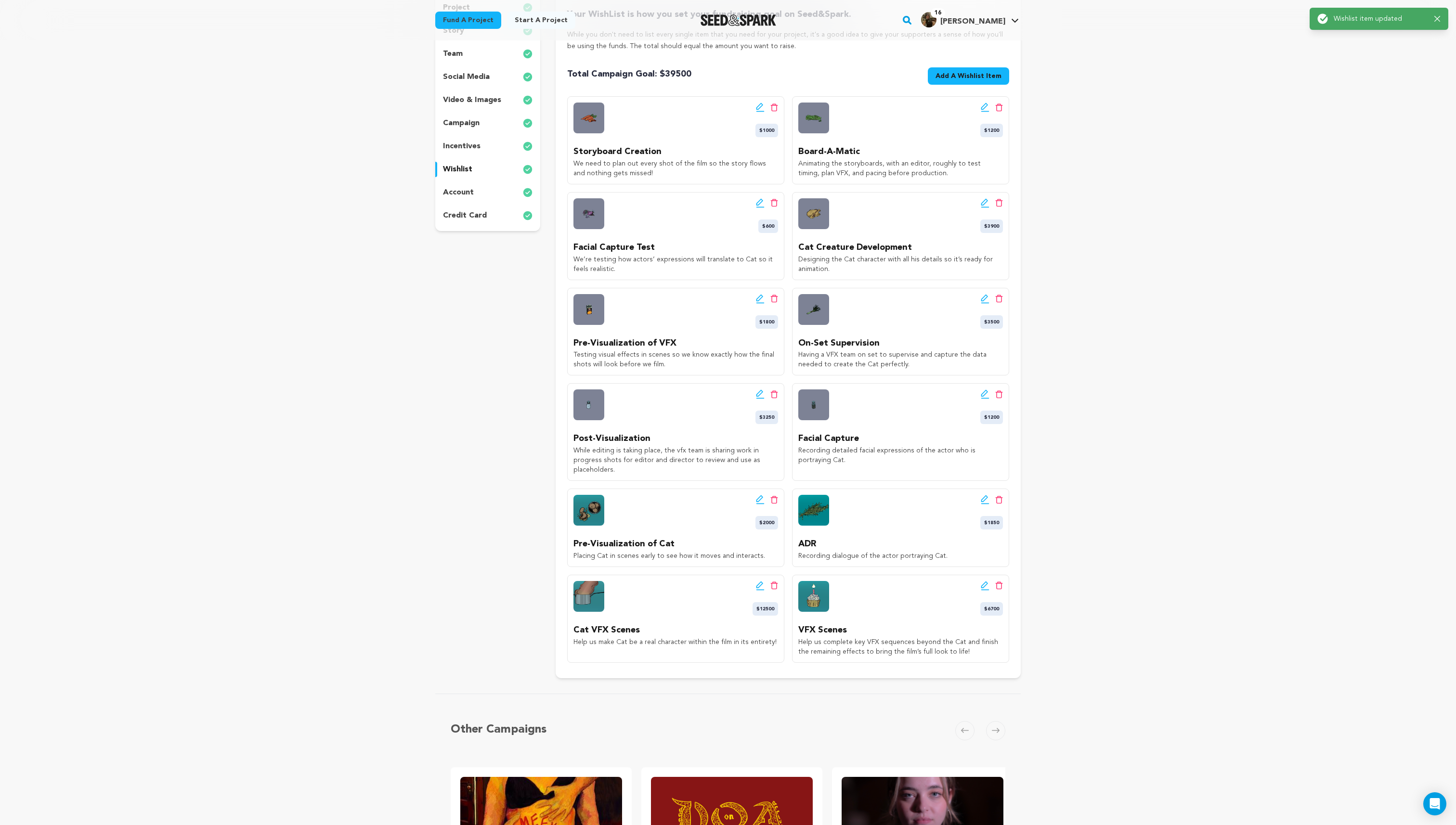
click at [762, 502] on icon at bounding box center [760, 499] width 9 height 9
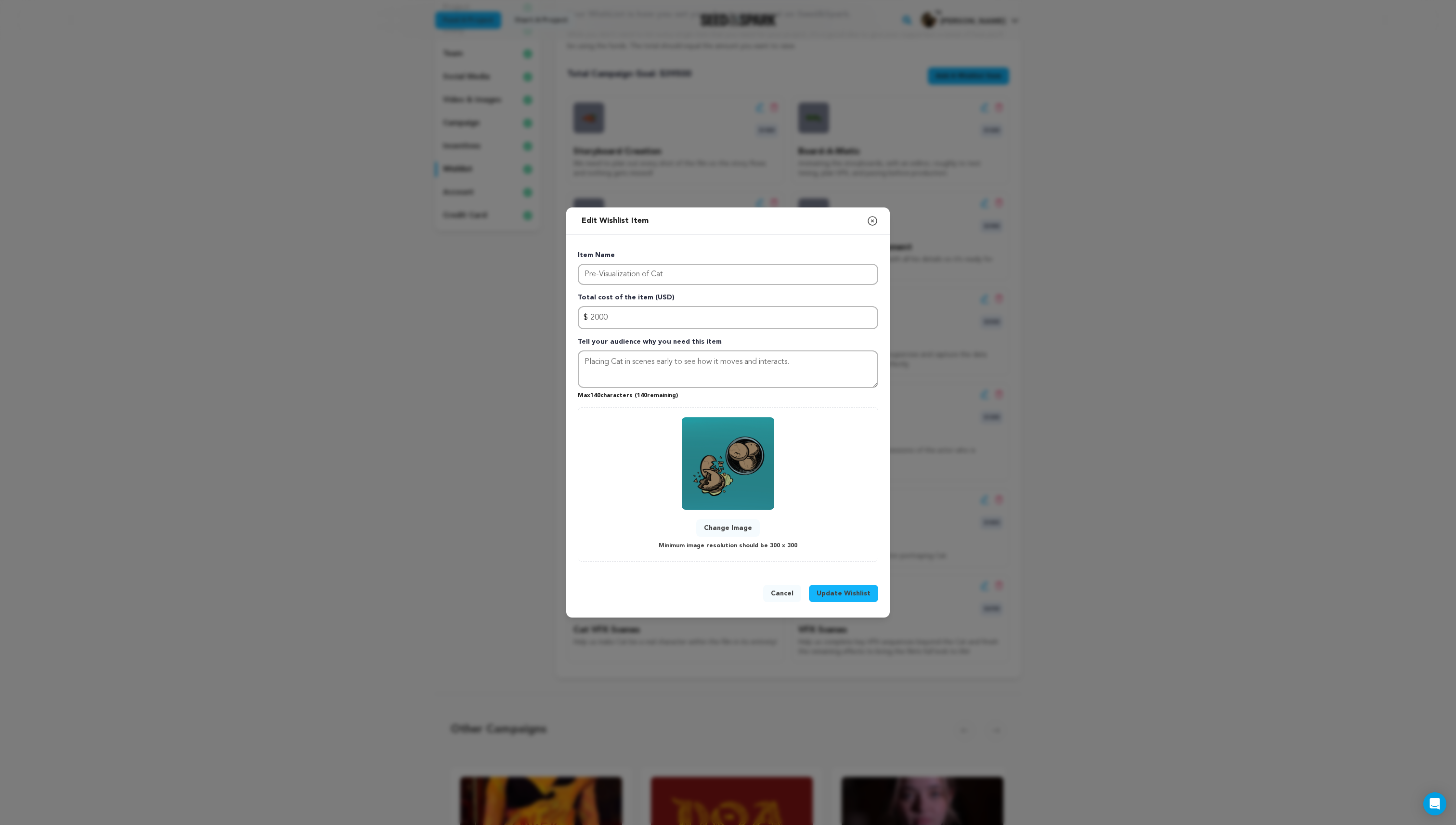
click at [729, 530] on button "Change Image" at bounding box center [727, 528] width 63 height 17
click at [841, 588] on button "Update Wishlist" at bounding box center [843, 593] width 69 height 17
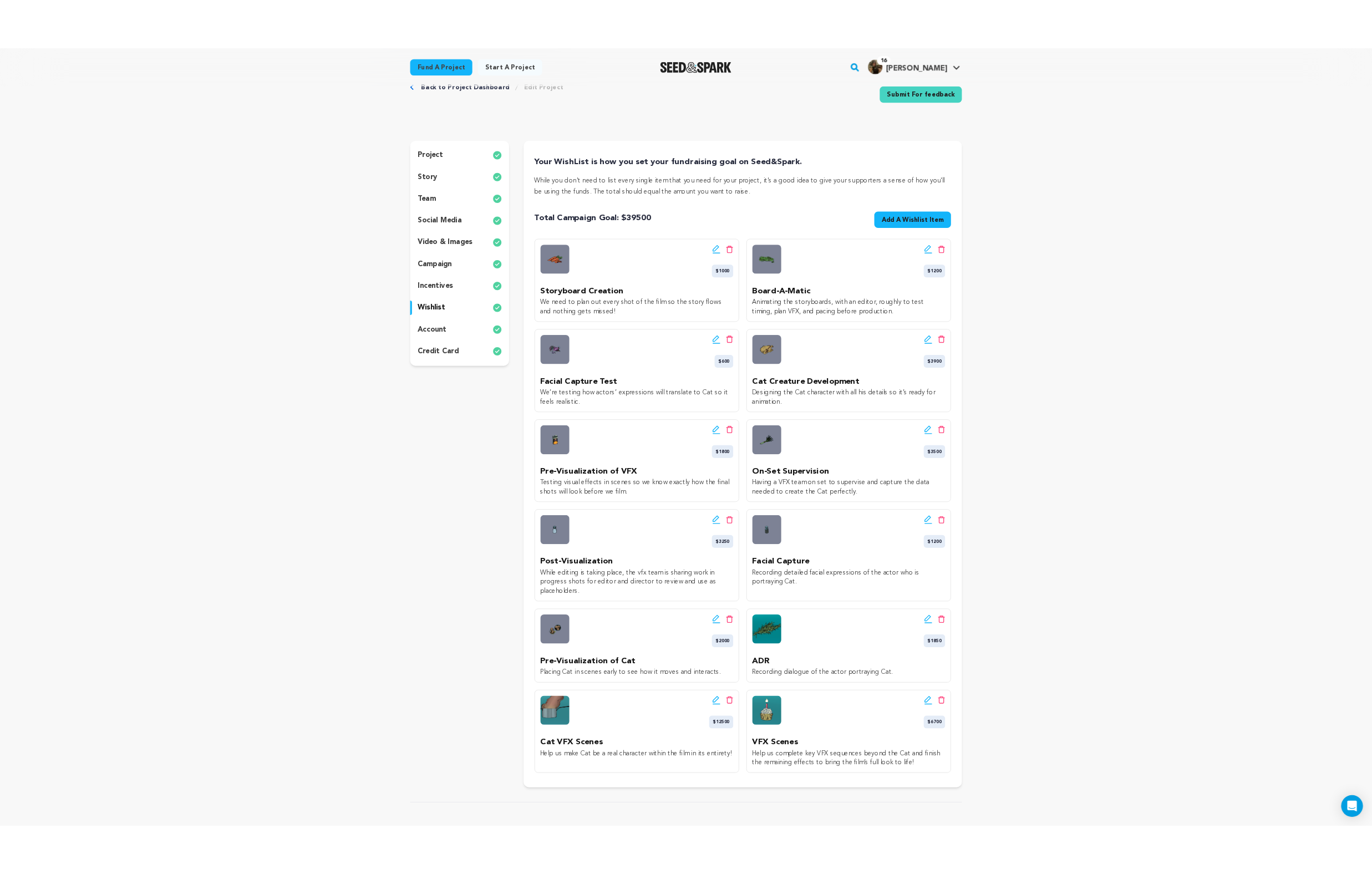
scroll to position [60, 0]
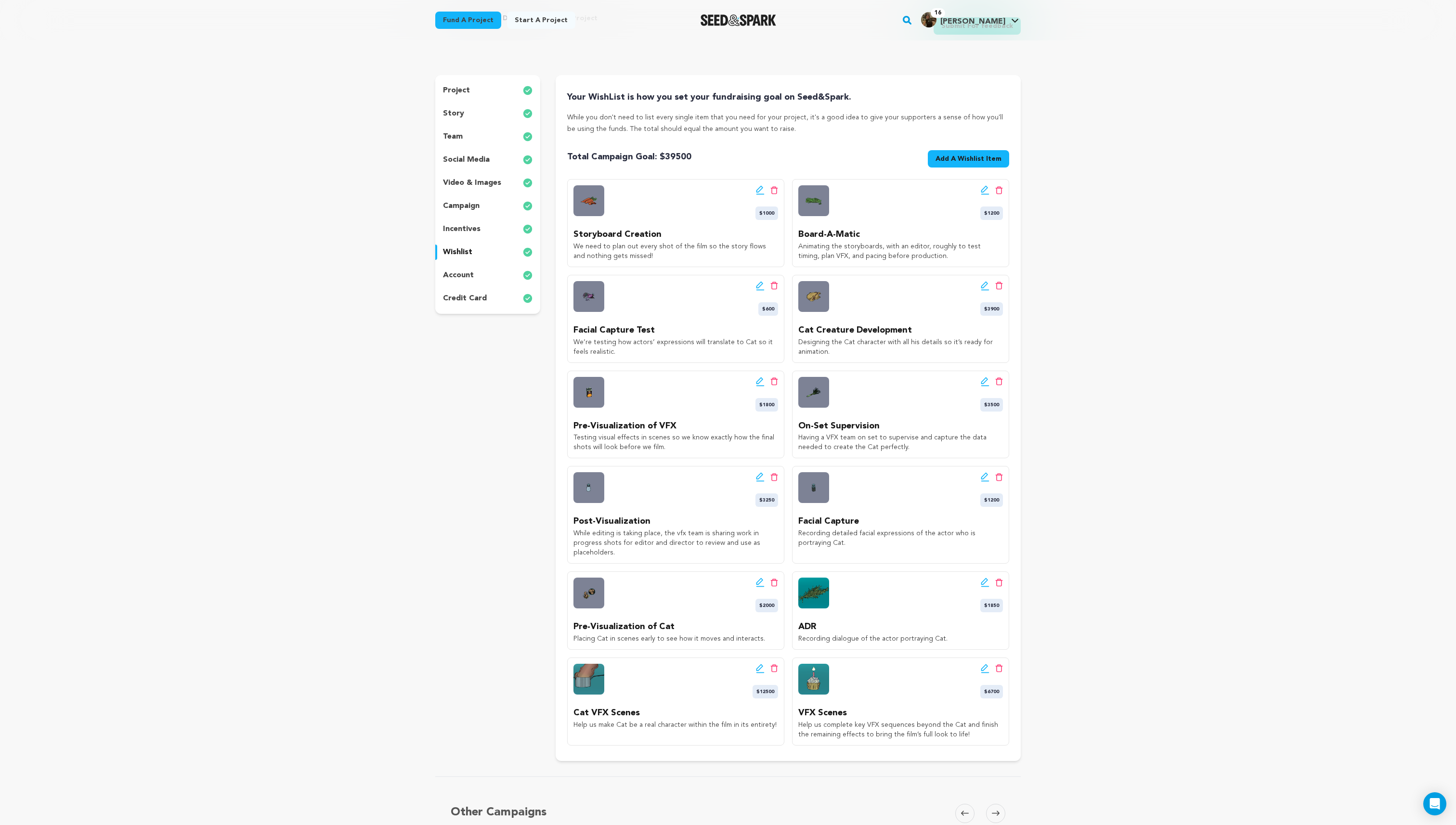
click at [981, 579] on icon at bounding box center [985, 582] width 9 height 9
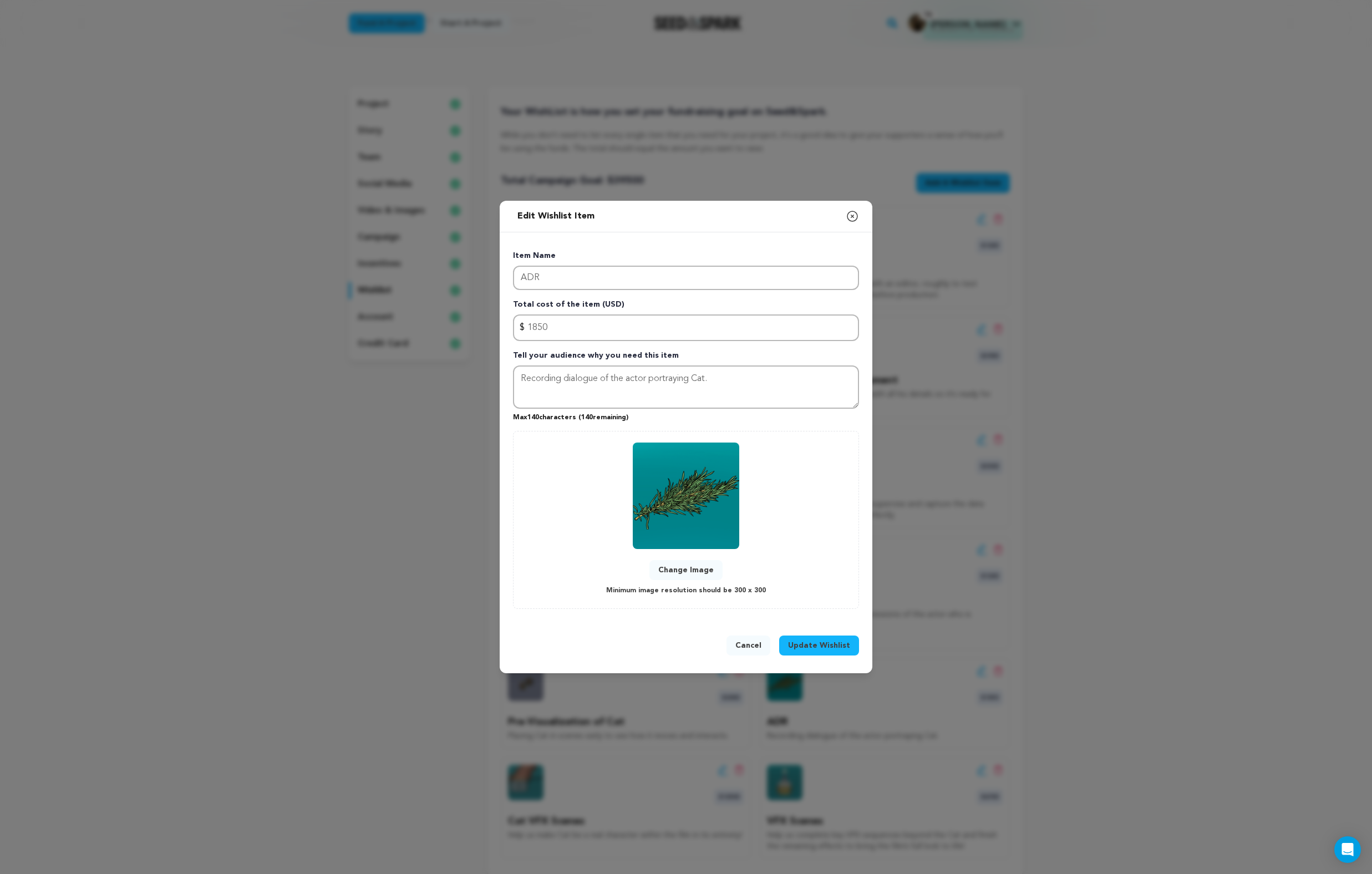
click at [673, 569] on button "Change Image" at bounding box center [686, 570] width 73 height 20
click at [635, 574] on div "Change Image Minimum image resolution should be 300 x 300" at bounding box center [686, 519] width 322 height 155
click at [670, 574] on button "Change Image" at bounding box center [686, 570] width 73 height 20
click at [686, 569] on button "Change Image" at bounding box center [686, 570] width 73 height 20
click at [845, 650] on span "Update Wishlist" at bounding box center [819, 646] width 62 height 11
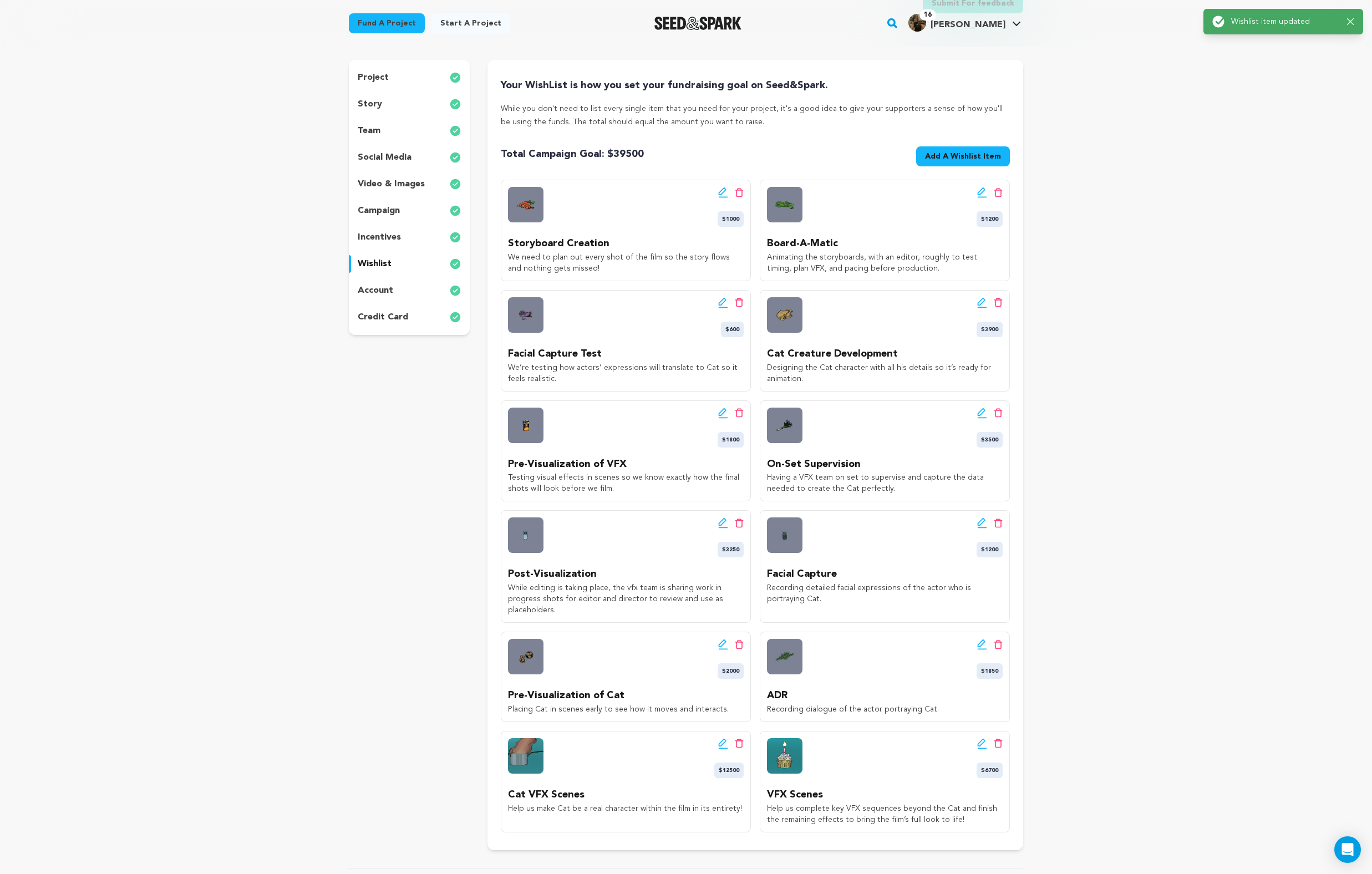
scroll to position [120, 0]
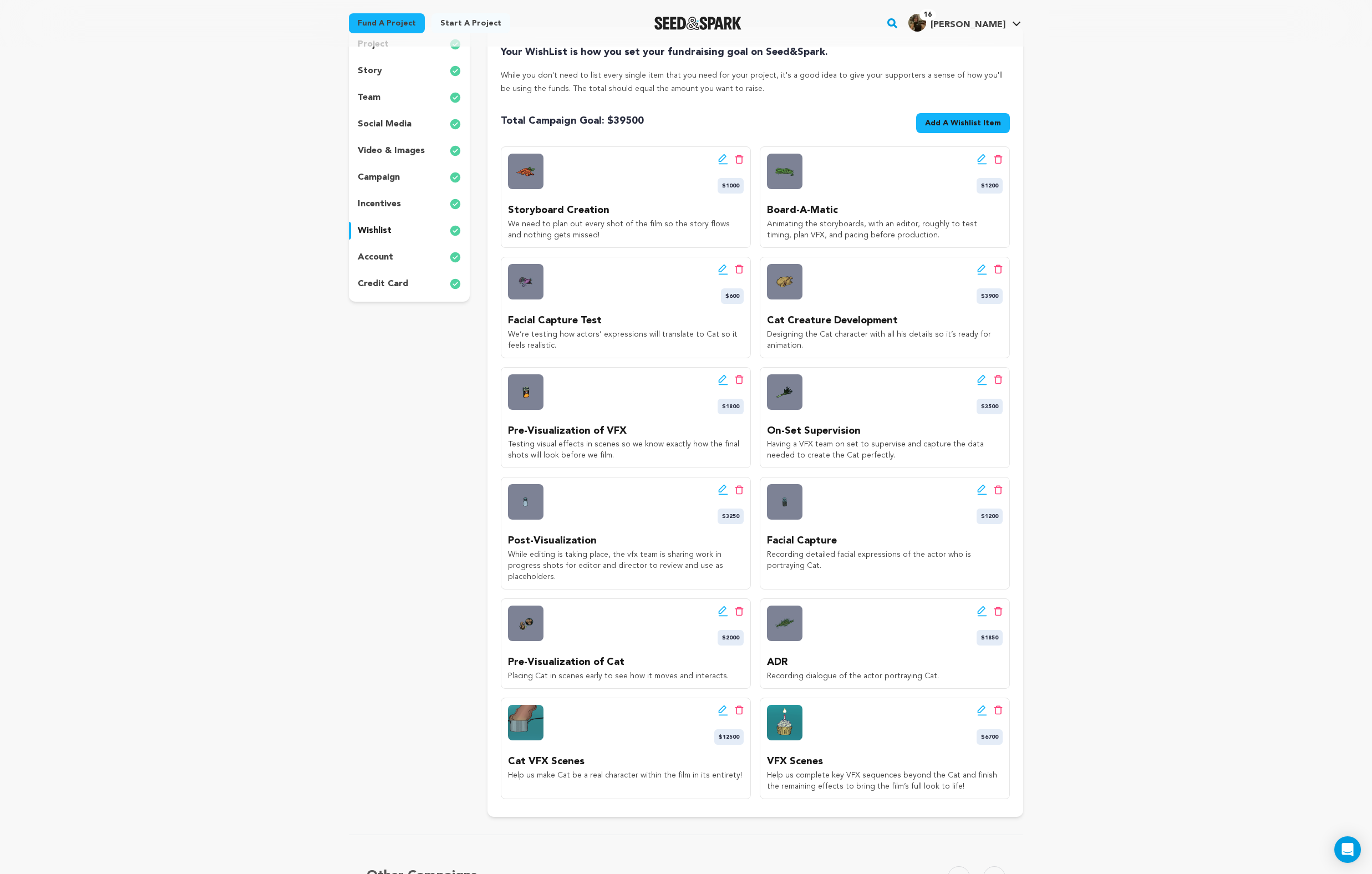
click at [720, 710] on icon at bounding box center [722, 710] width 10 height 11
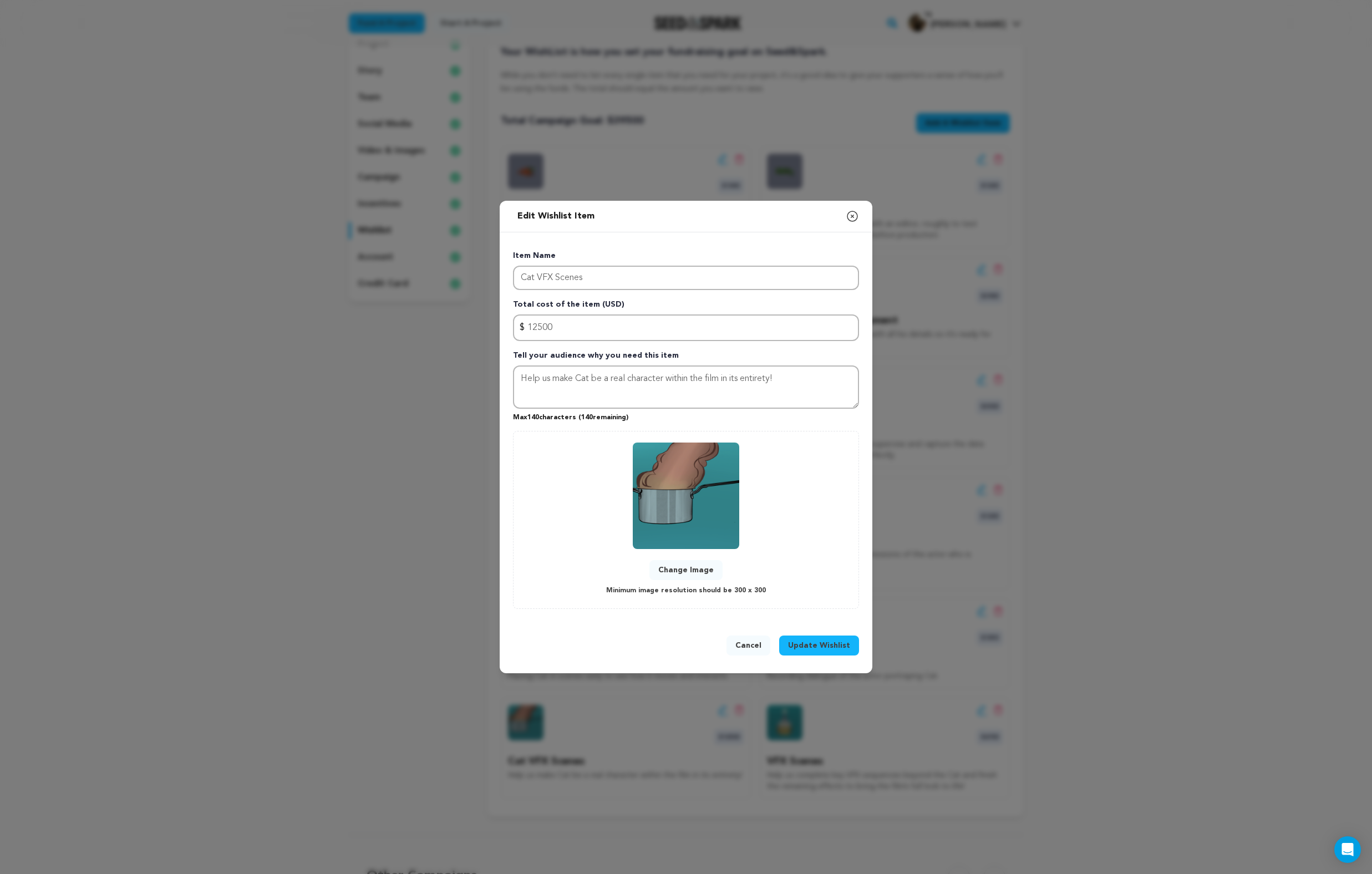
click at [664, 568] on button "Change Image" at bounding box center [686, 570] width 73 height 20
click at [688, 568] on button "Change Image" at bounding box center [686, 570] width 73 height 20
click at [813, 650] on span "Update Wishlist" at bounding box center [819, 646] width 62 height 11
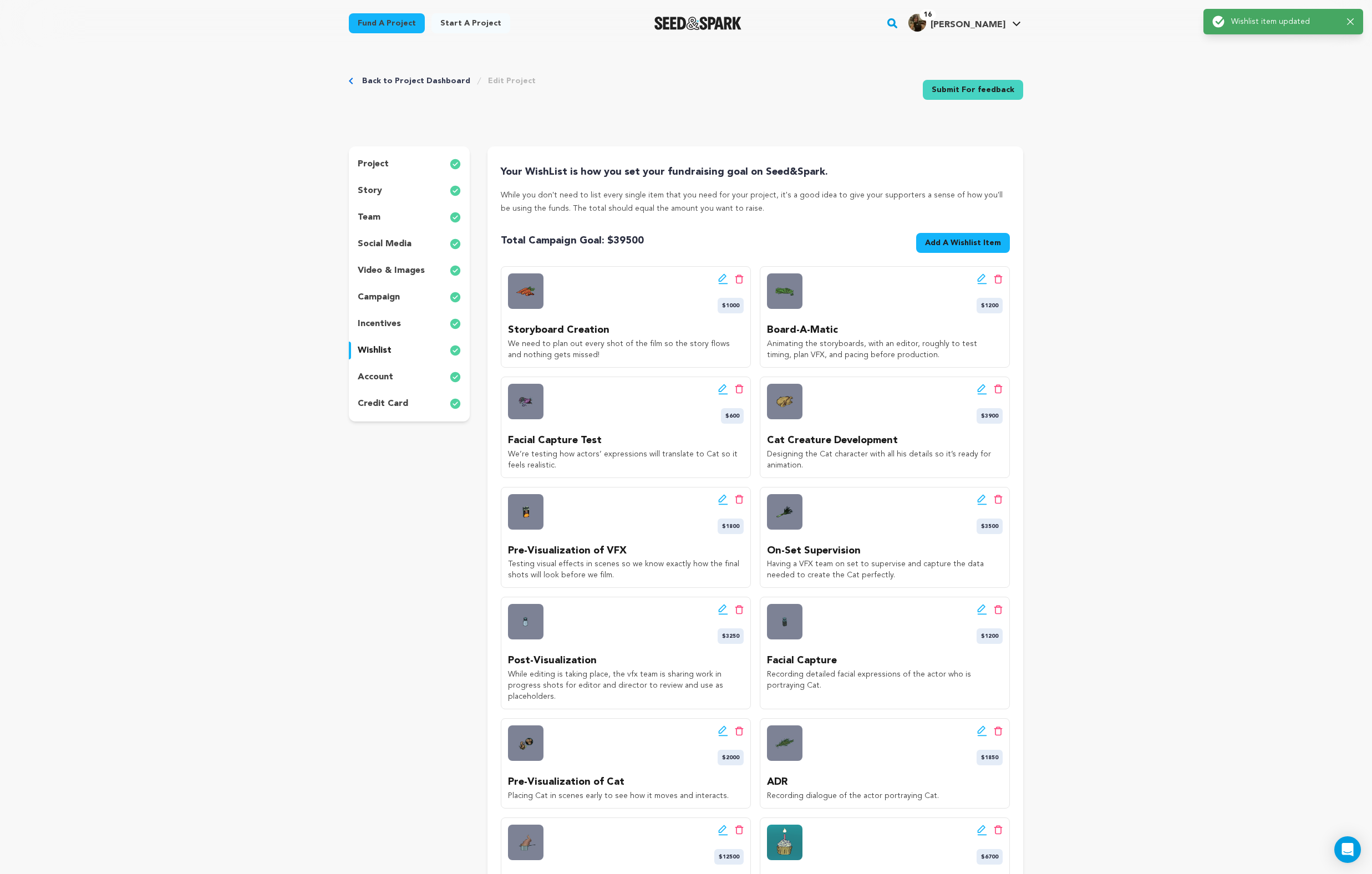
scroll to position [149, 0]
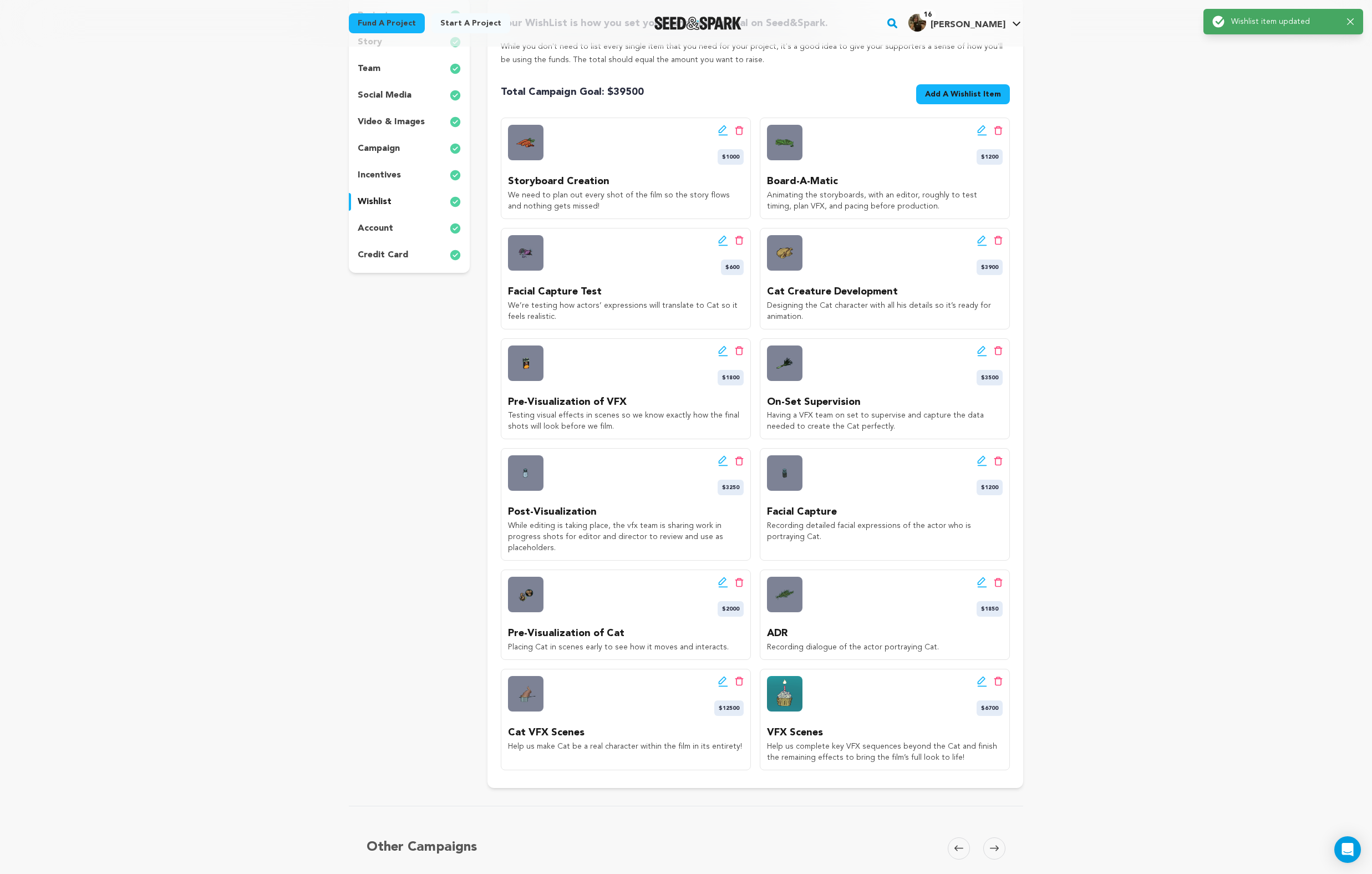
click at [974, 678] on div "Edit wishlist button Delete wishlist button $6700" at bounding box center [885, 696] width 236 height 40
click at [982, 679] on icon at bounding box center [981, 682] width 10 height 11
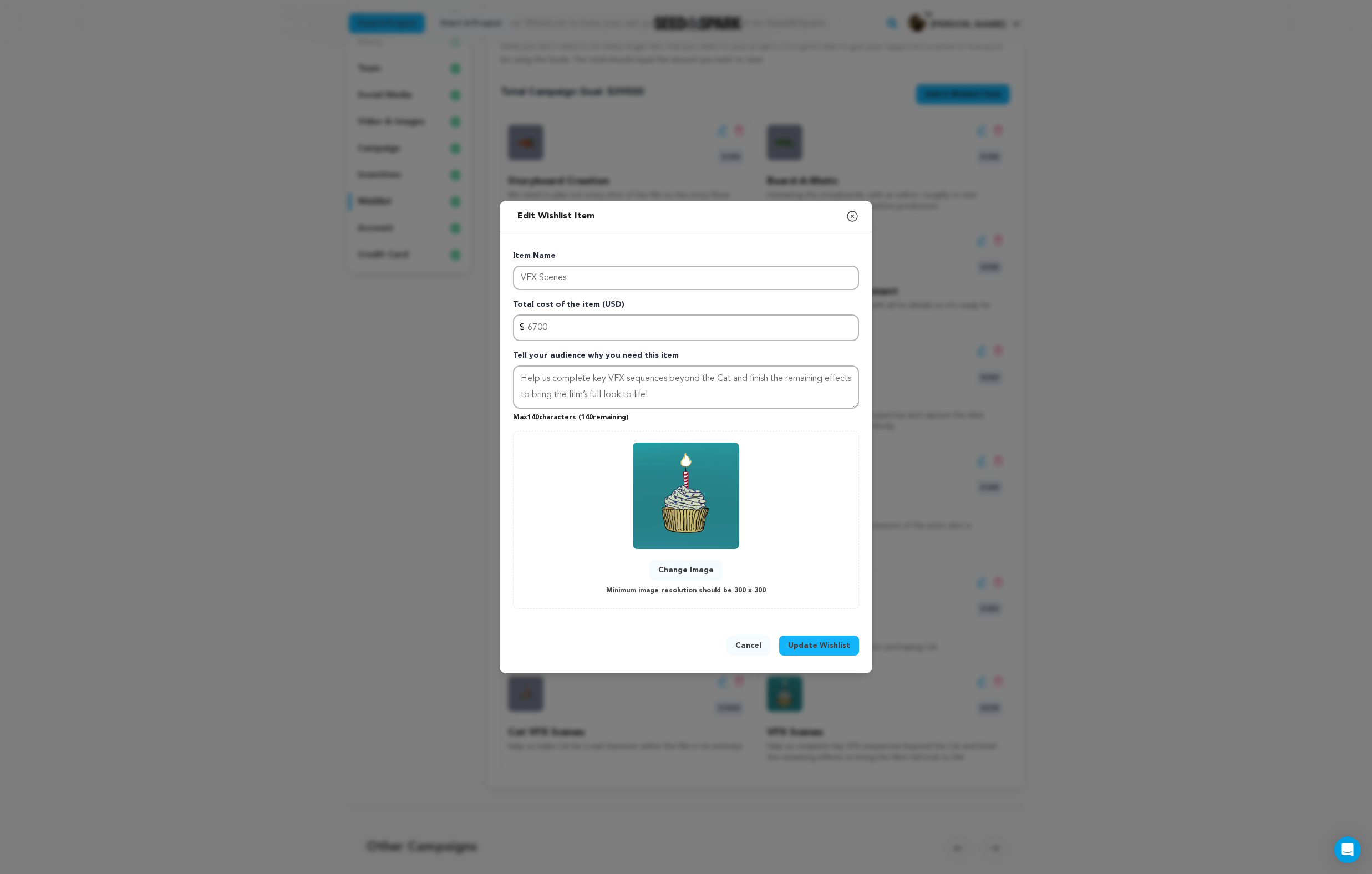
click at [697, 568] on button "Change Image" at bounding box center [686, 570] width 73 height 20
click at [823, 640] on span "Update Wishlist" at bounding box center [819, 646] width 62 height 11
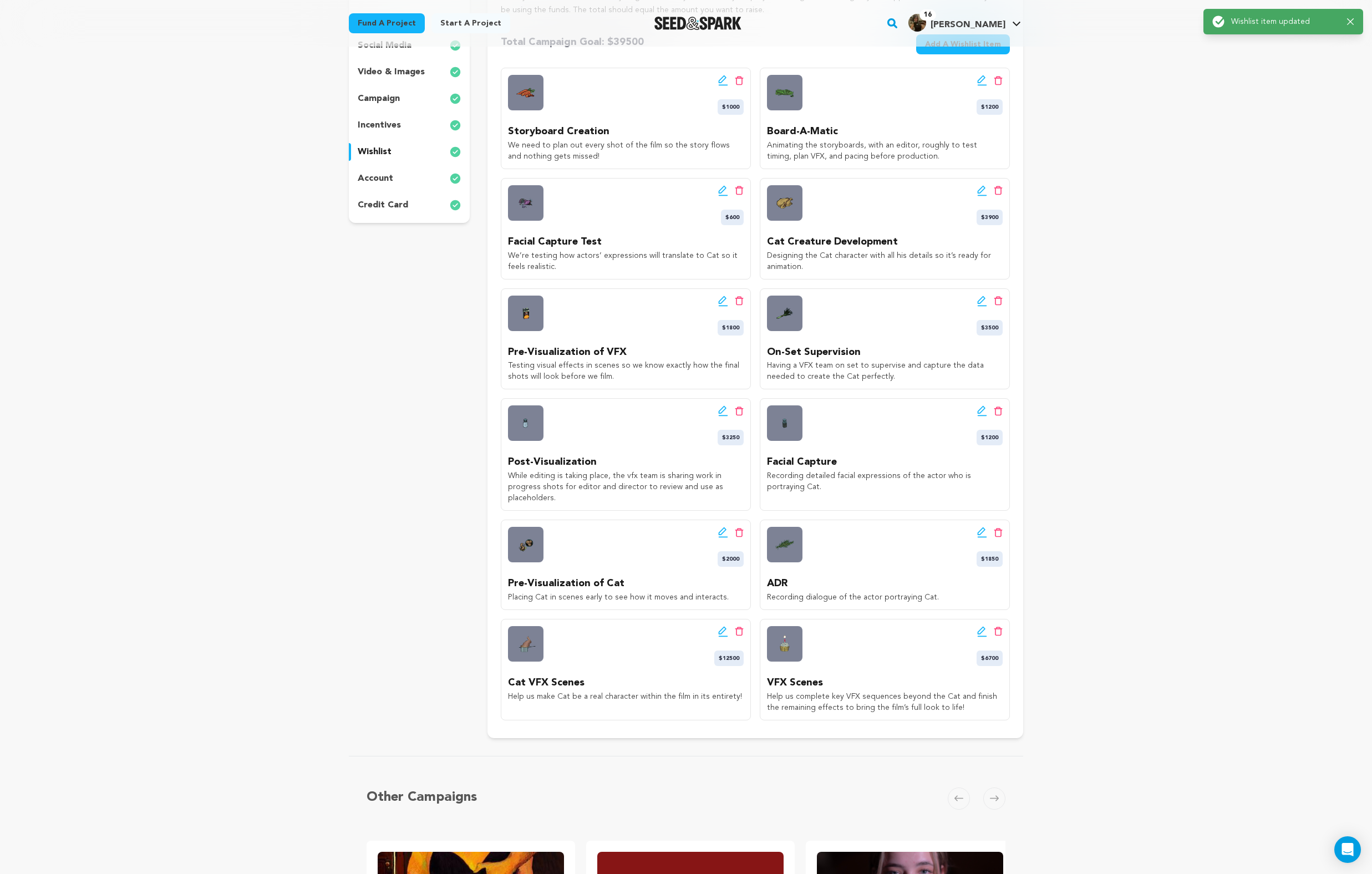
scroll to position [0, 0]
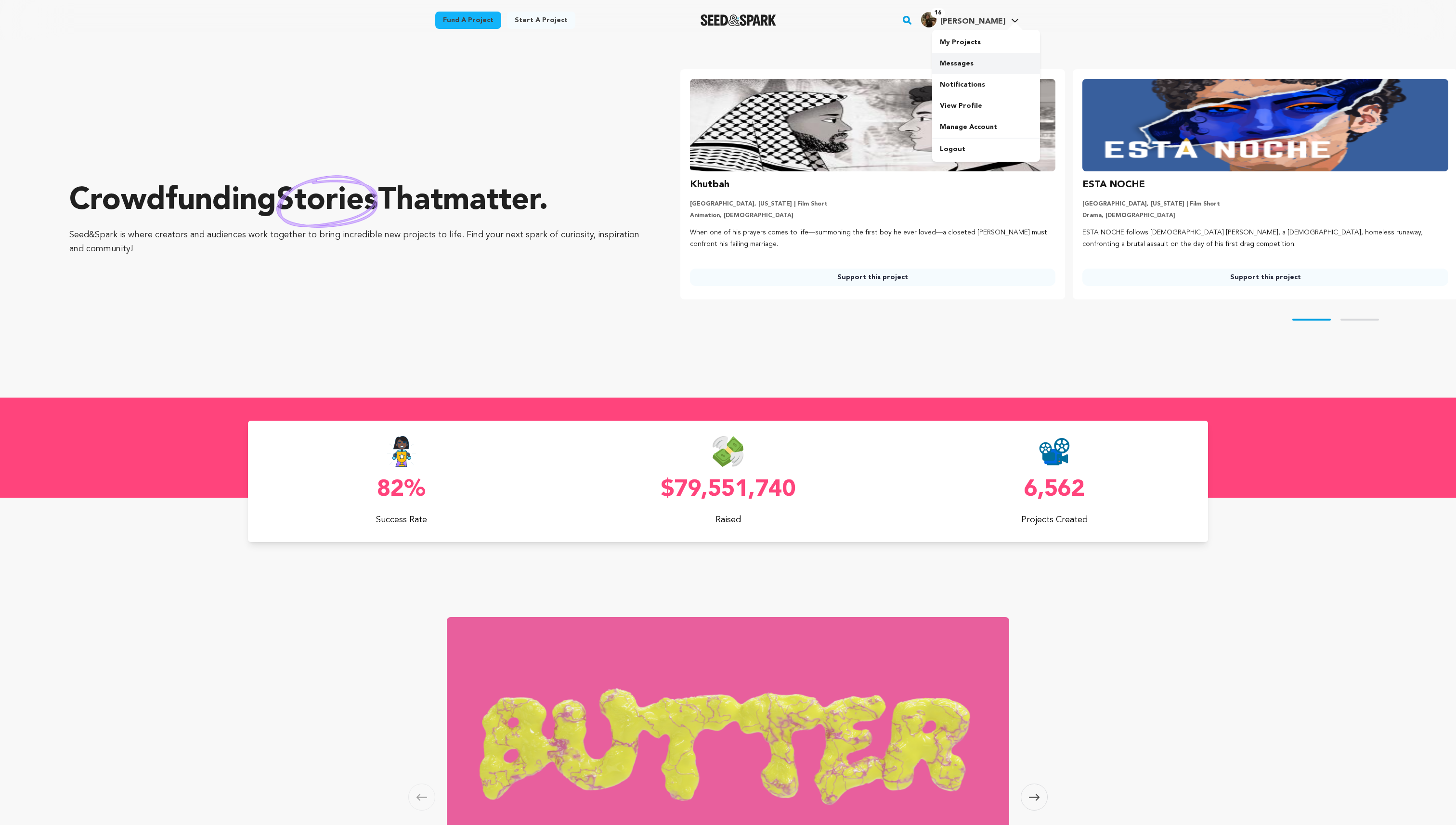
click at [992, 53] on link "Messages" at bounding box center [986, 63] width 108 height 21
click at [992, 40] on link "My Projects" at bounding box center [986, 43] width 108 height 21
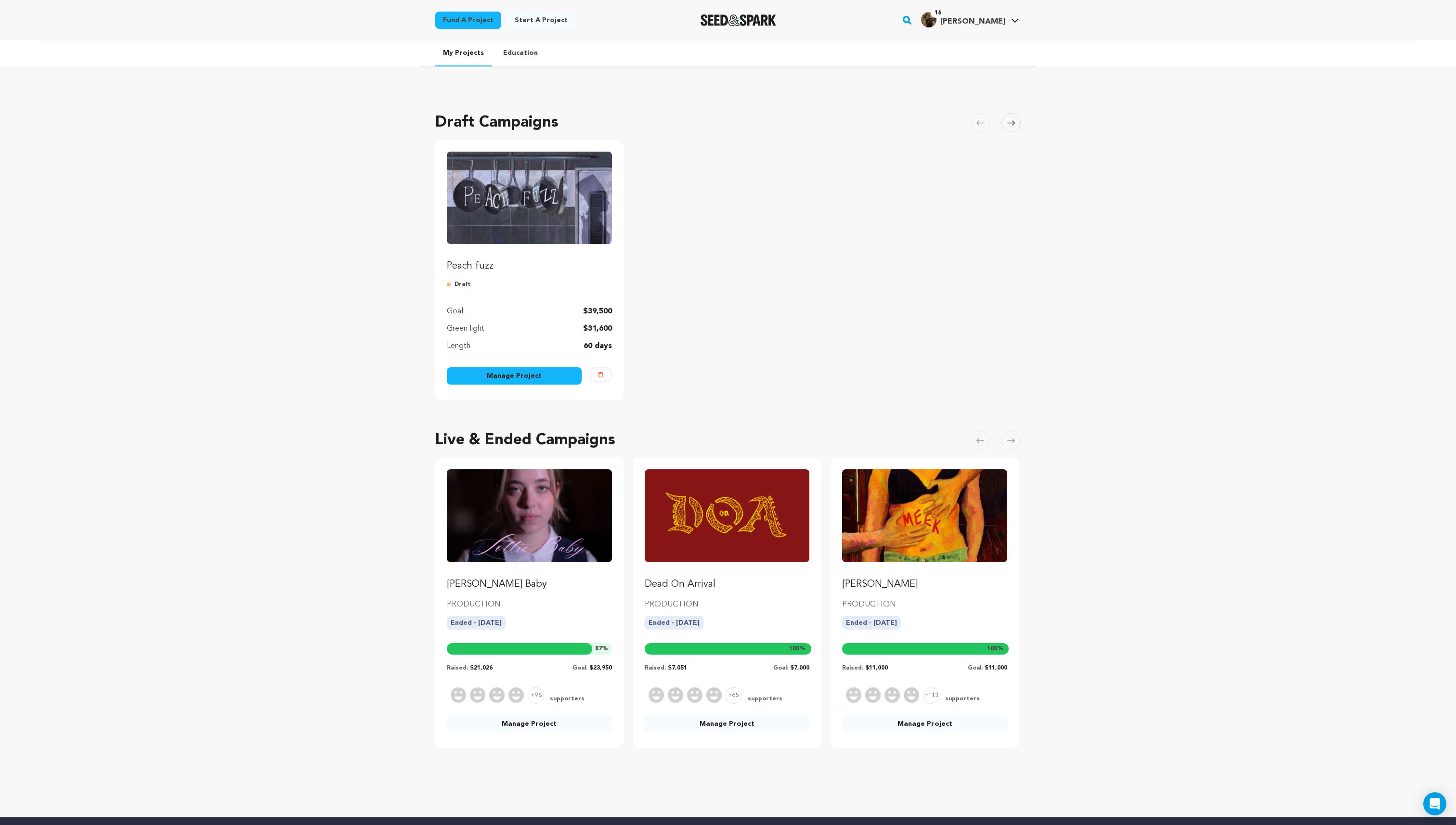
click at [502, 224] on img "Fund Peach fuzz" at bounding box center [529, 198] width 165 height 92
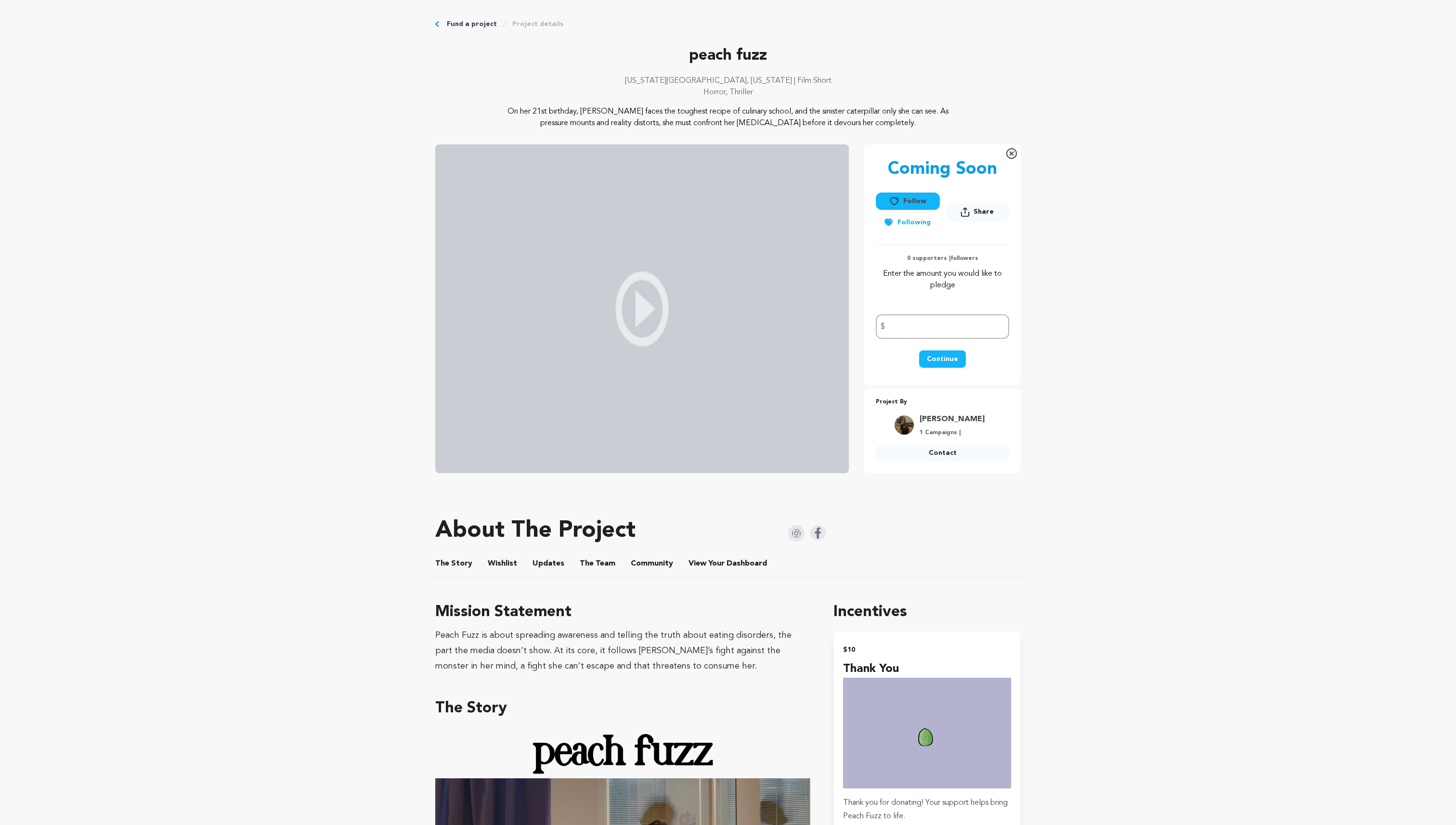
click at [502, 601] on h3 "Mission Statement" at bounding box center [623, 612] width 375 height 23
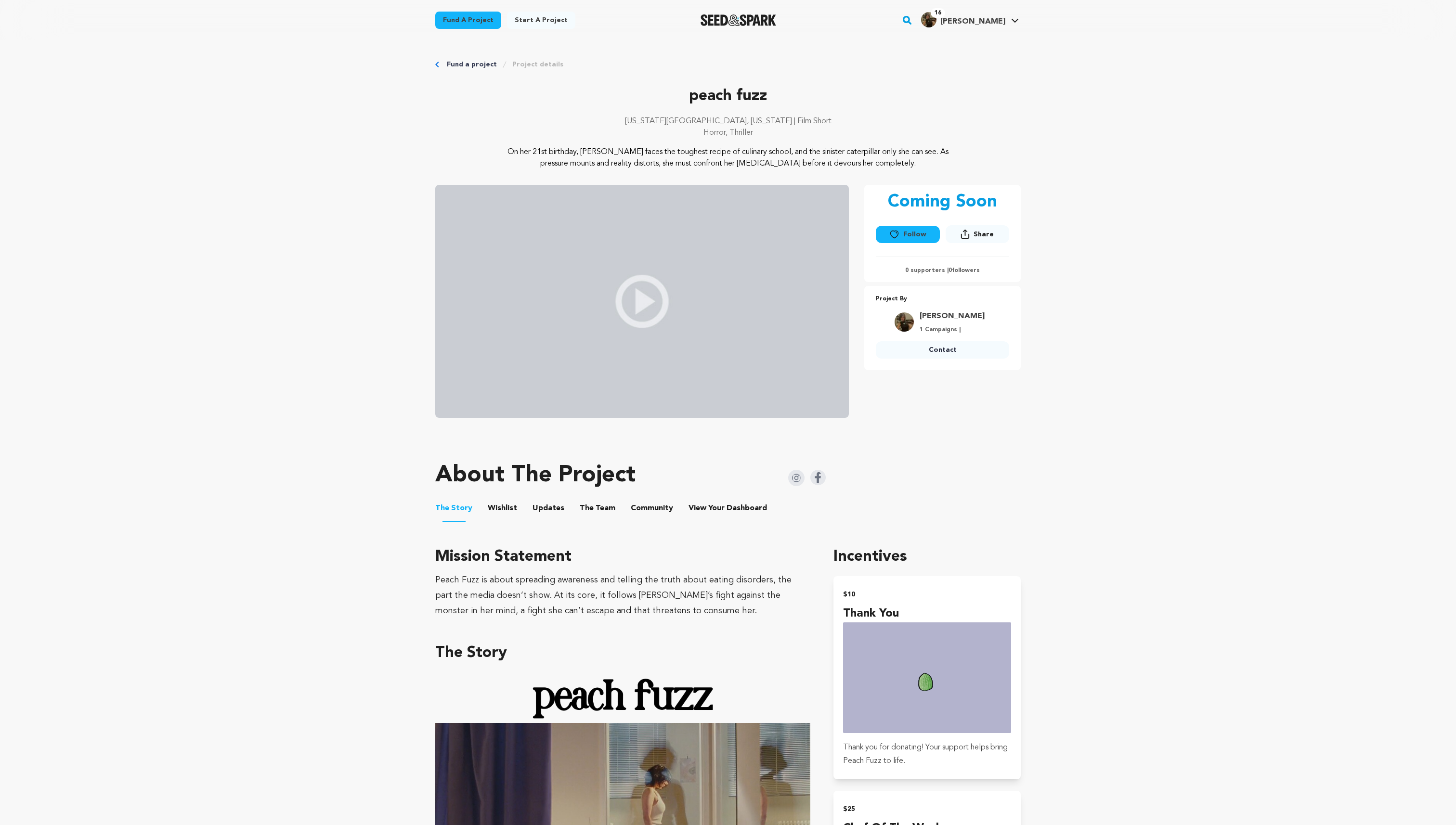
click at [501, 509] on button "Wishlist" at bounding box center [502, 510] width 23 height 23
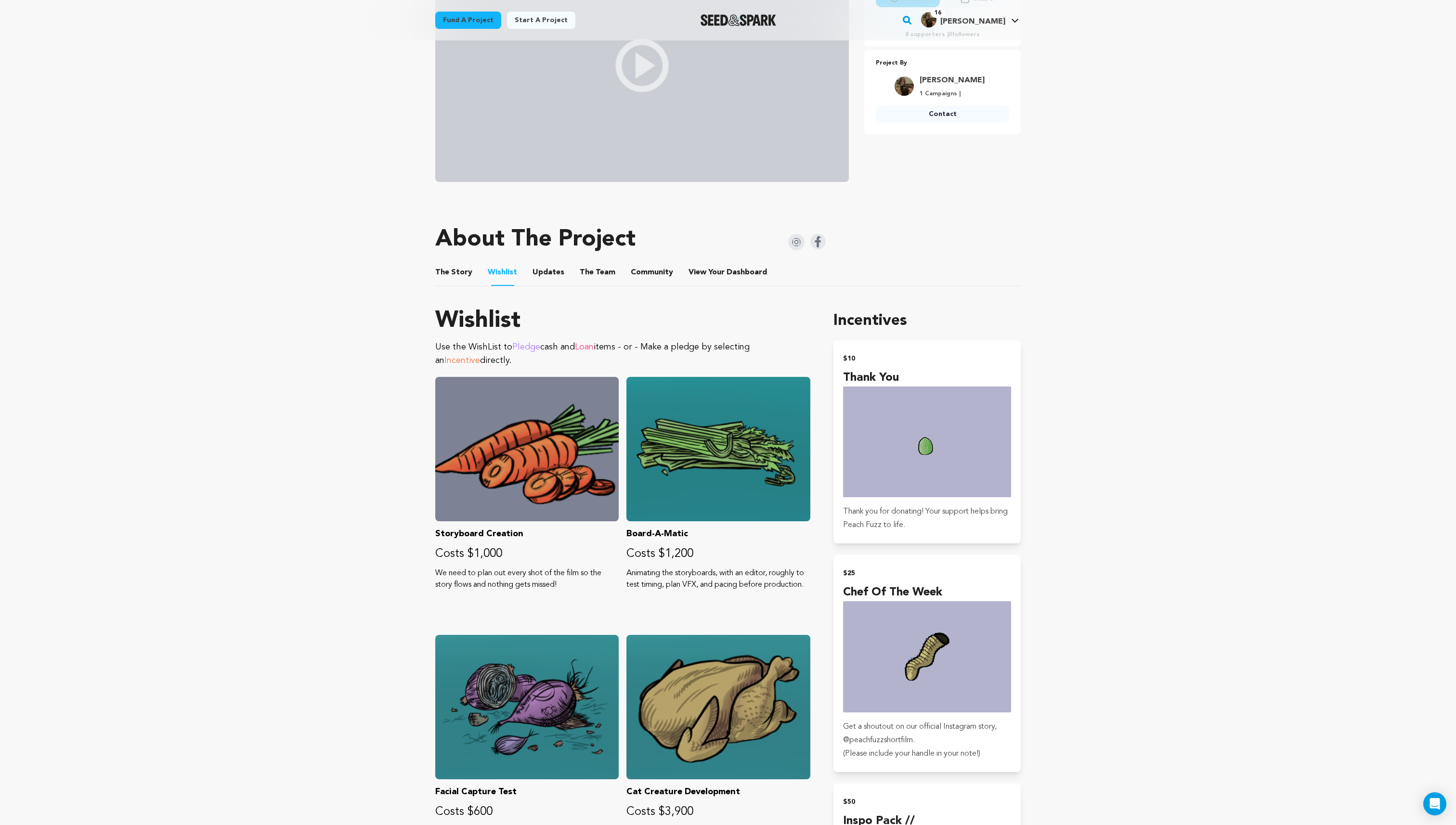
scroll to position [252, 0]
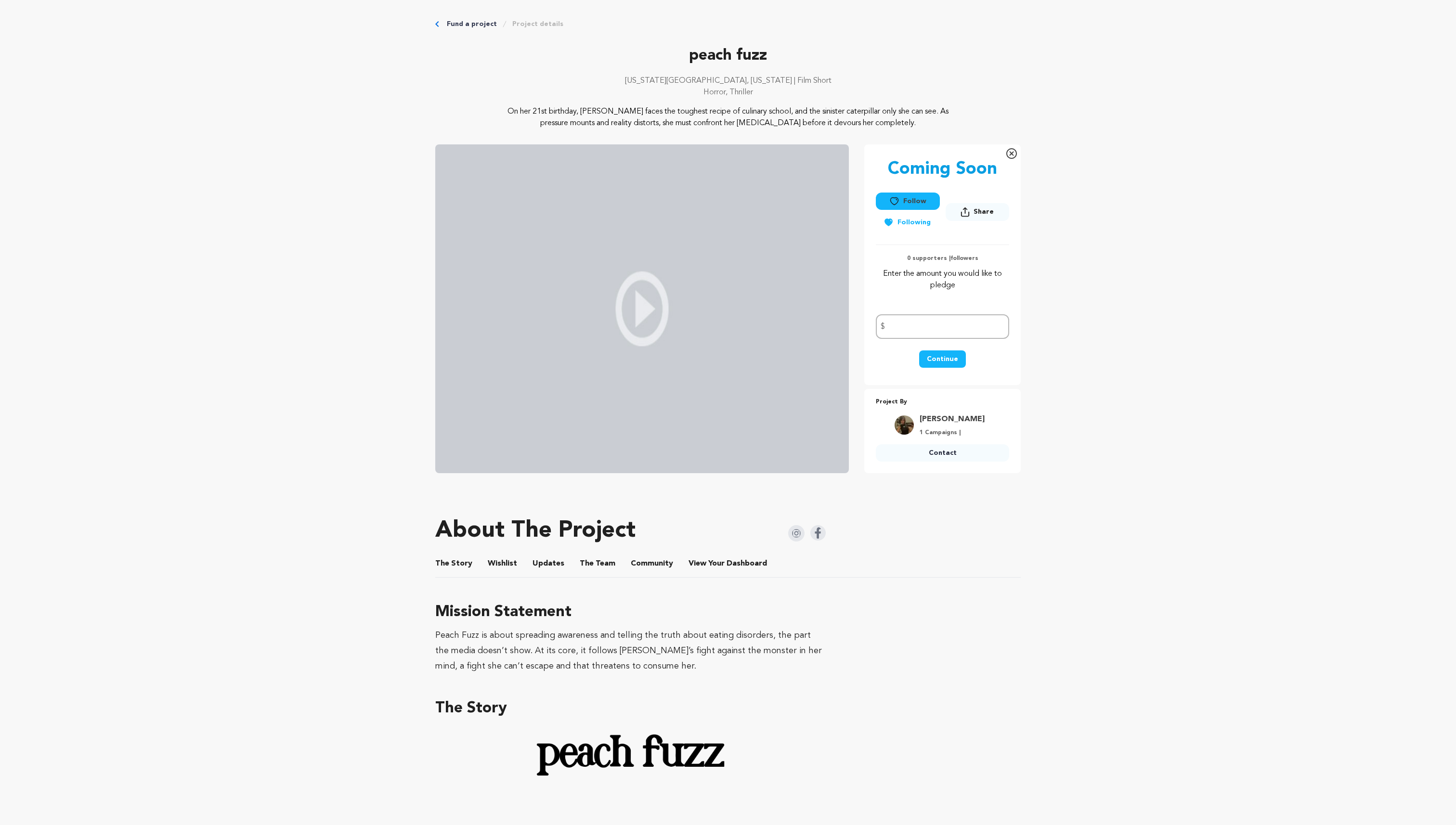
click at [500, 559] on button "Wishlist" at bounding box center [502, 565] width 23 height 23
click at [491, 556] on button "Wishlist" at bounding box center [502, 565] width 23 height 23
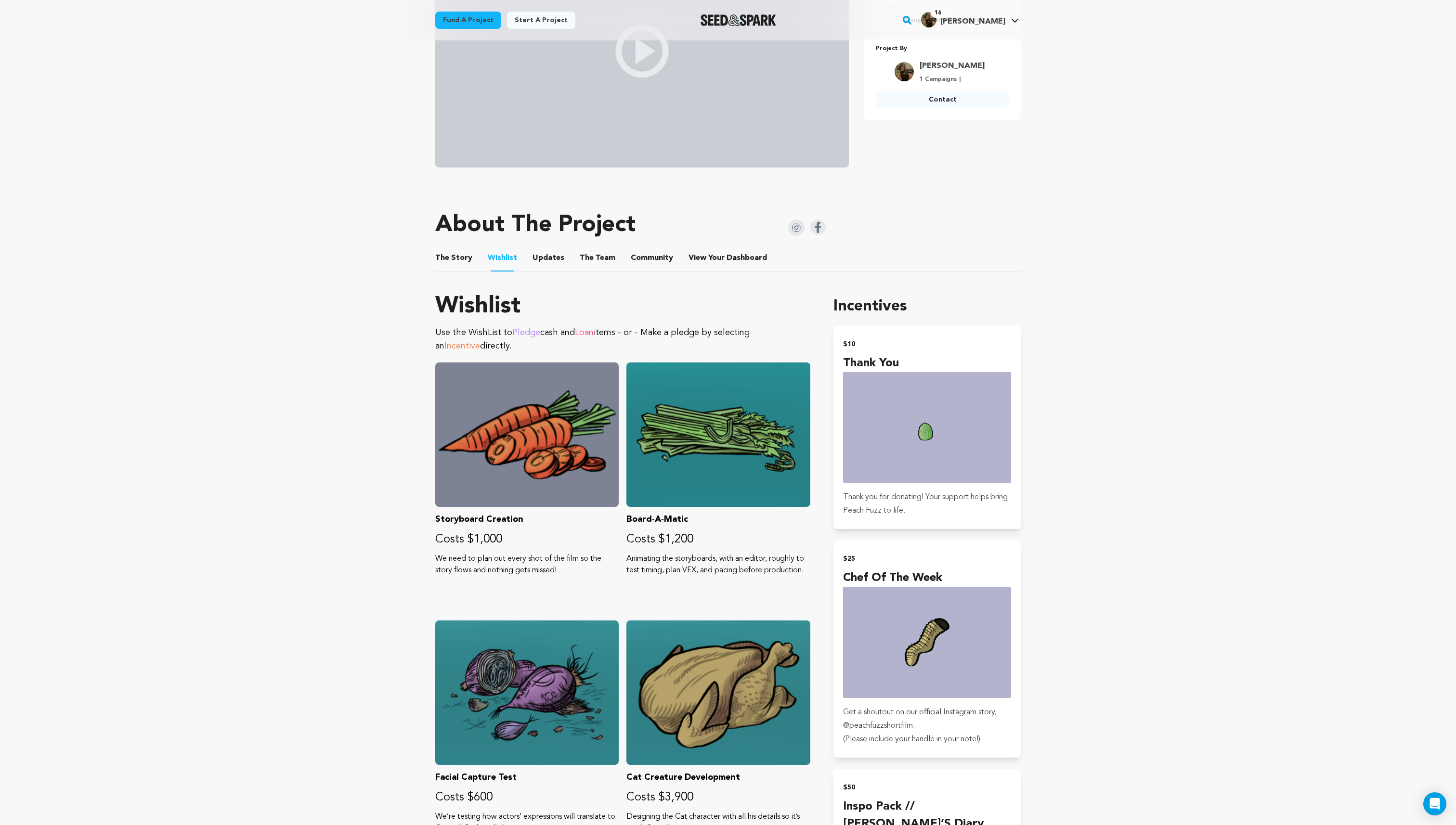
scroll to position [256, 0]
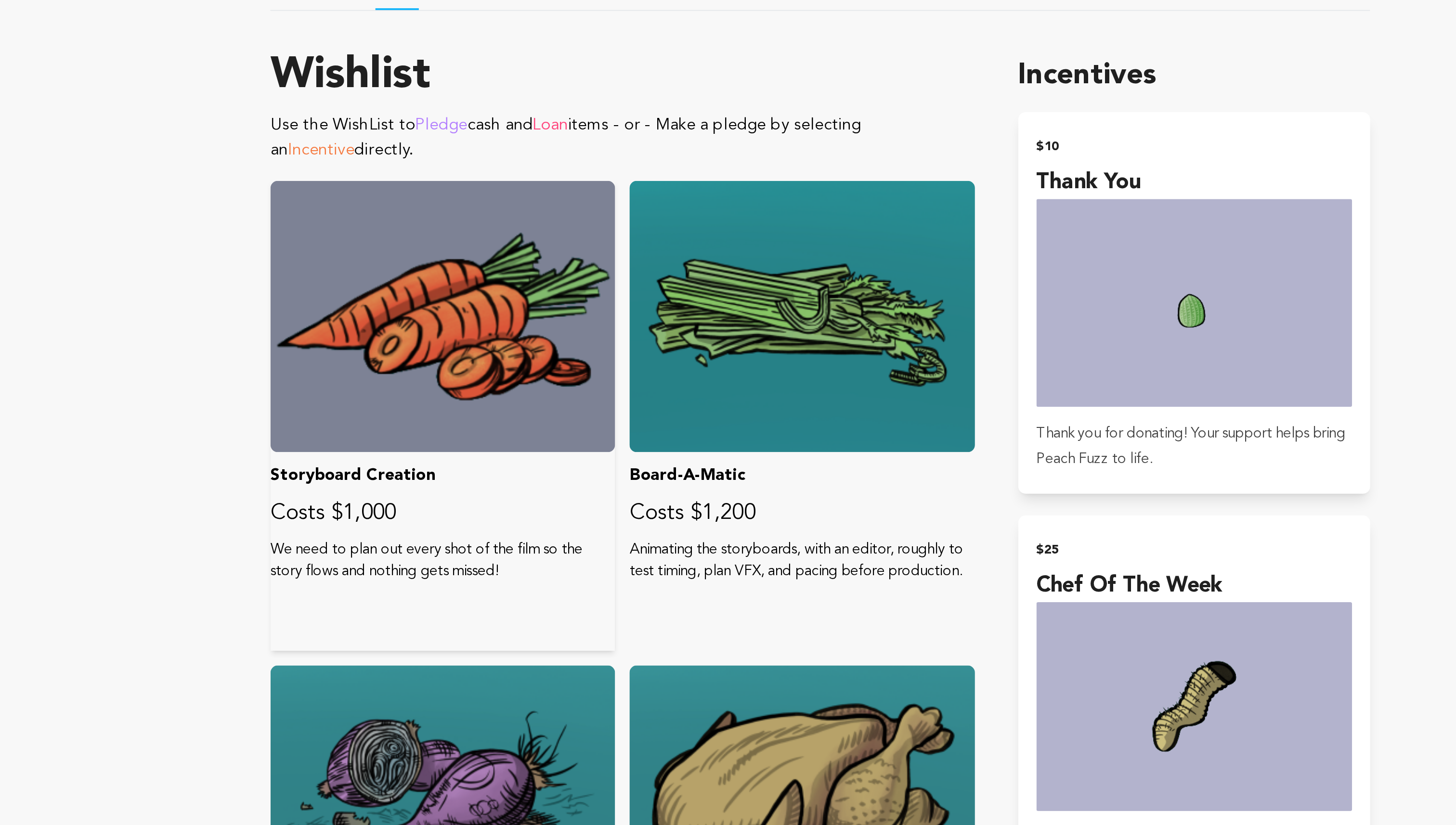
click at [534, 405] on div at bounding box center [527, 429] width 183 height 144
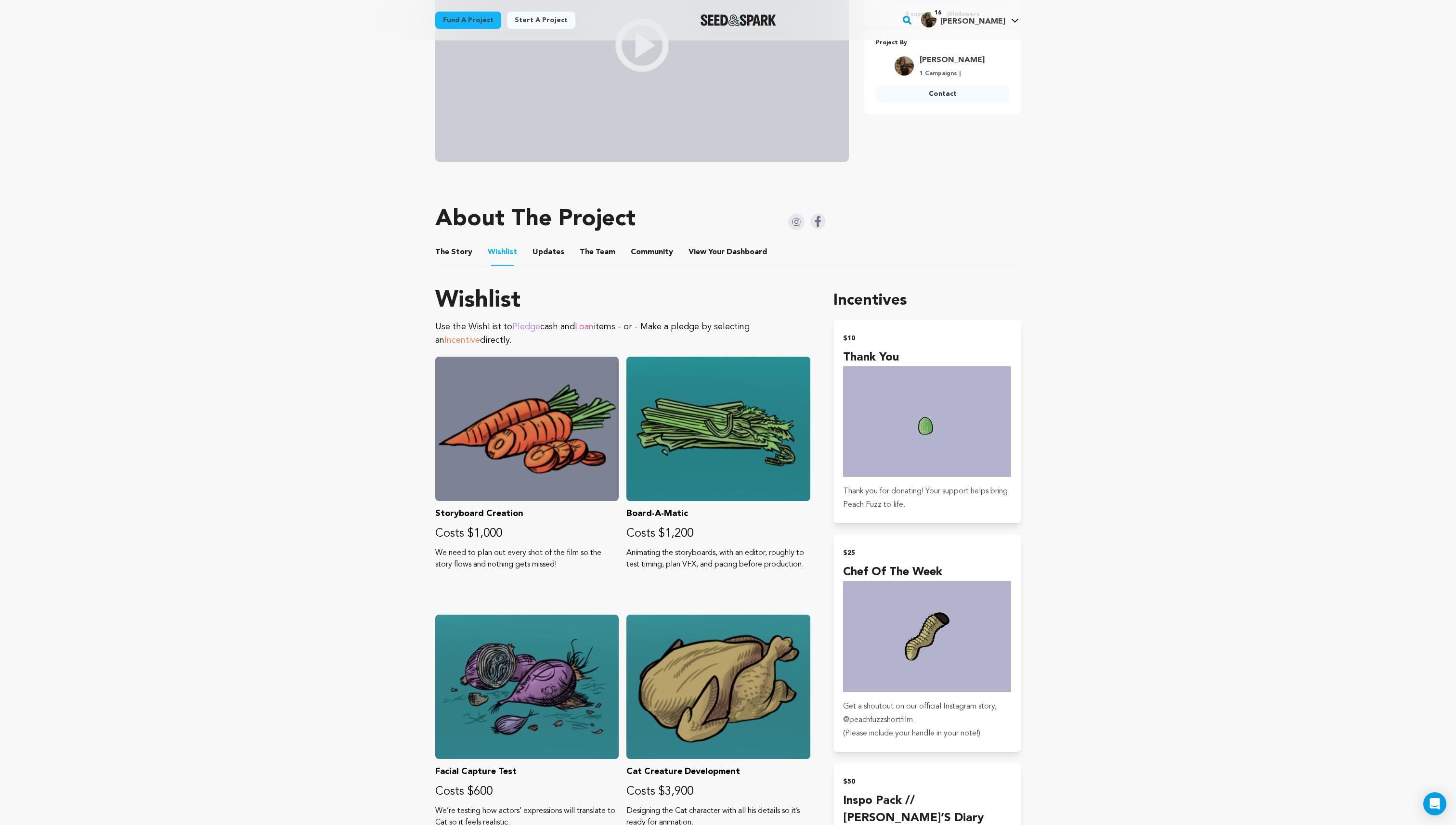
scroll to position [153, 0]
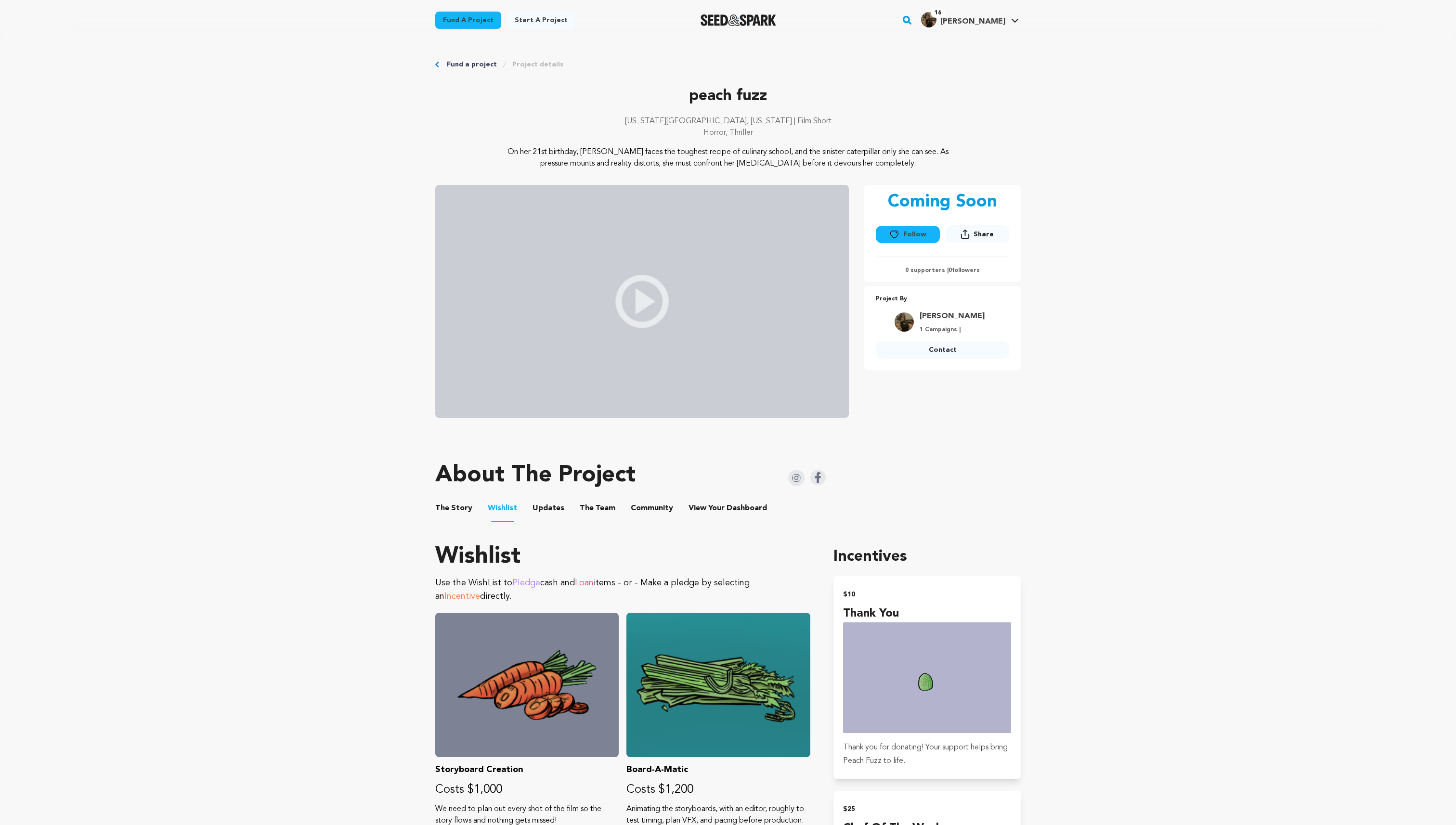
scroll to position [146, 0]
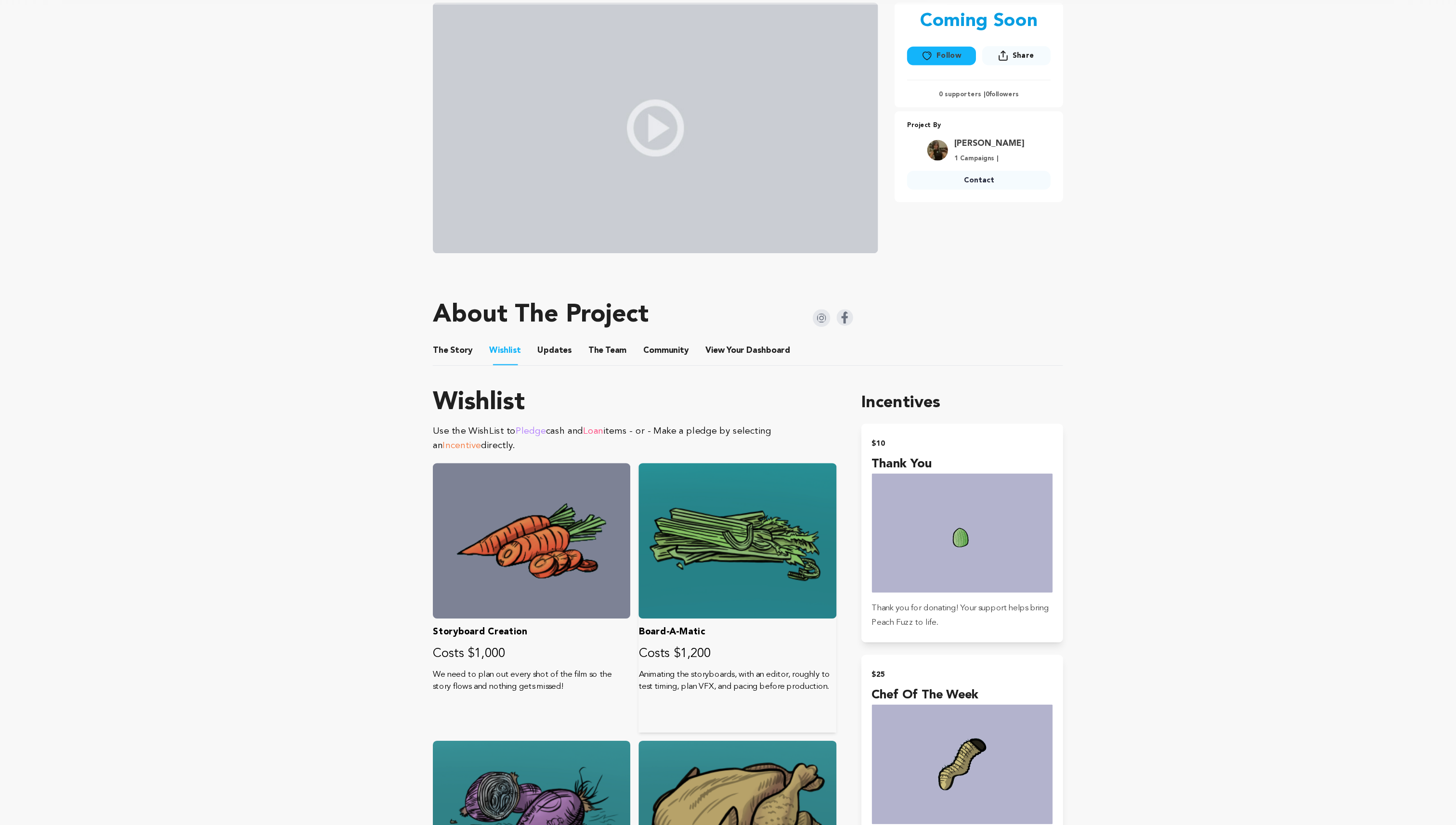
click at [761, 550] on div at bounding box center [718, 539] width 183 height 144
click at [698, 556] on div at bounding box center [718, 539] width 183 height 144
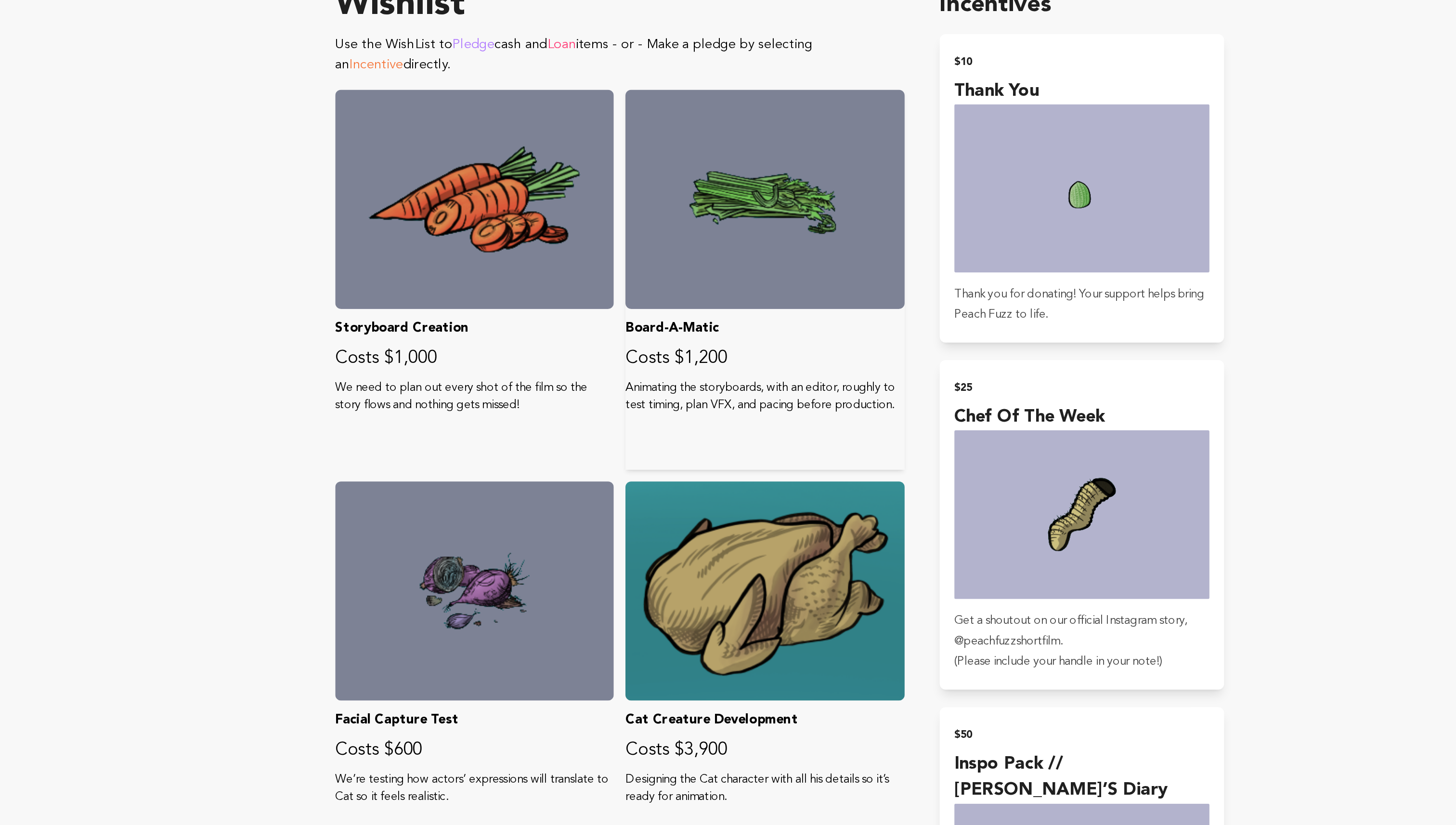
scroll to position [323, 0]
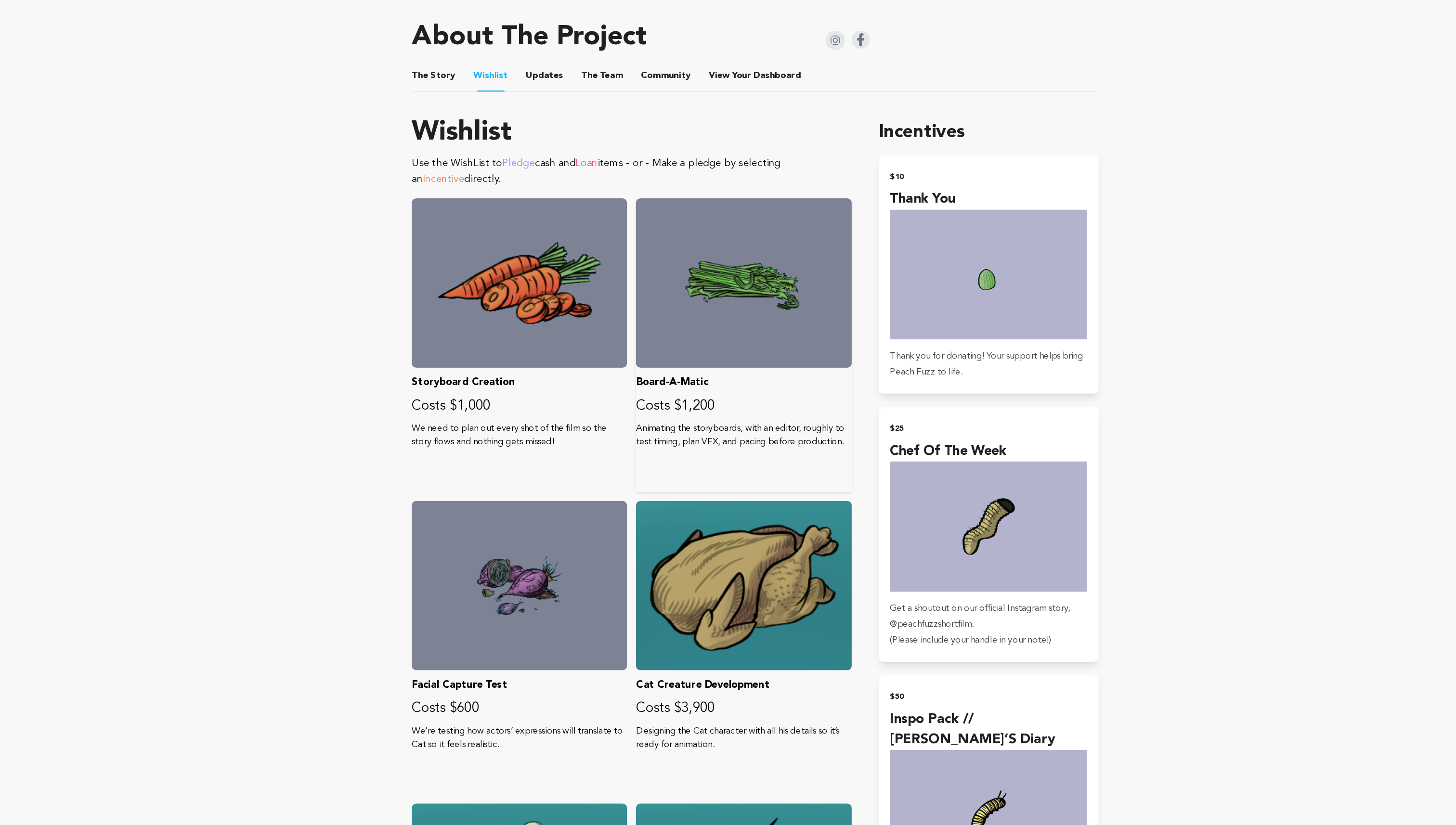
click at [670, 477] on div "Board-A-Matic Costs $1,200 Animating the storyboards, with an editor, roughly t…" at bounding box center [718, 415] width 183 height 250
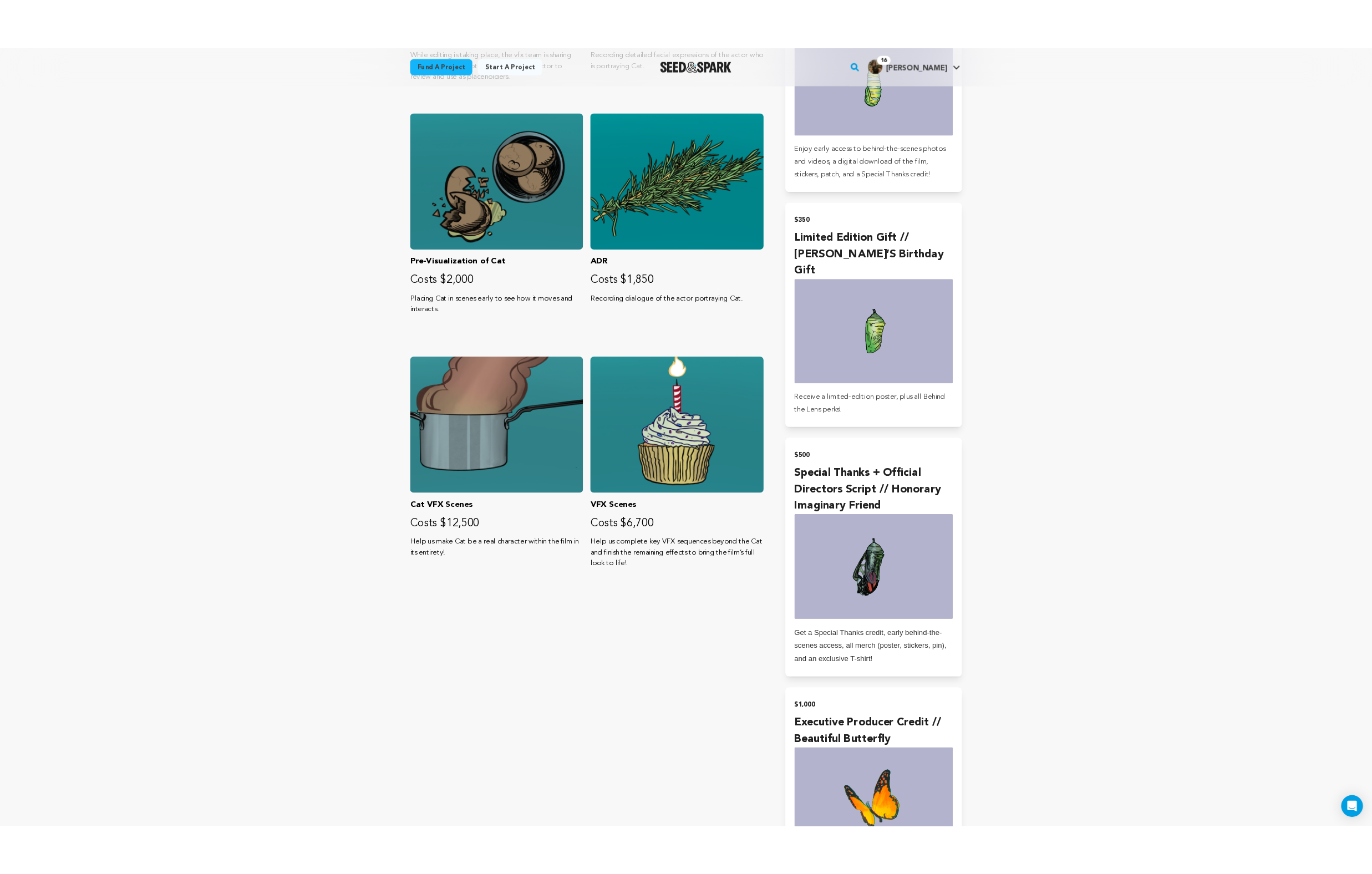
scroll to position [1816, 0]
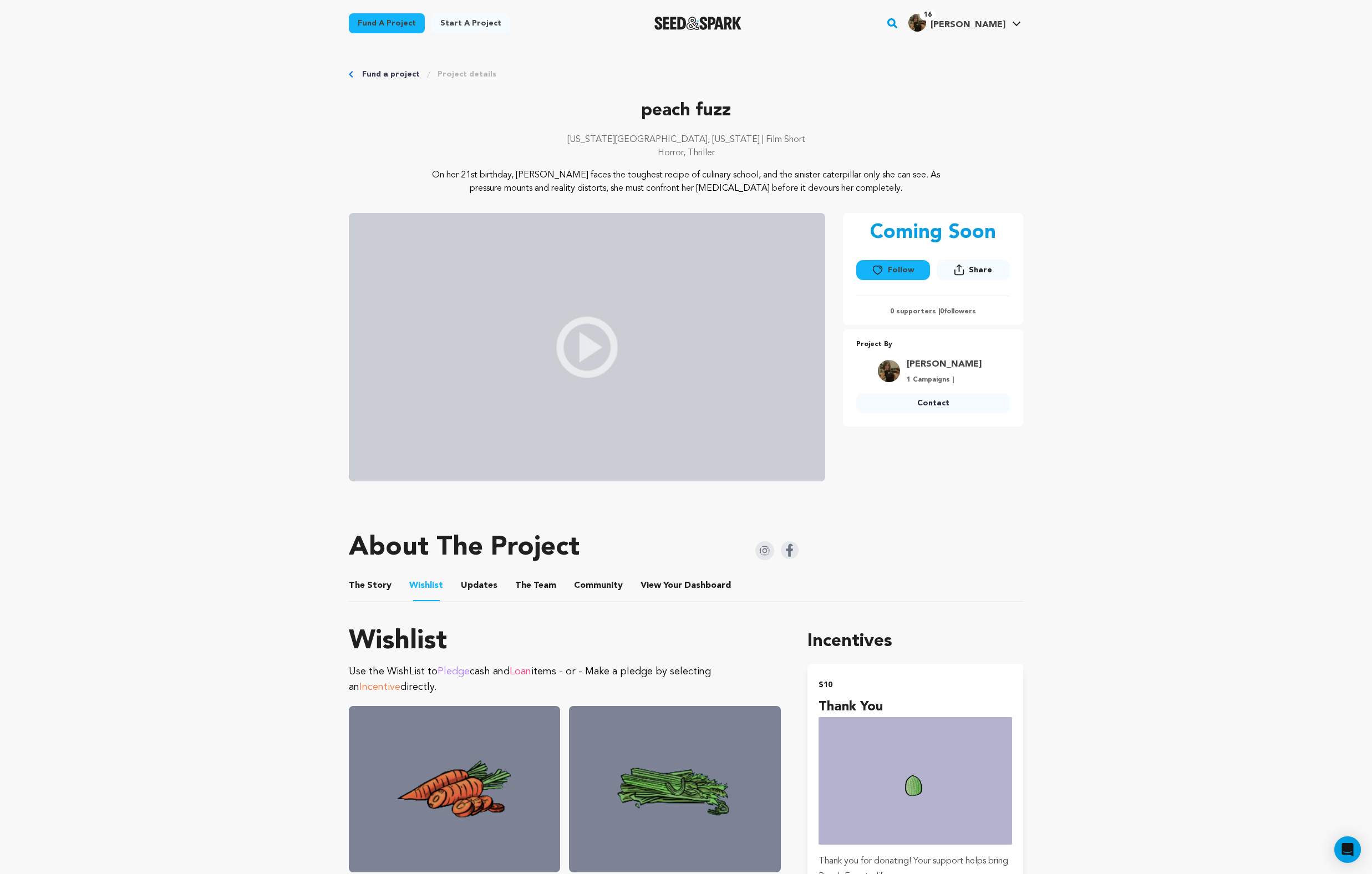
click at [361, 584] on button "The Story" at bounding box center [370, 588] width 27 height 27
